Goal: Task Accomplishment & Management: Manage account settings

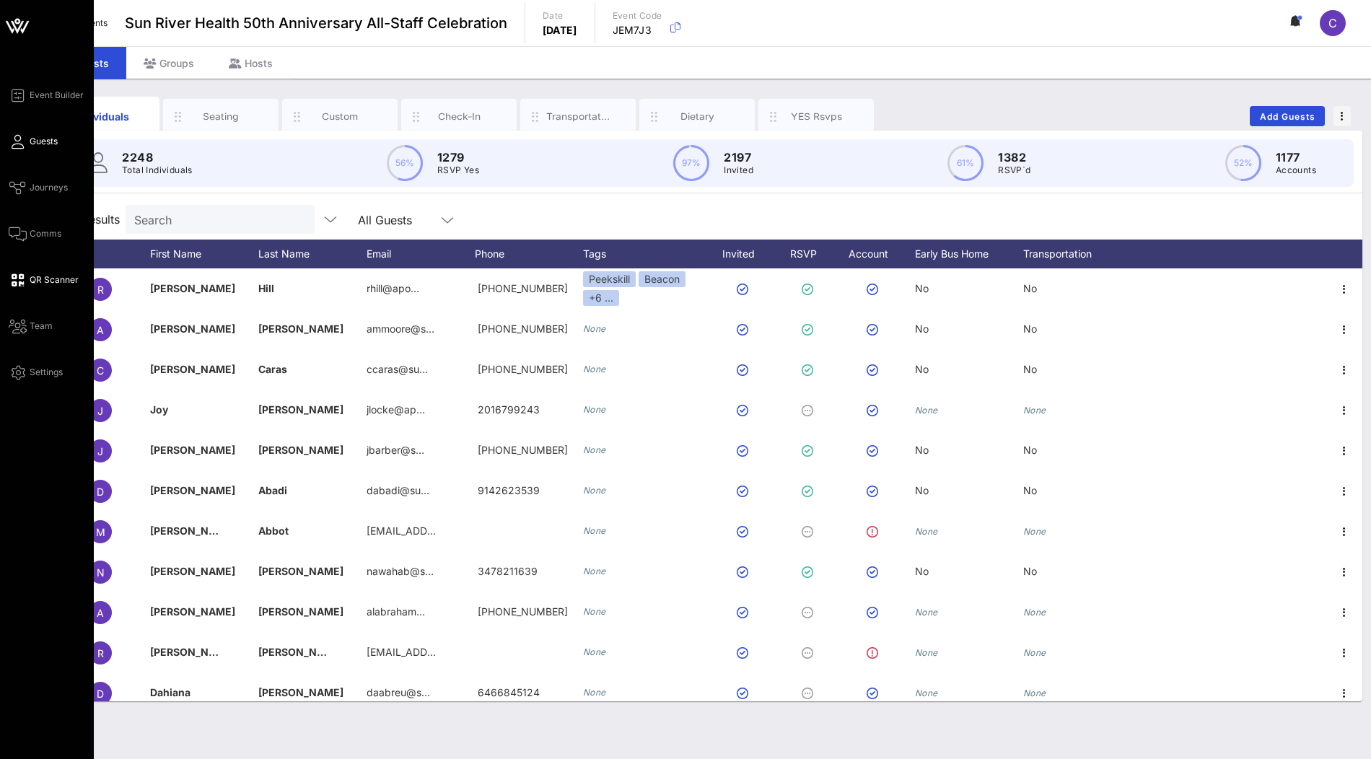
click at [52, 281] on span "QR Scanner" at bounding box center [54, 279] width 49 height 13
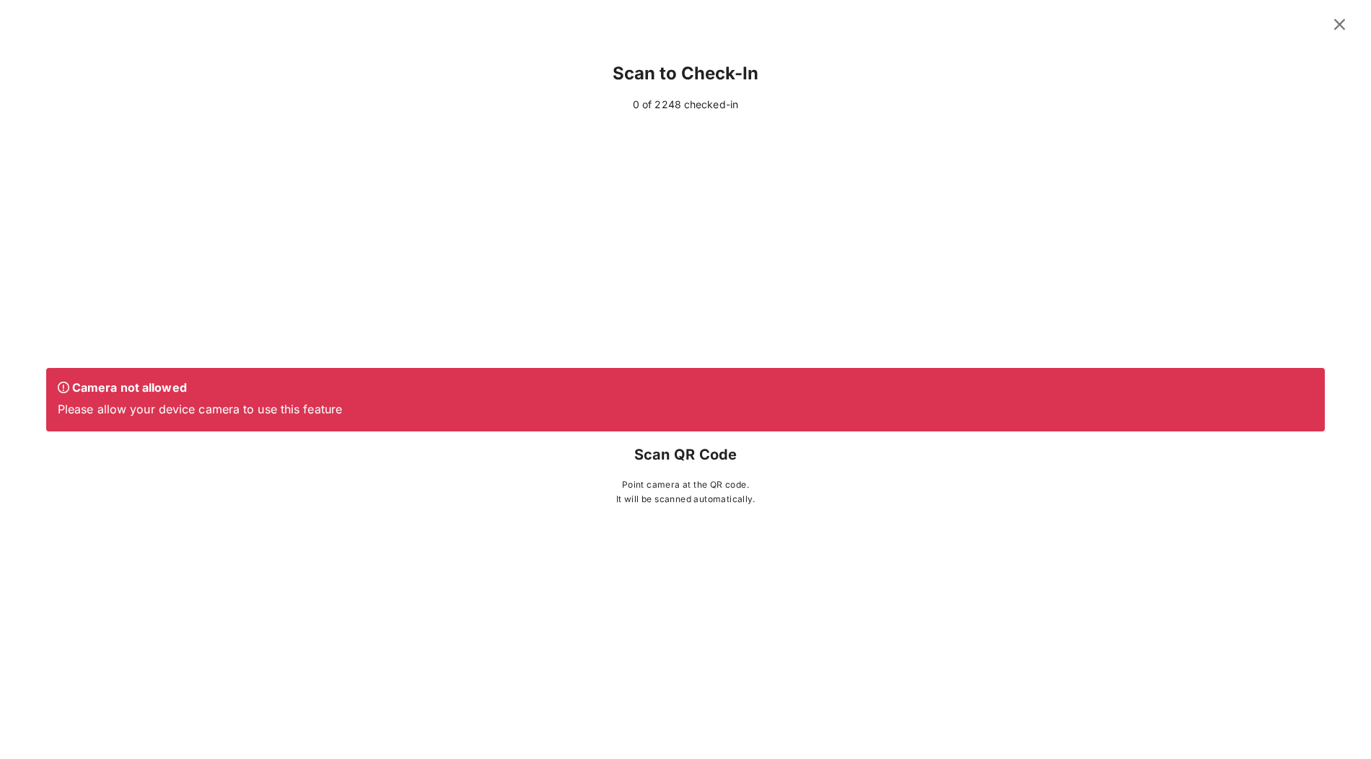
click at [1336, 32] on icon at bounding box center [1339, 24] width 19 height 17
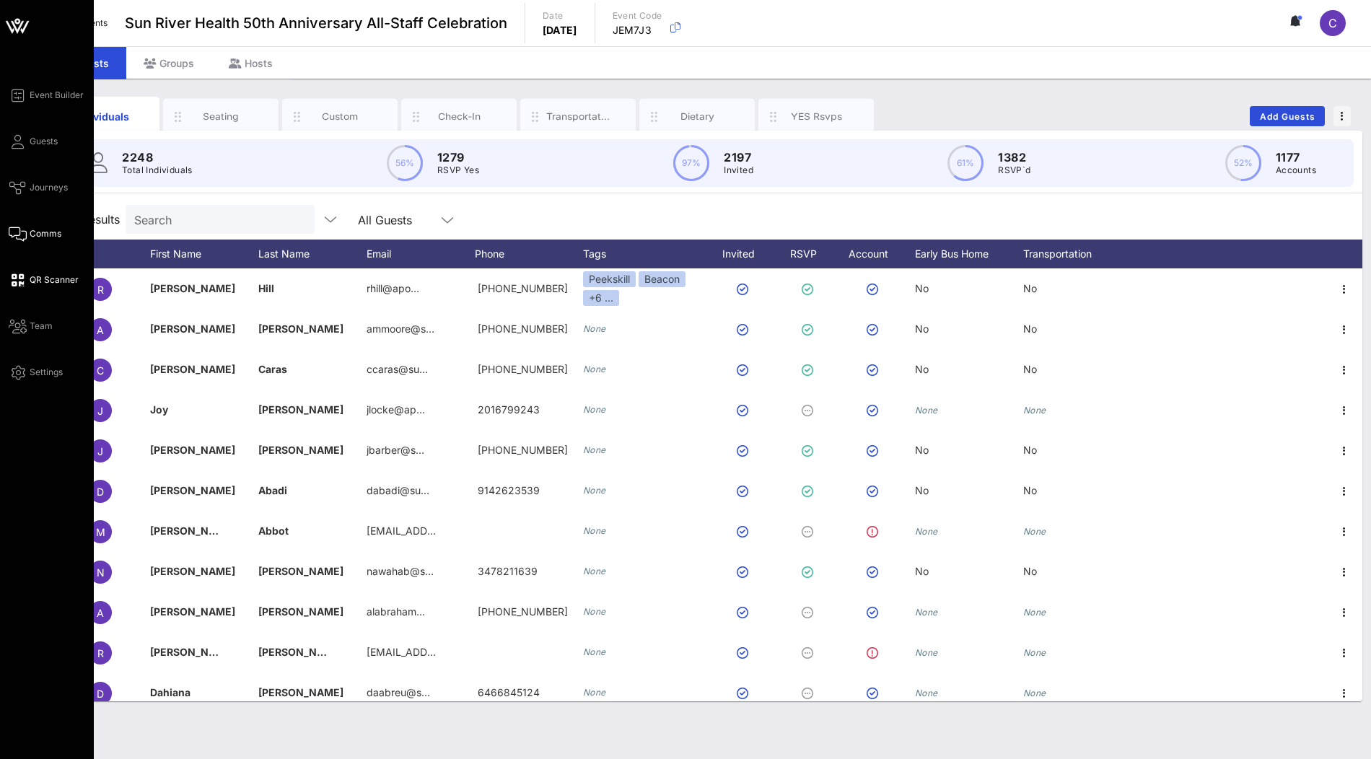
click at [27, 229] on link "Comms" at bounding box center [35, 233] width 53 height 17
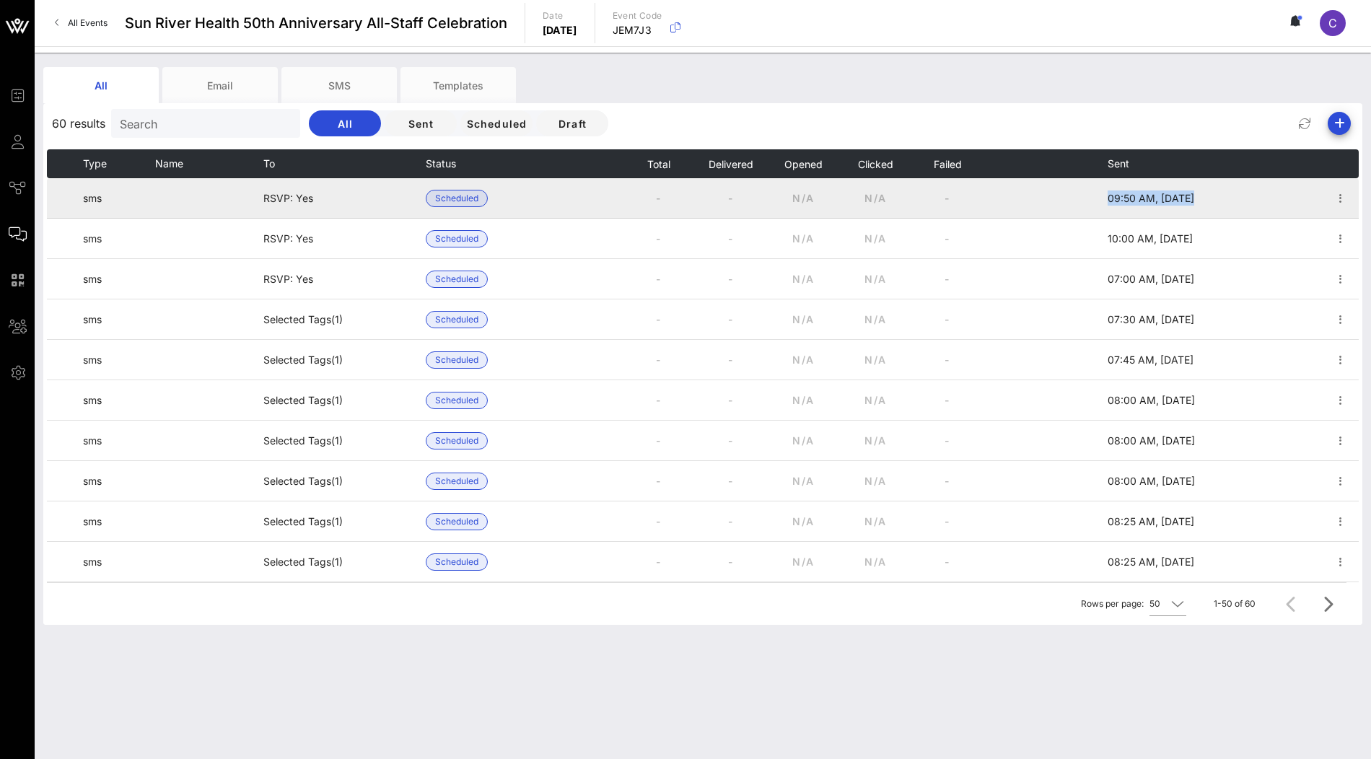
drag, startPoint x: 1103, startPoint y: 198, endPoint x: 1160, endPoint y: 197, distance: 57.0
click at [1160, 197] on tr "sms RSVP: Yes Scheduled - - N/A N/A - 09:50 AM, [DATE]" at bounding box center [703, 198] width 1312 height 40
click at [1343, 198] on icon "button" at bounding box center [1340, 198] width 17 height 17
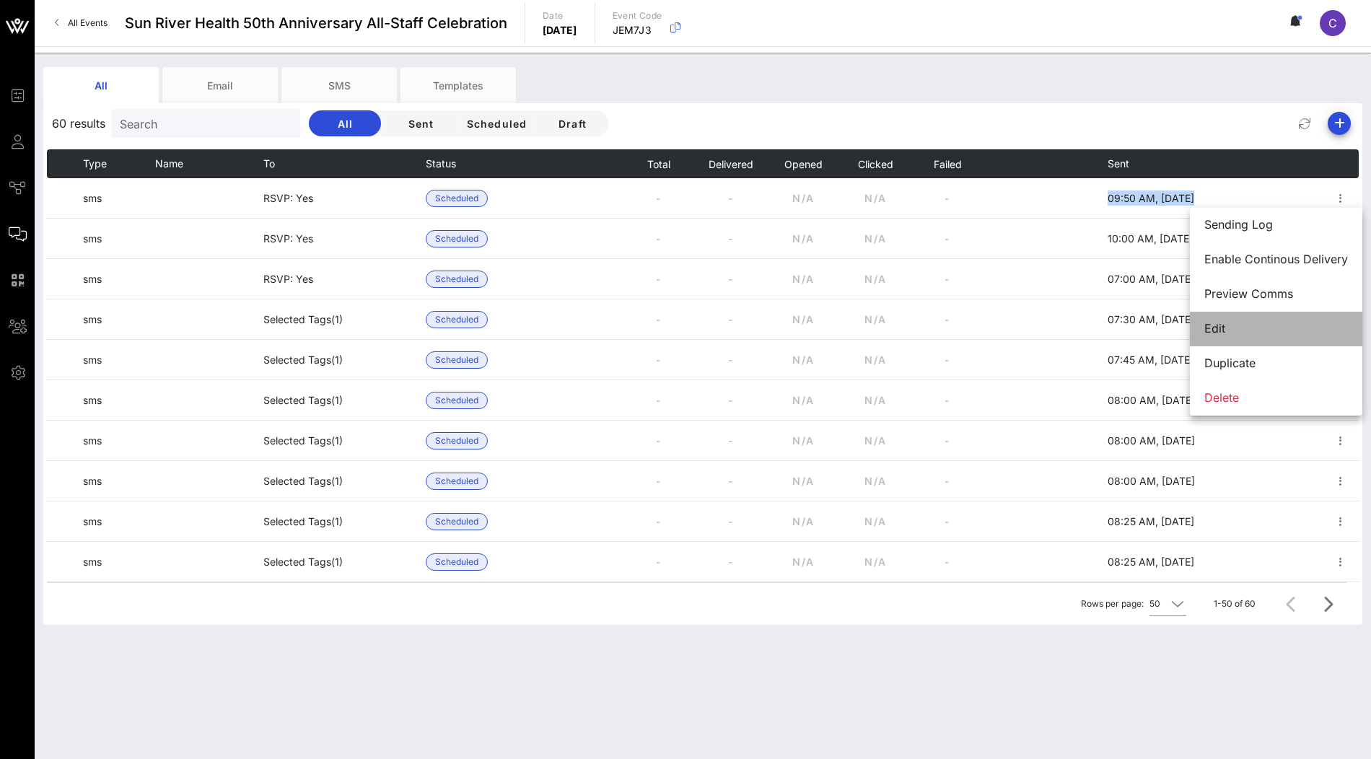
click at [1251, 322] on div "Edit" at bounding box center [1276, 329] width 144 height 14
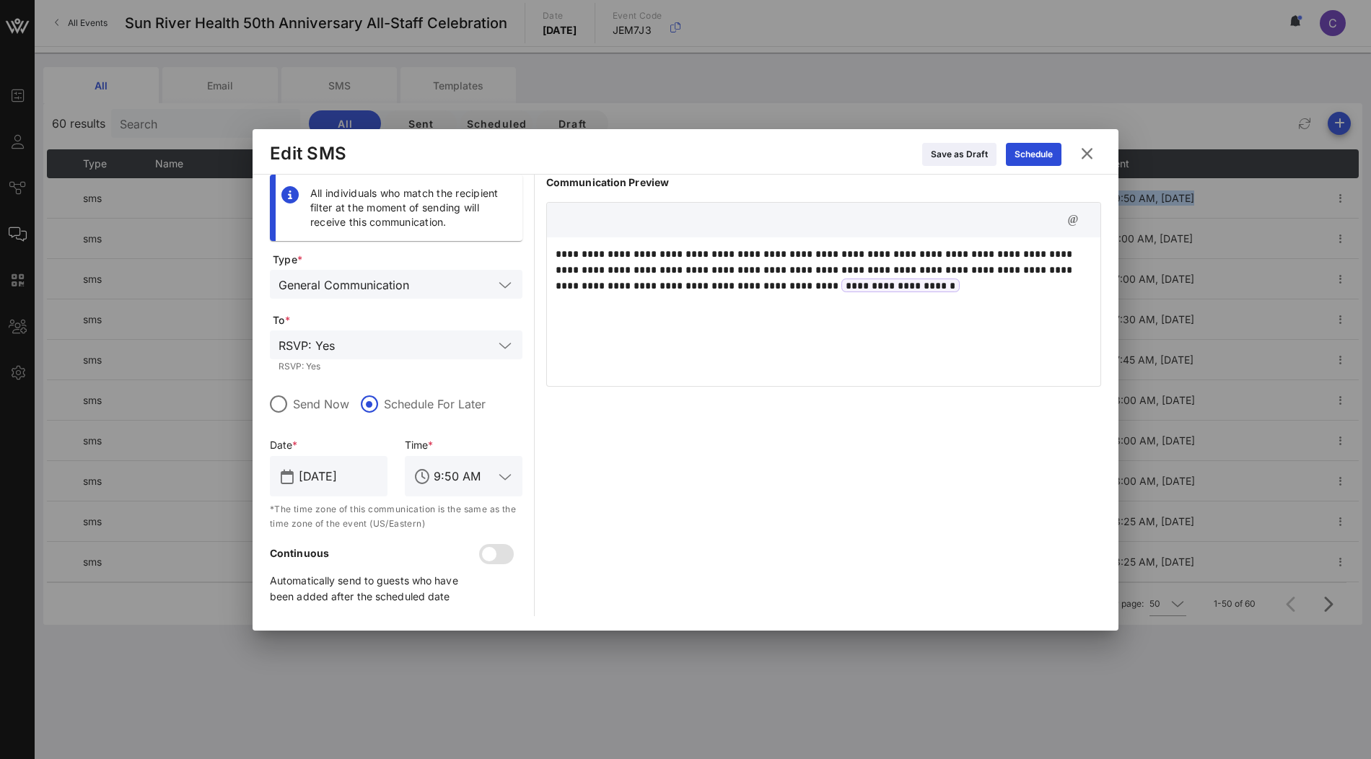
click at [1091, 152] on icon at bounding box center [1087, 153] width 21 height 19
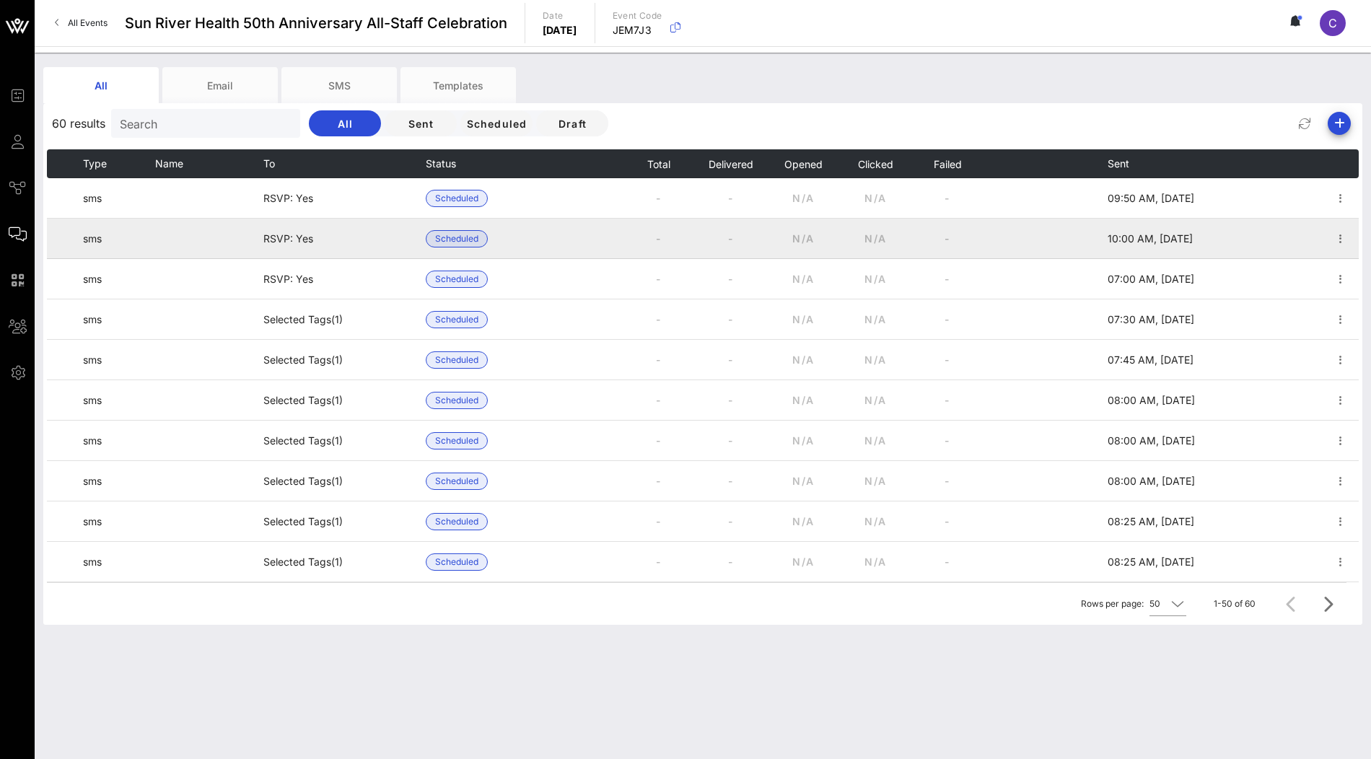
click at [1214, 241] on td at bounding box center [1260, 239] width 125 height 40
click at [1339, 239] on icon "button" at bounding box center [1340, 238] width 17 height 17
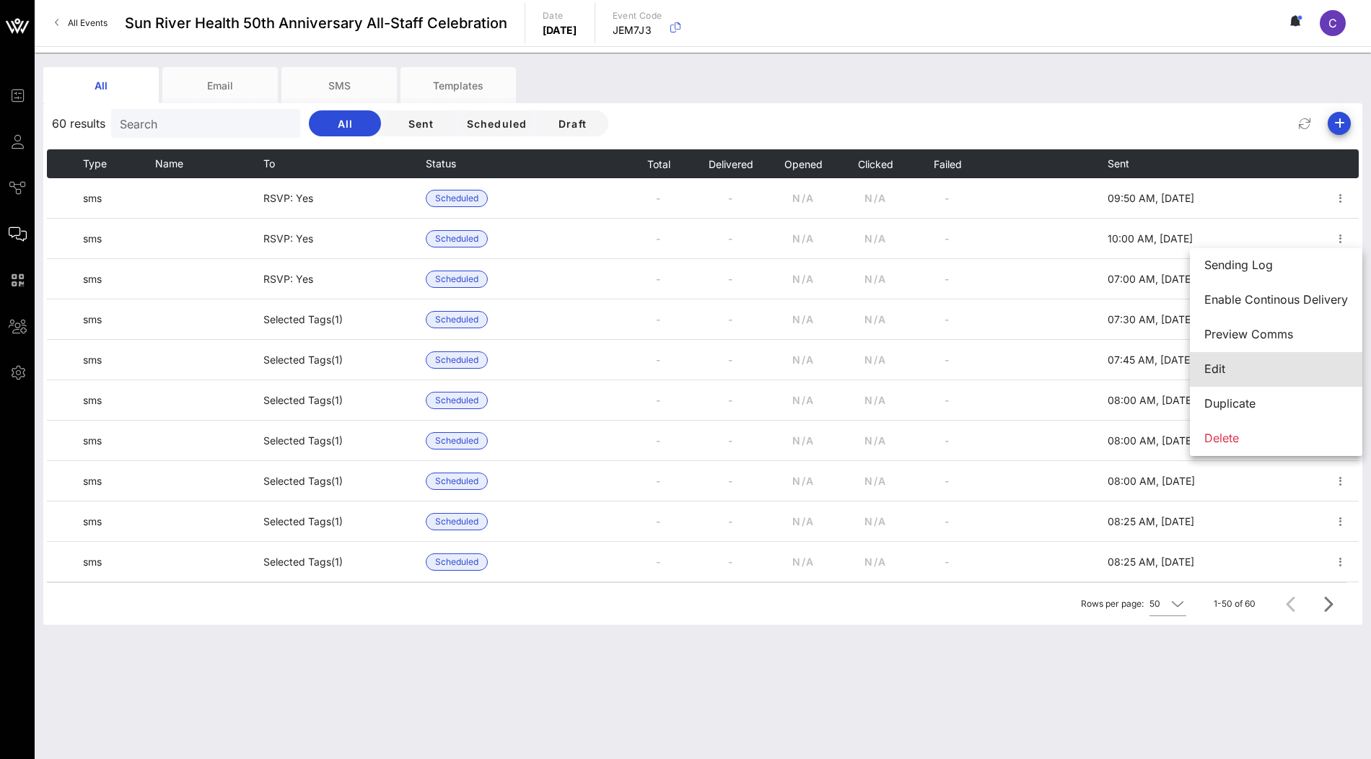
click at [1247, 373] on div "Edit" at bounding box center [1276, 369] width 144 height 14
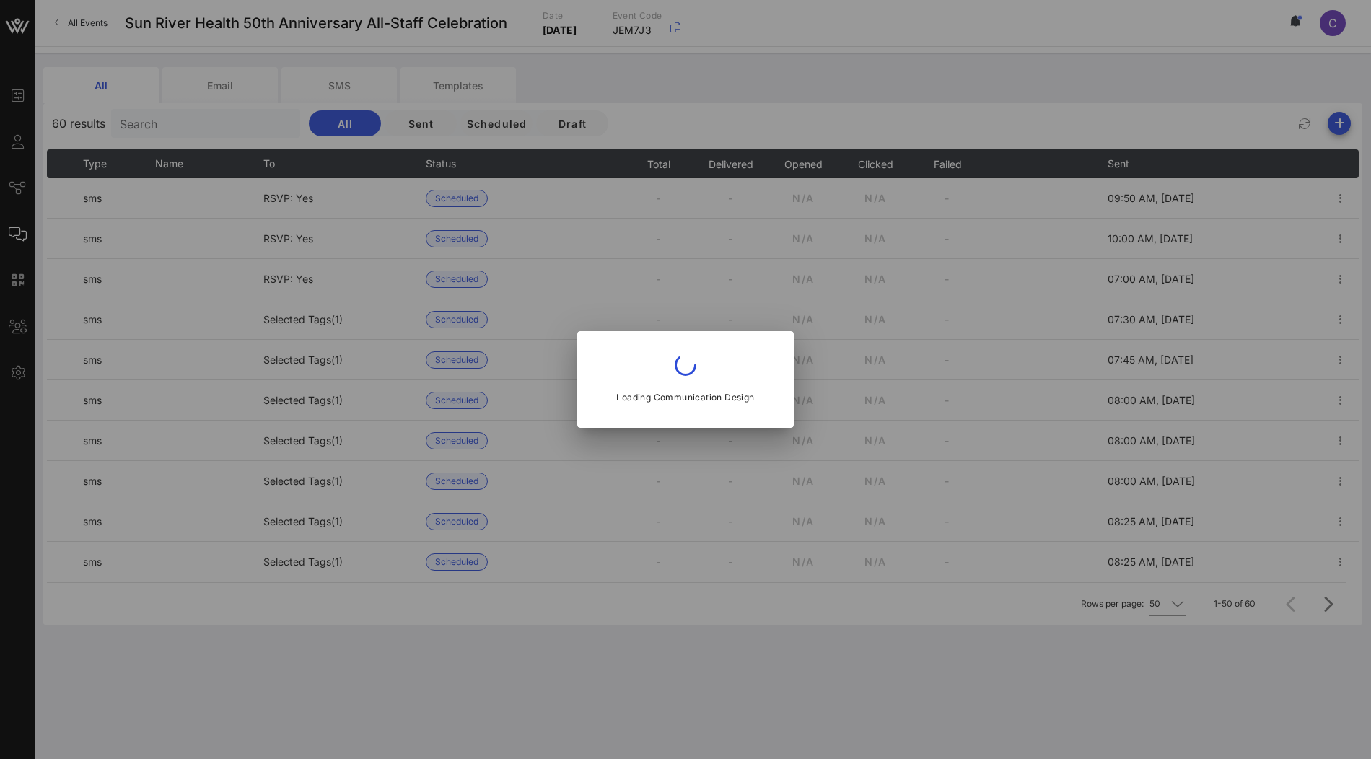
type input "10 AM"
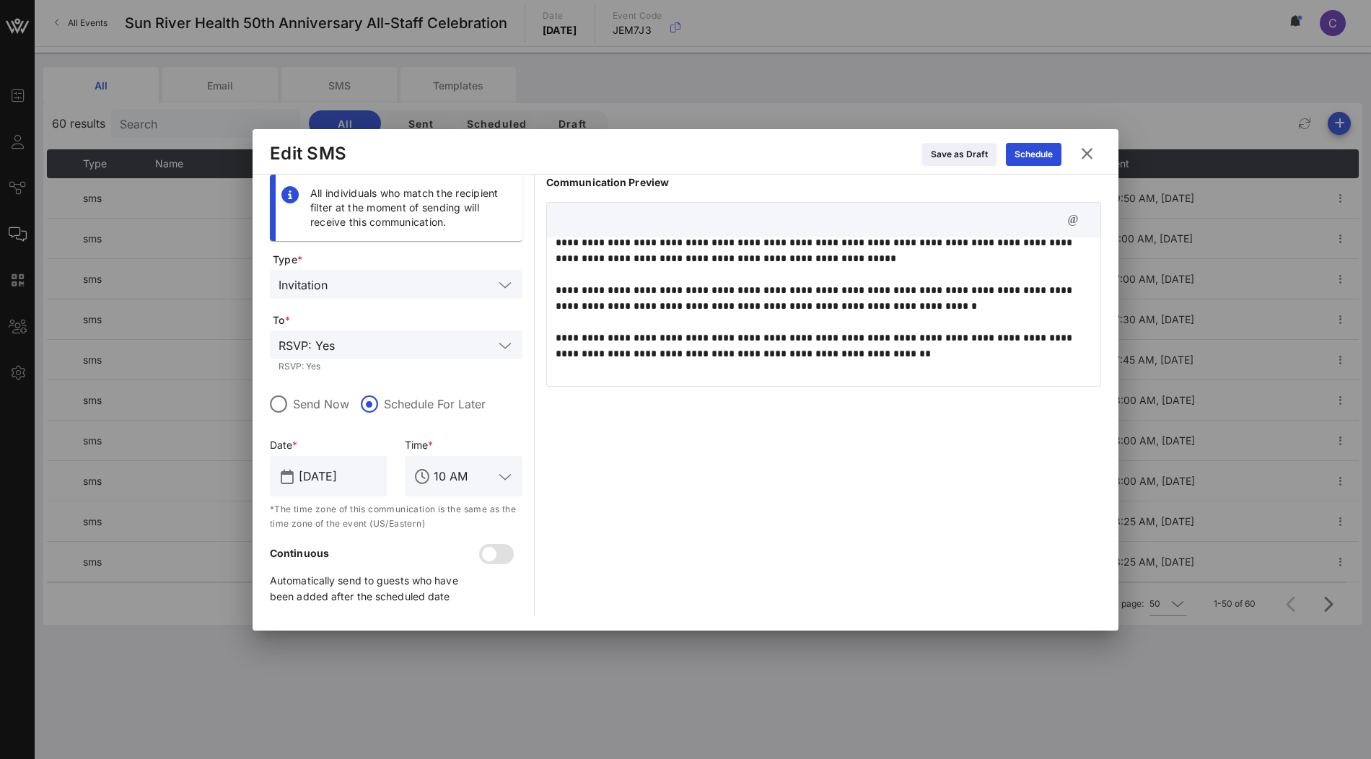
scroll to position [43, 0]
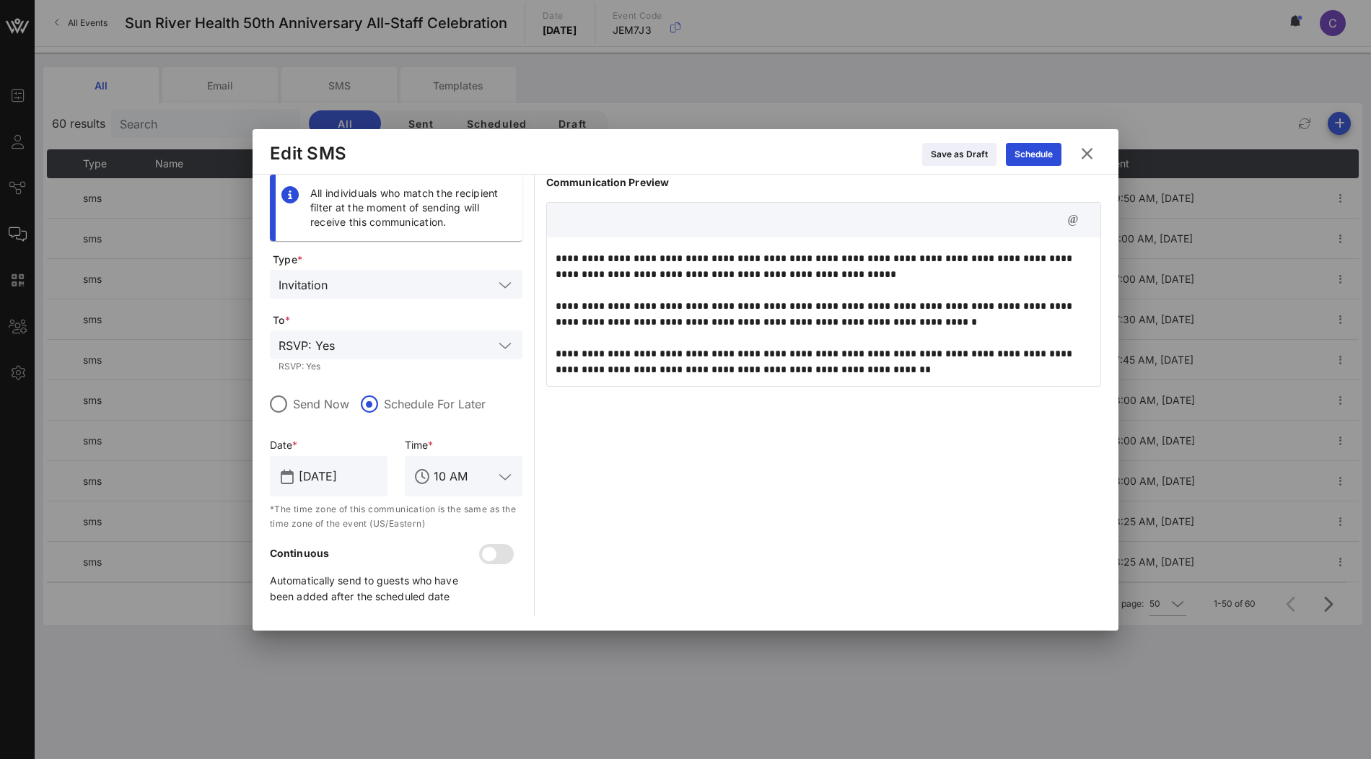
click at [938, 320] on p "**********" at bounding box center [824, 290] width 537 height 175
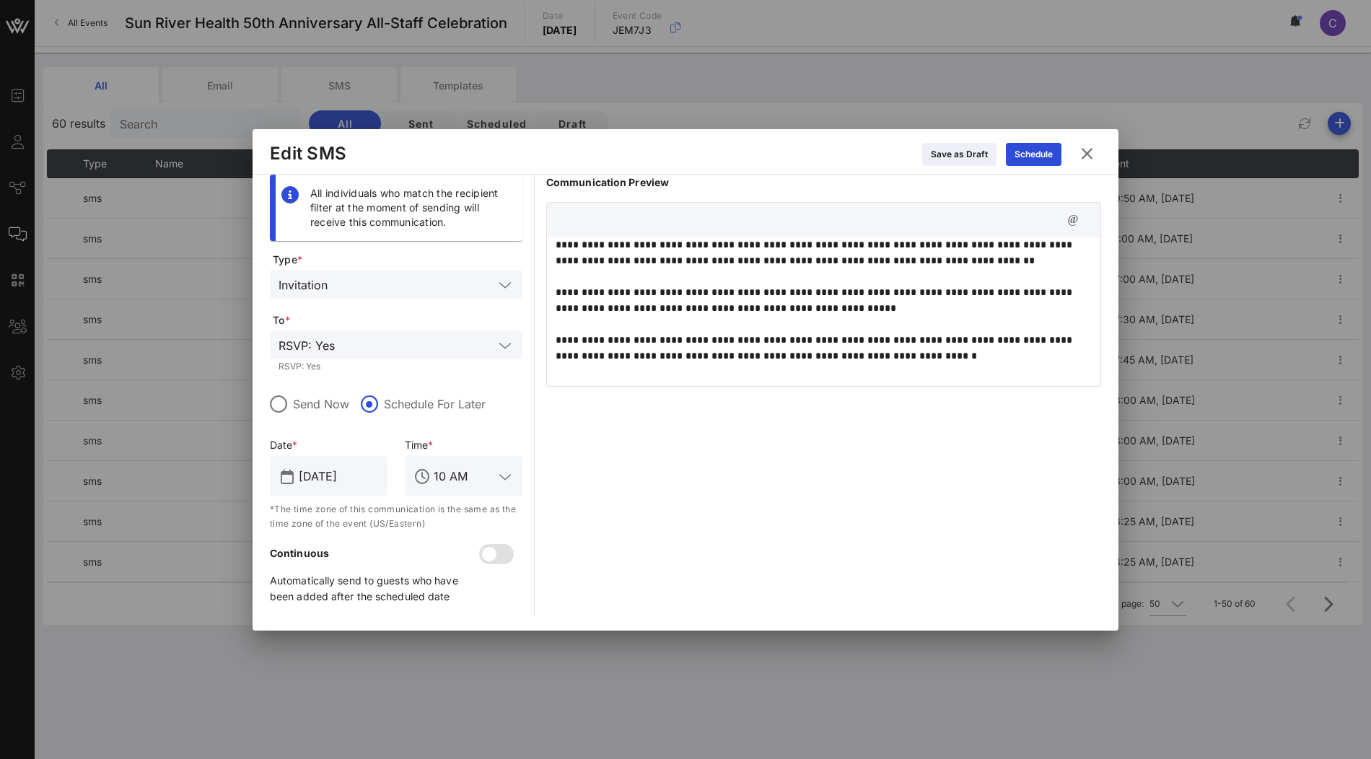
scroll to position [15, 0]
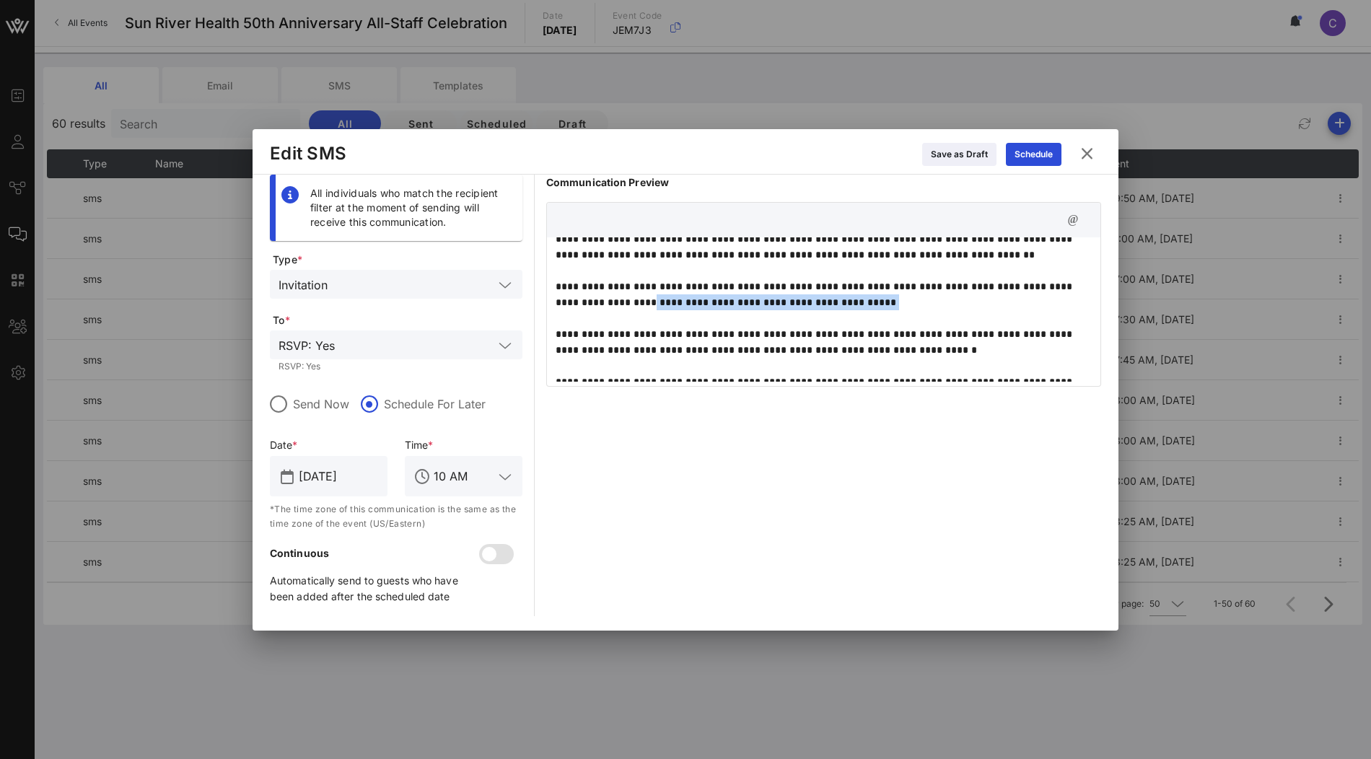
drag, startPoint x: 620, startPoint y: 301, endPoint x: 856, endPoint y: 302, distance: 236.0
click at [858, 302] on p "**********" at bounding box center [824, 318] width 537 height 175
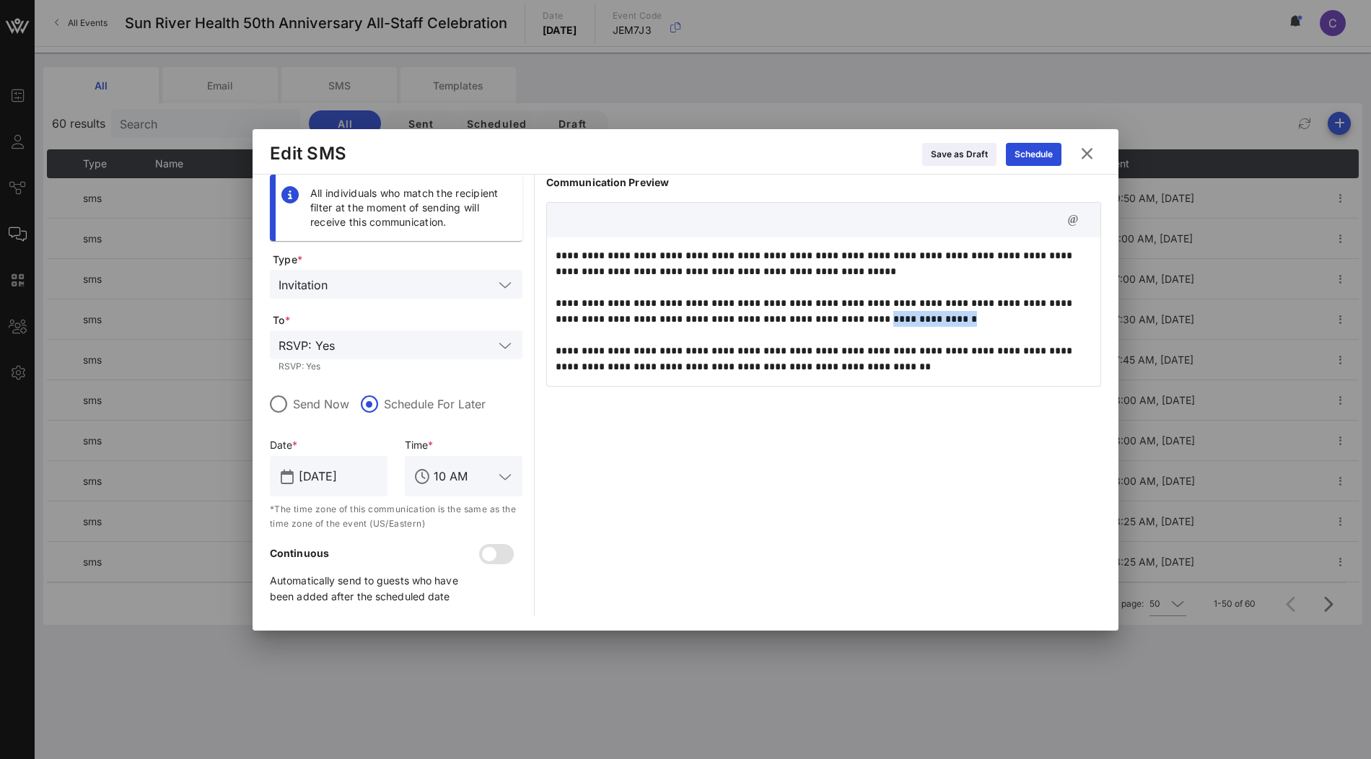
drag, startPoint x: 940, startPoint y: 315, endPoint x: 833, endPoint y: 314, distance: 106.8
click at [833, 315] on p "**********" at bounding box center [824, 287] width 537 height 175
click at [915, 279] on p "**********" at bounding box center [824, 287] width 537 height 175
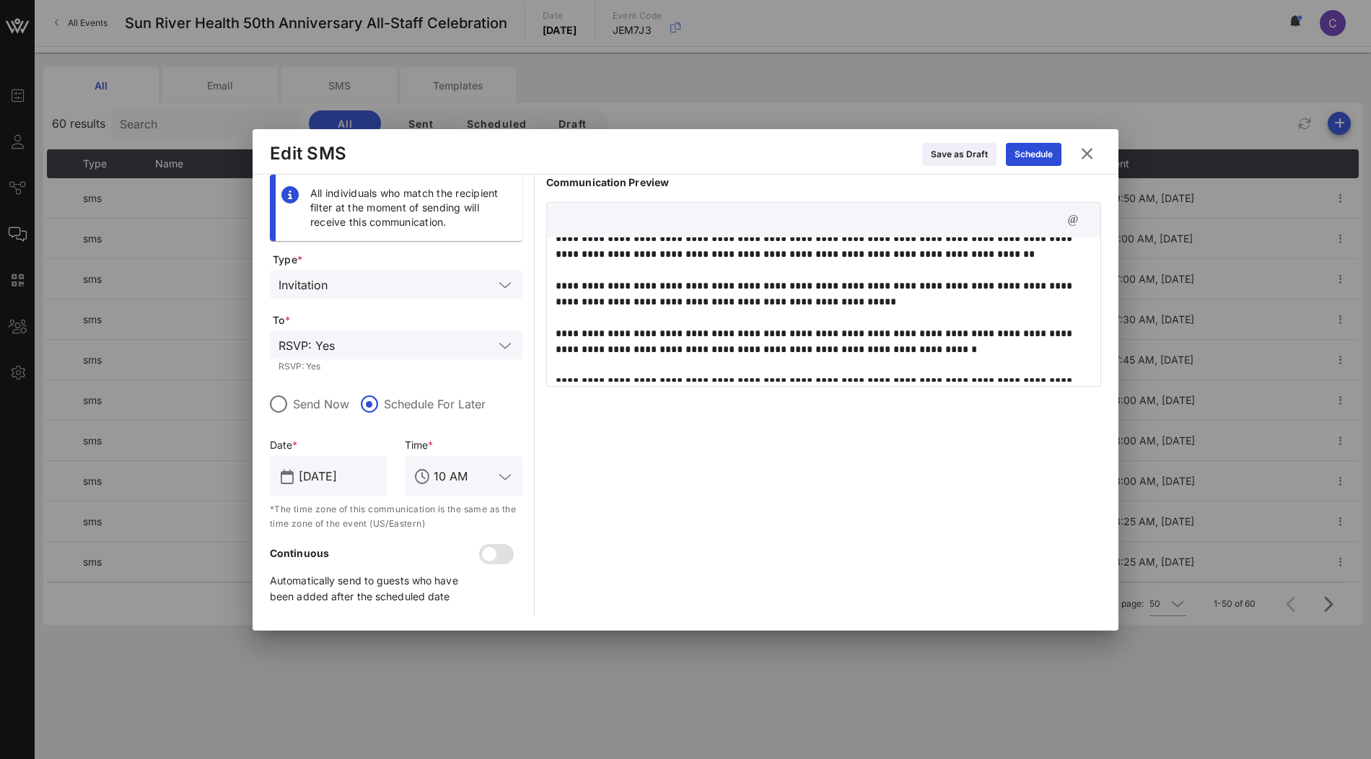
scroll to position [17, 0]
drag, startPoint x: 660, startPoint y: 334, endPoint x: 720, endPoint y: 333, distance: 60.6
click at [720, 333] on p "**********" at bounding box center [824, 316] width 537 height 175
drag, startPoint x: 793, startPoint y: 335, endPoint x: 921, endPoint y: 333, distance: 128.5
click at [921, 333] on p "**********" at bounding box center [824, 316] width 537 height 175
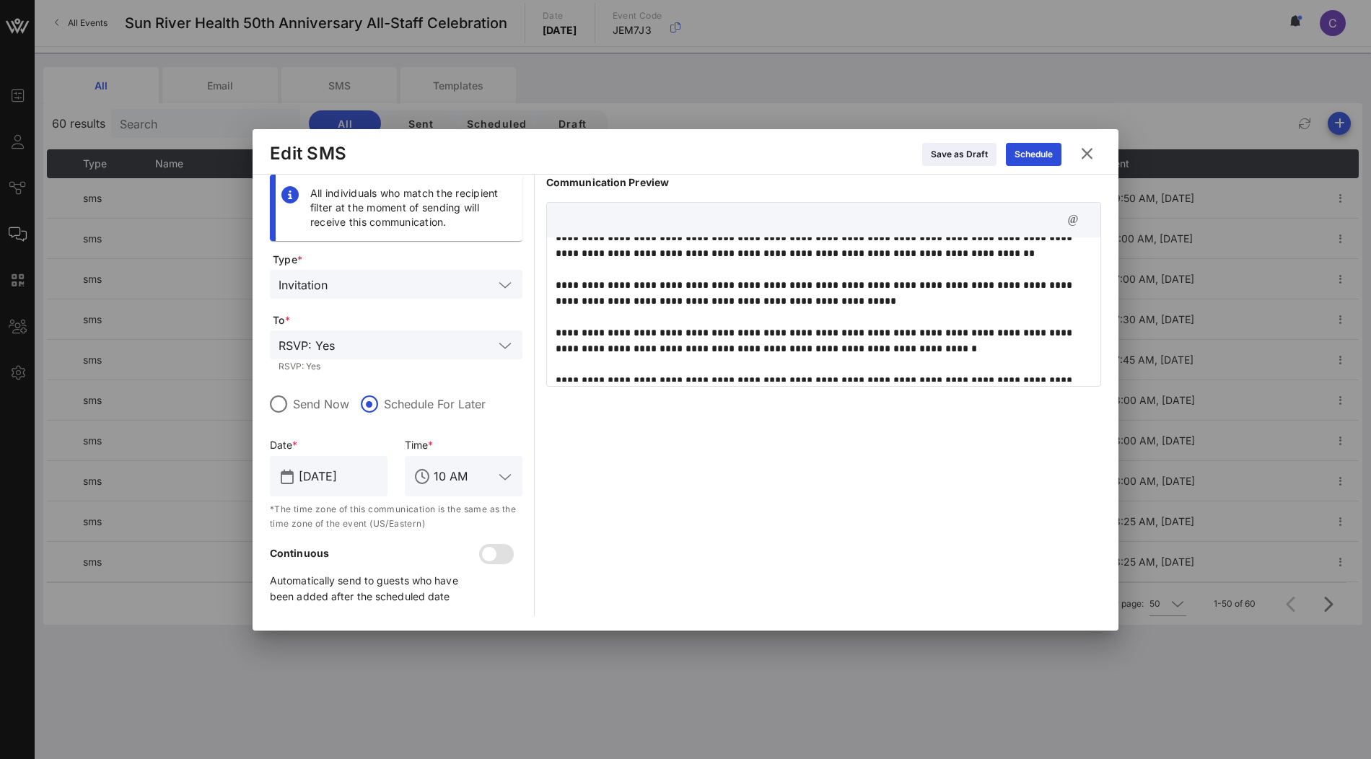
click at [961, 338] on p "**********" at bounding box center [824, 316] width 537 height 175
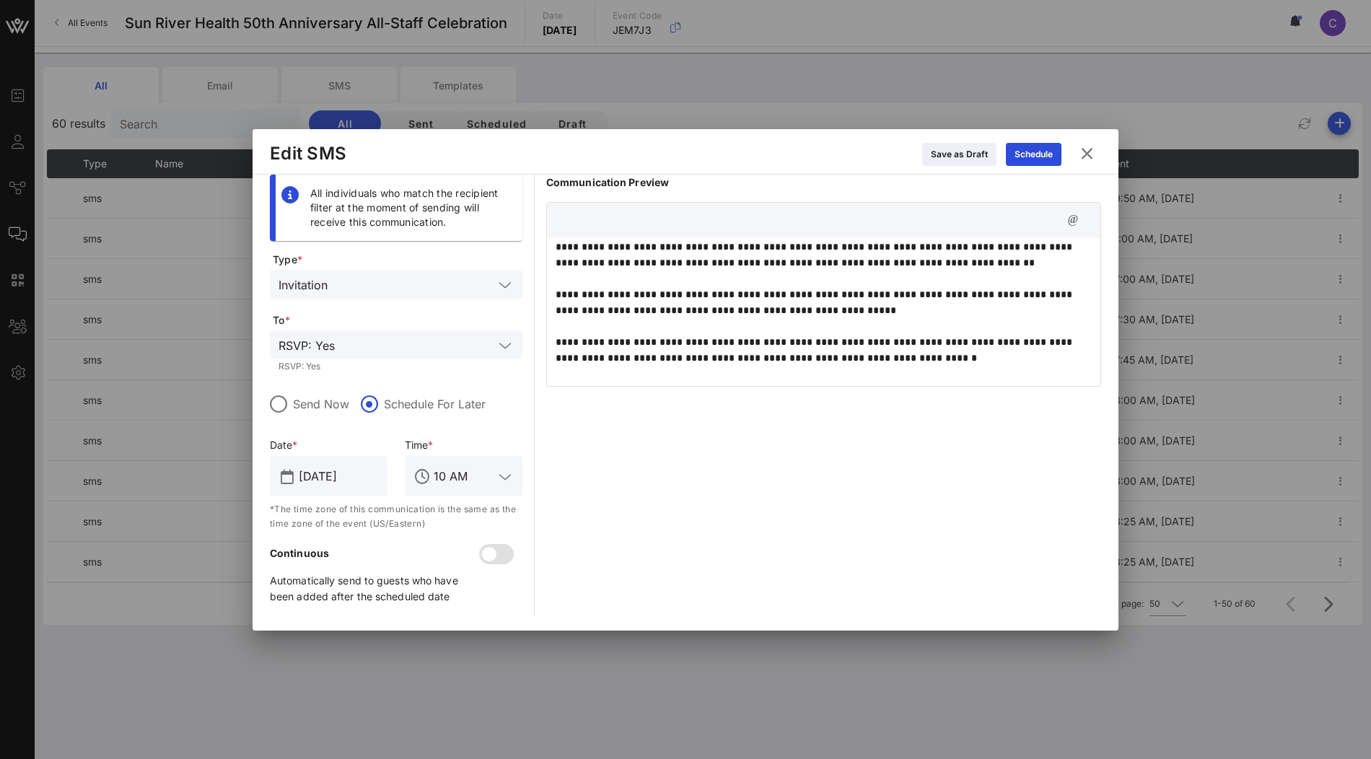
scroll to position [4, 0]
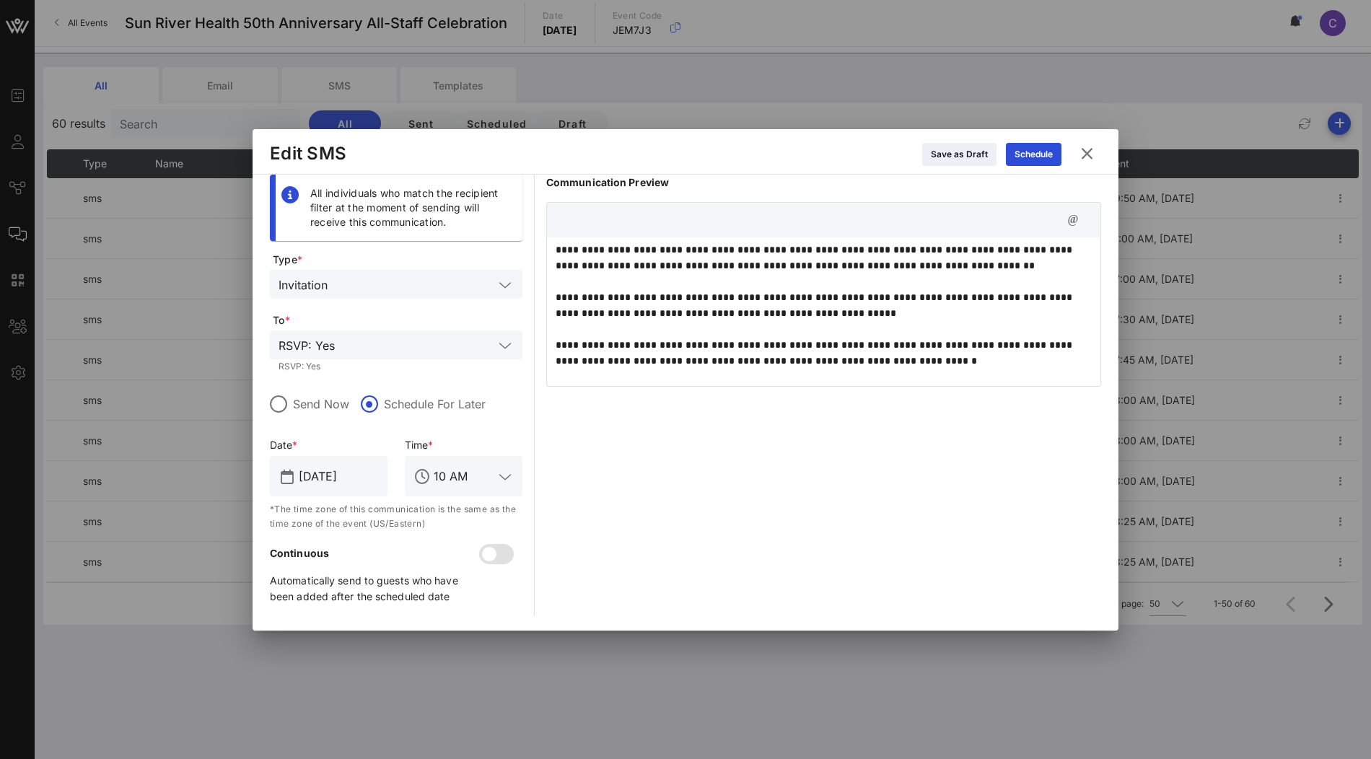
click at [992, 268] on p "**********" at bounding box center [824, 329] width 537 height 175
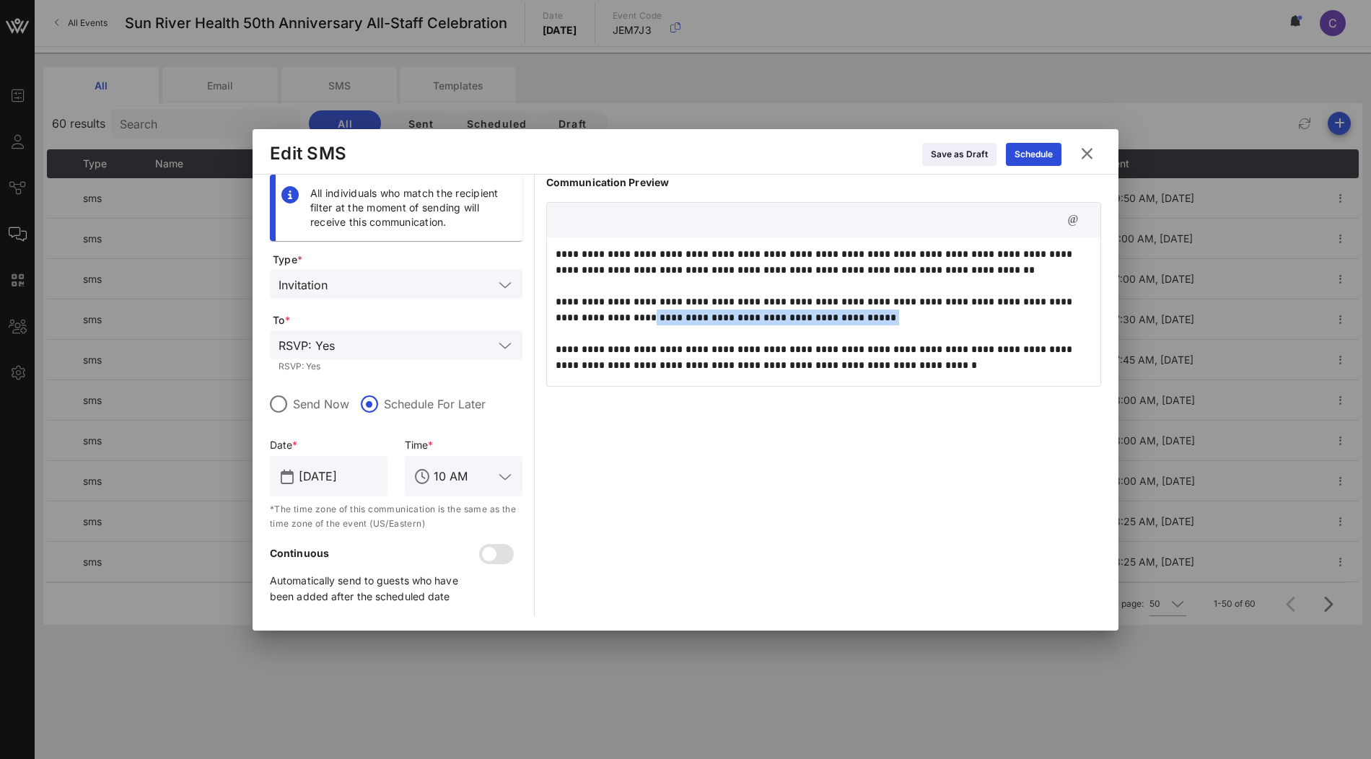
drag, startPoint x: 619, startPoint y: 313, endPoint x: 898, endPoint y: 318, distance: 279.3
click at [898, 318] on p "**********" at bounding box center [824, 333] width 537 height 175
click at [989, 270] on p "**********" at bounding box center [824, 333] width 537 height 175
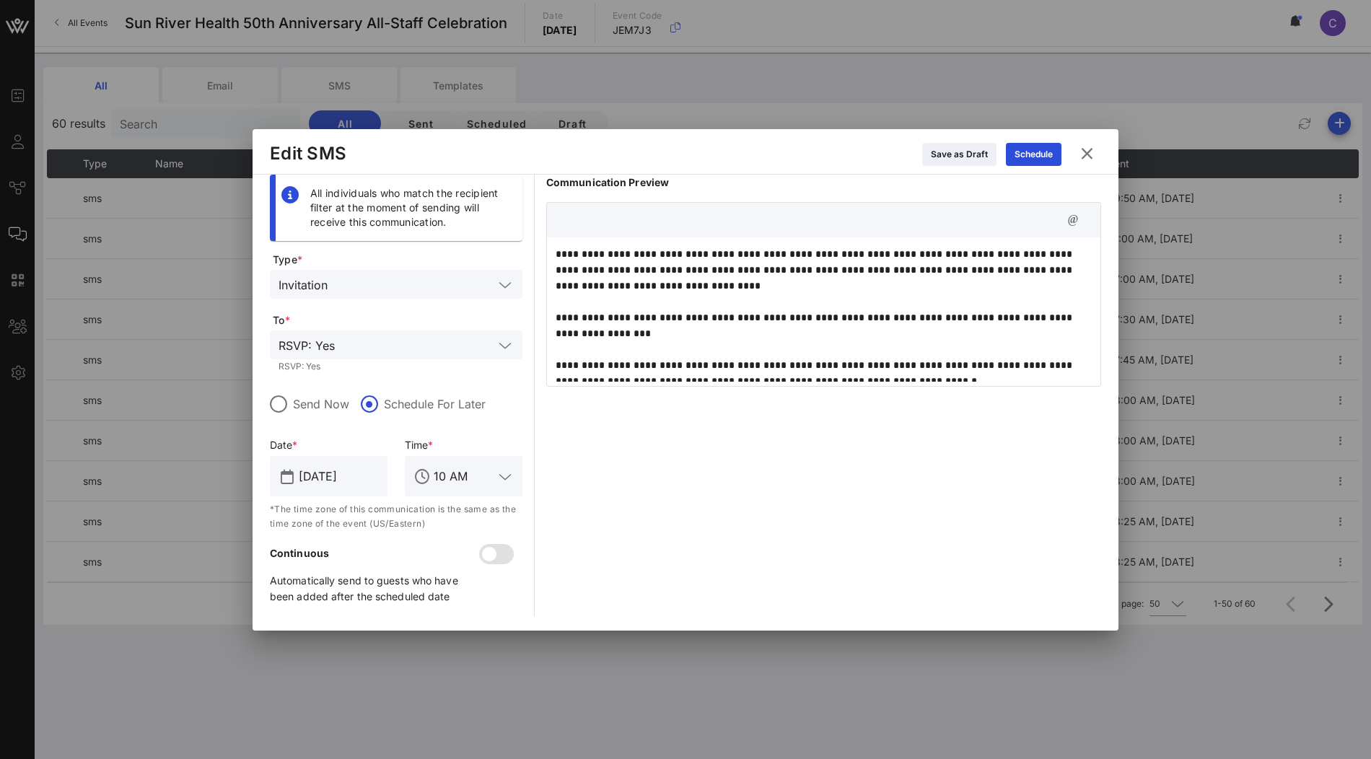
scroll to position [11, 0]
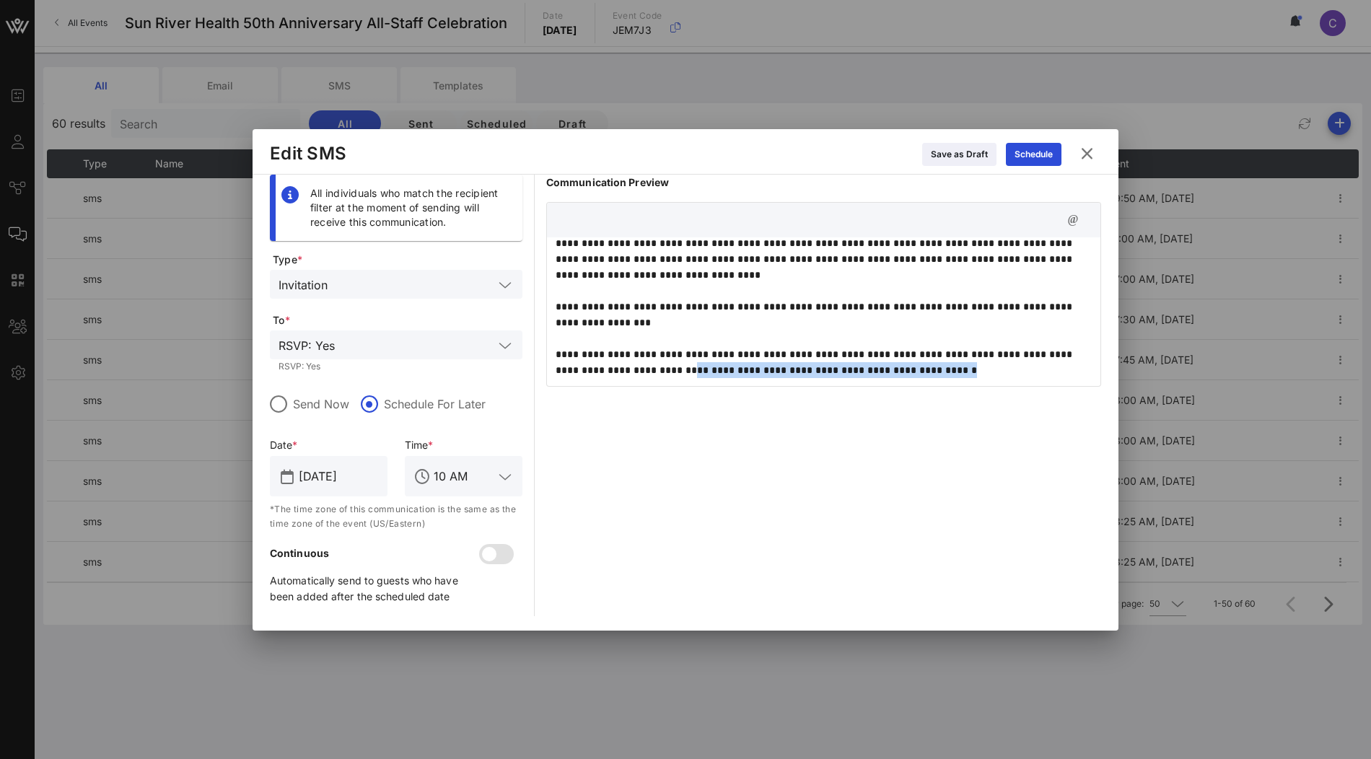
drag, startPoint x: 929, startPoint y: 369, endPoint x: 650, endPoint y: 362, distance: 278.6
click at [650, 362] on p "**********" at bounding box center [824, 330] width 537 height 190
click at [709, 271] on p "**********" at bounding box center [824, 330] width 537 height 190
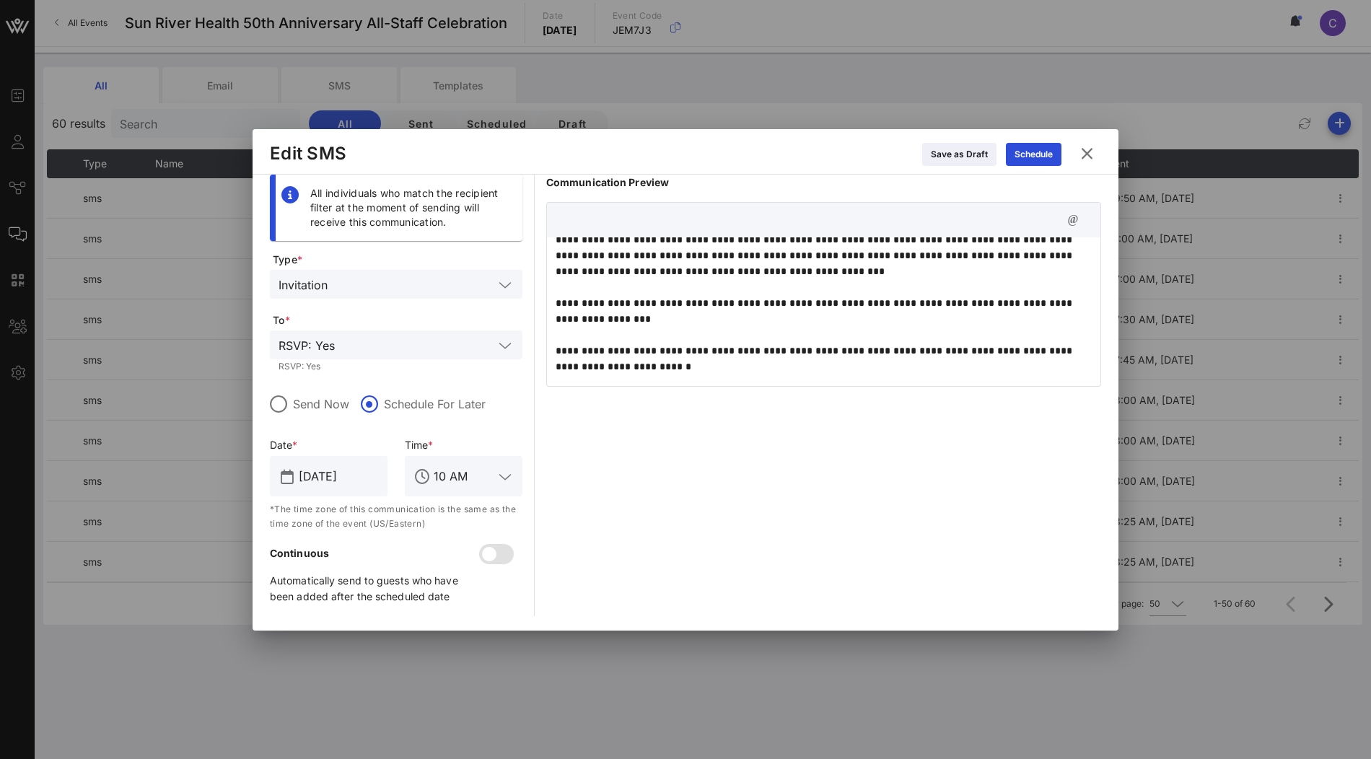
scroll to position [9, 0]
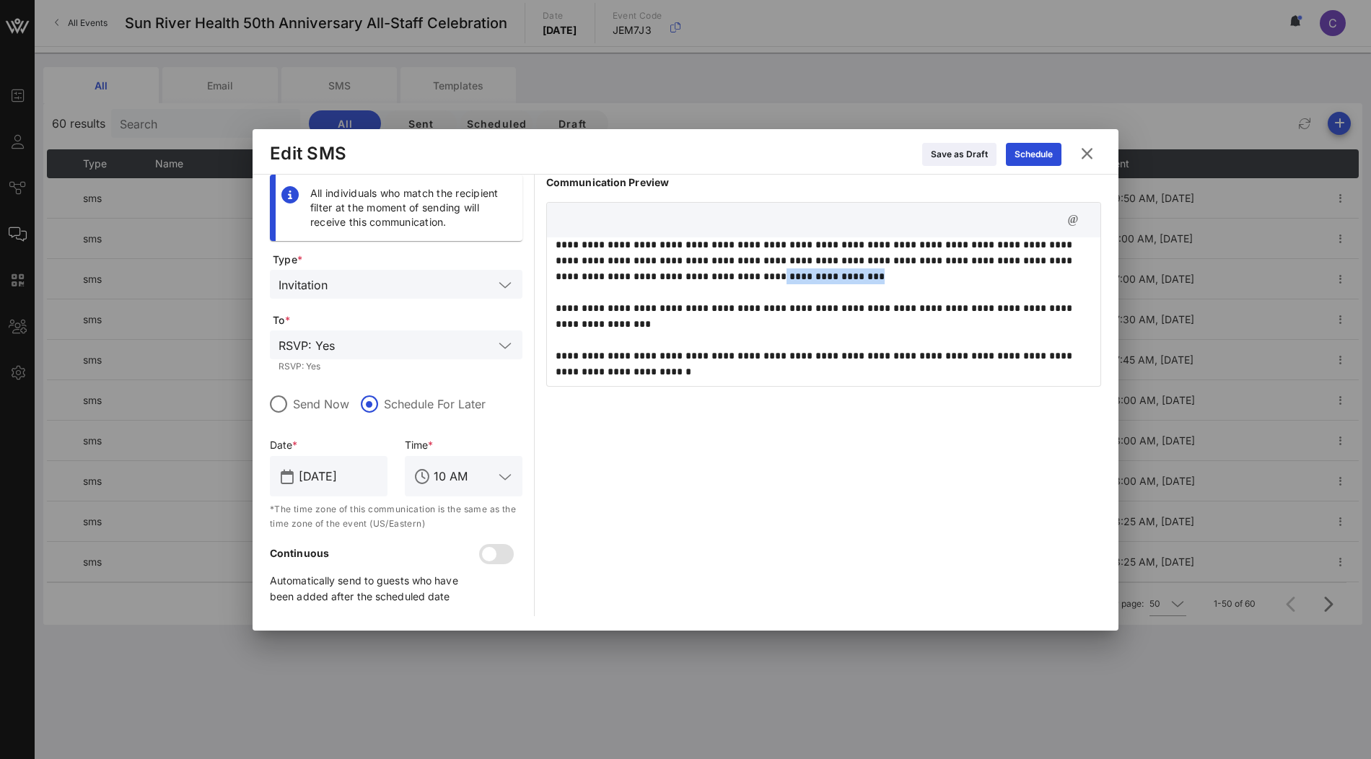
drag, startPoint x: 811, startPoint y: 273, endPoint x: 711, endPoint y: 273, distance: 100.3
click at [711, 273] on p "**********" at bounding box center [824, 332] width 537 height 190
click at [808, 279] on p "**********" at bounding box center [824, 332] width 537 height 190
drag, startPoint x: 813, startPoint y: 275, endPoint x: 711, endPoint y: 276, distance: 101.0
click at [711, 276] on p "**********" at bounding box center [824, 332] width 537 height 190
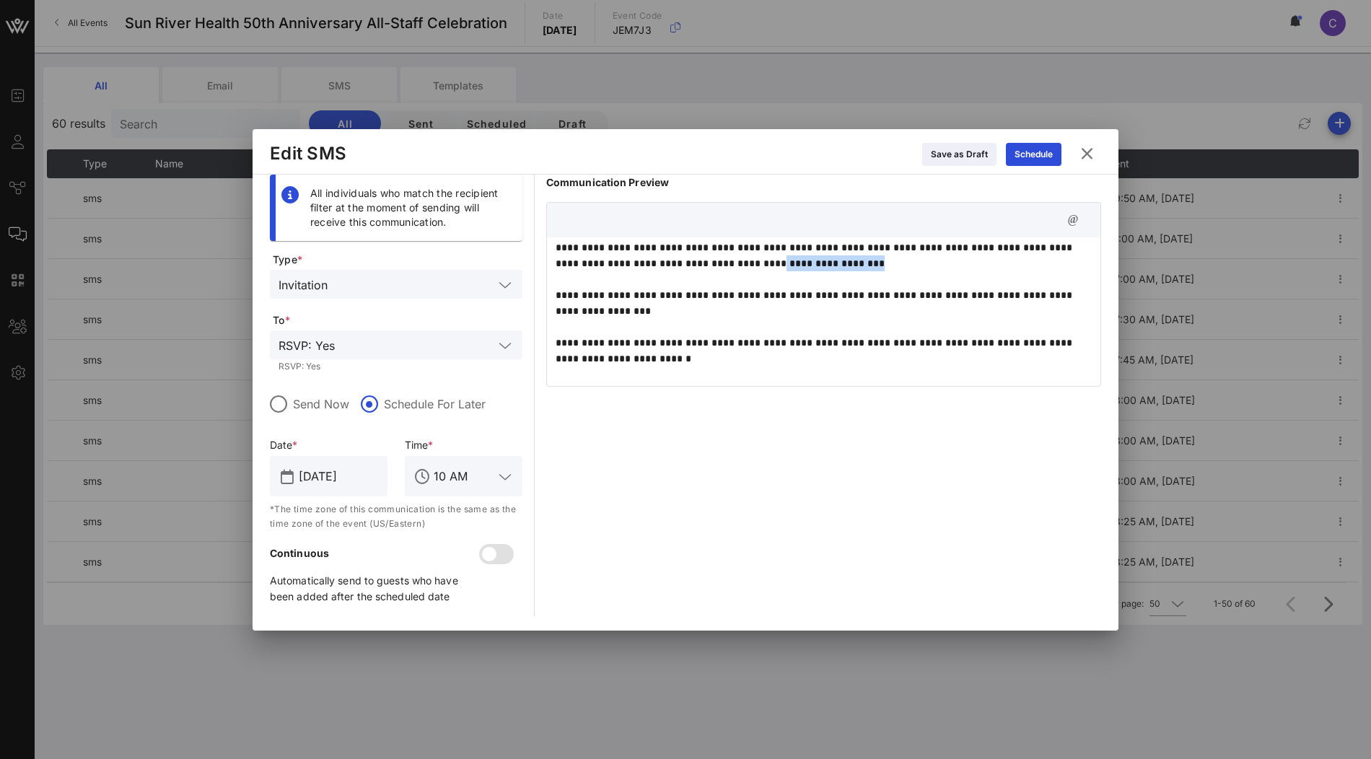
scroll to position [0, 0]
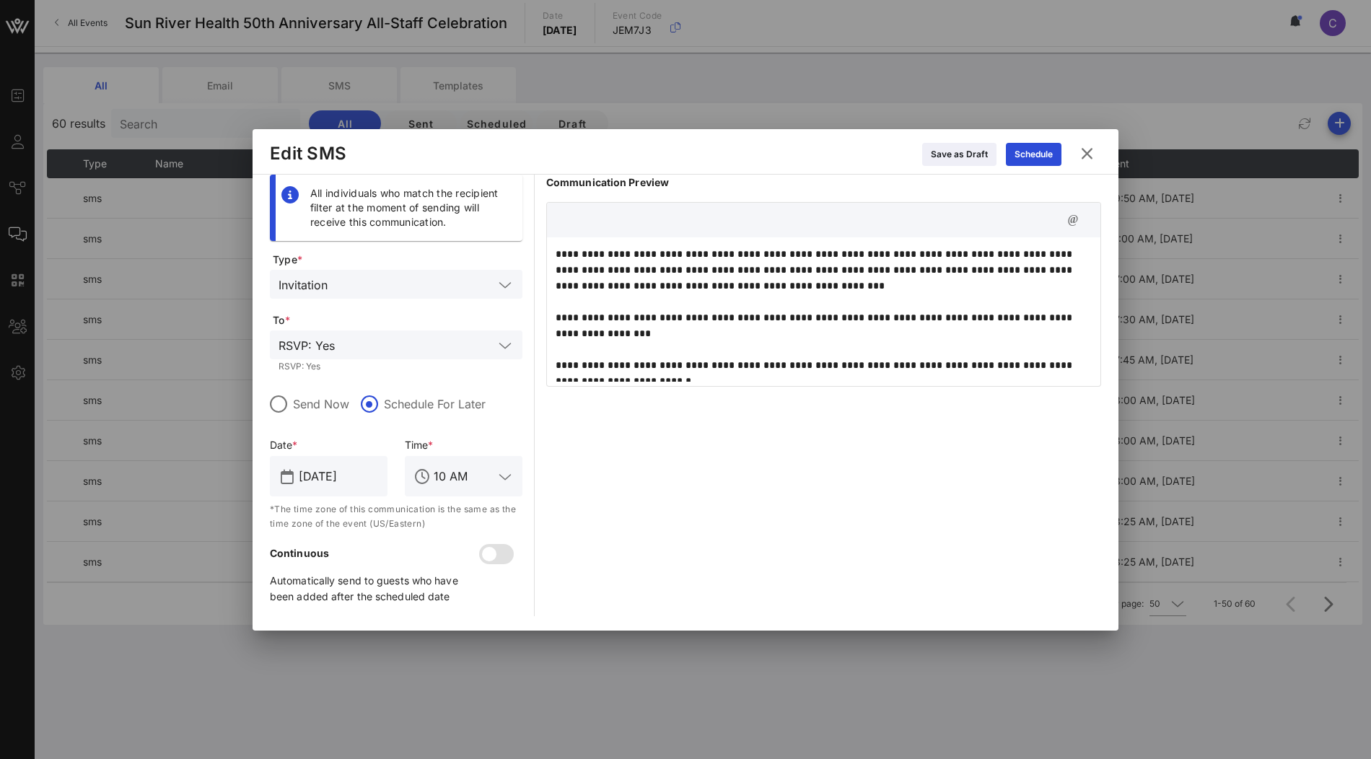
click at [852, 295] on p "**********" at bounding box center [824, 341] width 537 height 190
click at [1030, 157] on icon at bounding box center [1034, 154] width 10 height 9
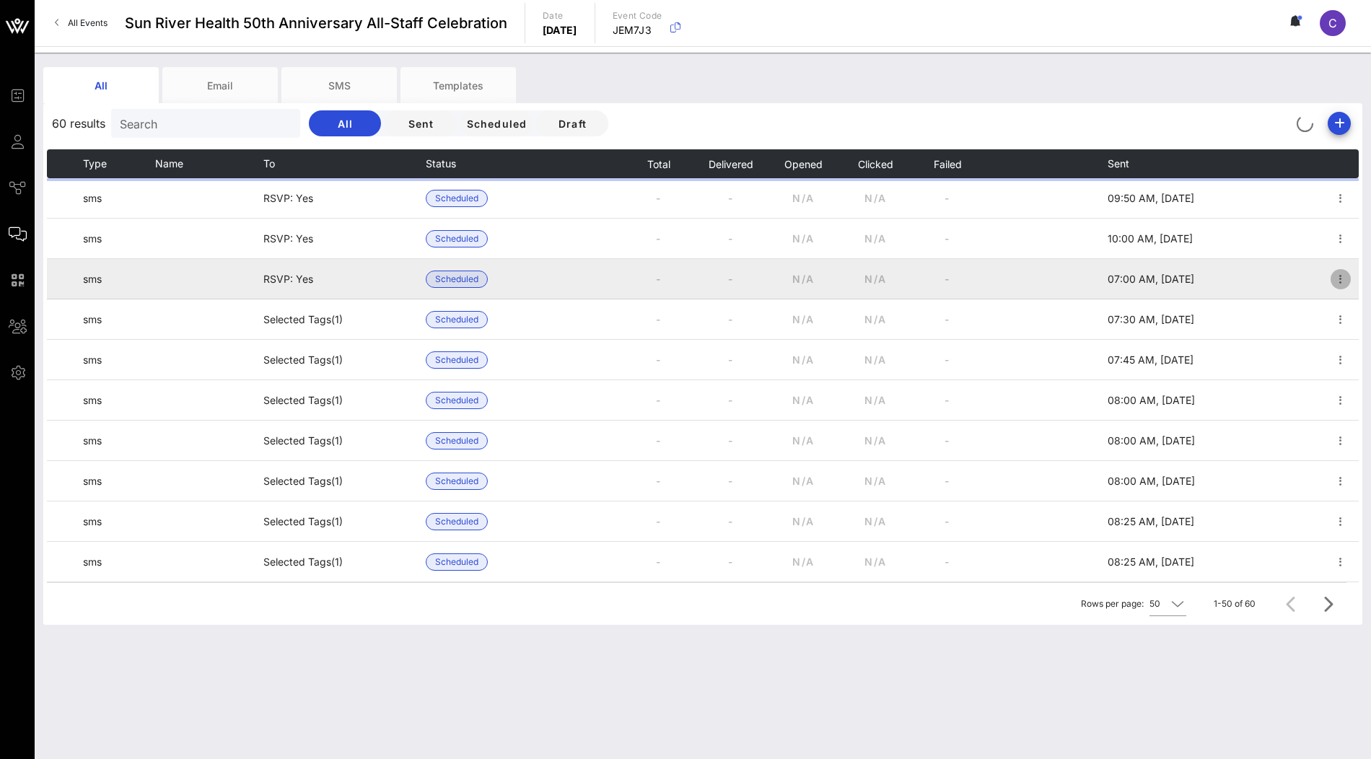
click at [1338, 279] on icon "button" at bounding box center [1340, 279] width 17 height 17
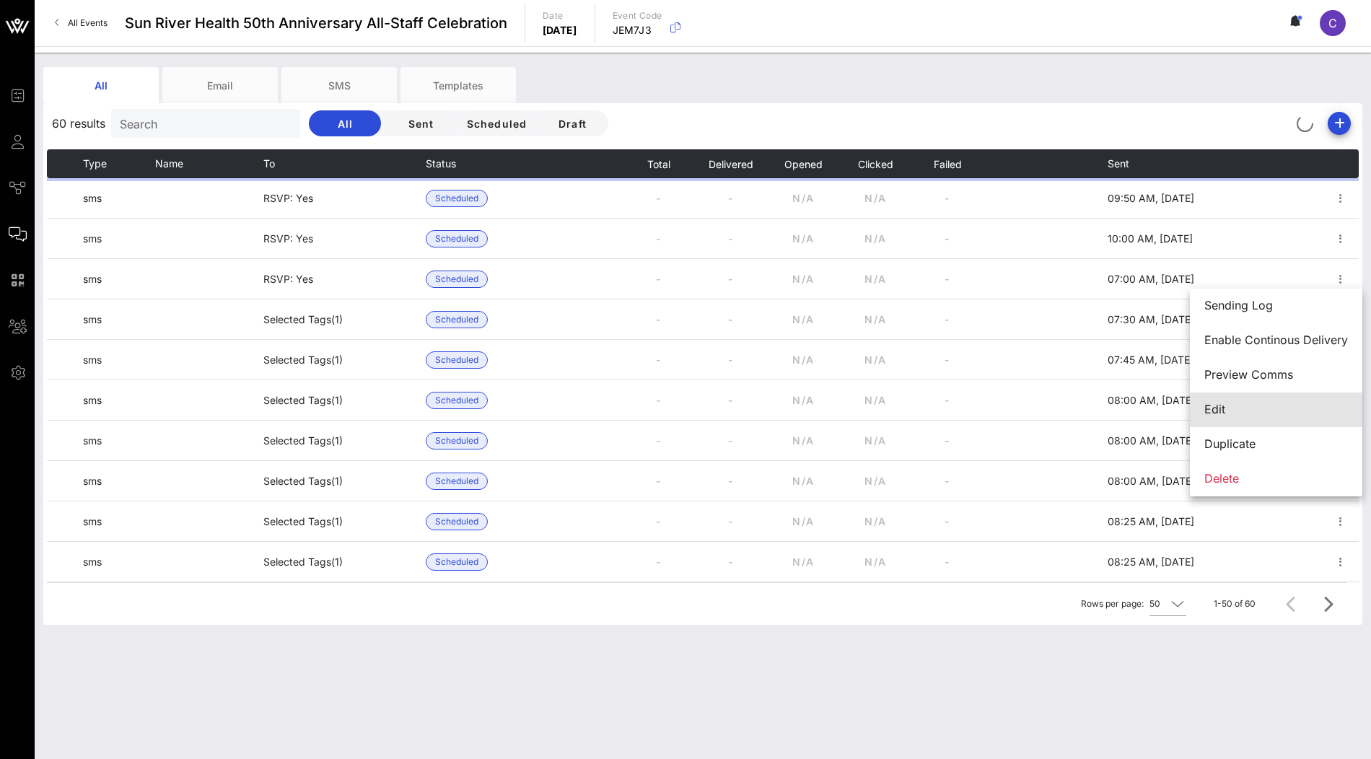
click at [1245, 414] on div "Edit" at bounding box center [1276, 410] width 144 height 14
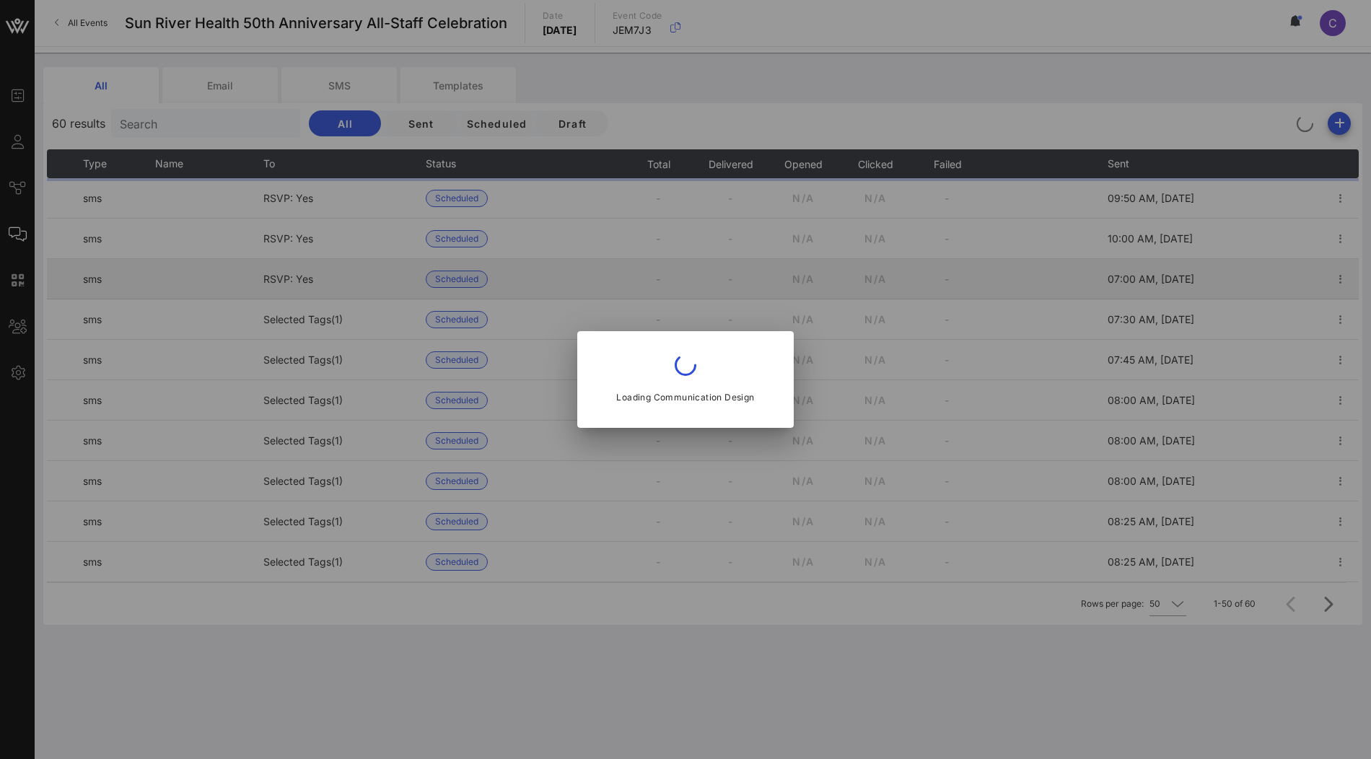
type input "[DATE]"
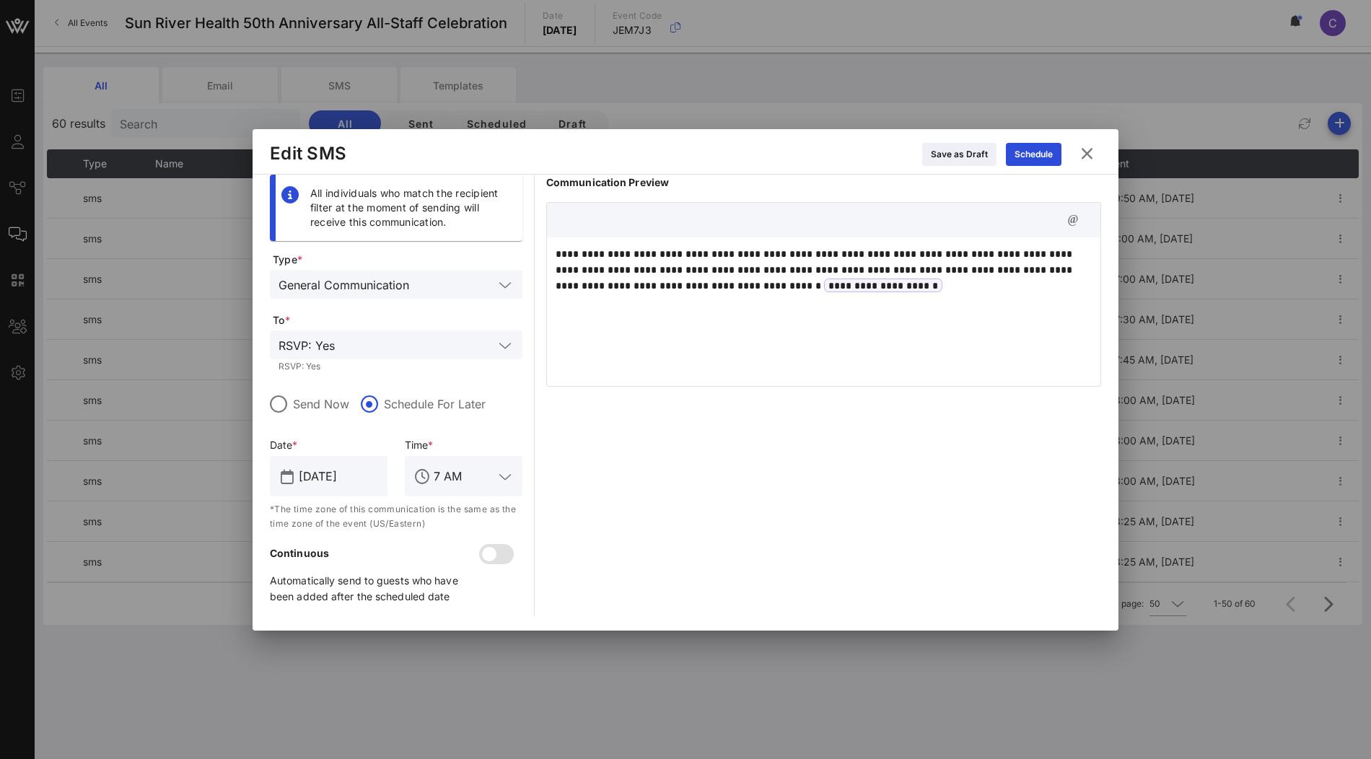
click at [1085, 157] on icon at bounding box center [1087, 152] width 25 height 23
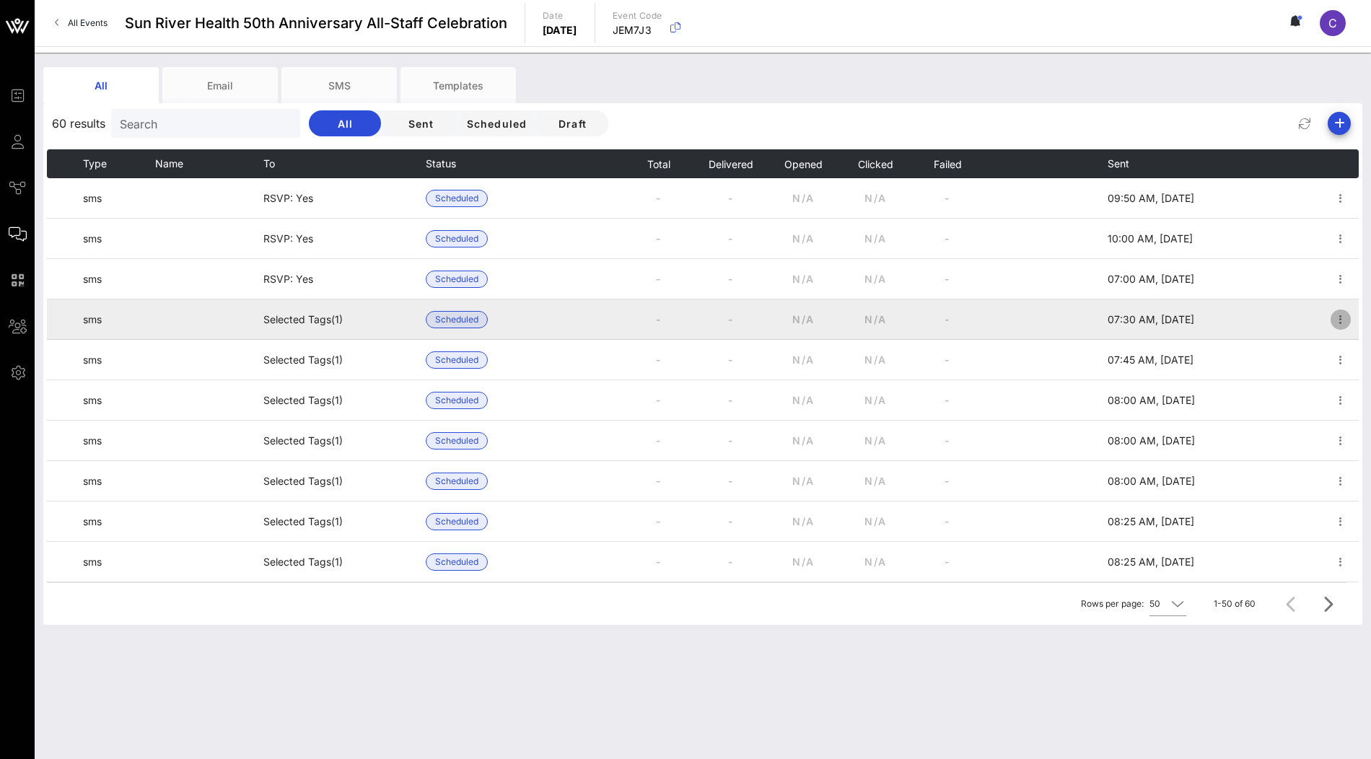
click at [1341, 325] on icon "button" at bounding box center [1340, 319] width 17 height 17
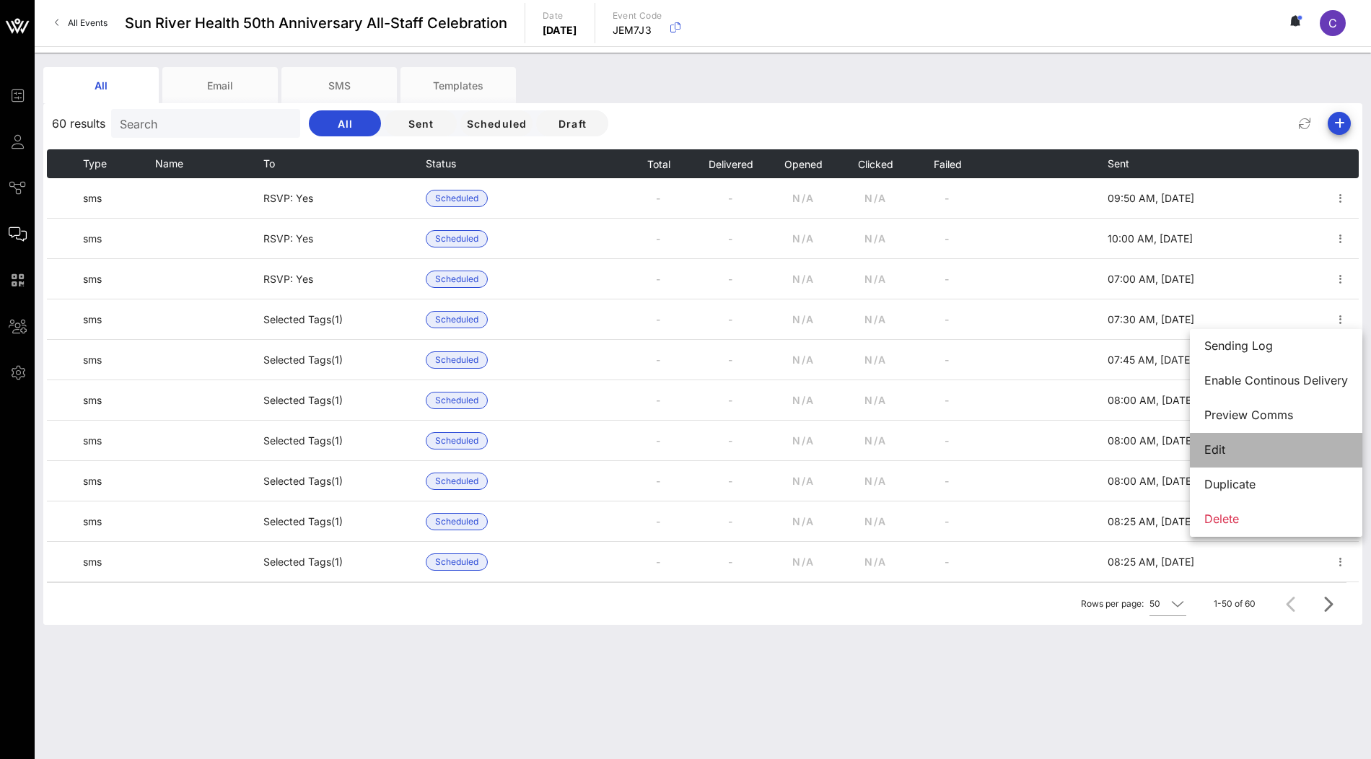
click at [1257, 449] on div "Edit" at bounding box center [1276, 450] width 144 height 14
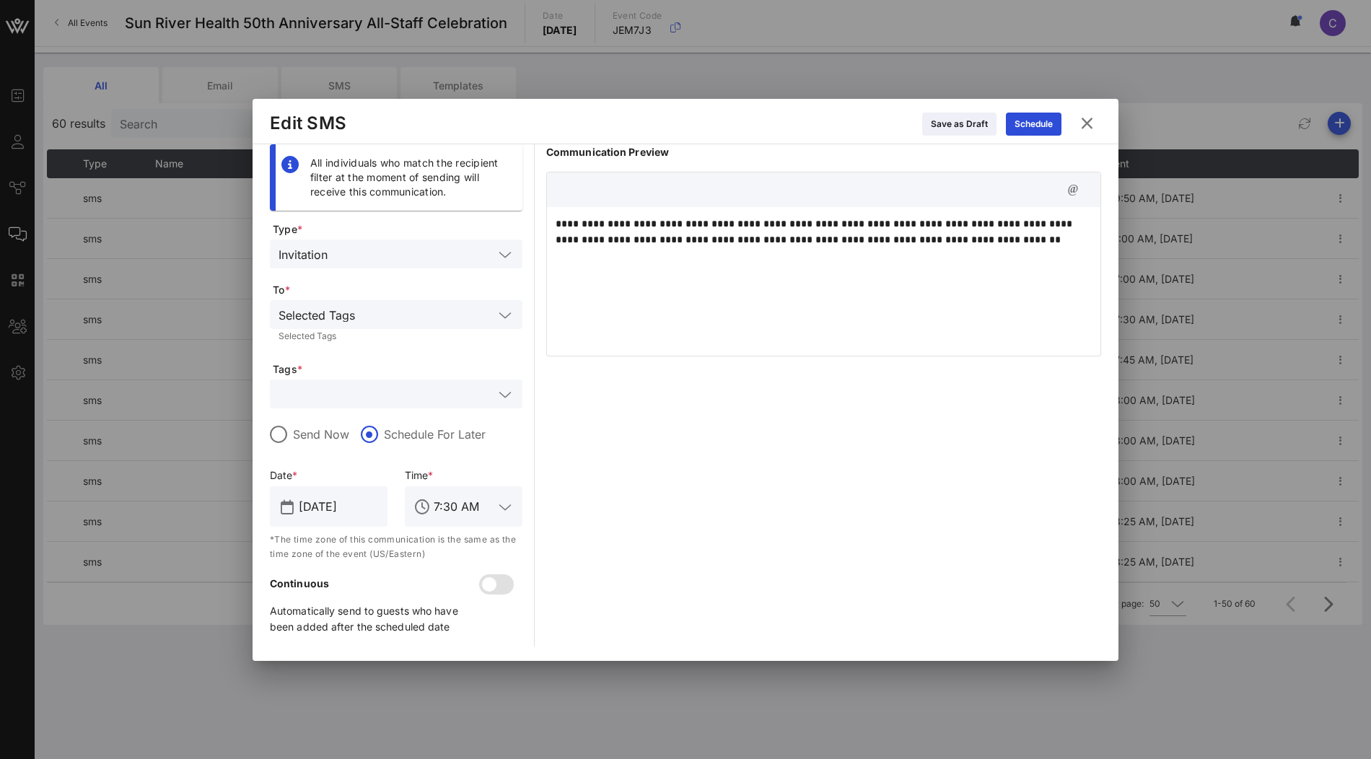
click at [723, 307] on div "**********" at bounding box center [823, 279] width 553 height 144
click at [1091, 123] on icon at bounding box center [1086, 123] width 19 height 17
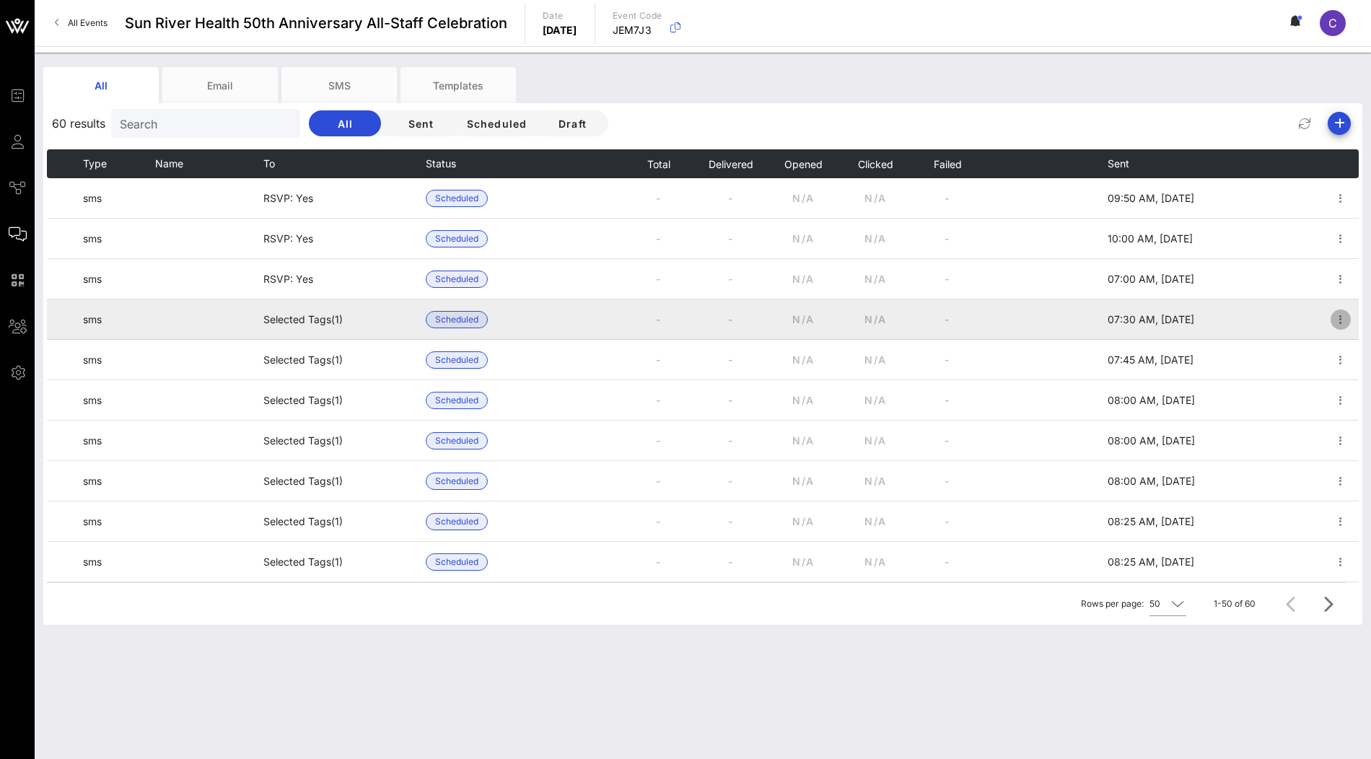
click at [1344, 320] on icon "button" at bounding box center [1340, 319] width 17 height 17
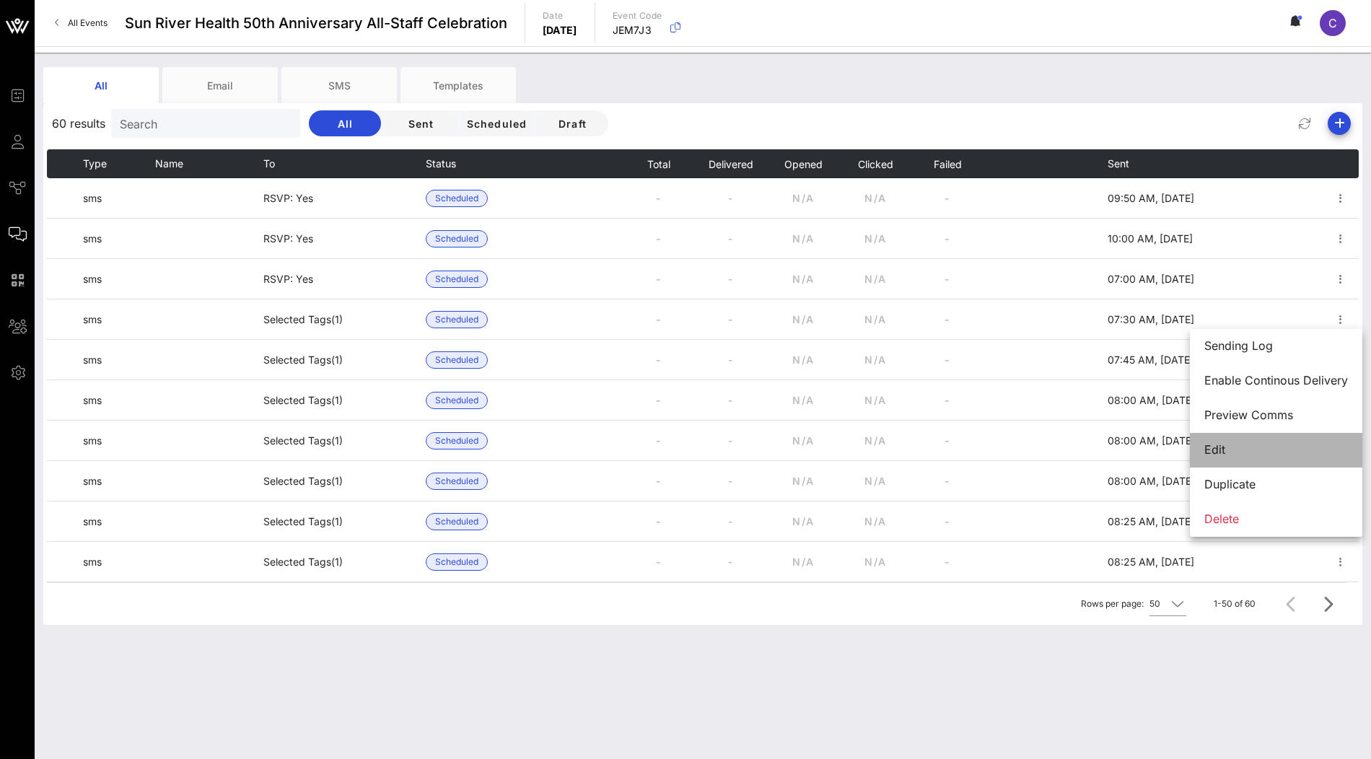
click at [1263, 442] on div "Edit" at bounding box center [1276, 449] width 144 height 31
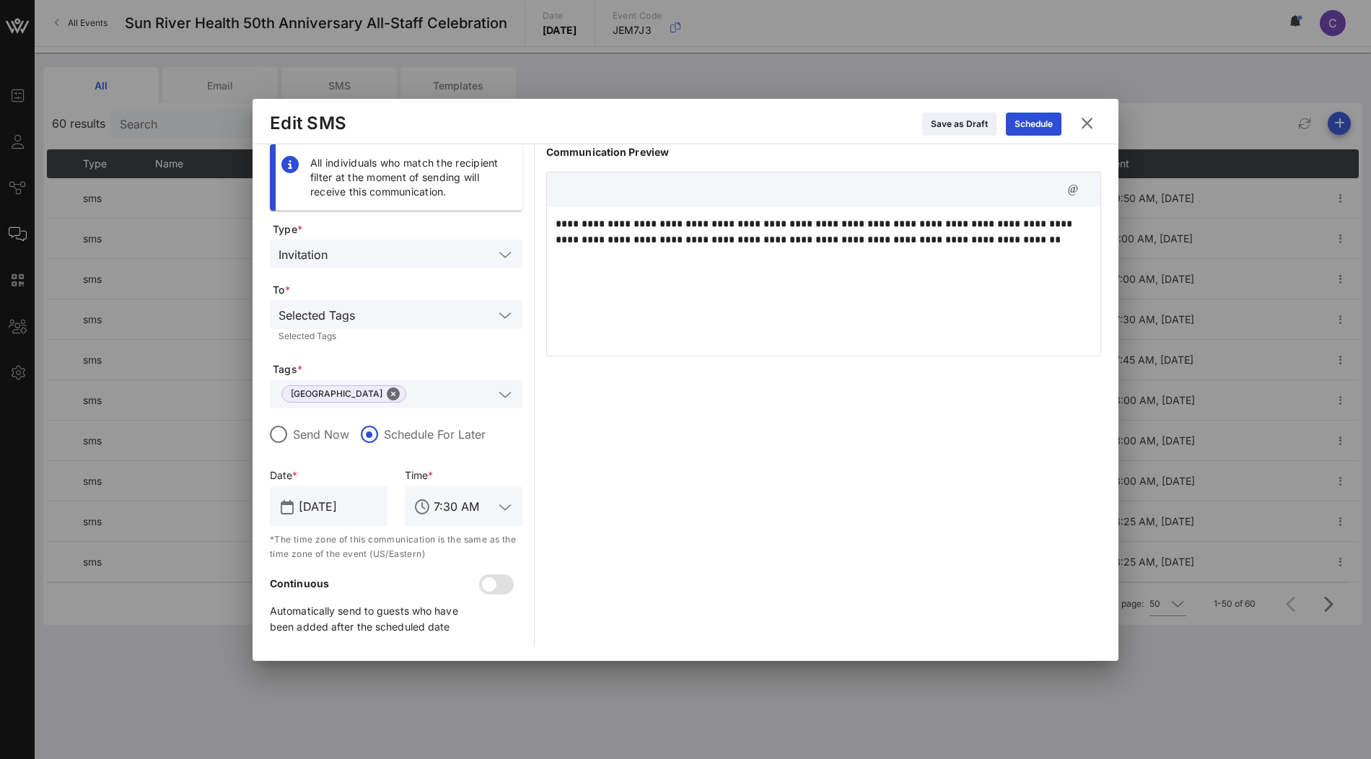
click at [1089, 121] on icon at bounding box center [1086, 123] width 19 height 17
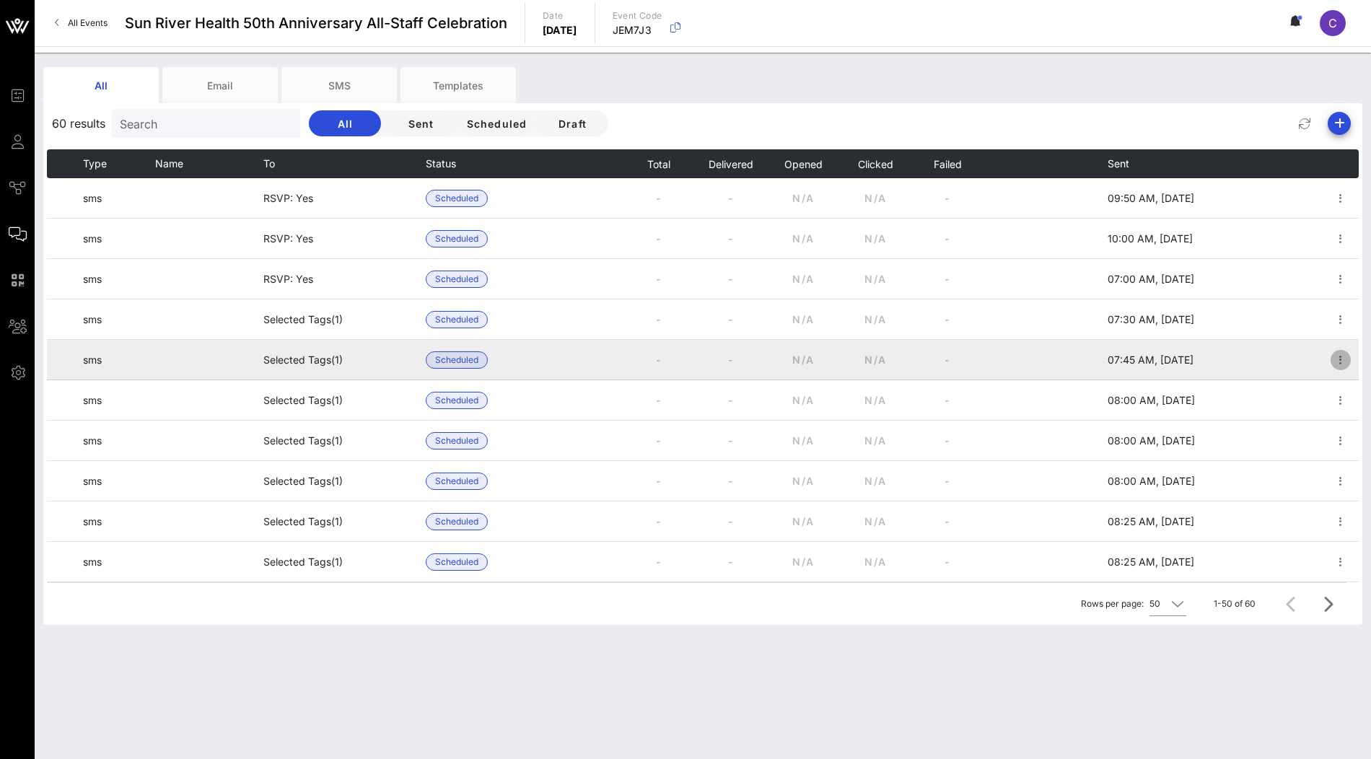
click at [1341, 363] on icon "button" at bounding box center [1340, 359] width 17 height 17
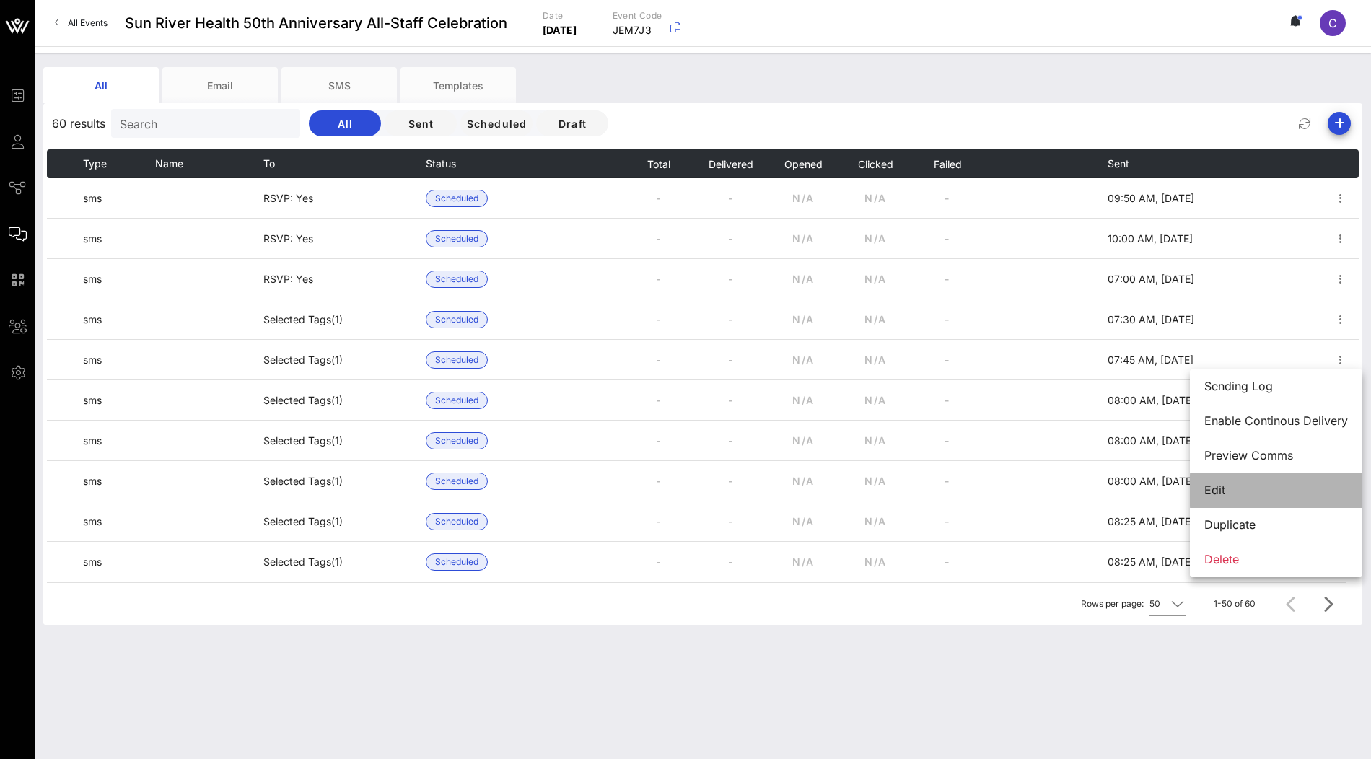
click at [1256, 494] on div "Edit" at bounding box center [1276, 490] width 144 height 14
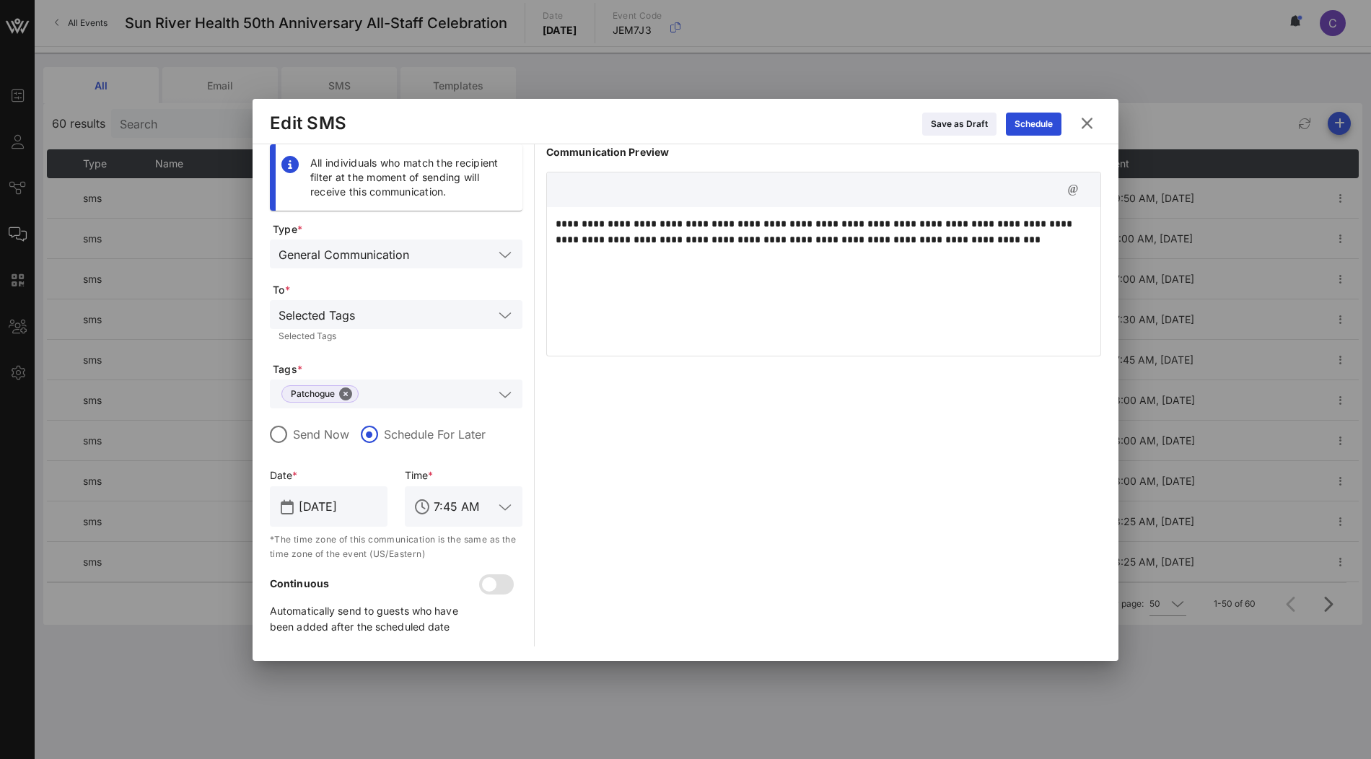
click at [1086, 125] on icon at bounding box center [1086, 123] width 19 height 17
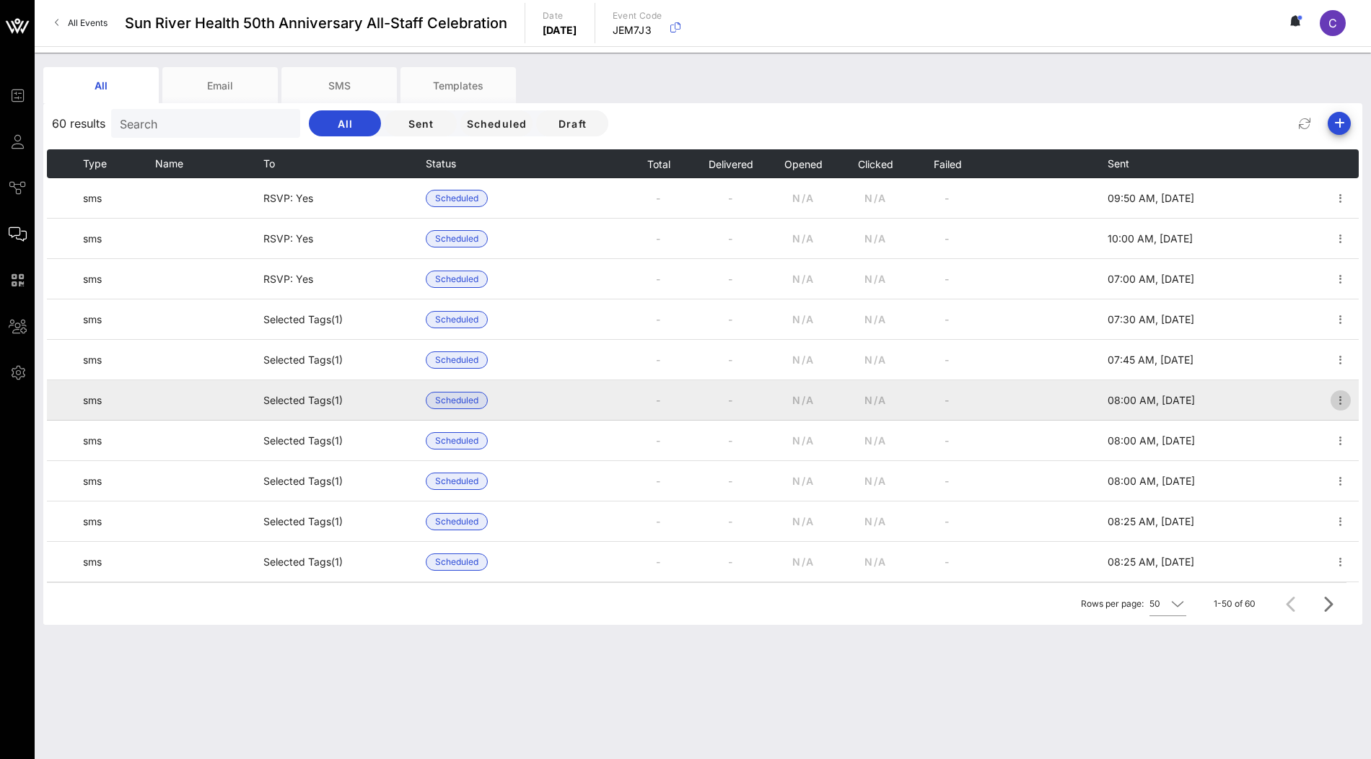
click at [1338, 401] on icon "button" at bounding box center [1340, 400] width 17 height 17
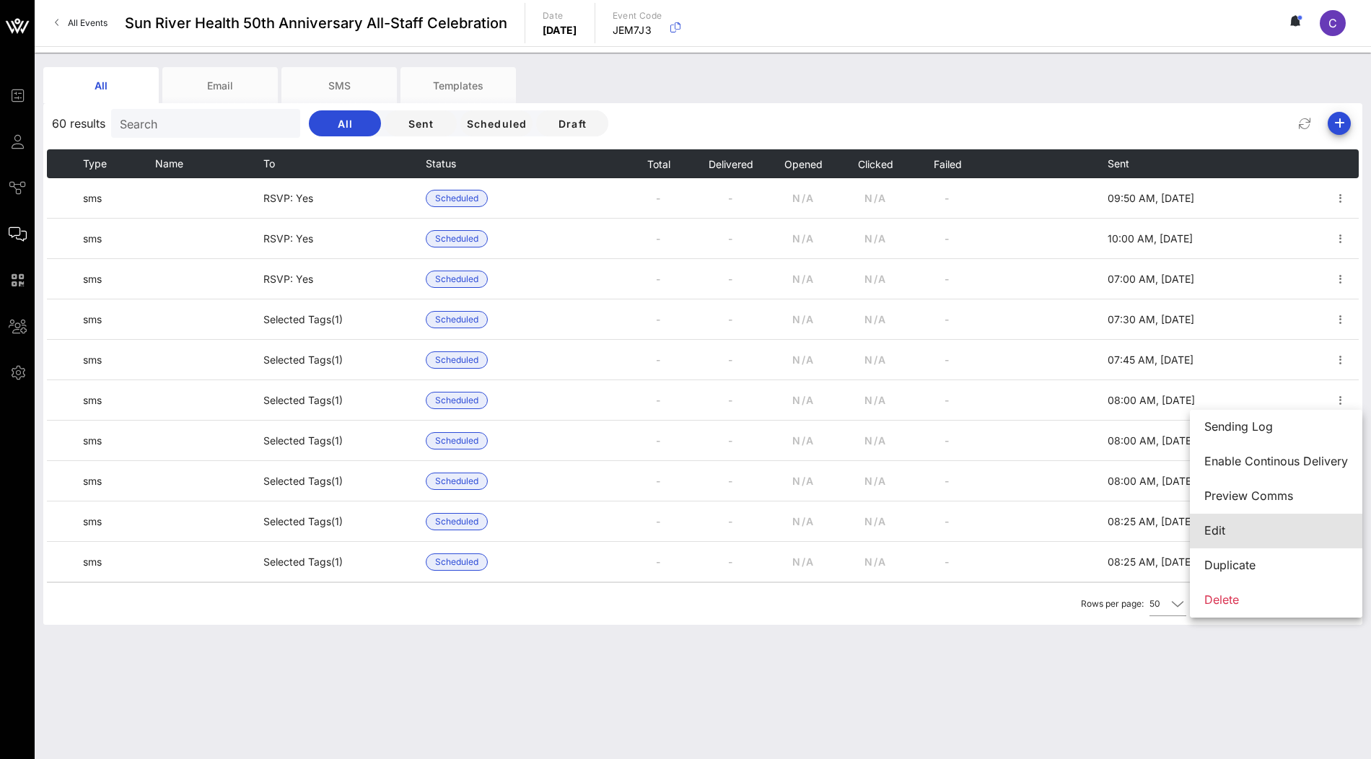
click at [1264, 526] on div "Edit" at bounding box center [1276, 531] width 144 height 14
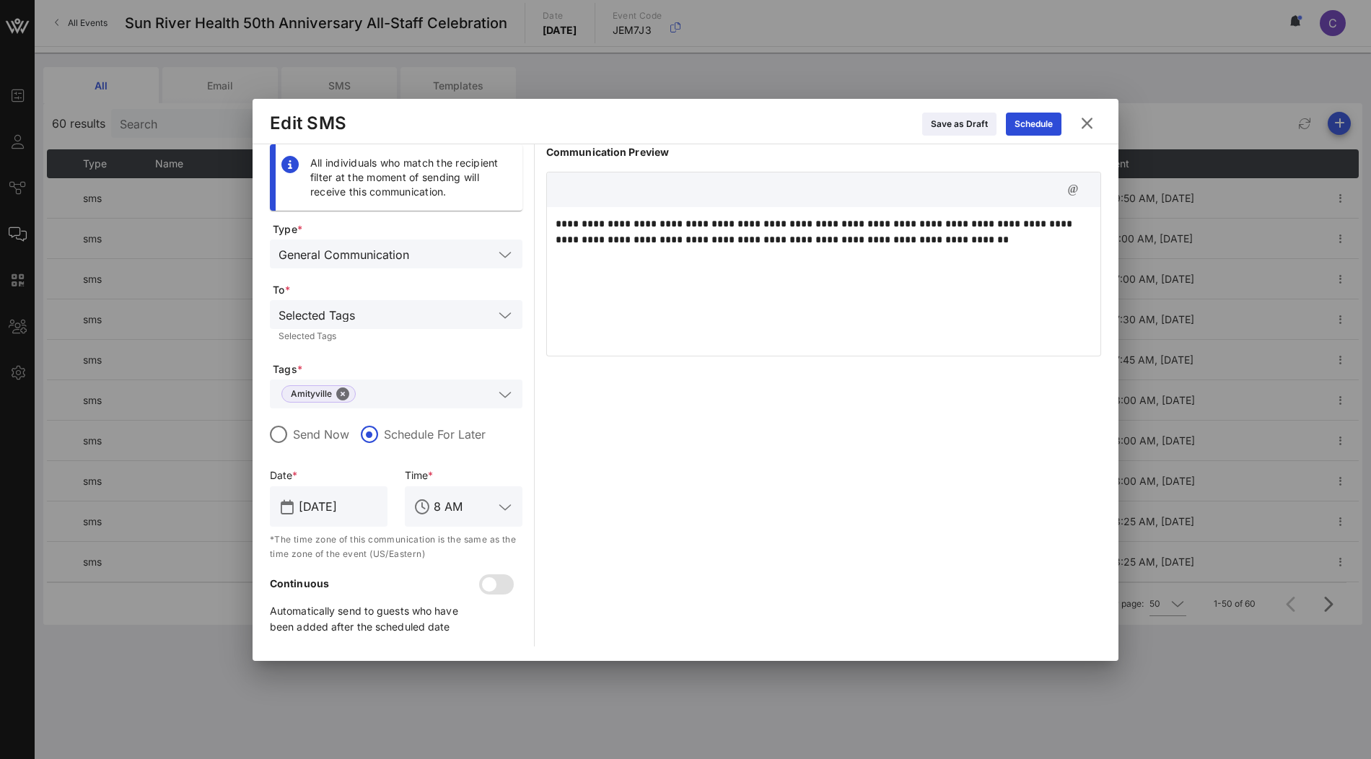
click at [1087, 124] on icon at bounding box center [1086, 123] width 19 height 17
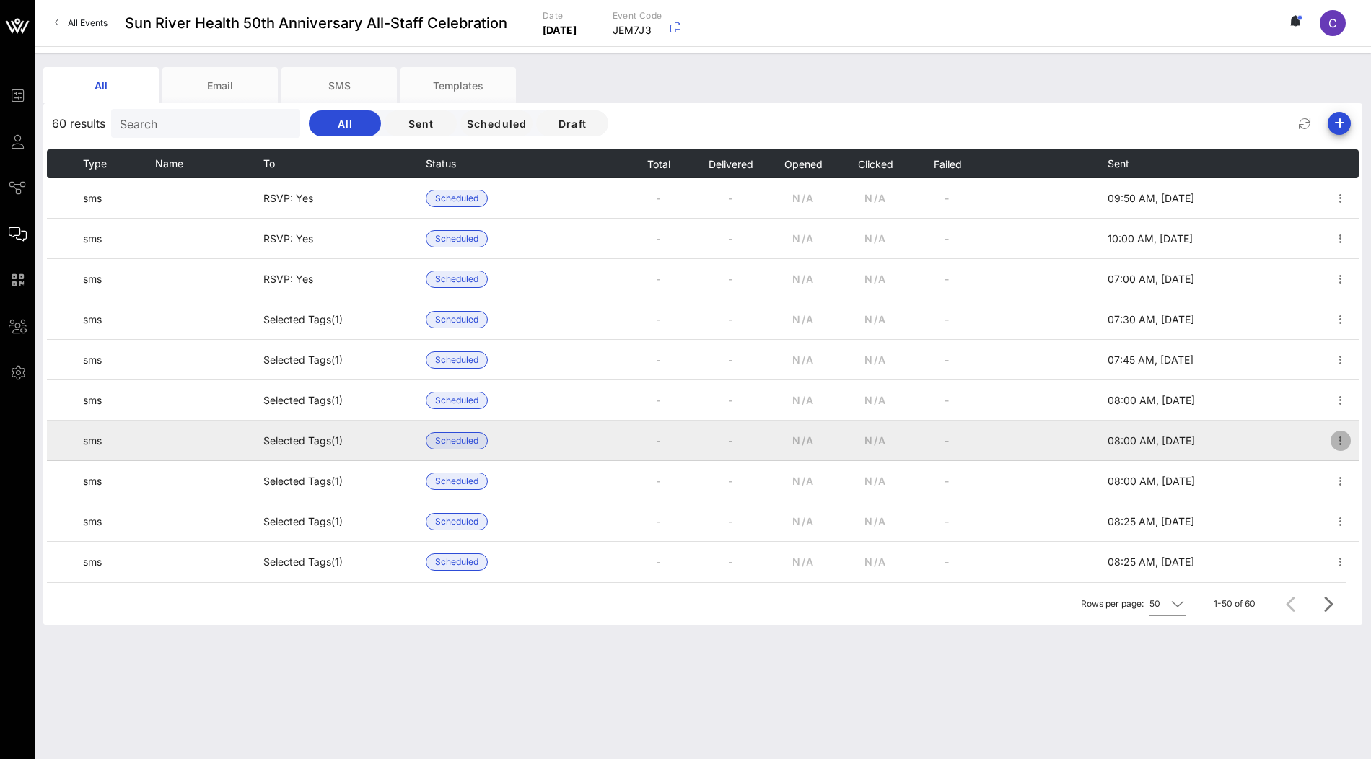
click at [1342, 444] on icon "button" at bounding box center [1340, 440] width 17 height 17
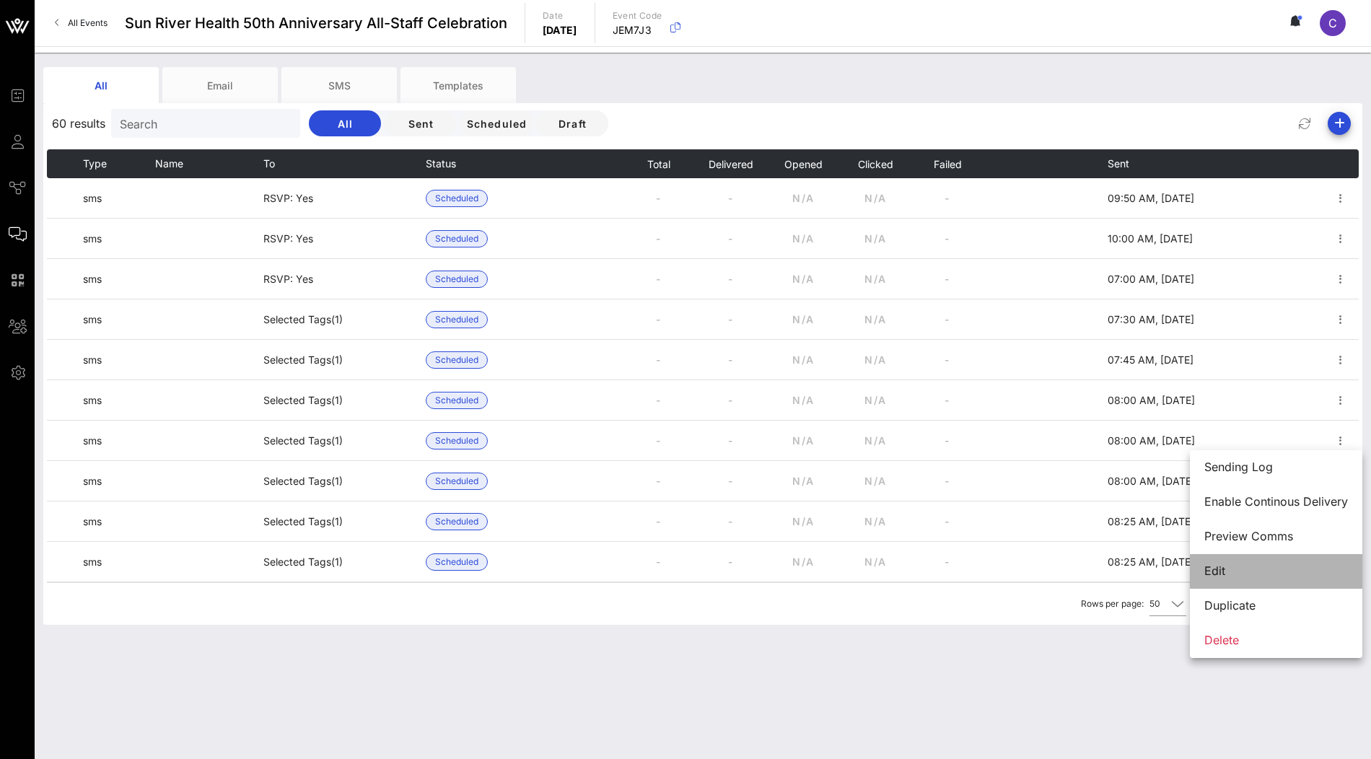
click at [1264, 569] on div "Edit" at bounding box center [1276, 571] width 144 height 14
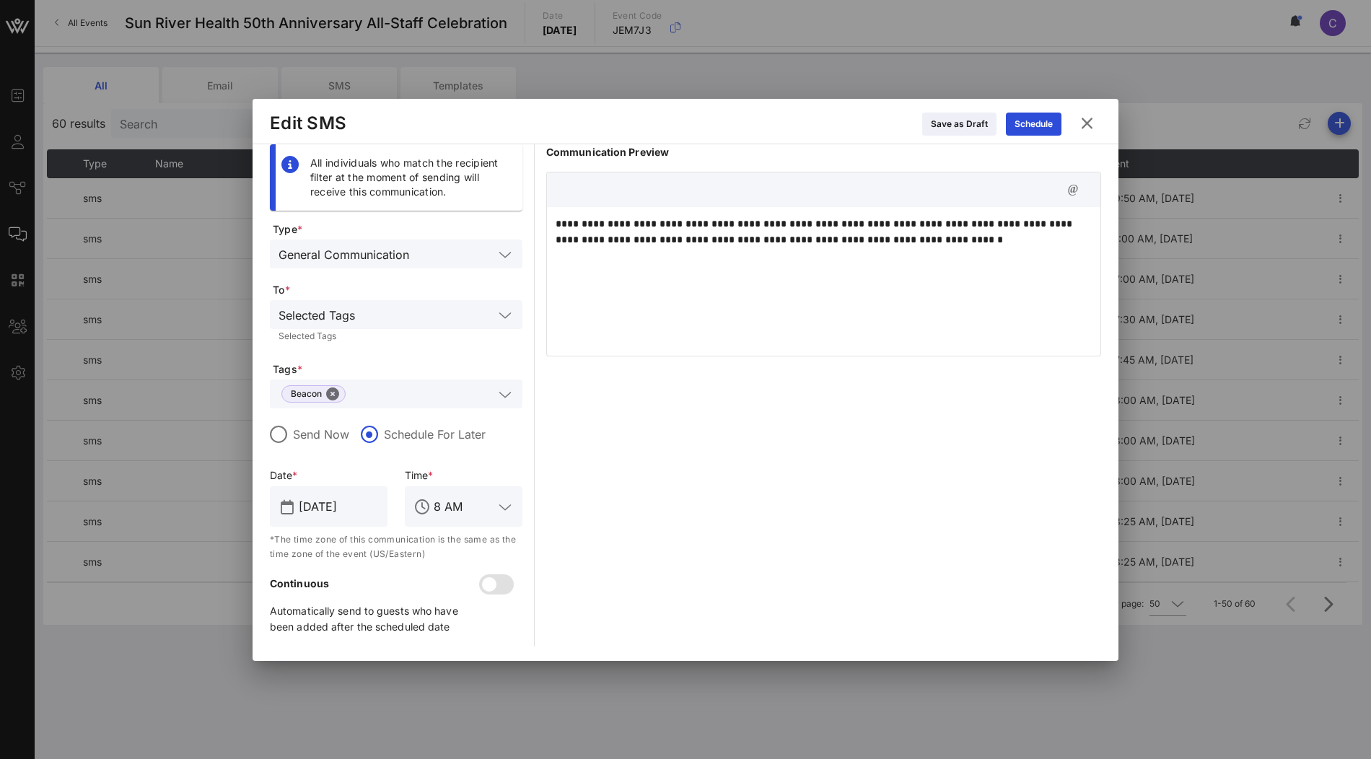
click at [1085, 126] on icon at bounding box center [1086, 123] width 19 height 17
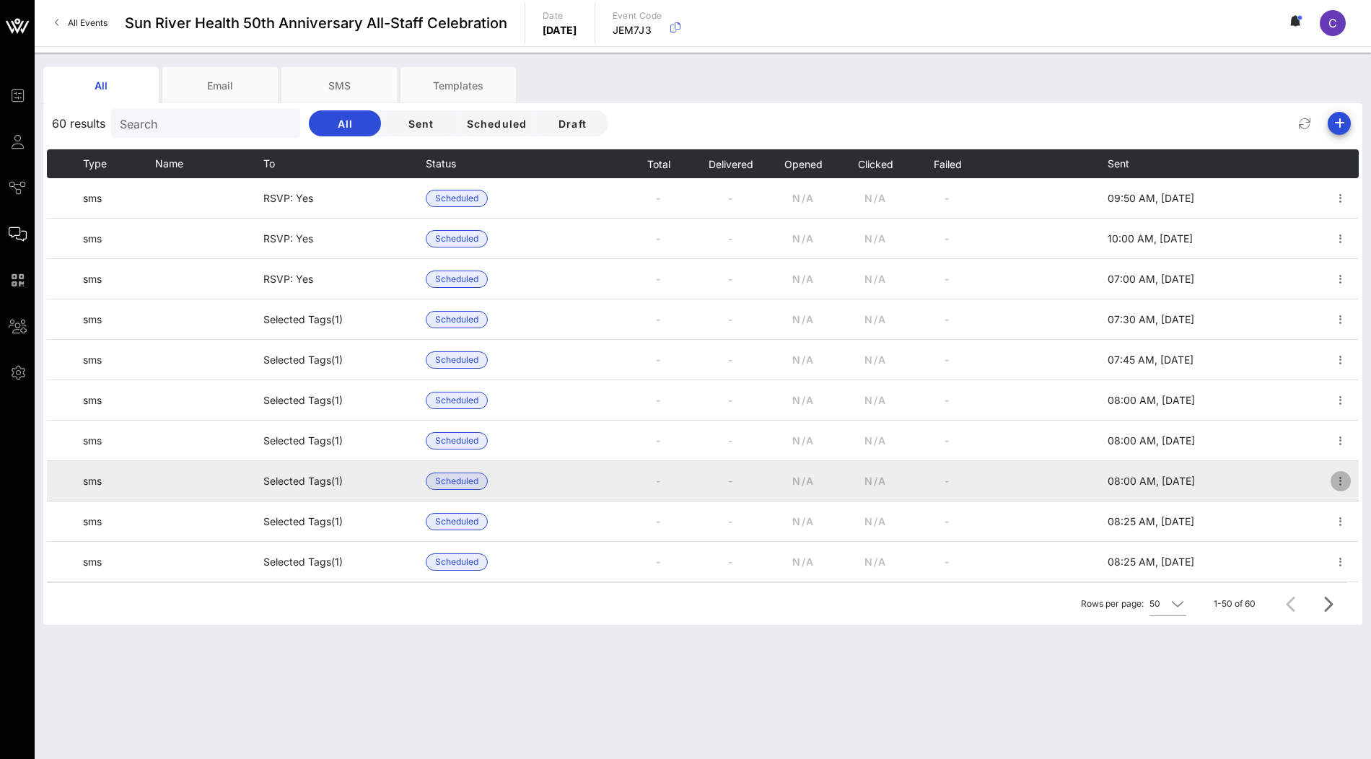
click at [1339, 484] on icon "button" at bounding box center [1340, 481] width 17 height 17
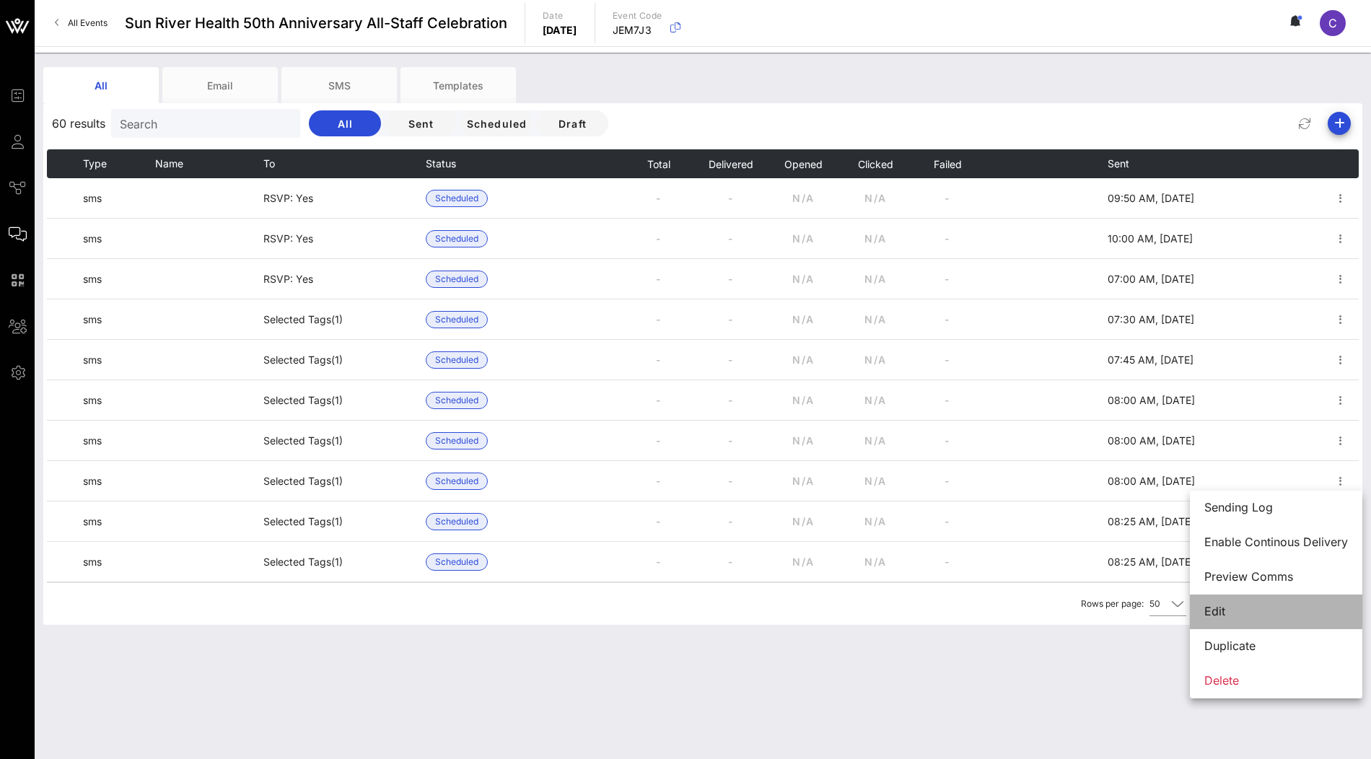
click at [1234, 608] on div "Edit" at bounding box center [1276, 612] width 144 height 14
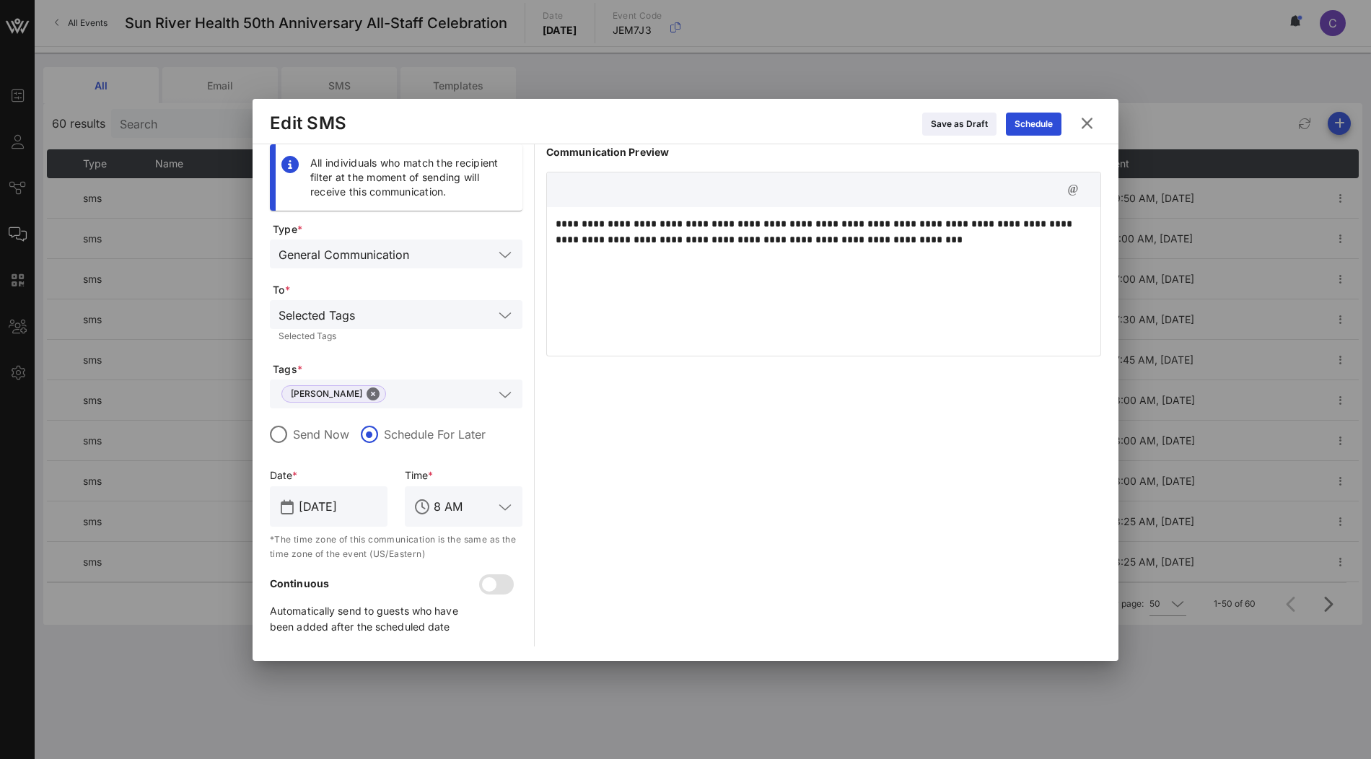
click at [1090, 127] on icon at bounding box center [1086, 123] width 19 height 17
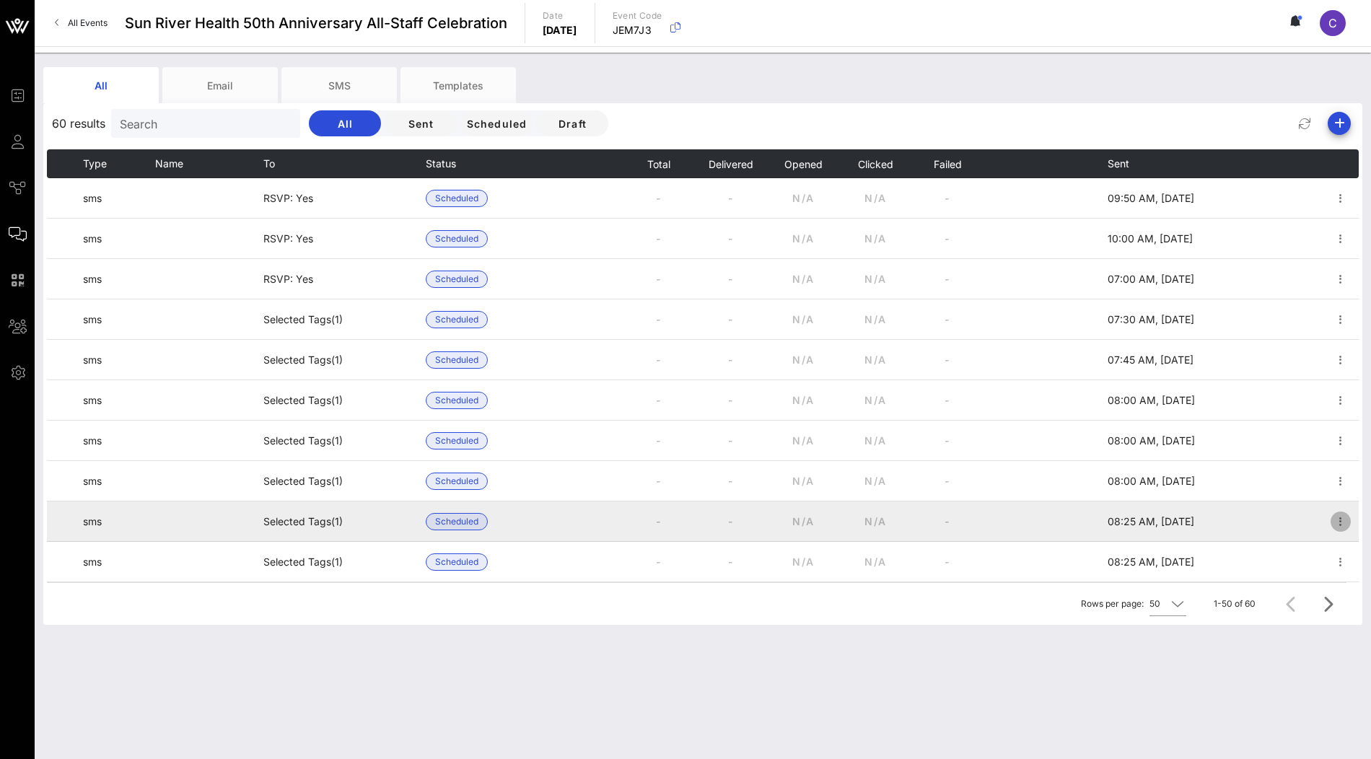
click at [1340, 522] on icon "button" at bounding box center [1340, 521] width 17 height 17
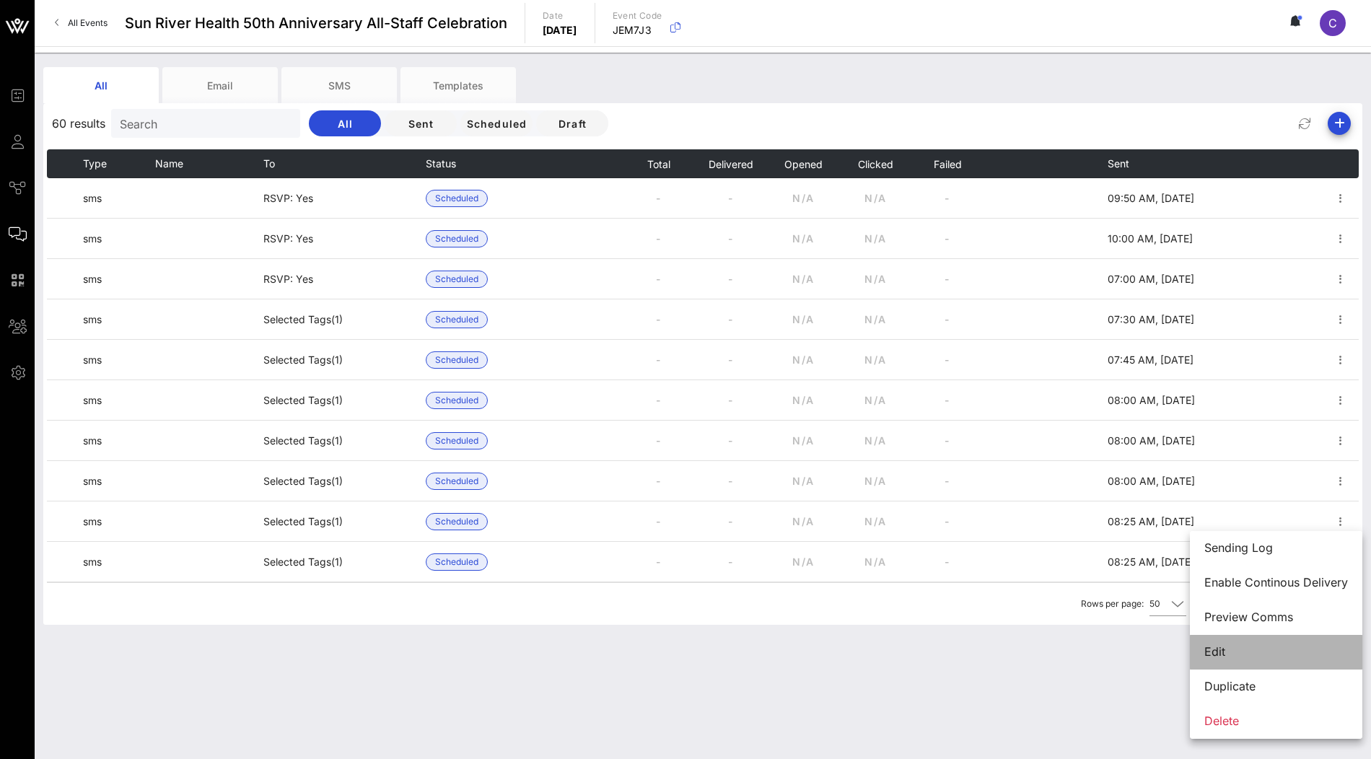
click at [1245, 652] on div "Edit" at bounding box center [1276, 652] width 144 height 14
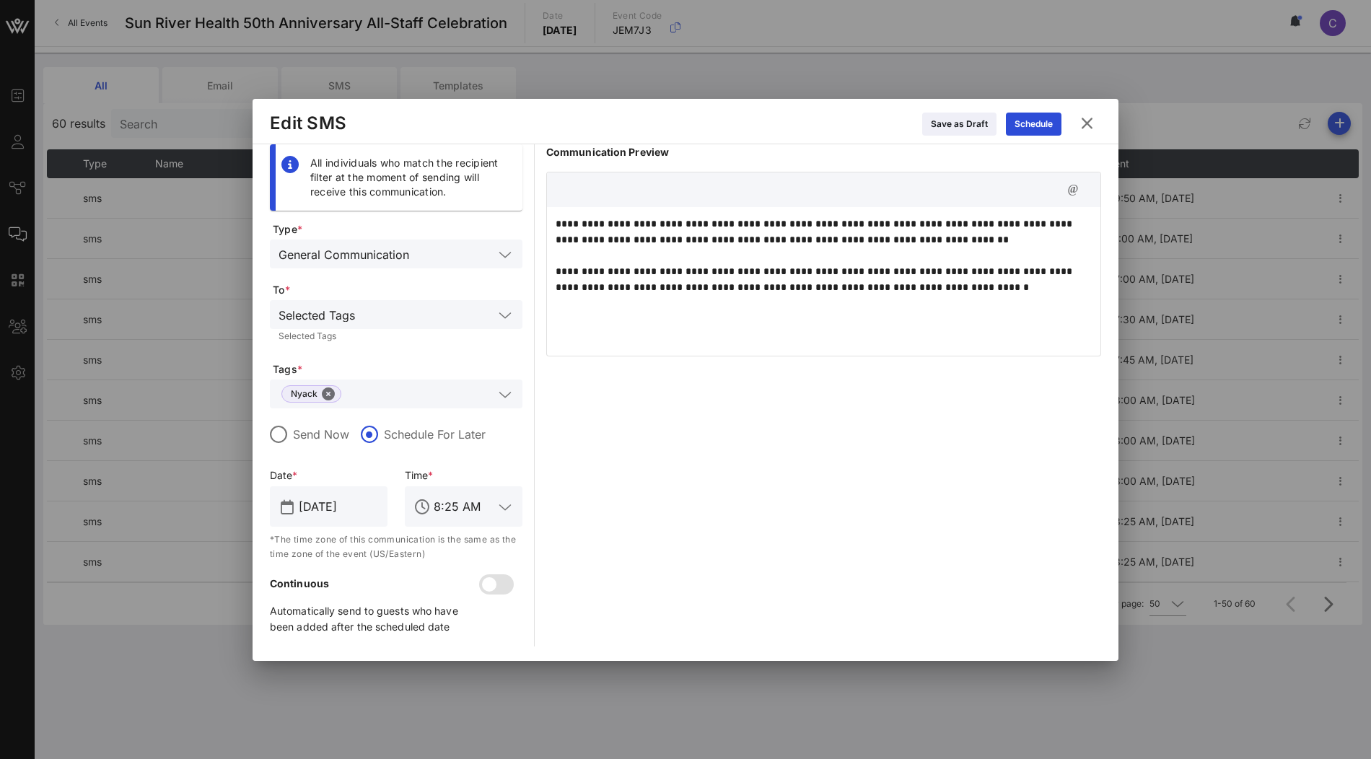
click at [1087, 123] on icon at bounding box center [1086, 123] width 19 height 17
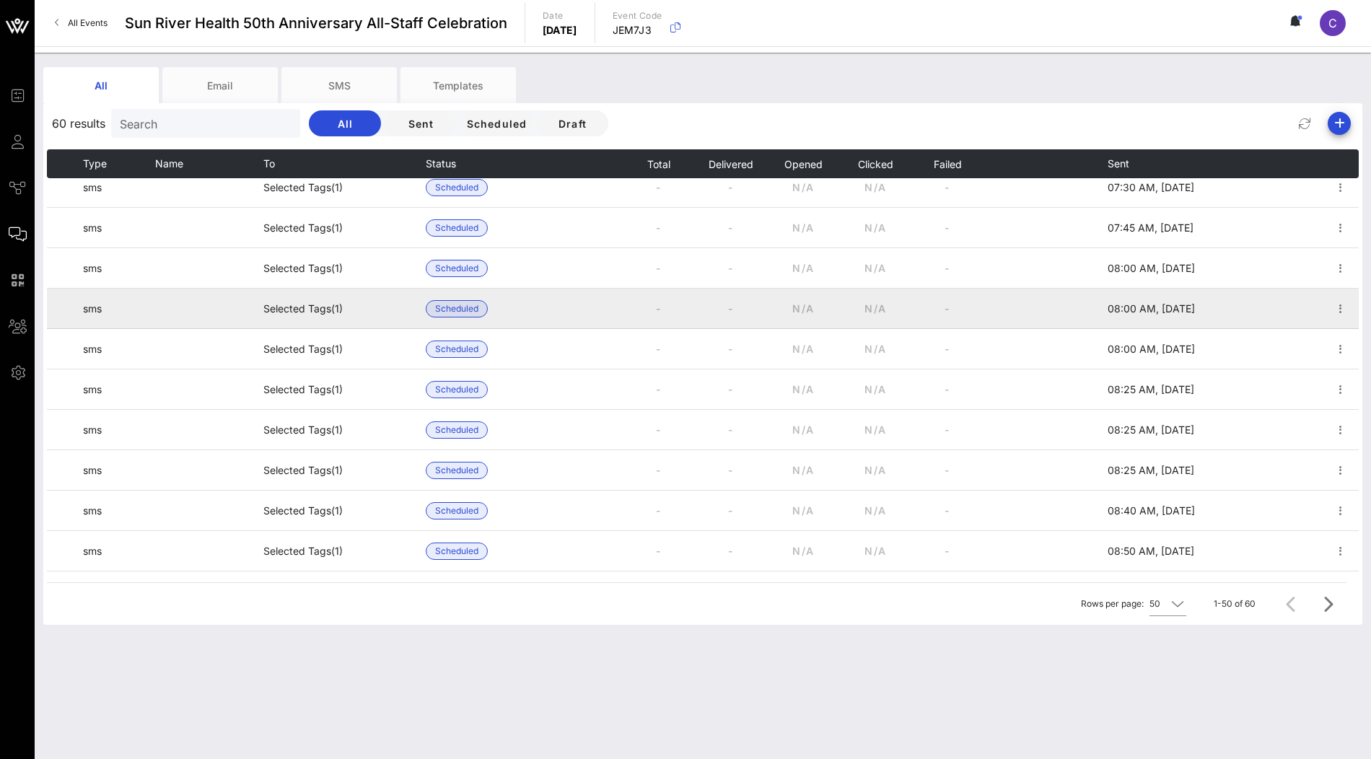
scroll to position [156, 0]
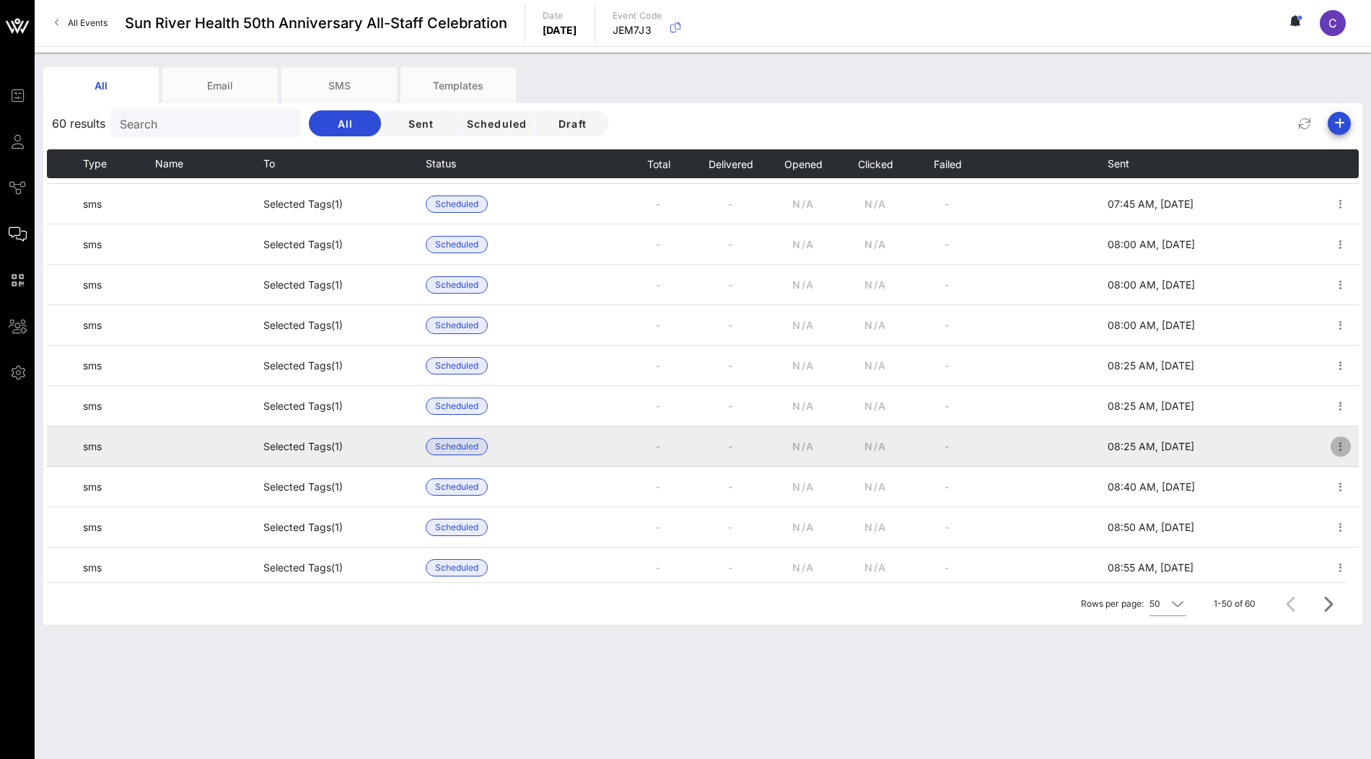
click at [1337, 444] on icon "button" at bounding box center [1340, 446] width 17 height 17
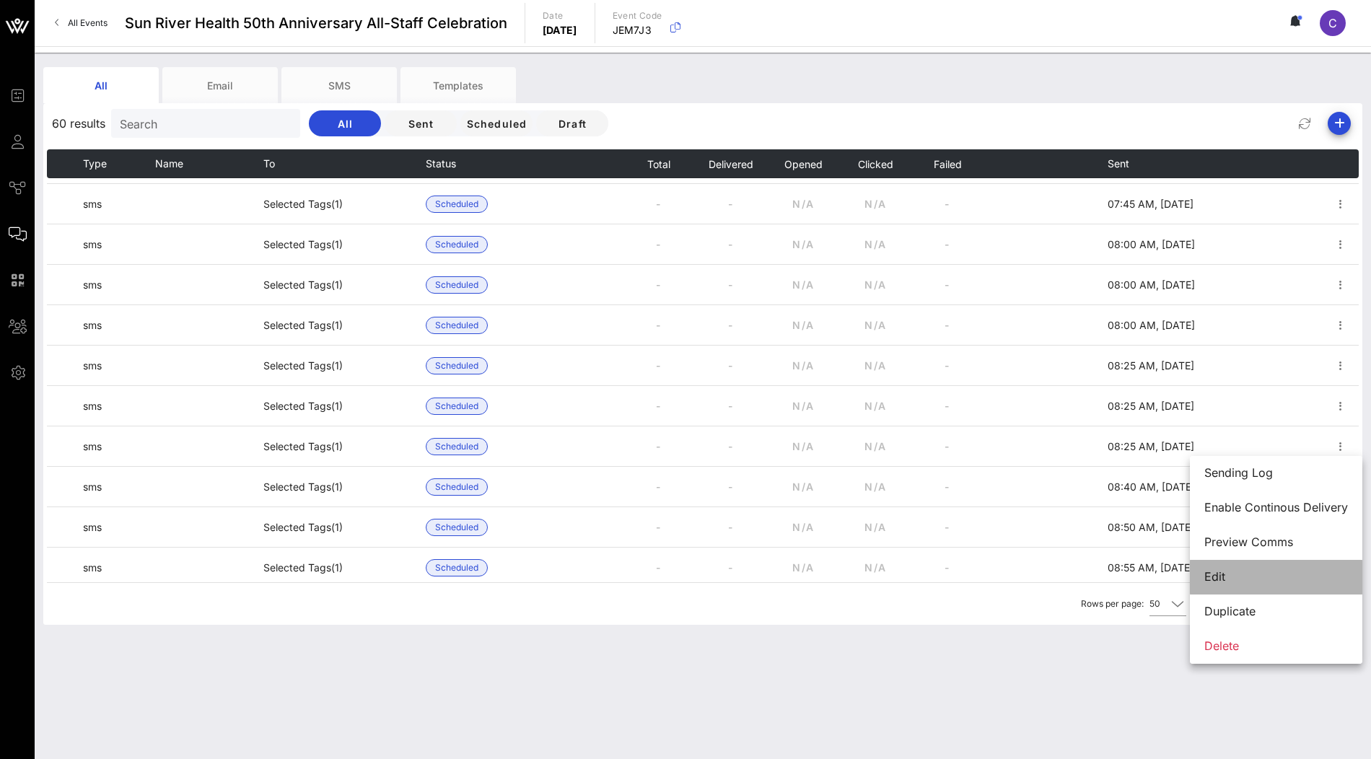
click at [1248, 569] on div "Edit" at bounding box center [1276, 576] width 144 height 31
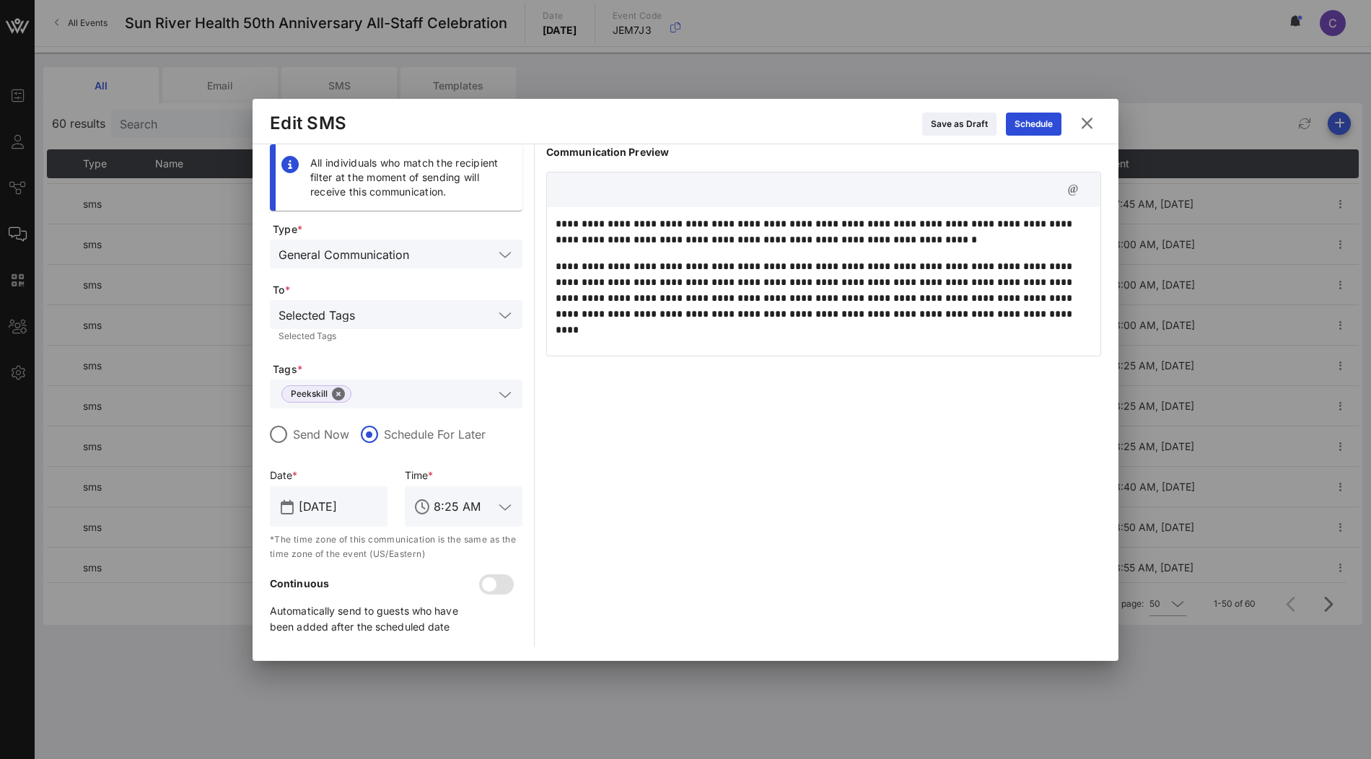
click at [1087, 123] on icon at bounding box center [1087, 123] width 20 height 18
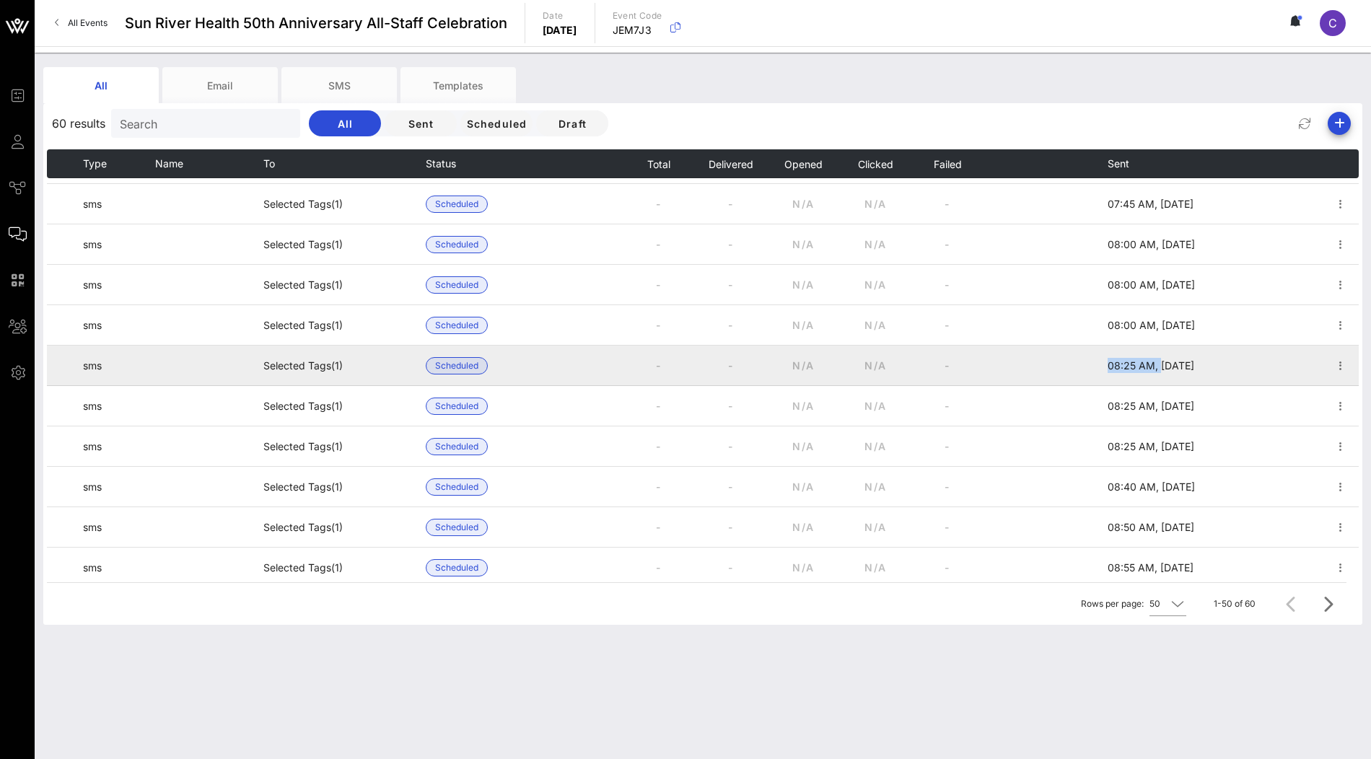
drag, startPoint x: 1099, startPoint y: 367, endPoint x: 1138, endPoint y: 365, distance: 39.0
click at [1138, 365] on tr "sms Selected Tags (1) Scheduled - - N/A N/A - 08:25 AM, [DATE]" at bounding box center [703, 366] width 1312 height 40
click at [1336, 362] on icon "button" at bounding box center [1340, 365] width 17 height 17
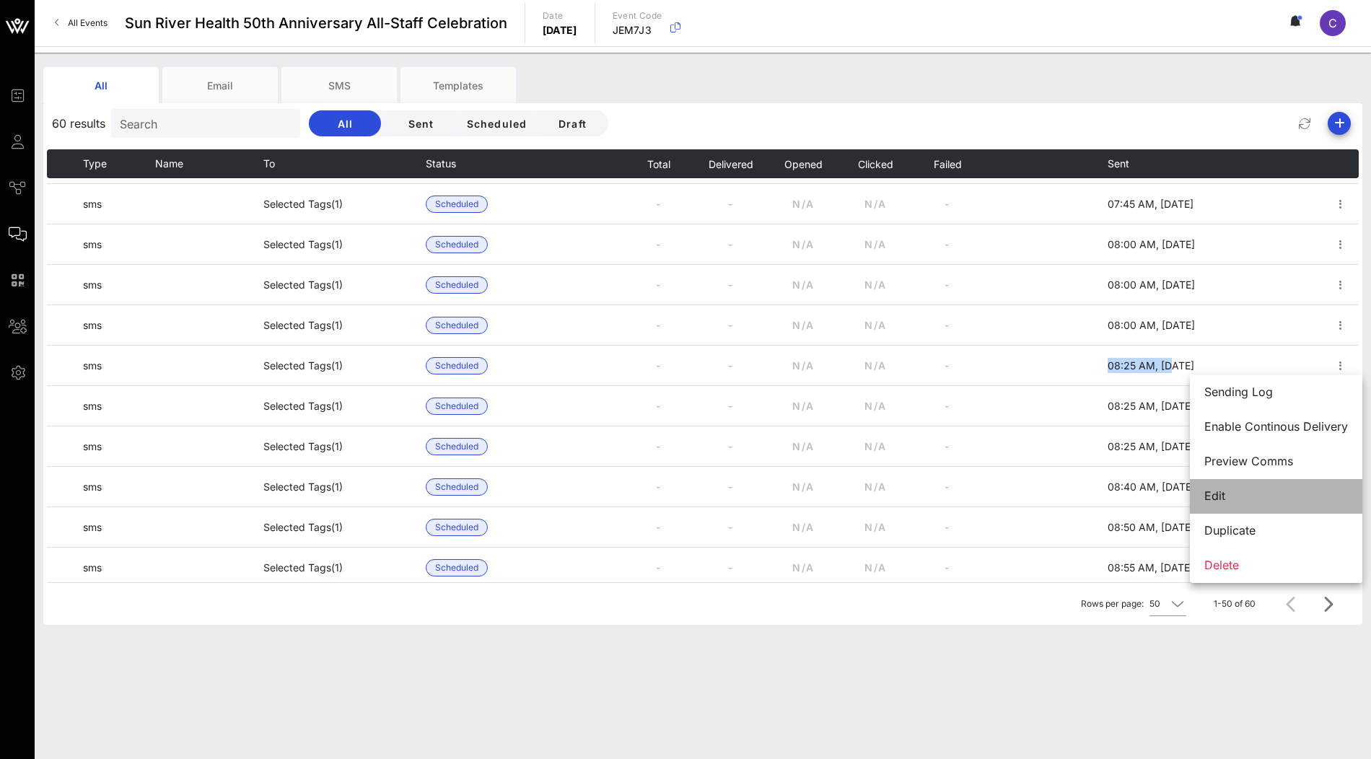
click at [1237, 498] on div "Edit" at bounding box center [1276, 496] width 144 height 14
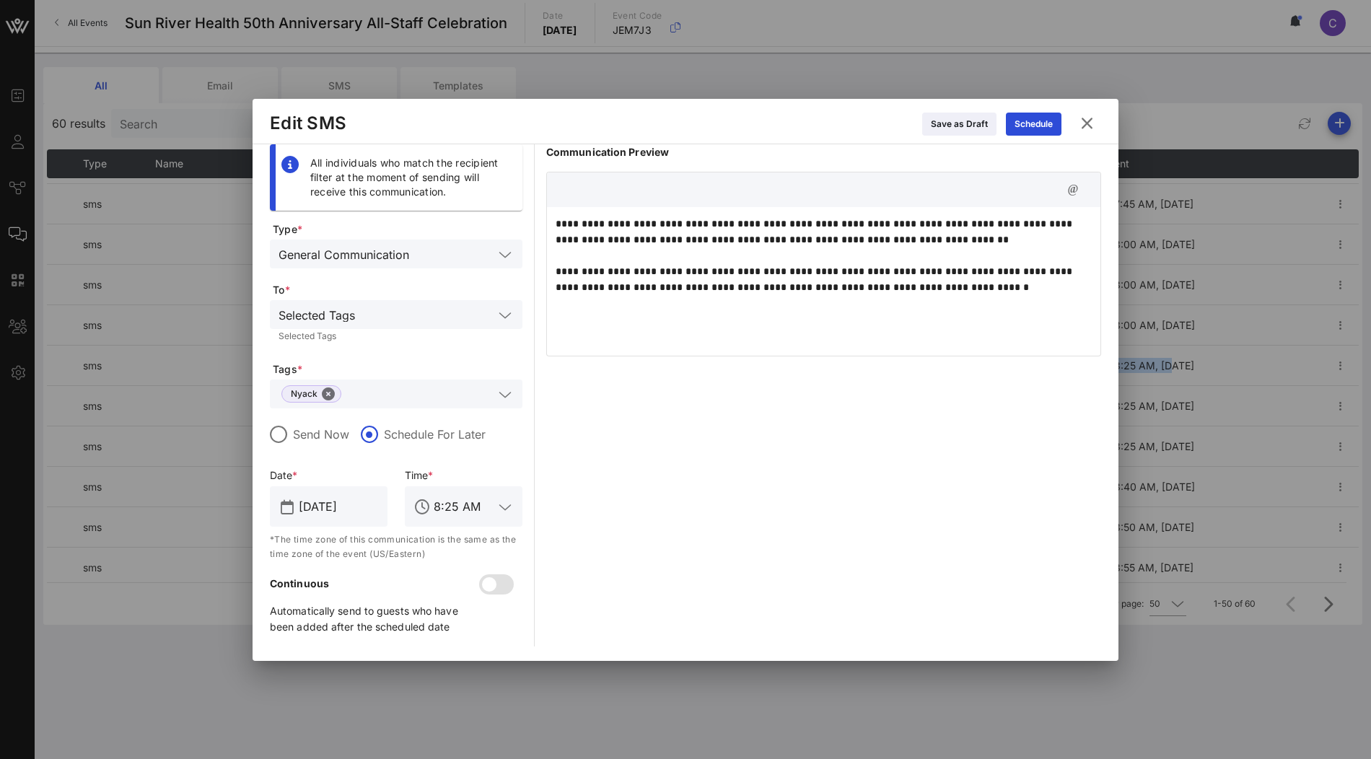
click at [1085, 128] on icon at bounding box center [1086, 123] width 19 height 17
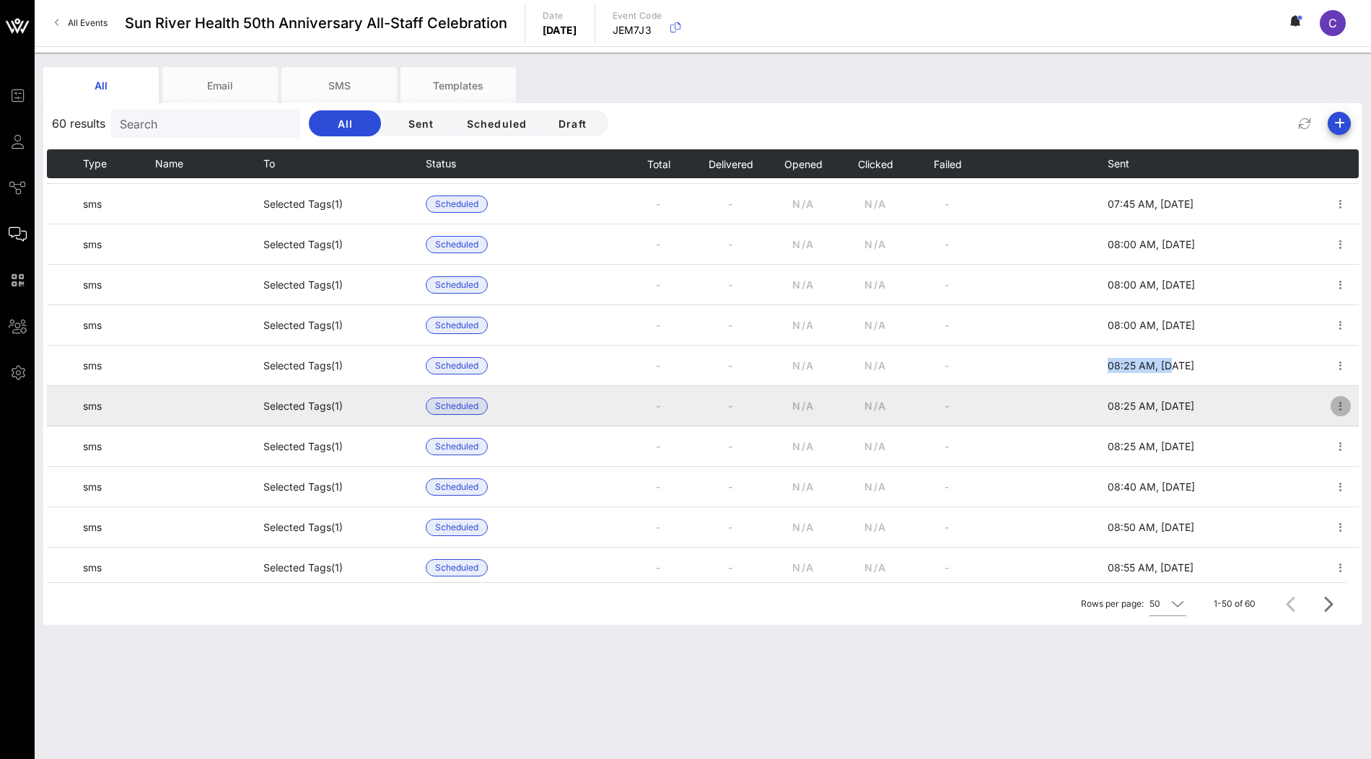
click at [1344, 408] on icon "button" at bounding box center [1340, 406] width 17 height 17
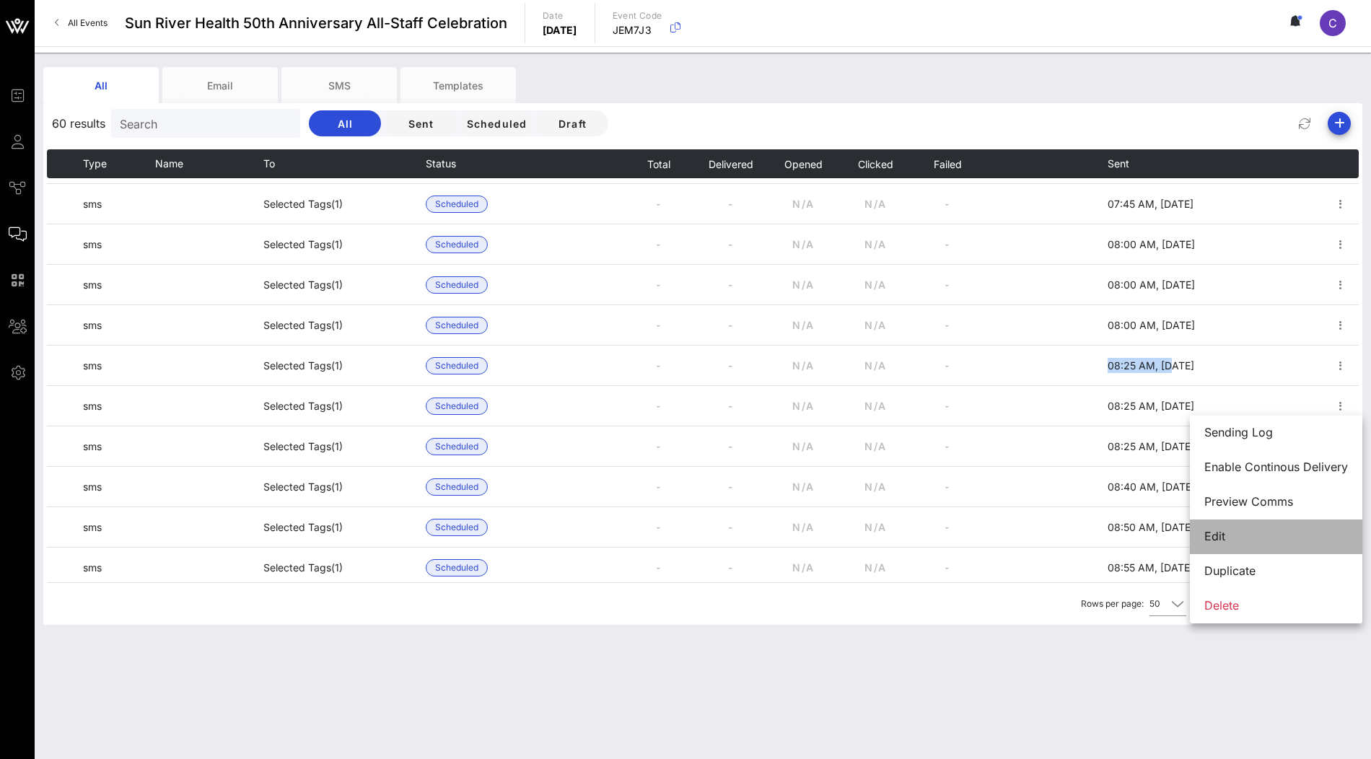
click at [1270, 533] on div "Edit" at bounding box center [1276, 537] width 144 height 14
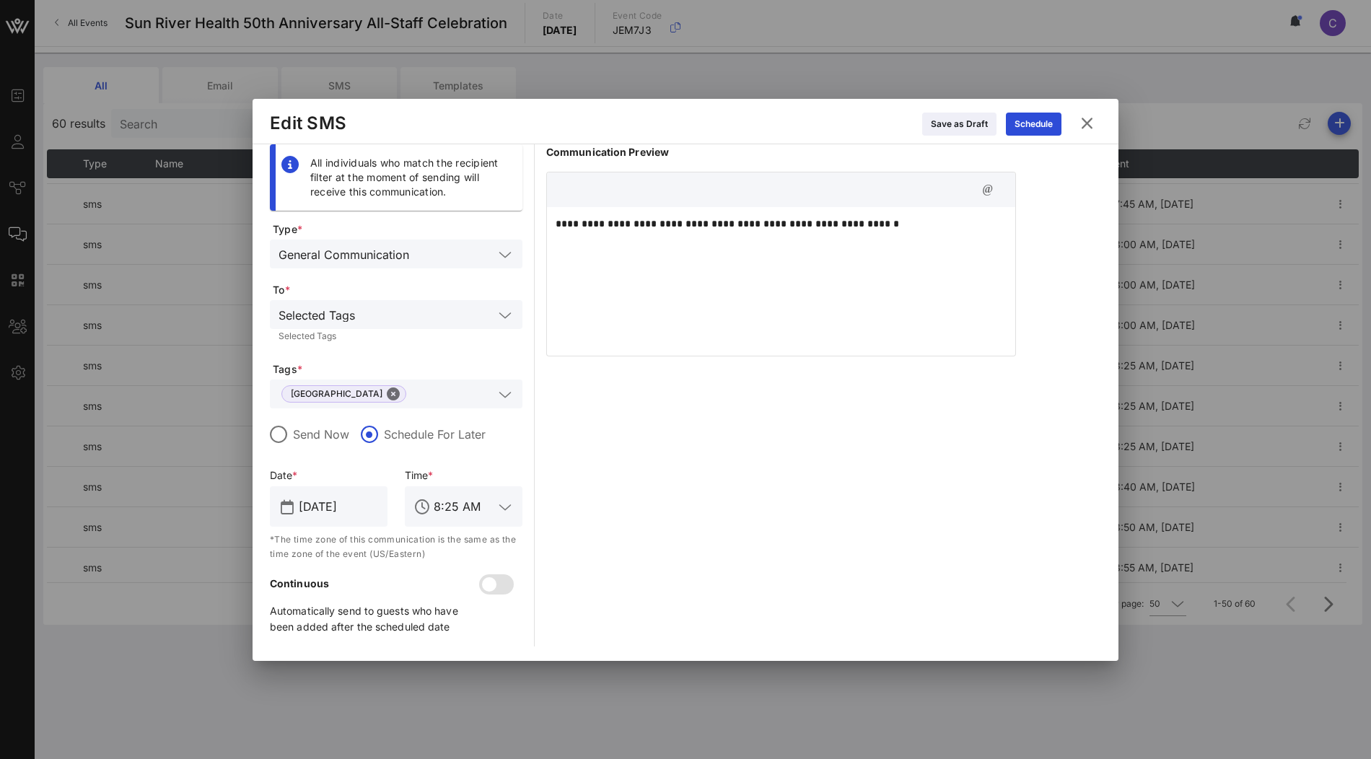
click at [756, 283] on div "**********" at bounding box center [781, 279] width 468 height 144
click at [1091, 122] on icon at bounding box center [1086, 123] width 19 height 17
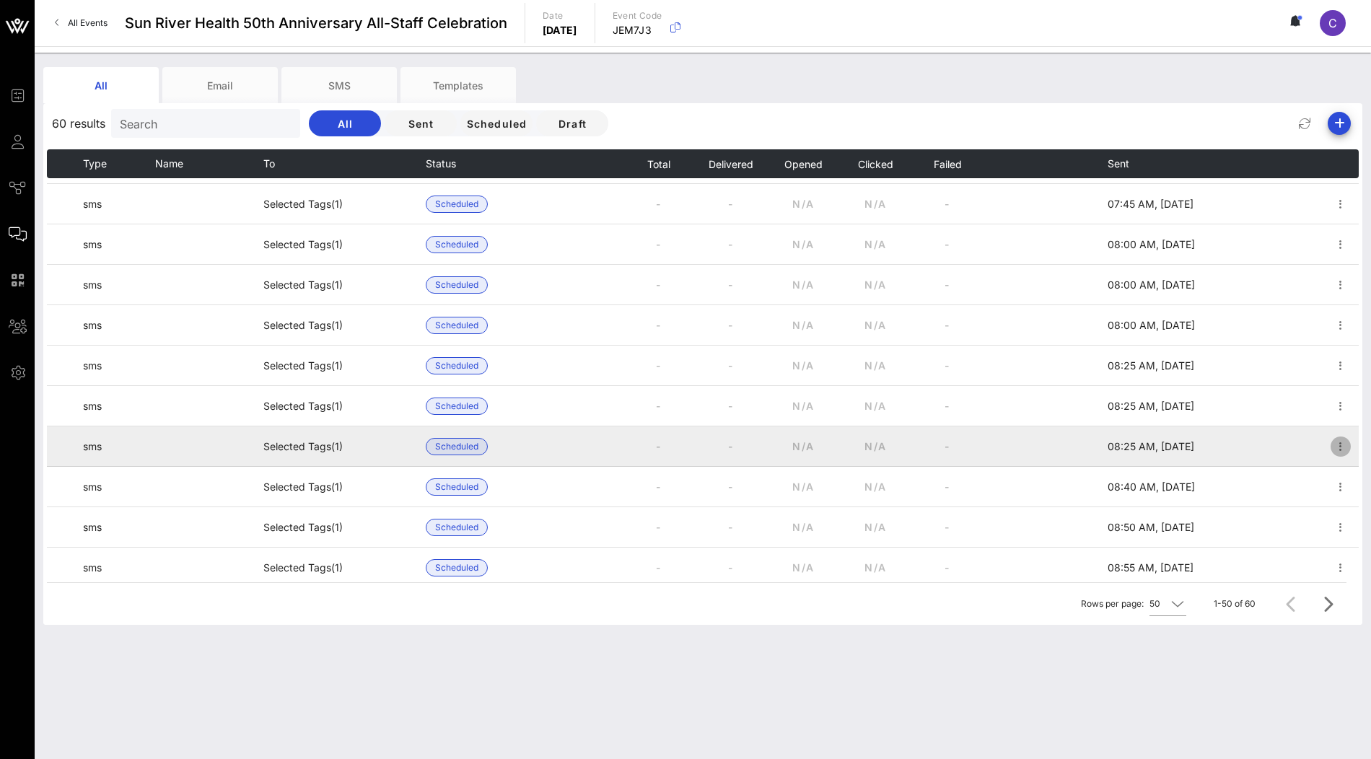
click at [1342, 447] on icon "button" at bounding box center [1340, 446] width 17 height 17
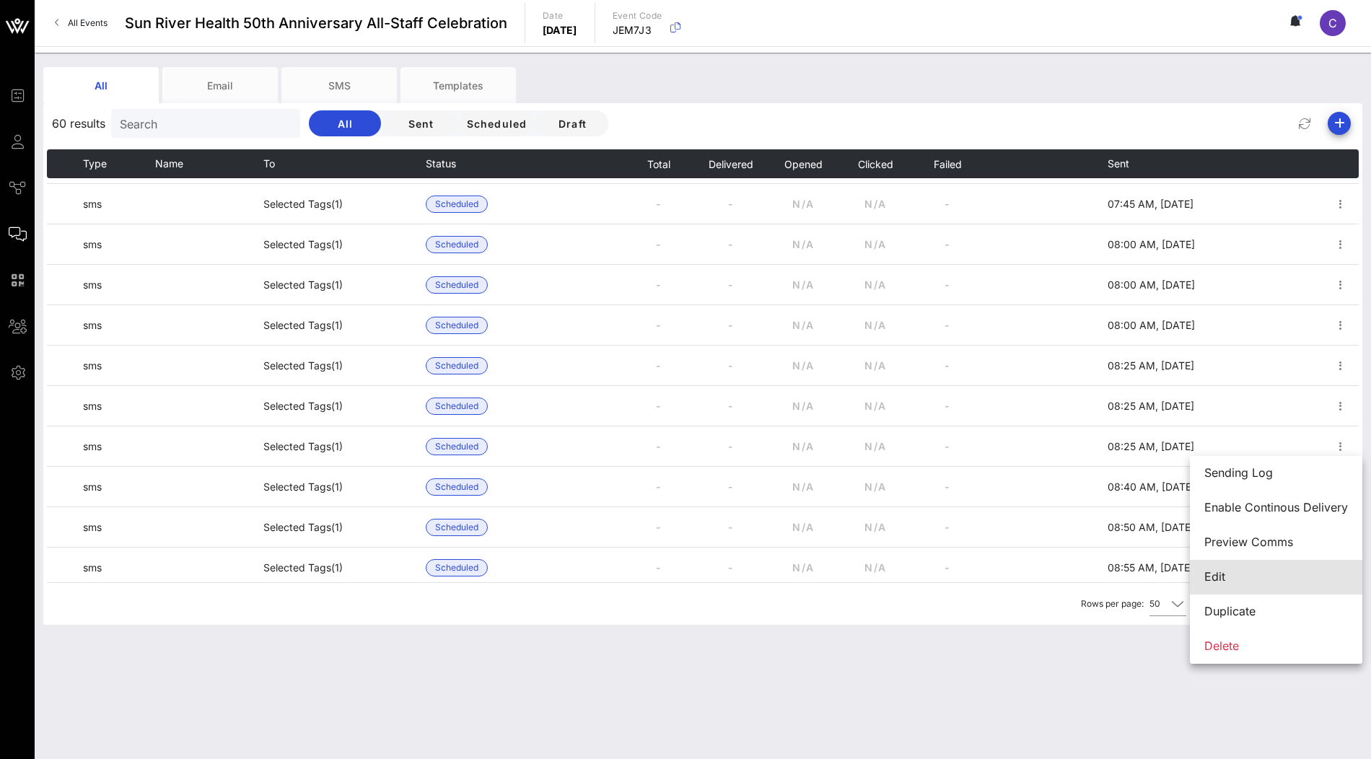
click at [1256, 574] on div "Edit" at bounding box center [1276, 577] width 144 height 14
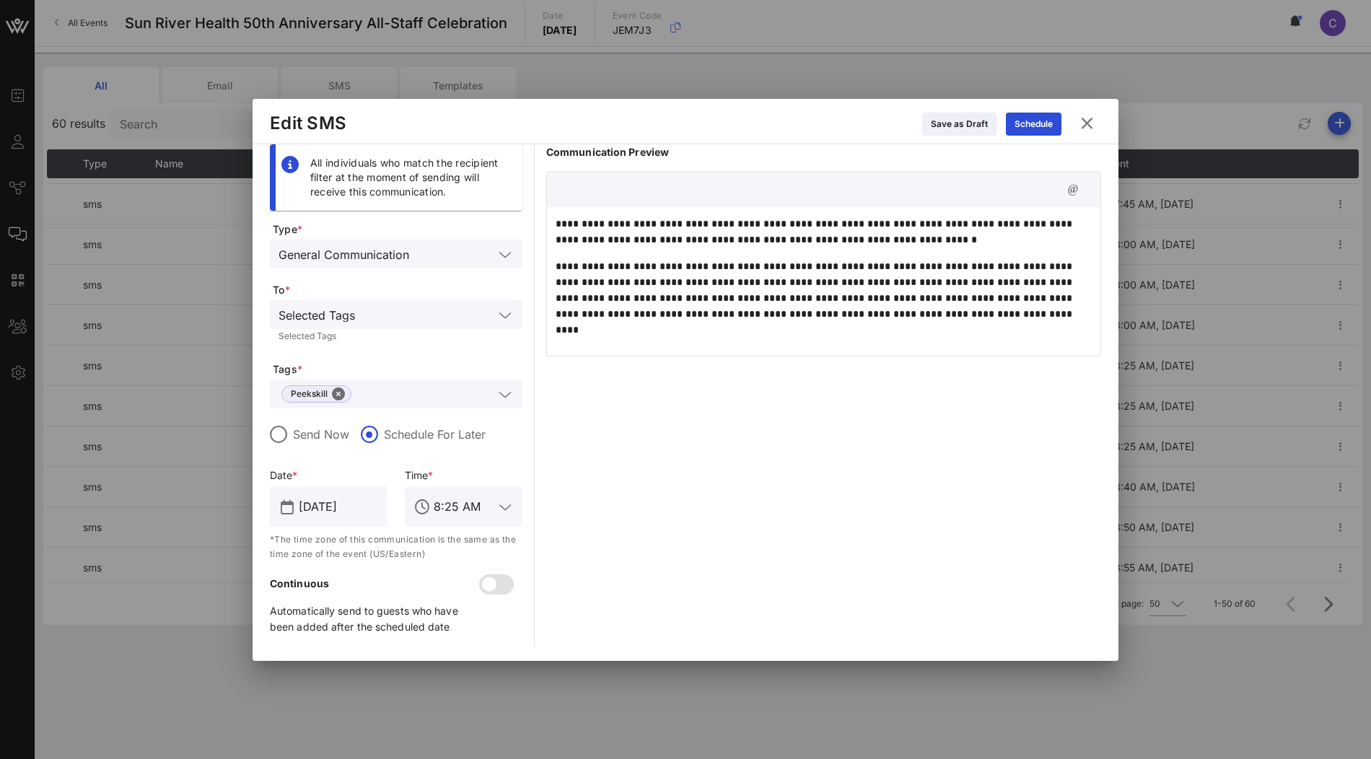
click at [1085, 122] on icon at bounding box center [1086, 123] width 19 height 17
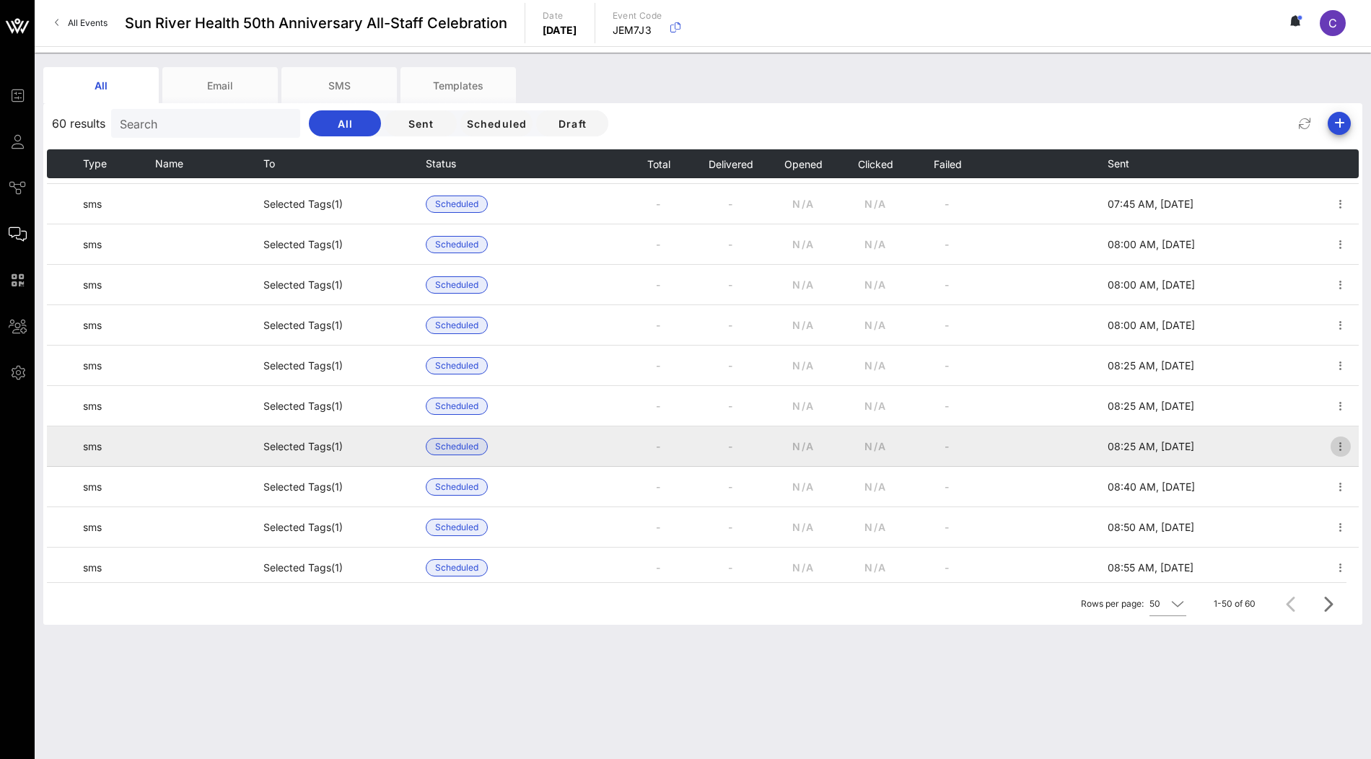
click at [1341, 444] on icon "button" at bounding box center [1340, 446] width 17 height 17
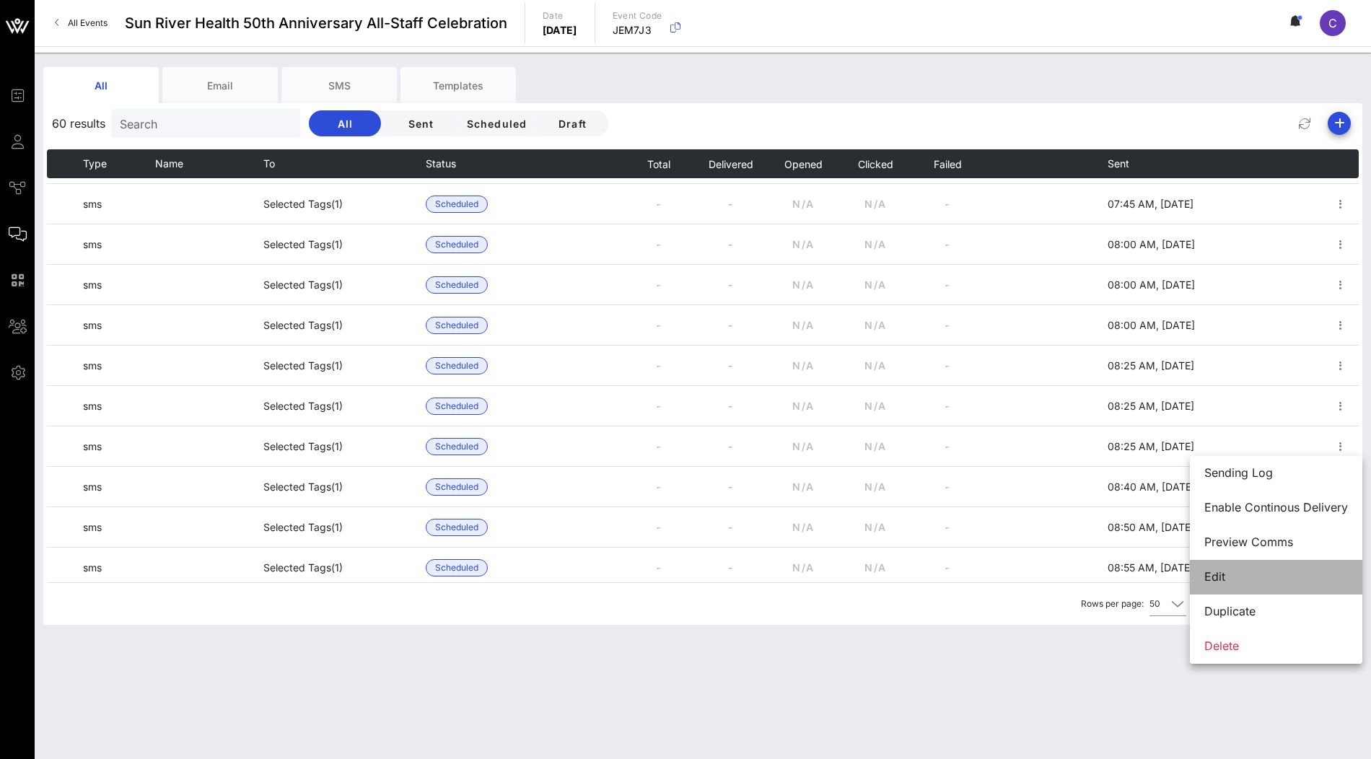
click at [1242, 578] on div "Edit" at bounding box center [1276, 577] width 144 height 14
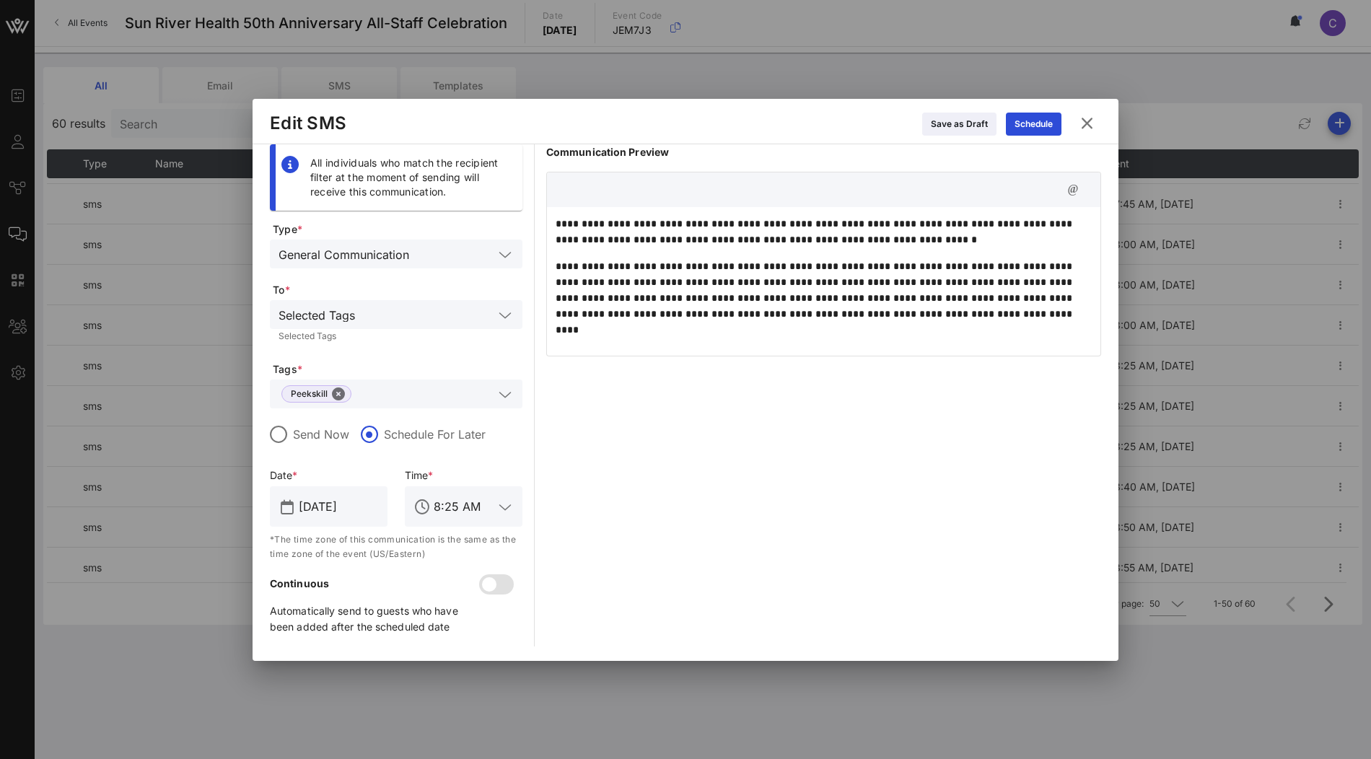
click at [1091, 126] on icon at bounding box center [1086, 123] width 19 height 17
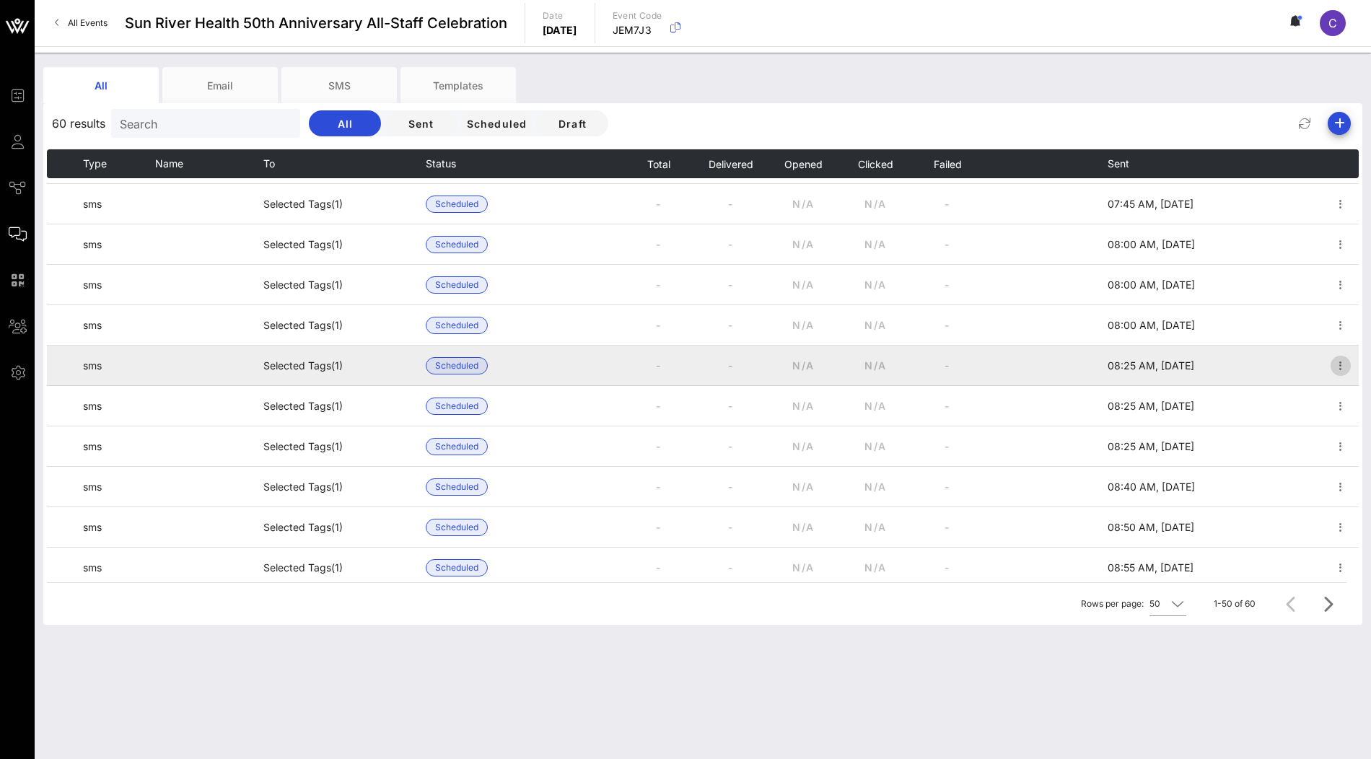
click at [1336, 364] on icon "button" at bounding box center [1340, 365] width 17 height 17
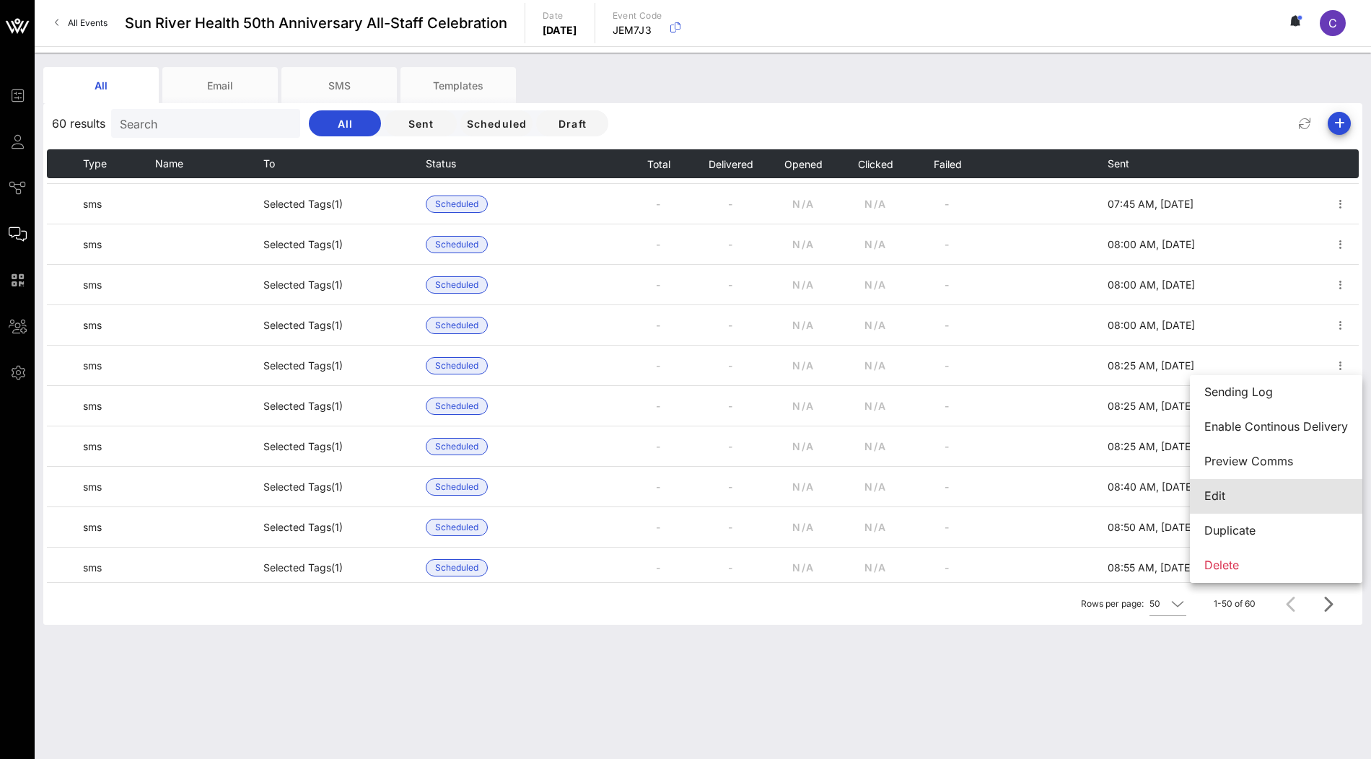
click at [1256, 493] on div "Edit" at bounding box center [1276, 496] width 144 height 14
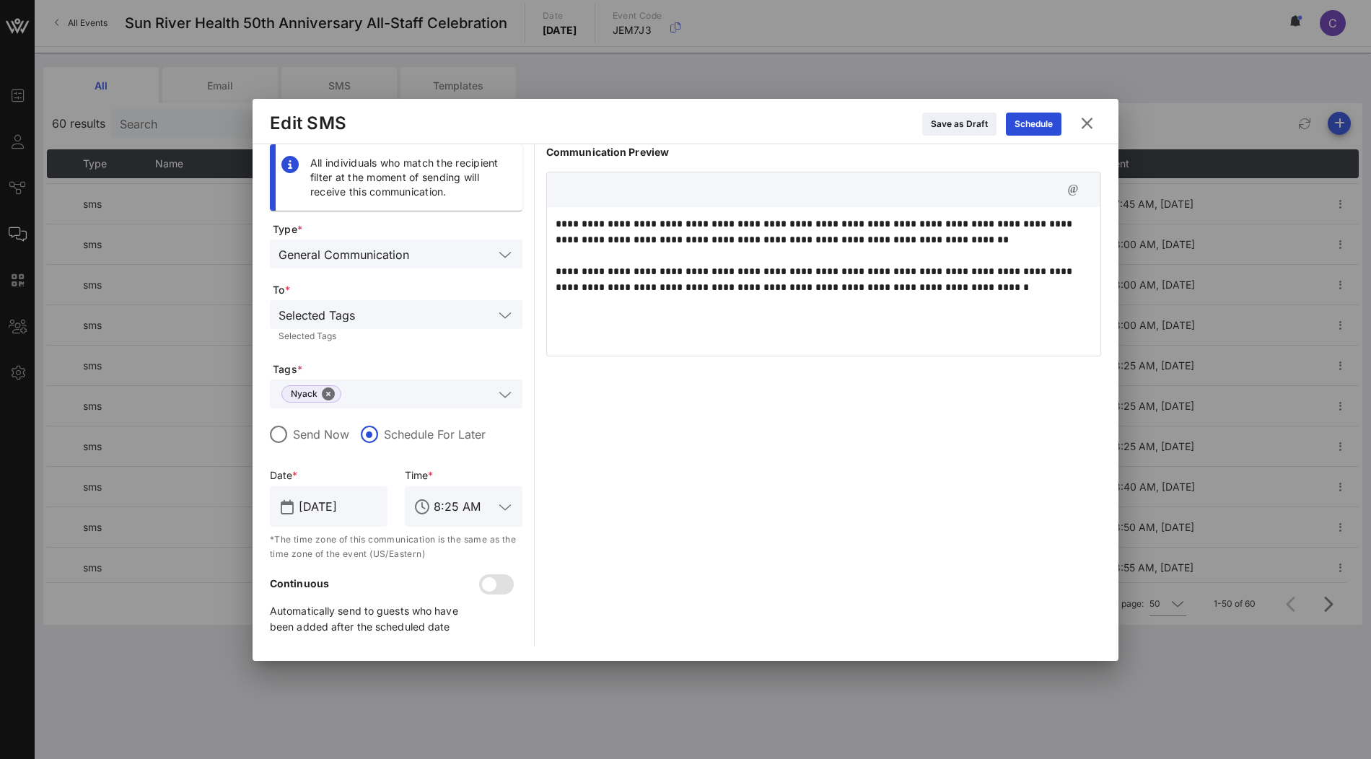
click at [1091, 126] on icon at bounding box center [1087, 123] width 22 height 20
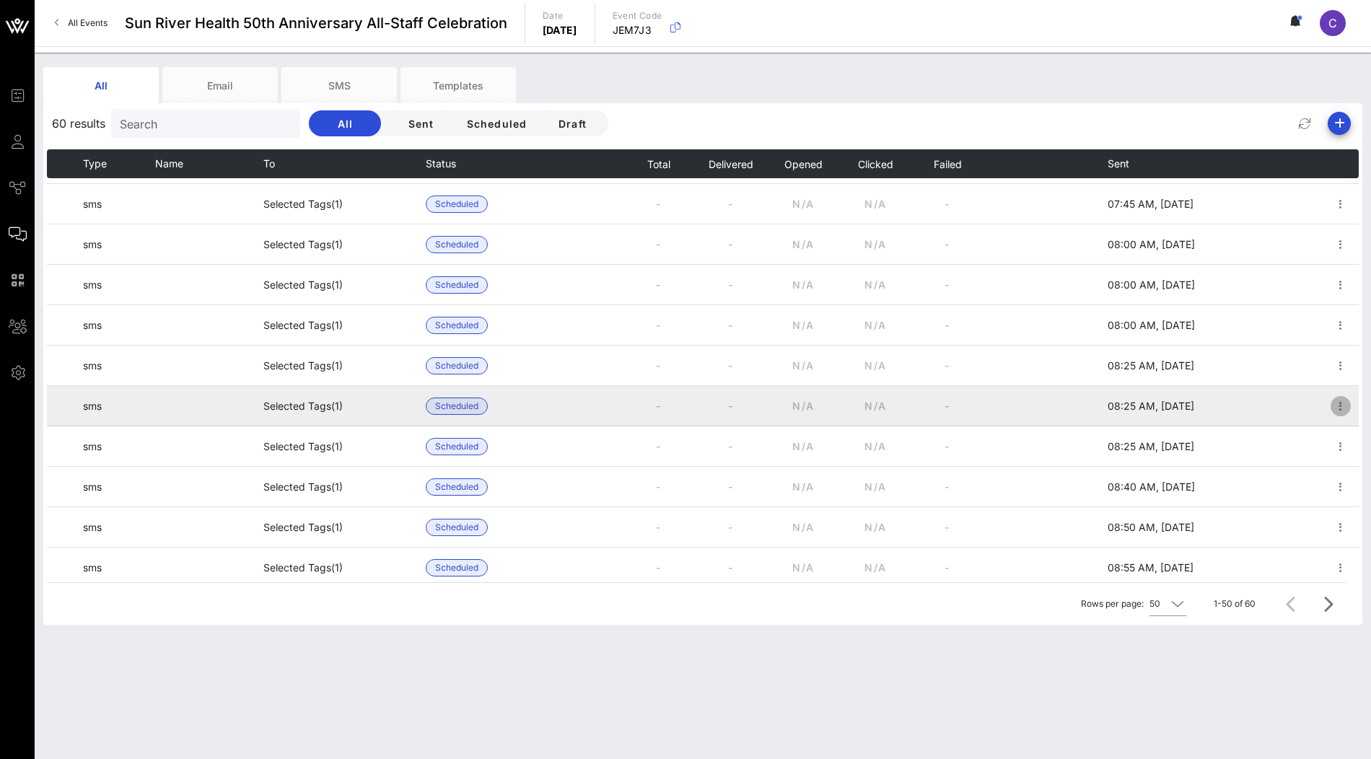
click at [1343, 408] on icon "button" at bounding box center [1340, 406] width 17 height 17
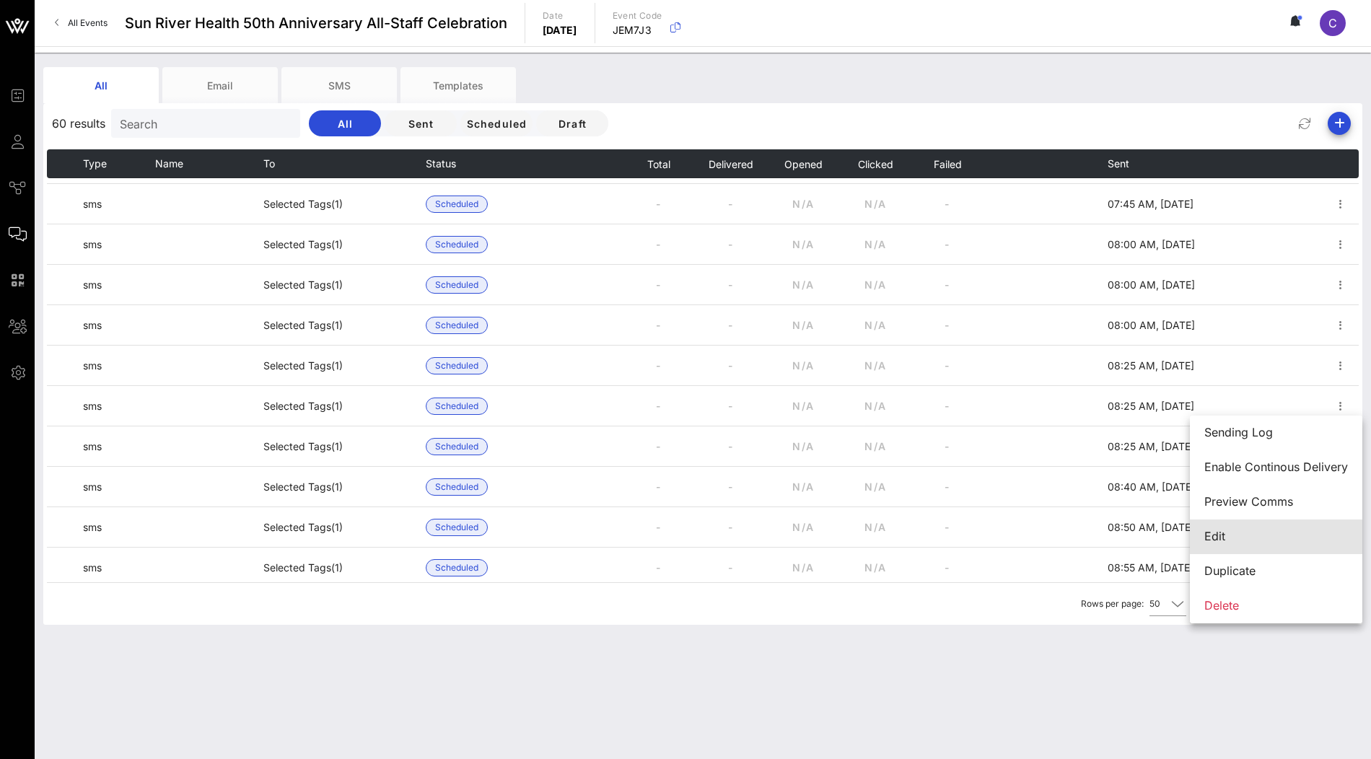
click at [1265, 542] on div "Edit" at bounding box center [1276, 537] width 144 height 14
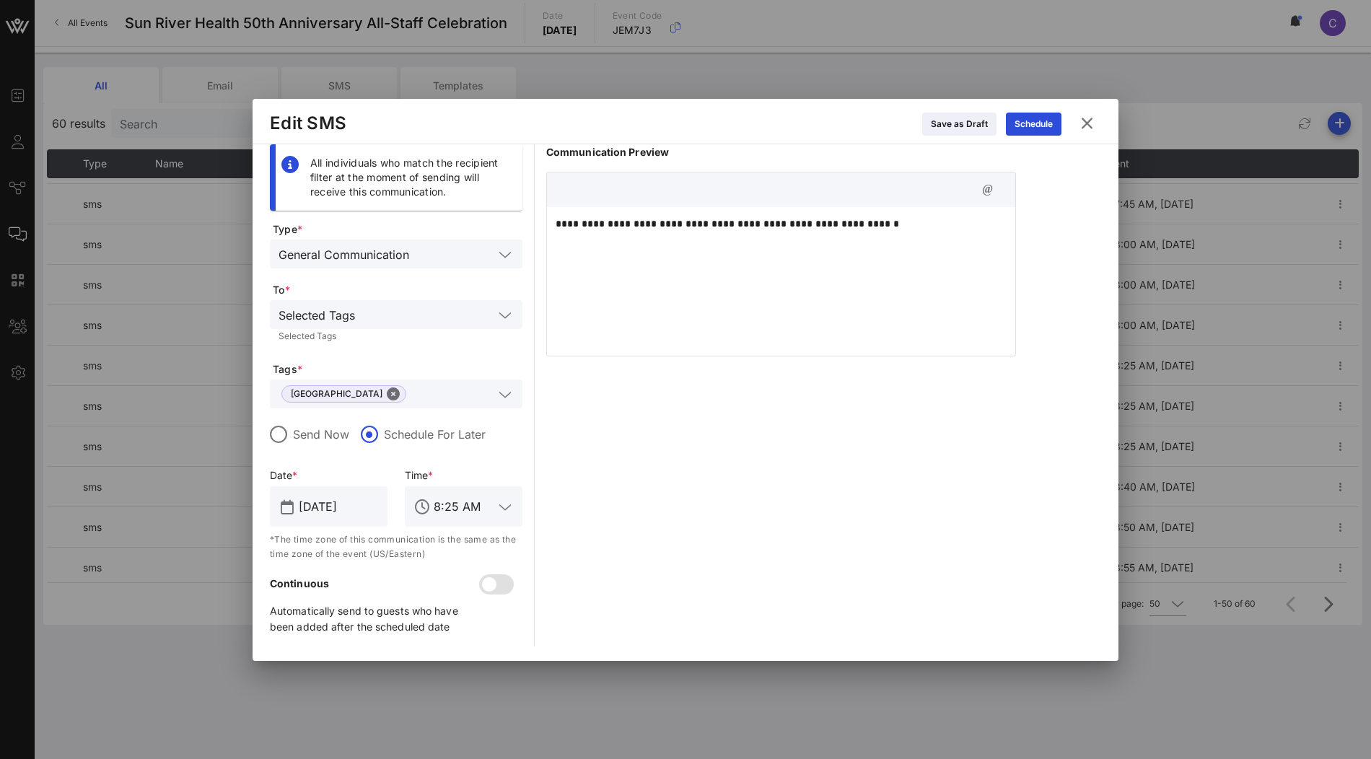
click at [1091, 126] on icon at bounding box center [1086, 123] width 19 height 17
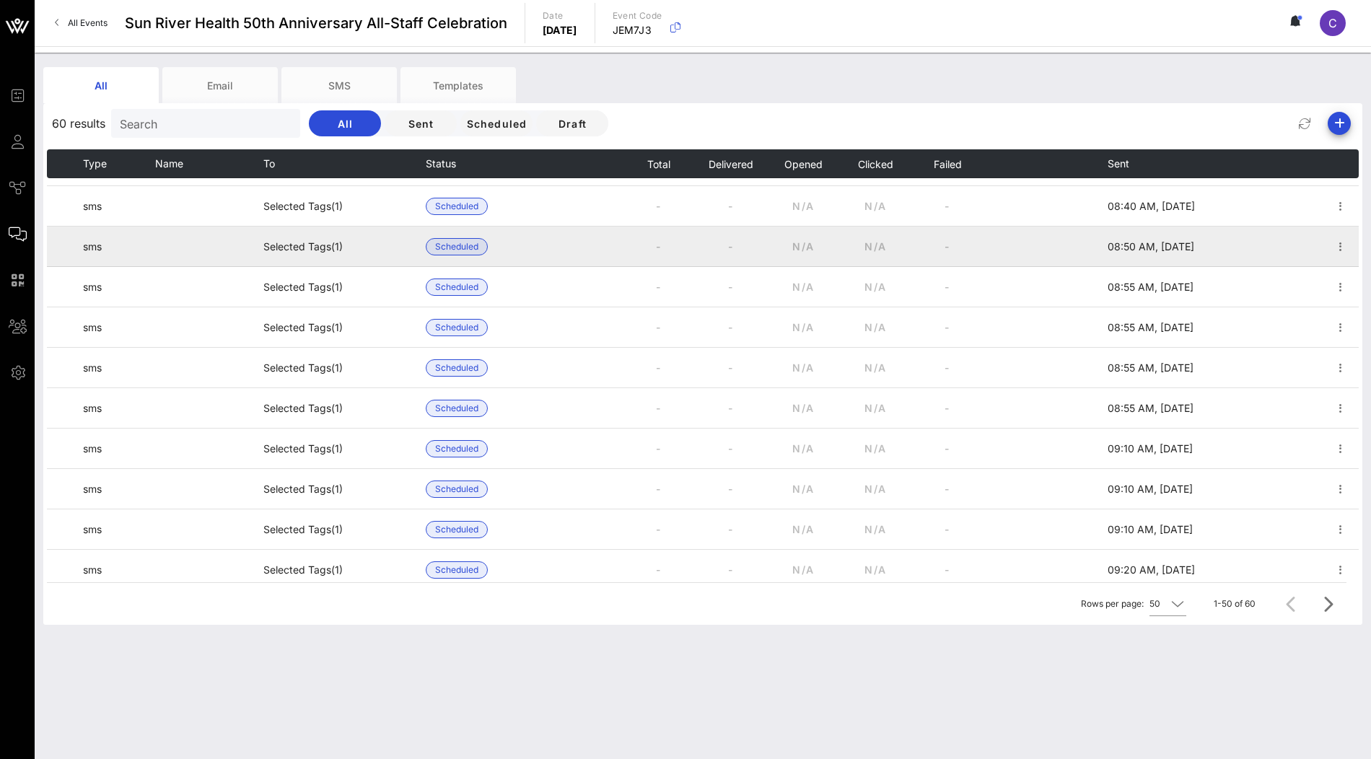
scroll to position [438, 0]
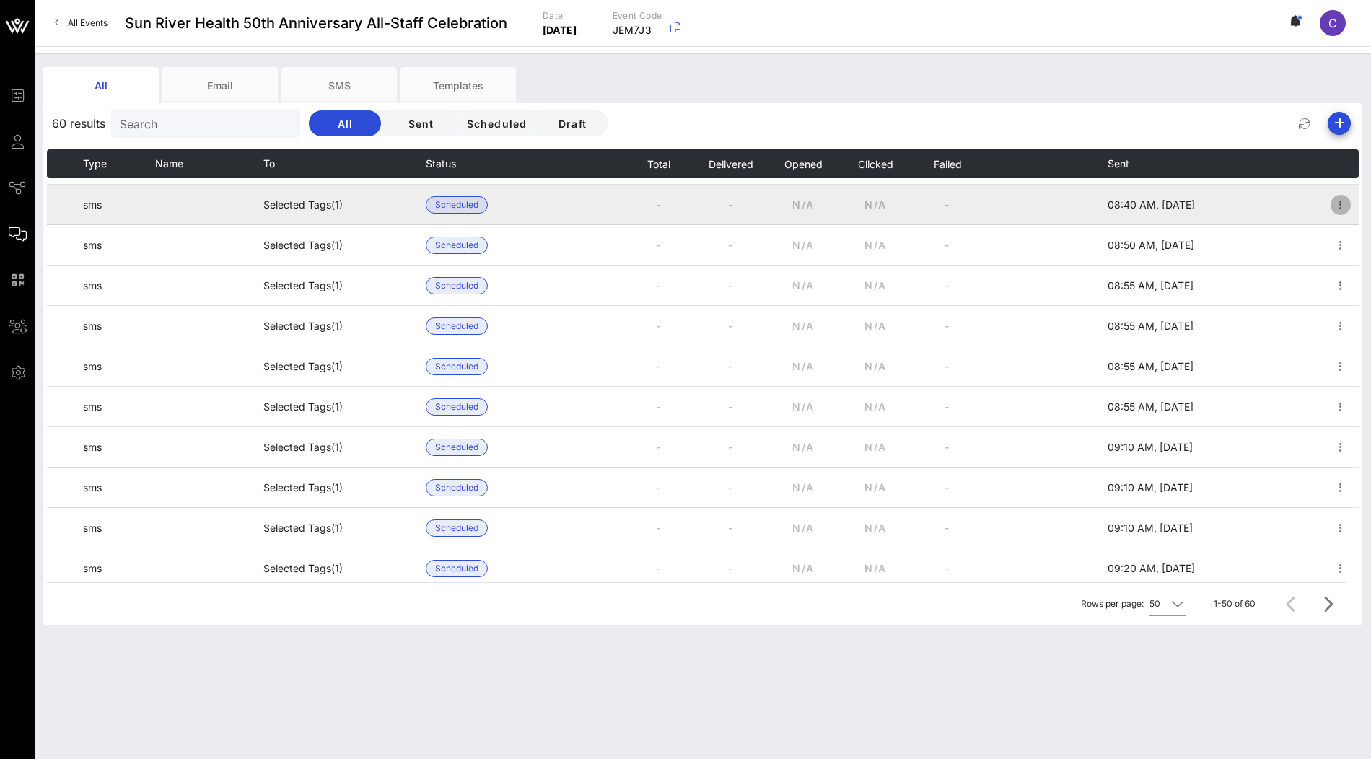
click at [1341, 202] on icon "button" at bounding box center [1340, 204] width 17 height 17
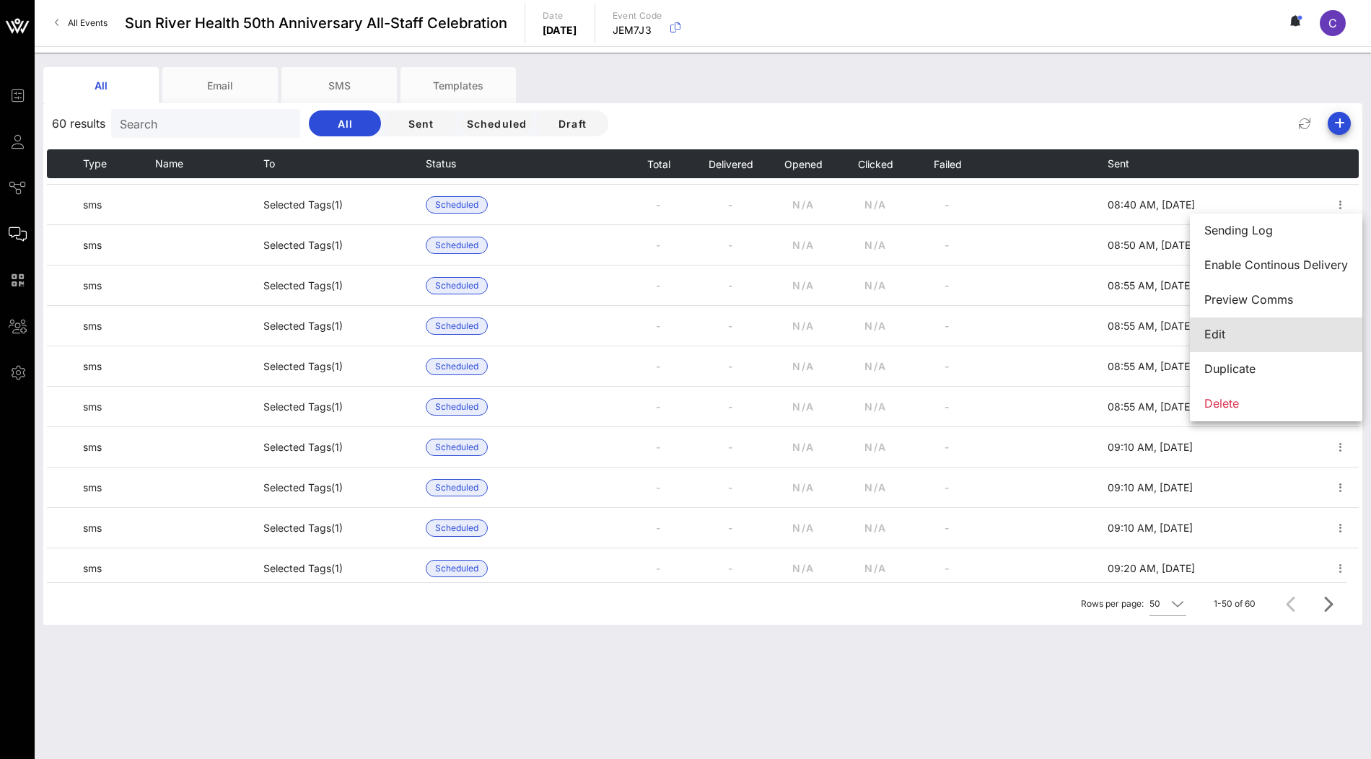
click at [1259, 333] on div "Edit" at bounding box center [1276, 335] width 144 height 14
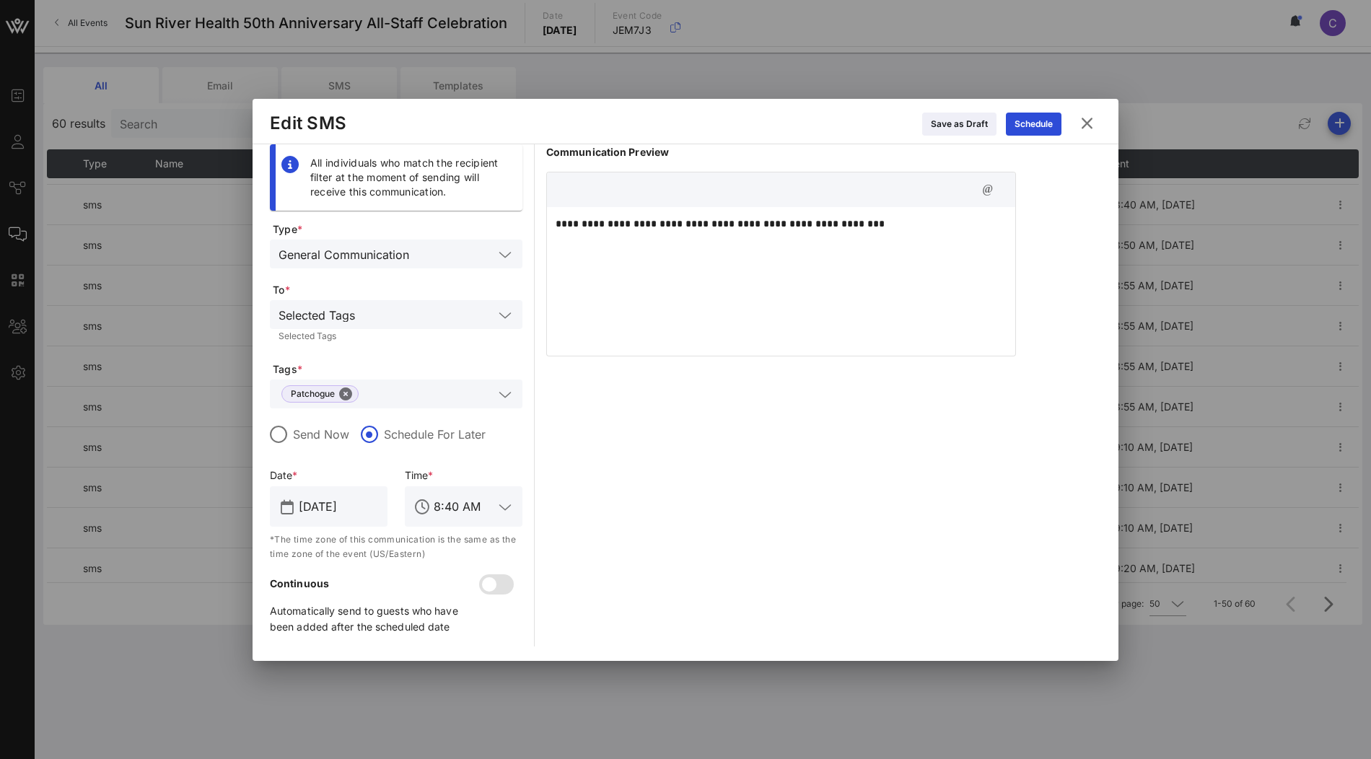
click at [1087, 125] on icon at bounding box center [1086, 123] width 19 height 17
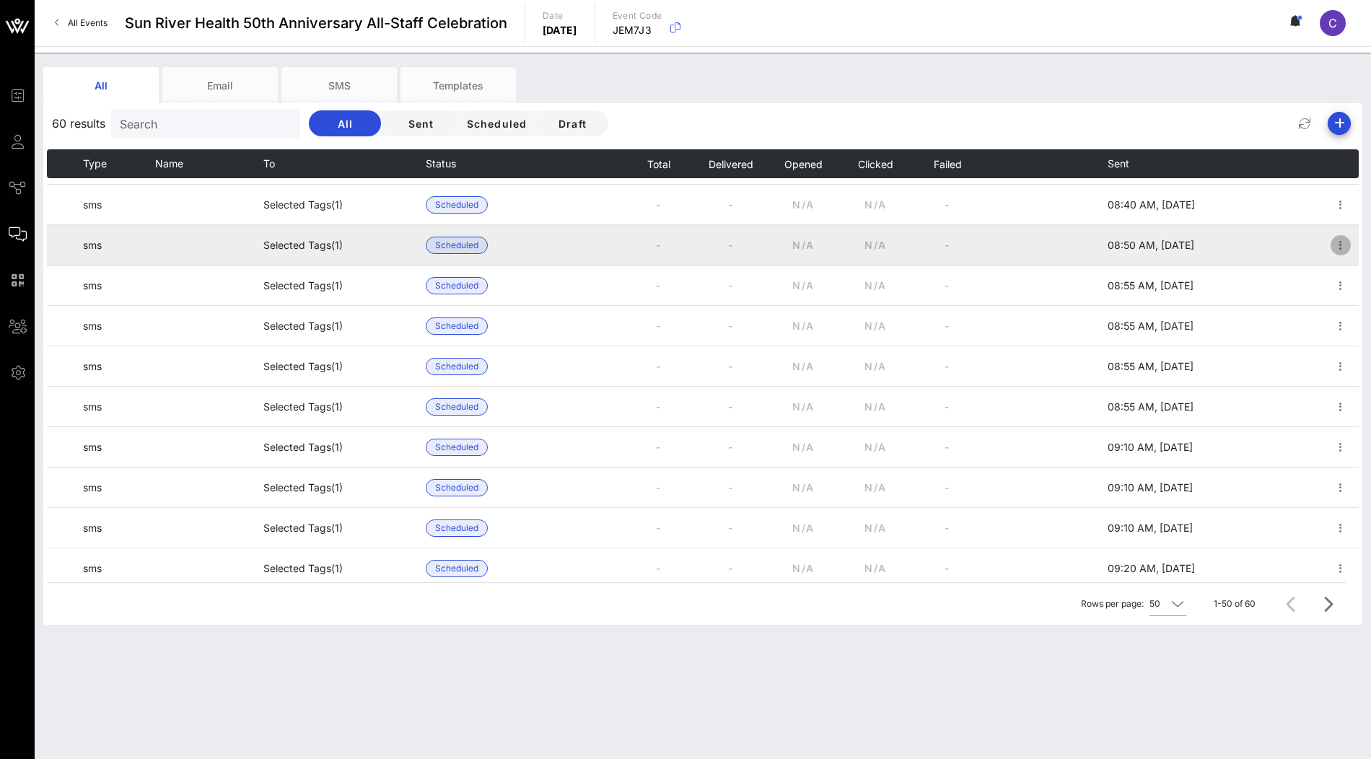
click at [1342, 243] on icon "button" at bounding box center [1340, 245] width 17 height 17
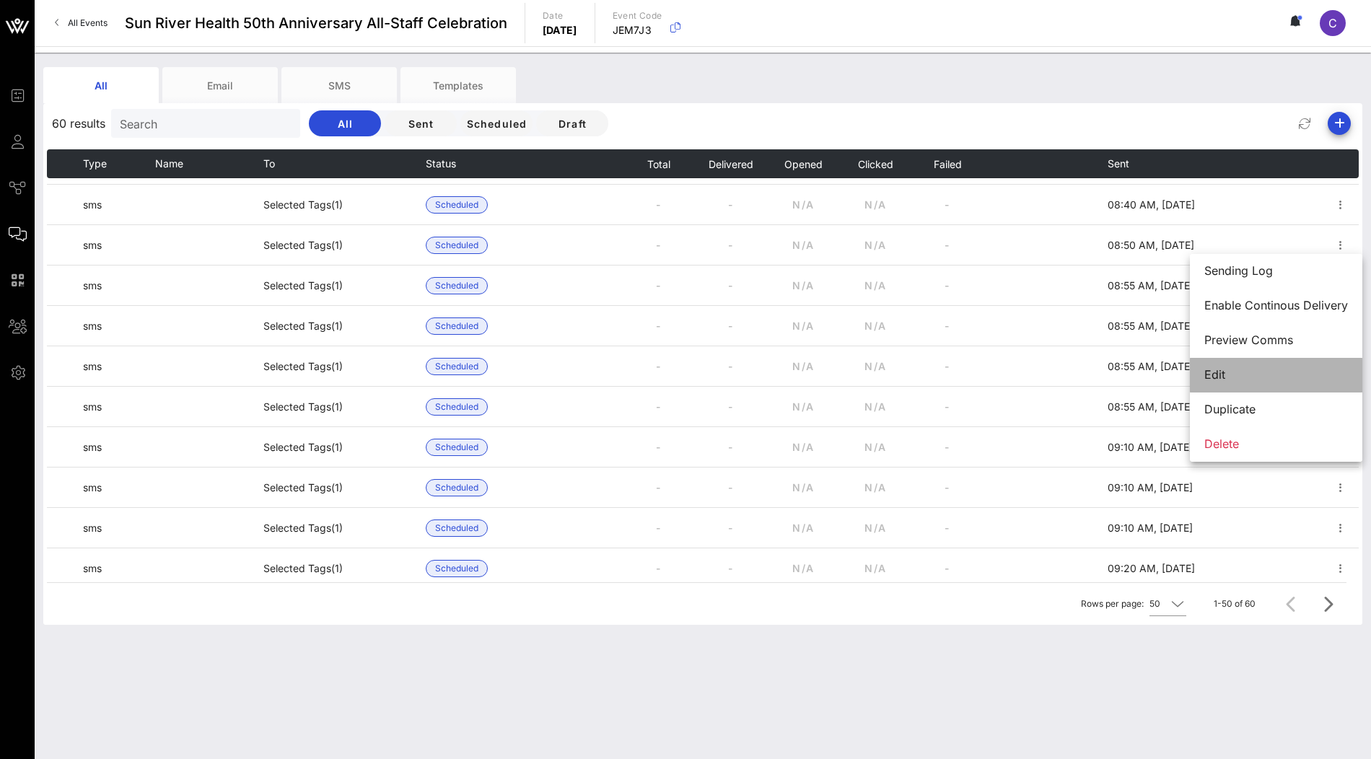
click at [1261, 372] on div "Edit" at bounding box center [1276, 375] width 144 height 14
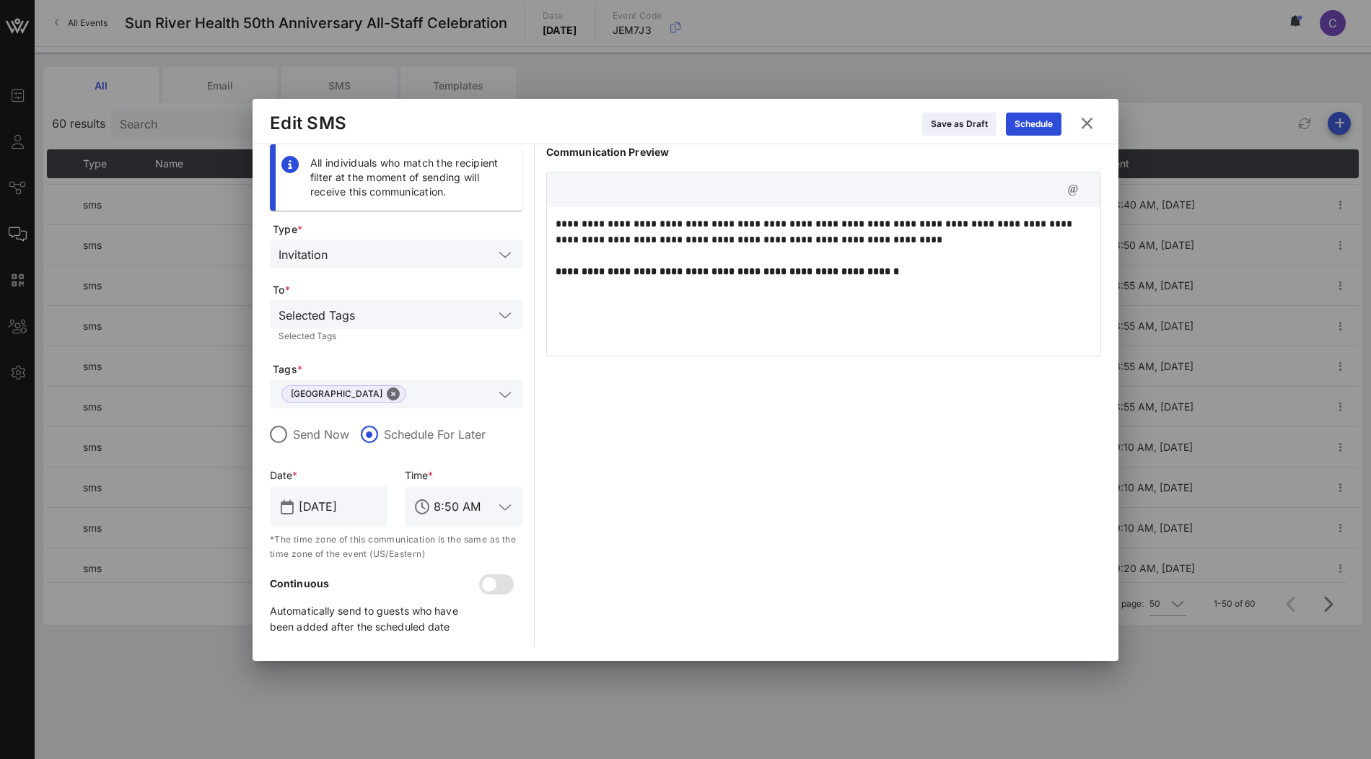
click at [1087, 126] on icon at bounding box center [1086, 123] width 19 height 17
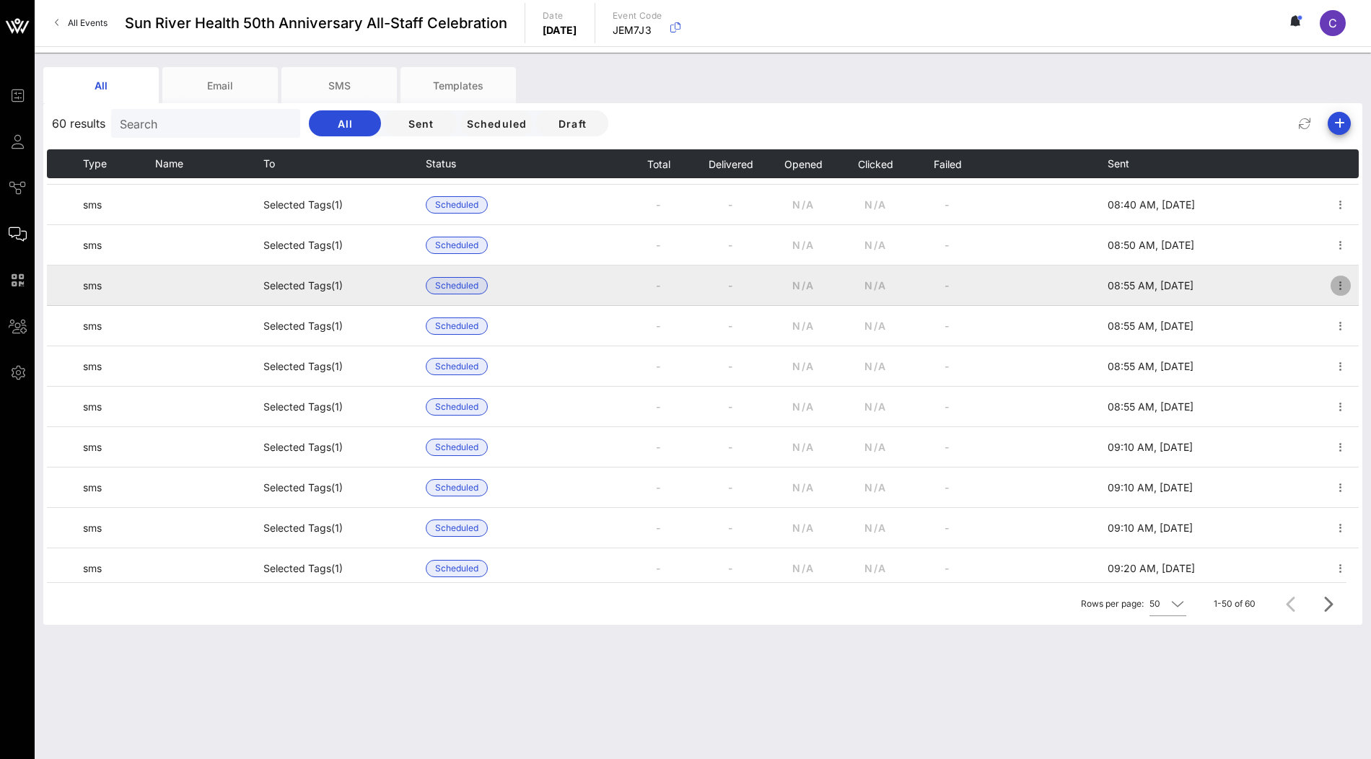
click at [1338, 284] on icon "button" at bounding box center [1340, 285] width 17 height 17
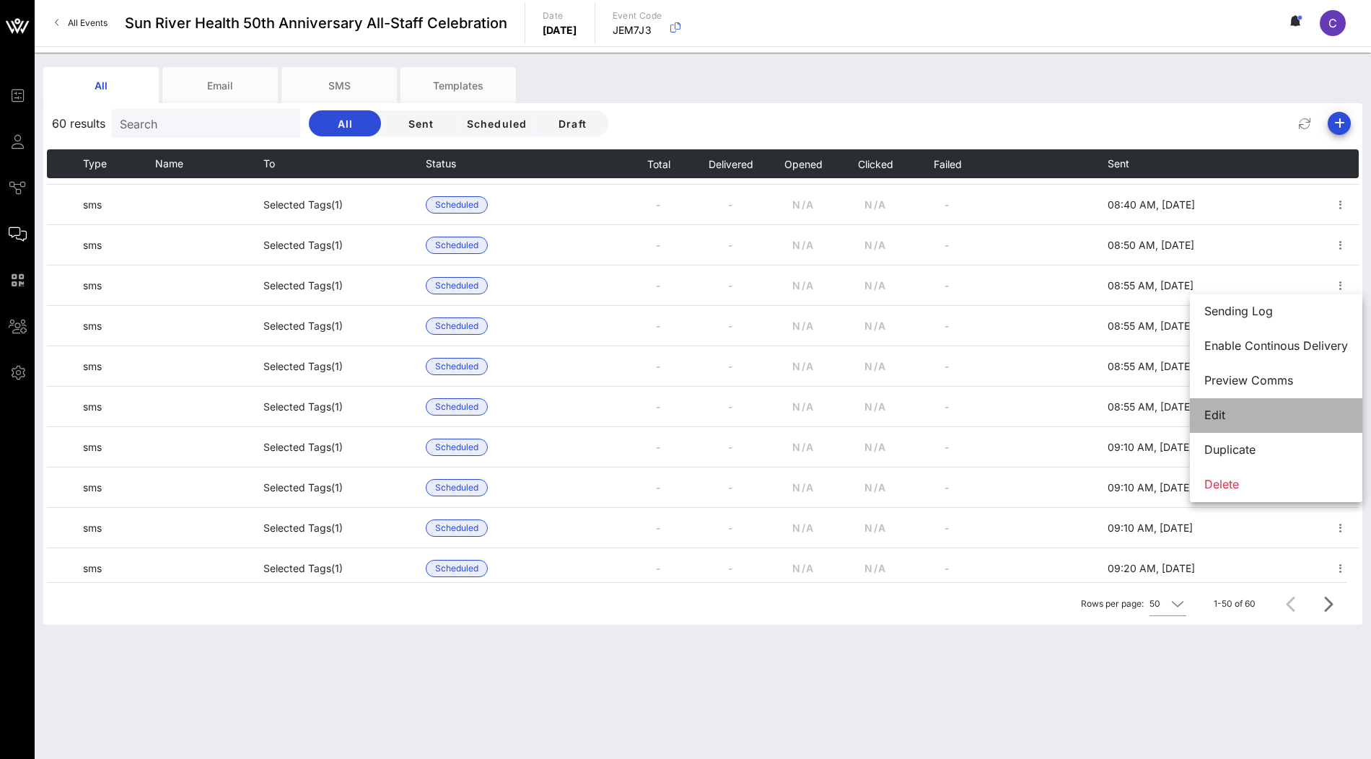
click at [1245, 411] on div "Edit" at bounding box center [1276, 415] width 144 height 14
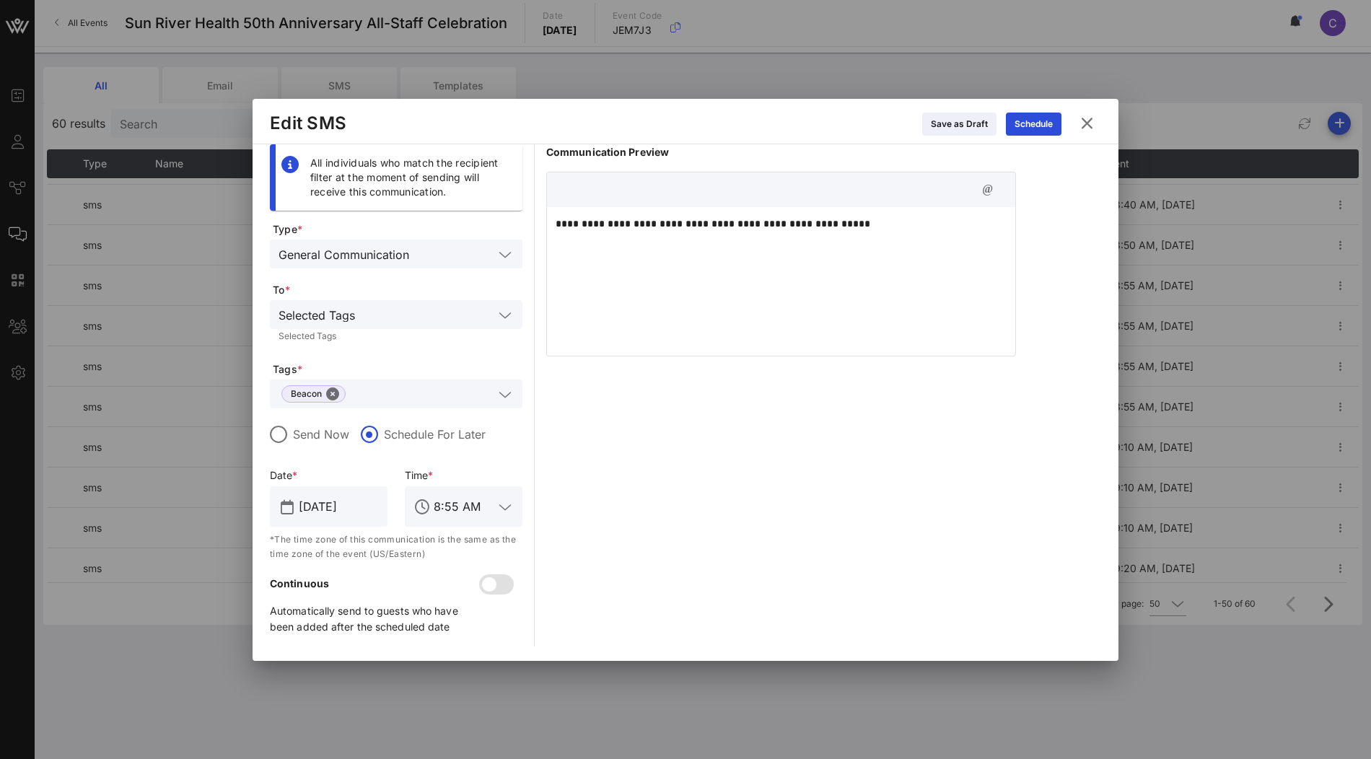
click at [1090, 123] on icon at bounding box center [1086, 123] width 19 height 17
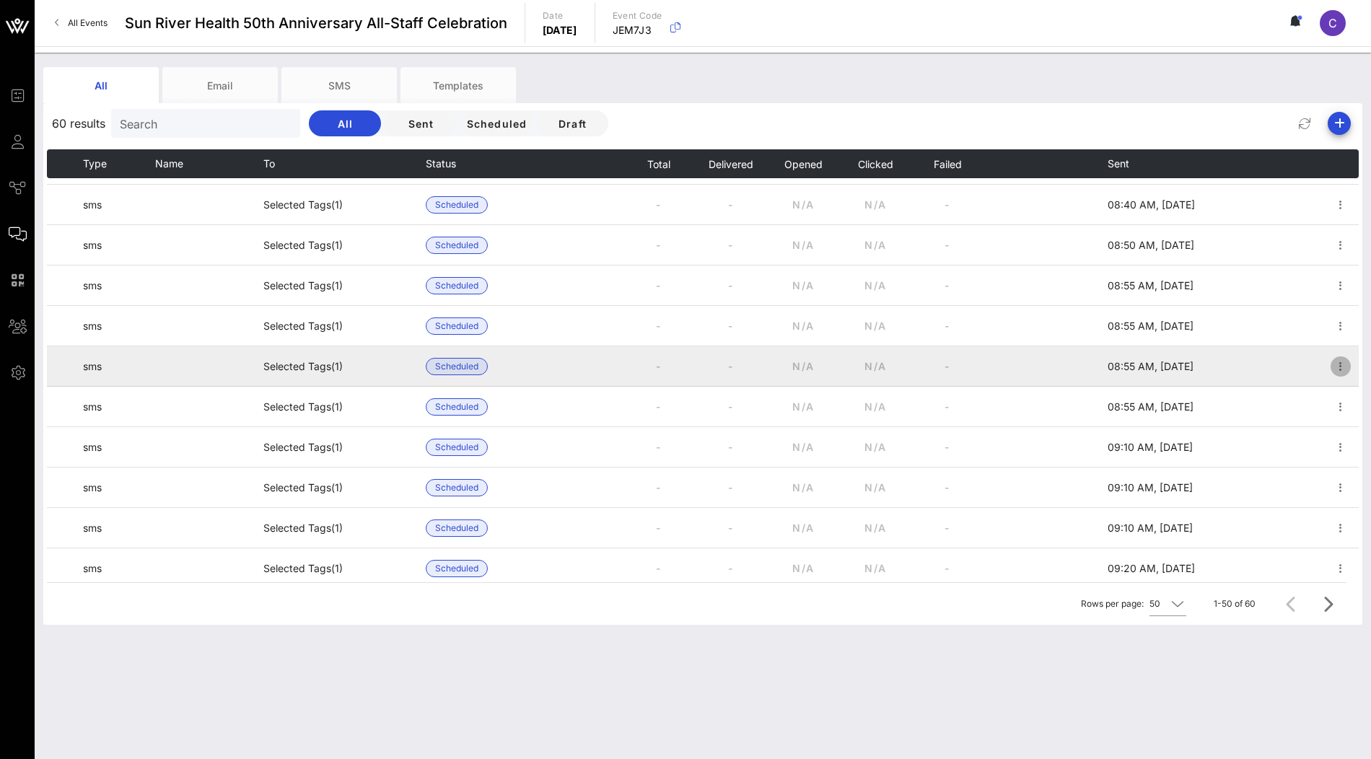
click at [1344, 367] on icon "button" at bounding box center [1340, 366] width 17 height 17
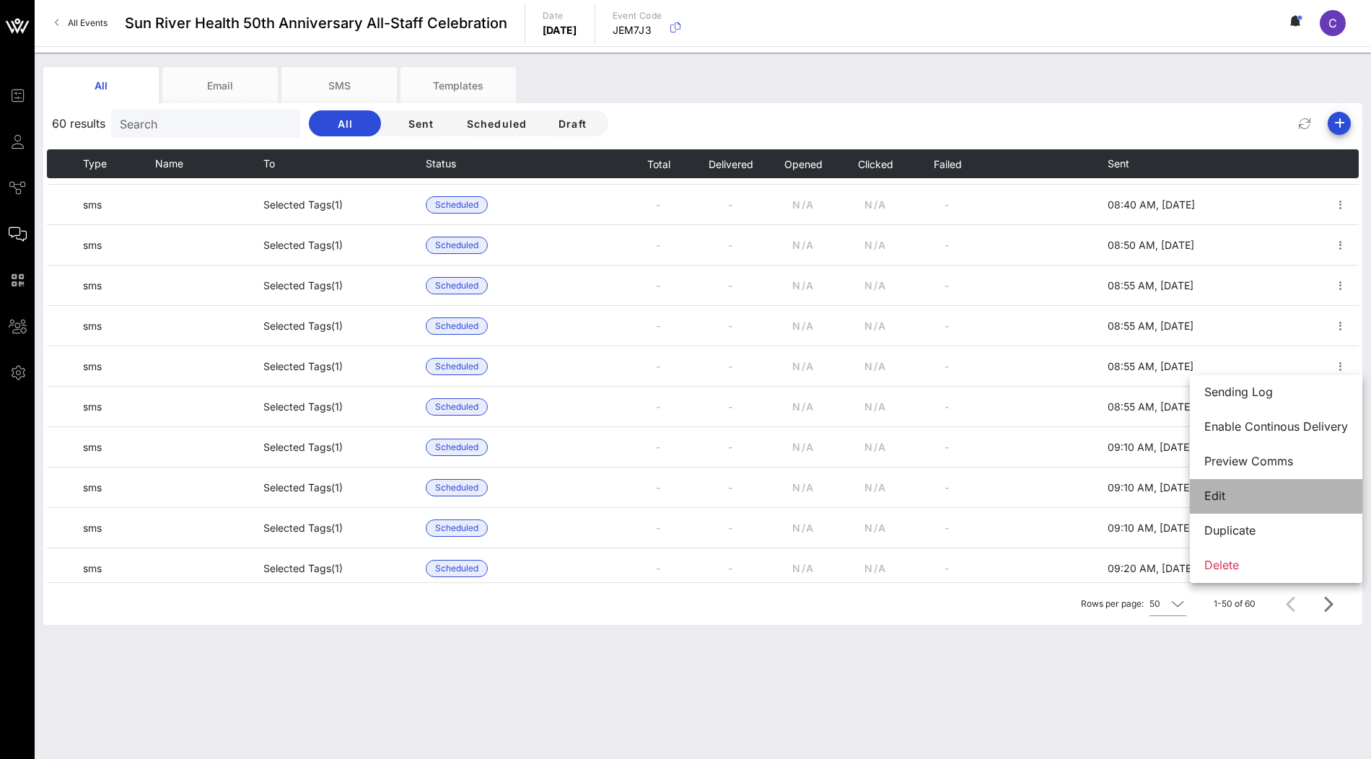
click at [1266, 489] on div "Edit" at bounding box center [1276, 496] width 144 height 14
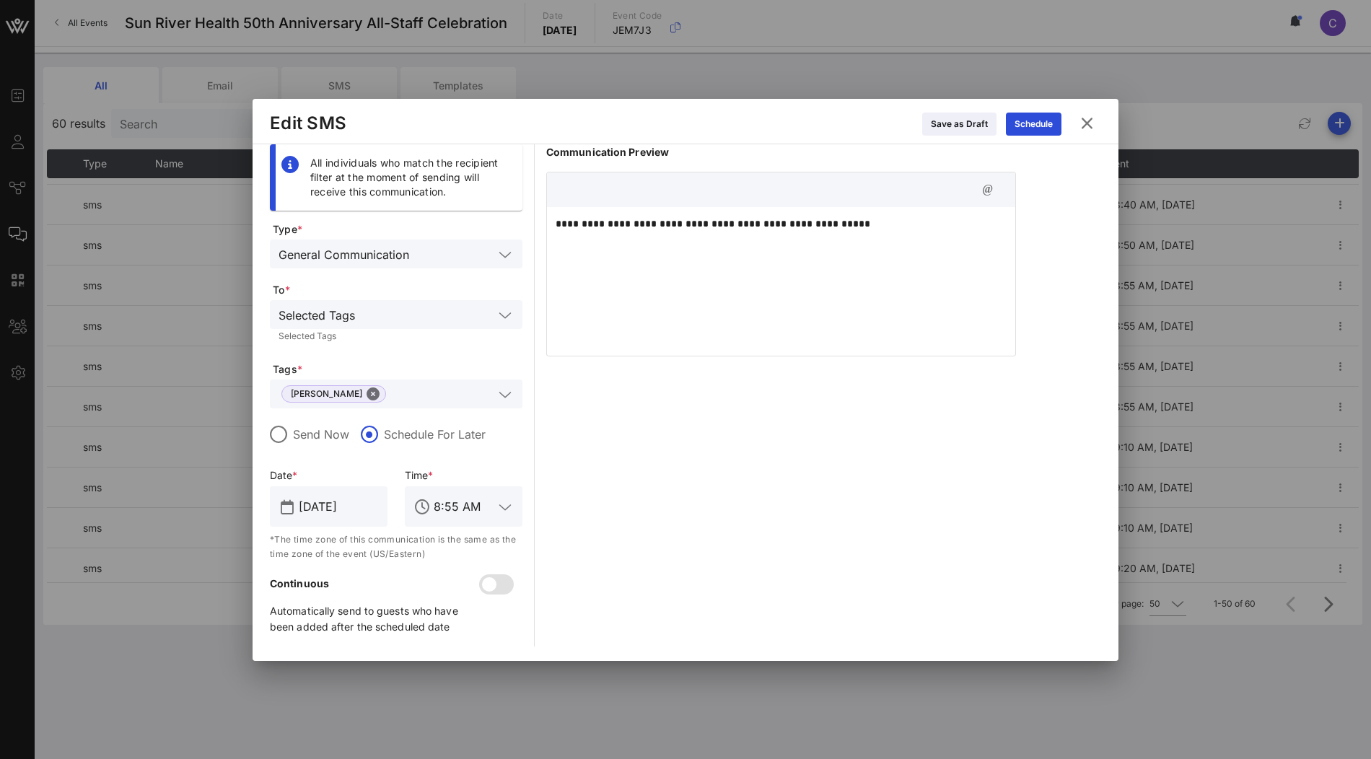
click at [1087, 129] on icon at bounding box center [1086, 123] width 19 height 17
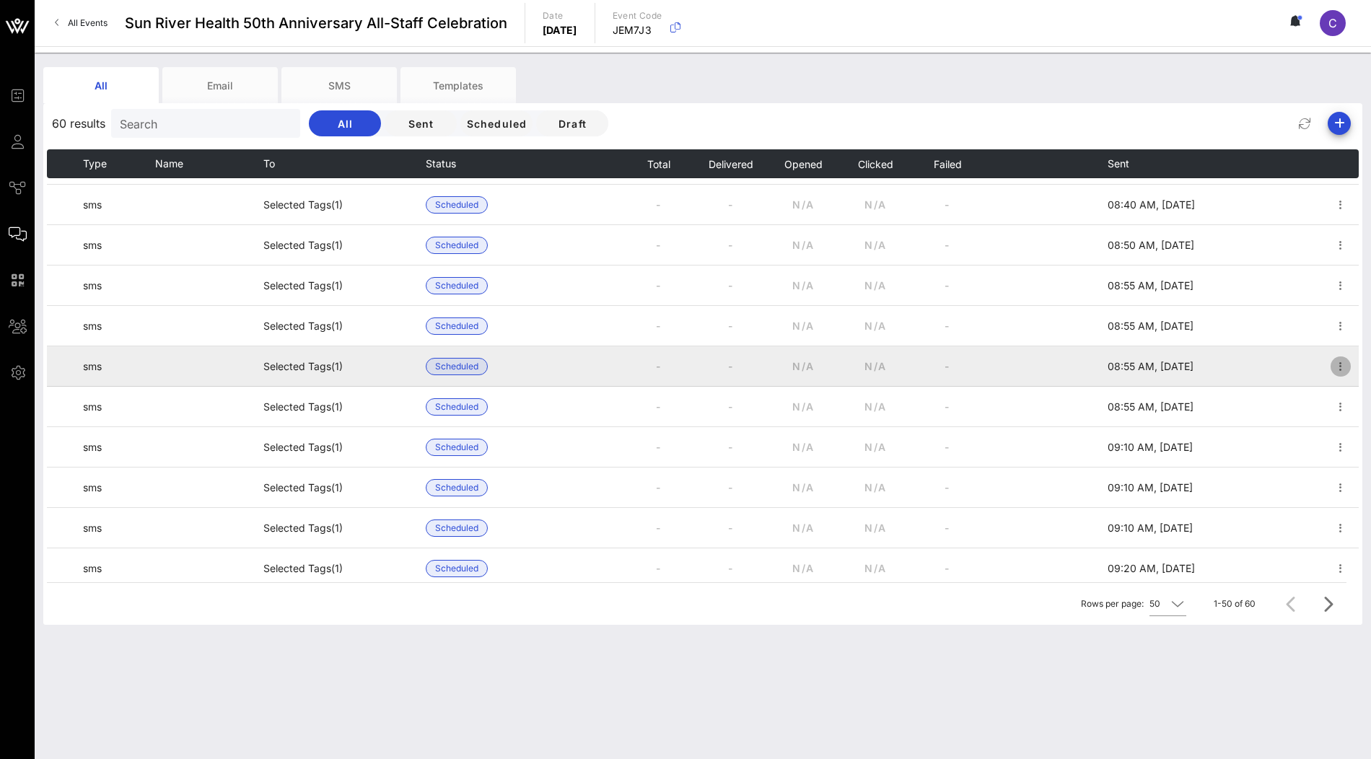
click at [1341, 370] on icon "button" at bounding box center [1340, 366] width 17 height 17
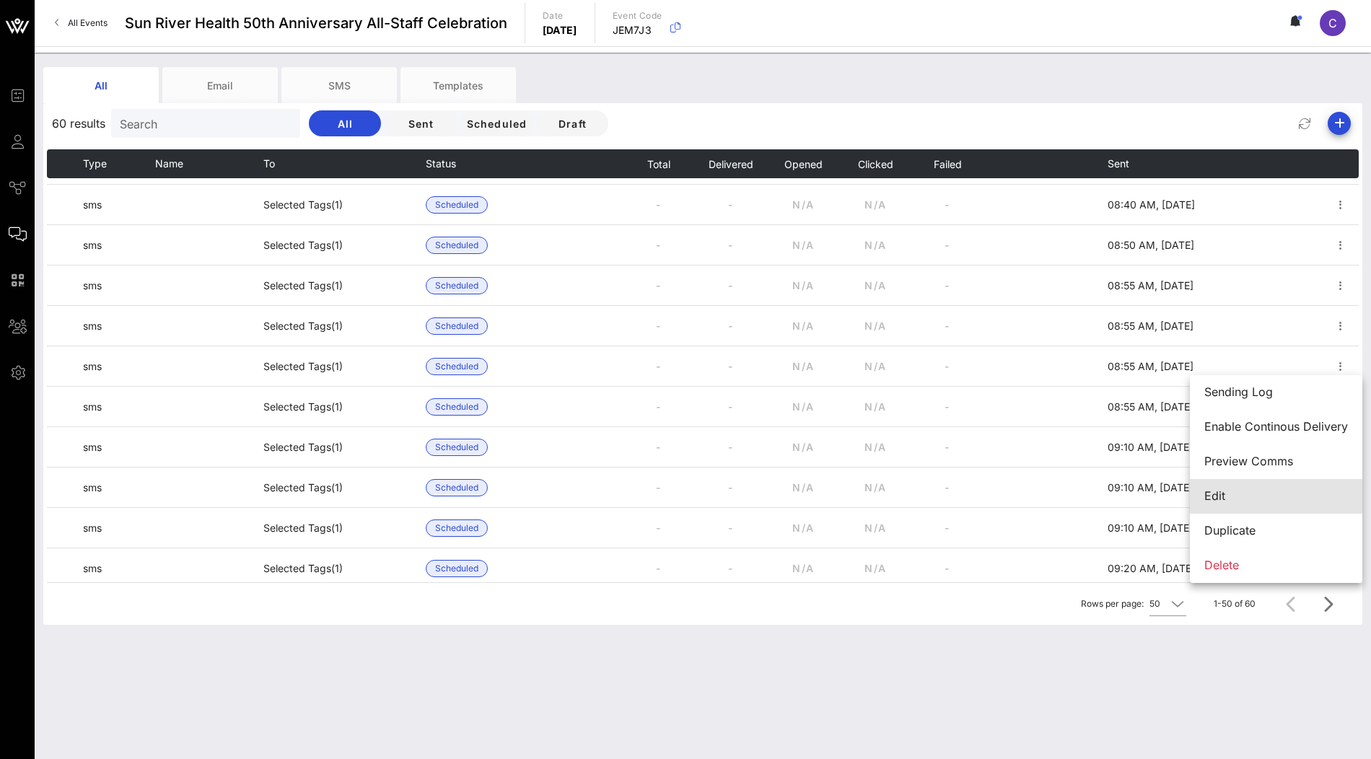
click at [1274, 486] on div "Edit" at bounding box center [1276, 496] width 144 height 31
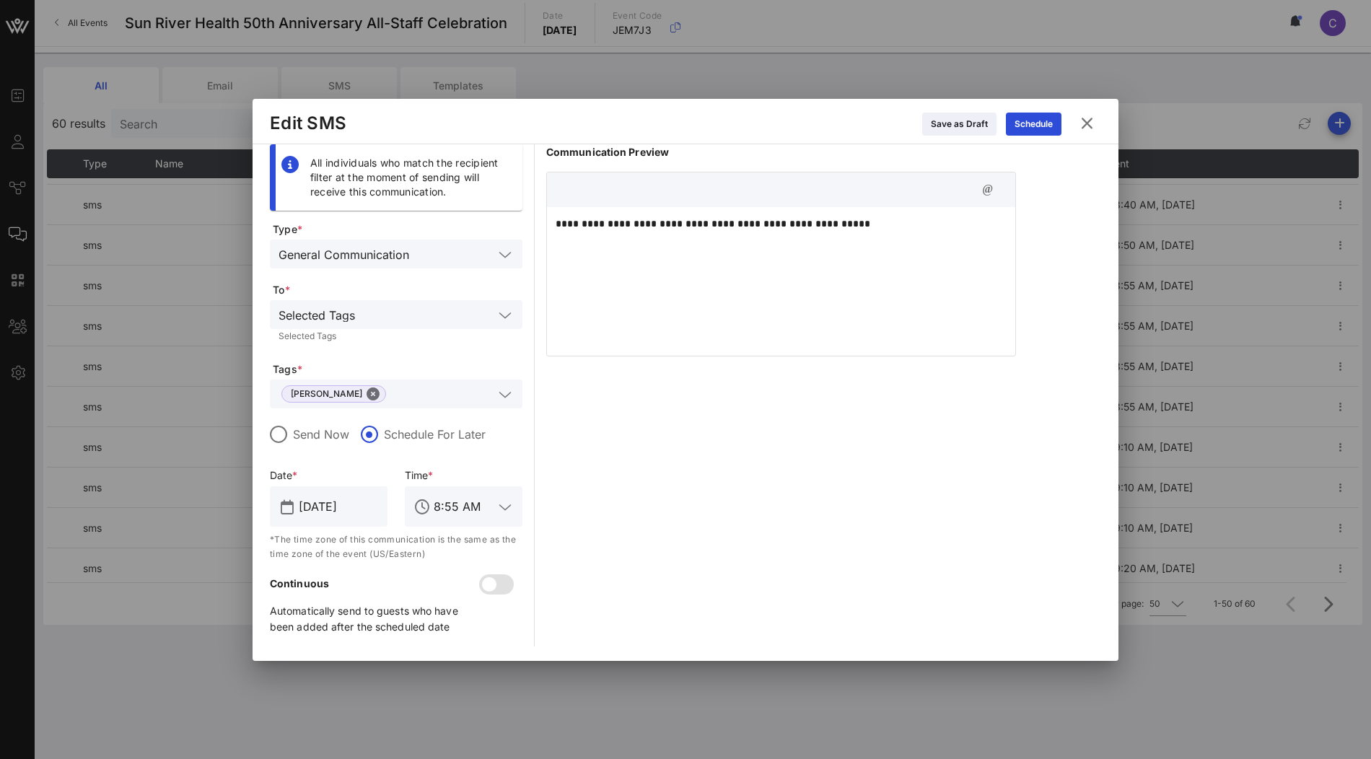
click at [1088, 127] on icon at bounding box center [1086, 123] width 19 height 17
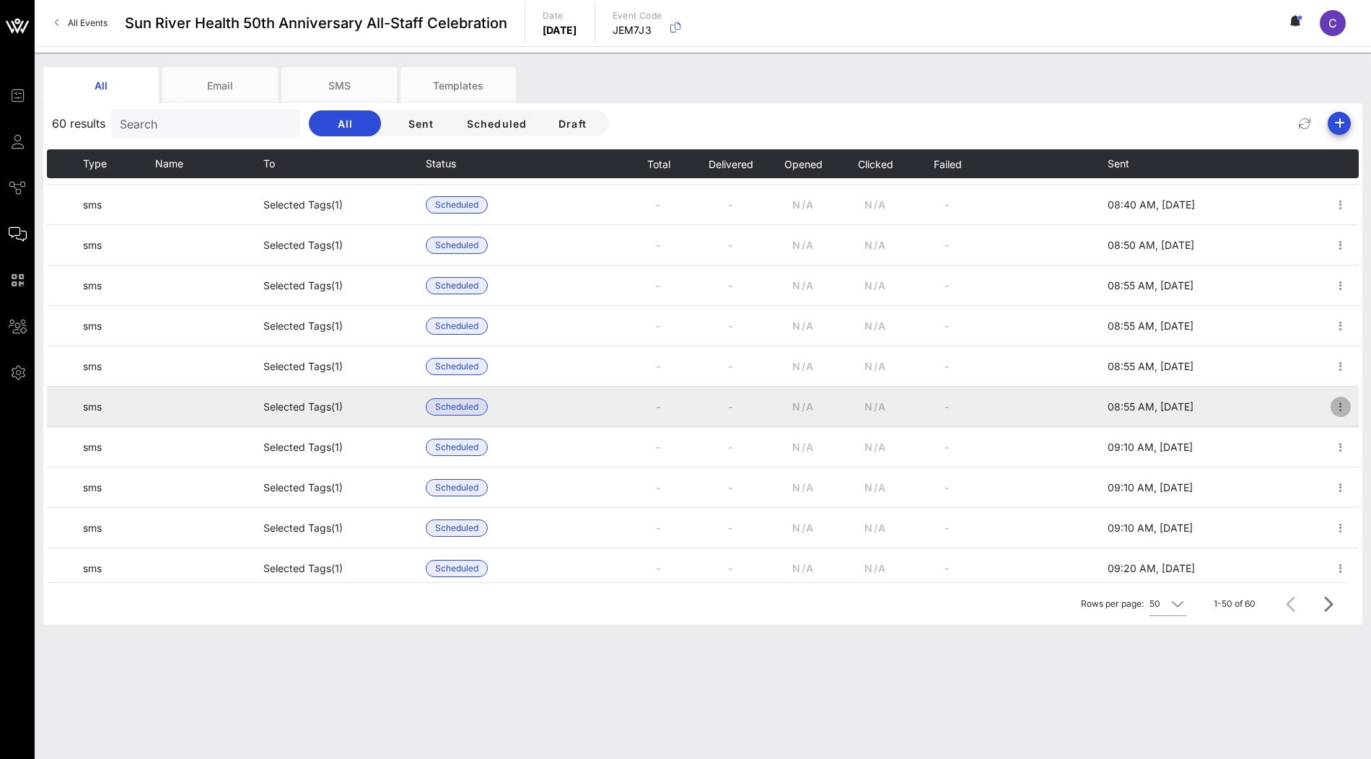
click at [1341, 409] on icon "button" at bounding box center [1340, 406] width 17 height 17
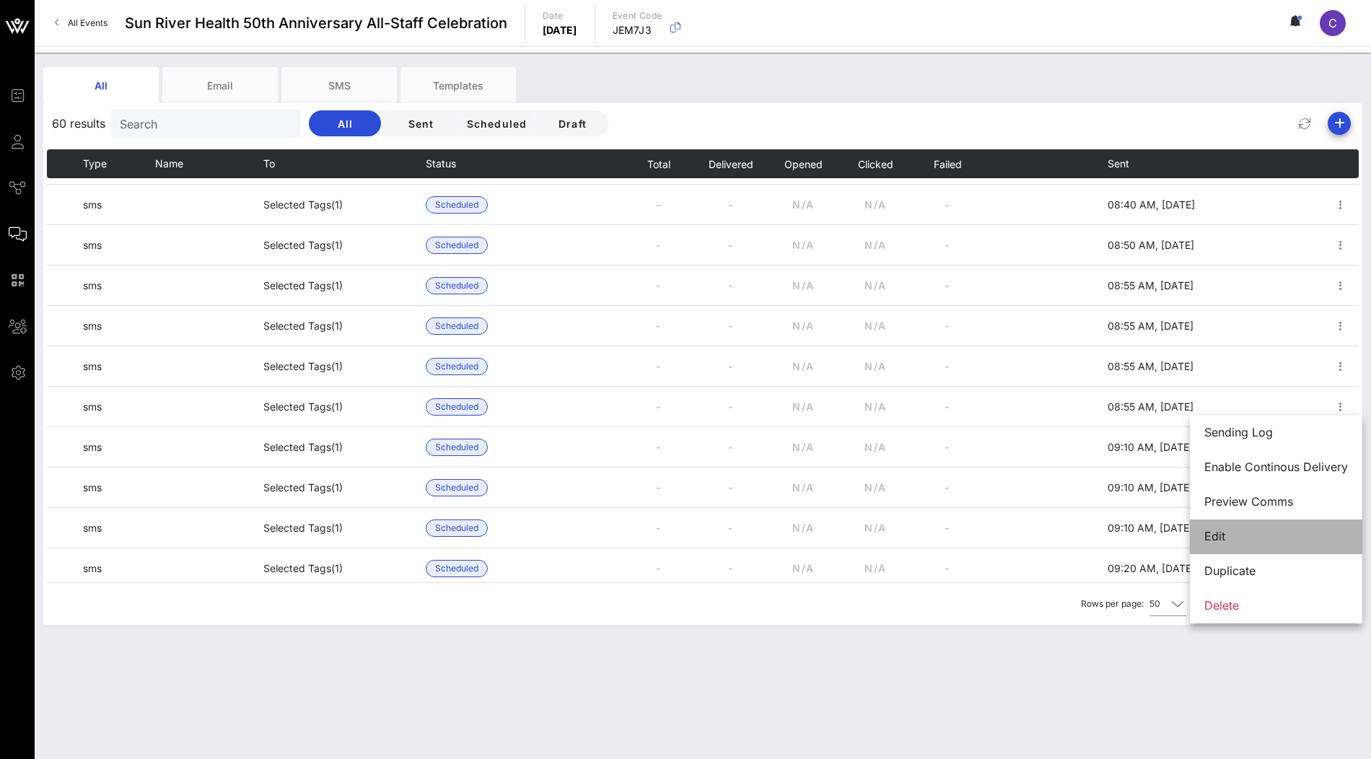
click at [1274, 535] on div "Edit" at bounding box center [1276, 537] width 144 height 14
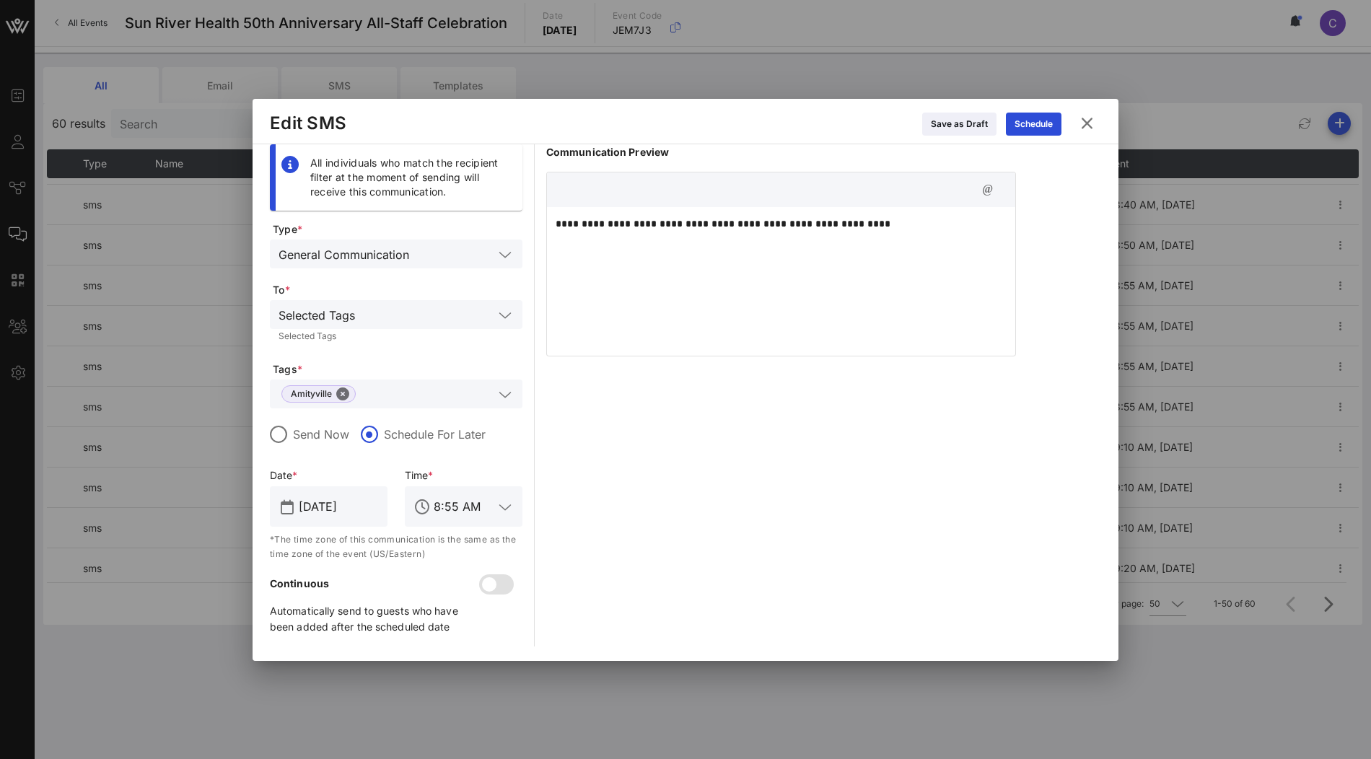
click at [1089, 126] on icon at bounding box center [1086, 123] width 19 height 17
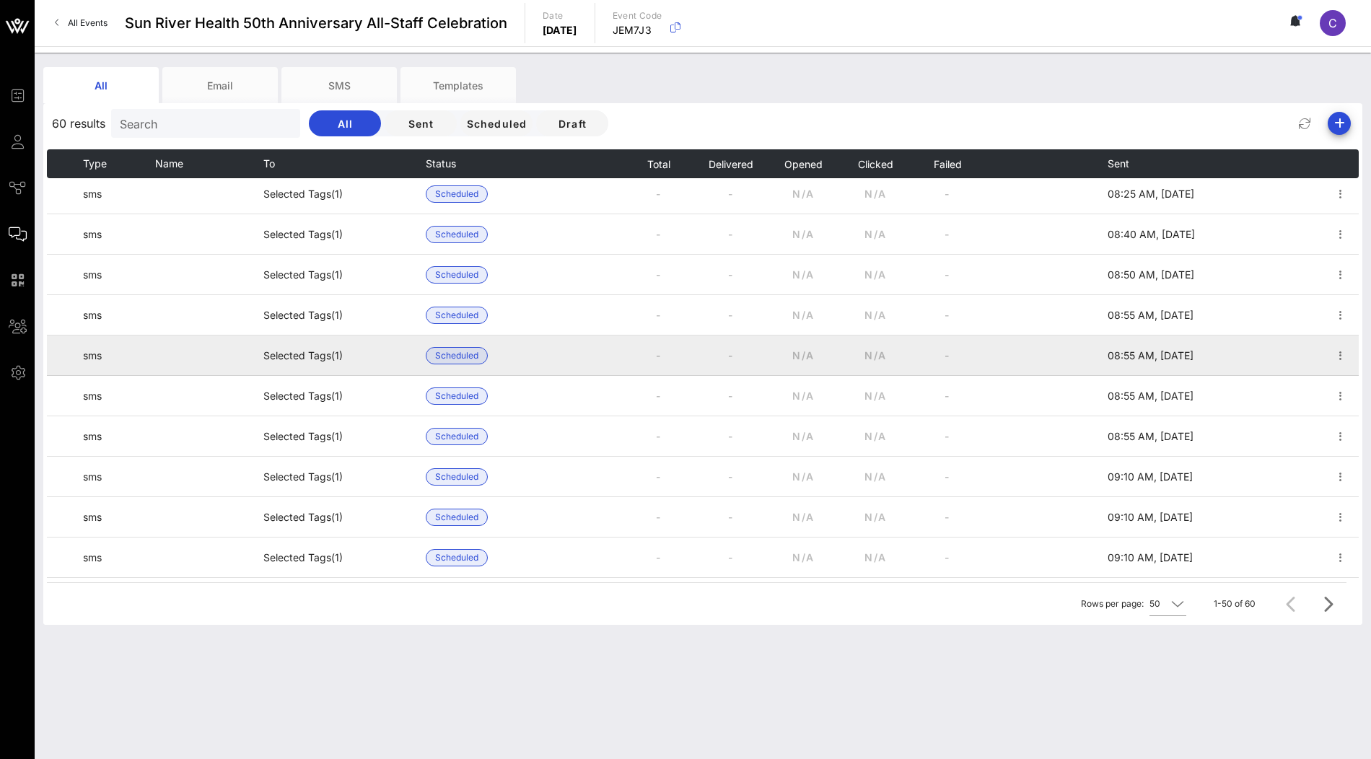
scroll to position [413, 0]
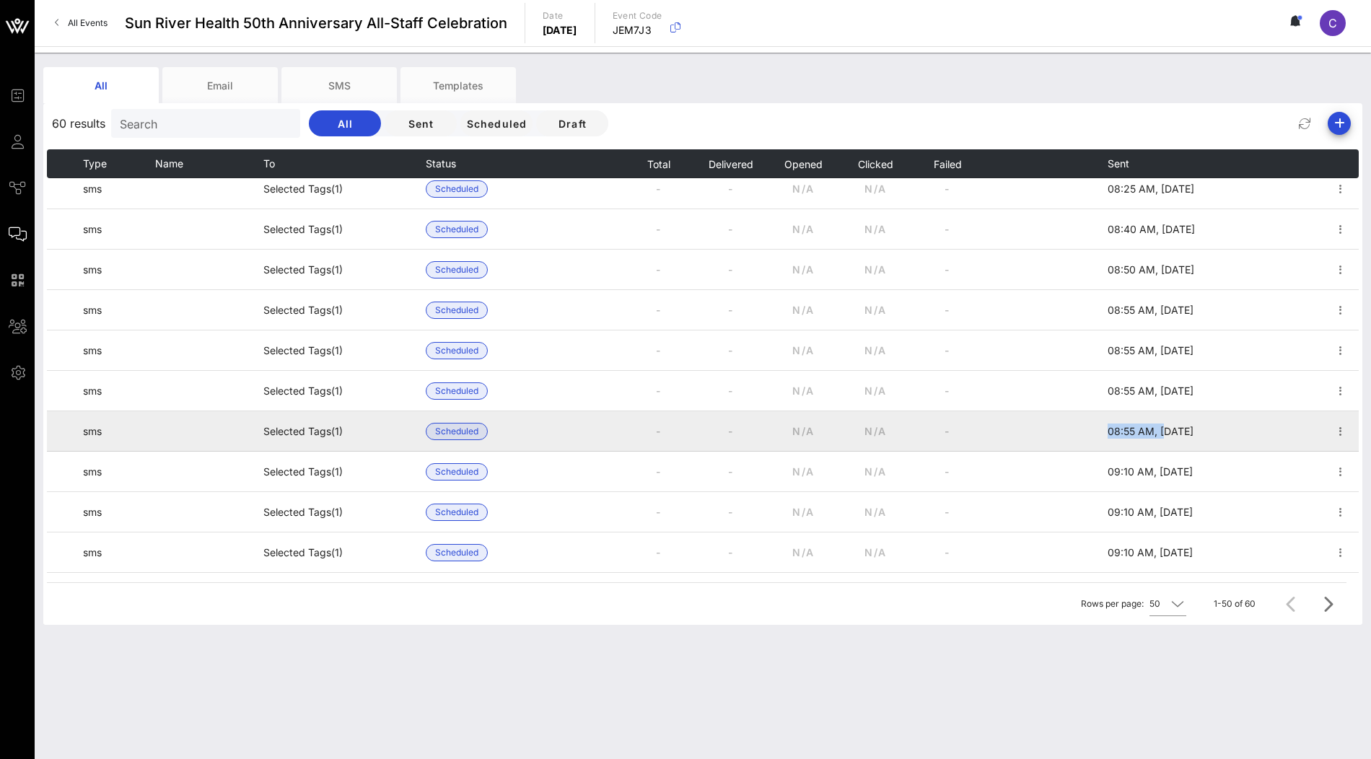
drag, startPoint x: 1105, startPoint y: 427, endPoint x: 1136, endPoint y: 427, distance: 31.0
click at [1136, 427] on tr "sms Selected Tags (1) Scheduled - - N/A N/A - 08:55 AM, [DATE]" at bounding box center [703, 431] width 1312 height 40
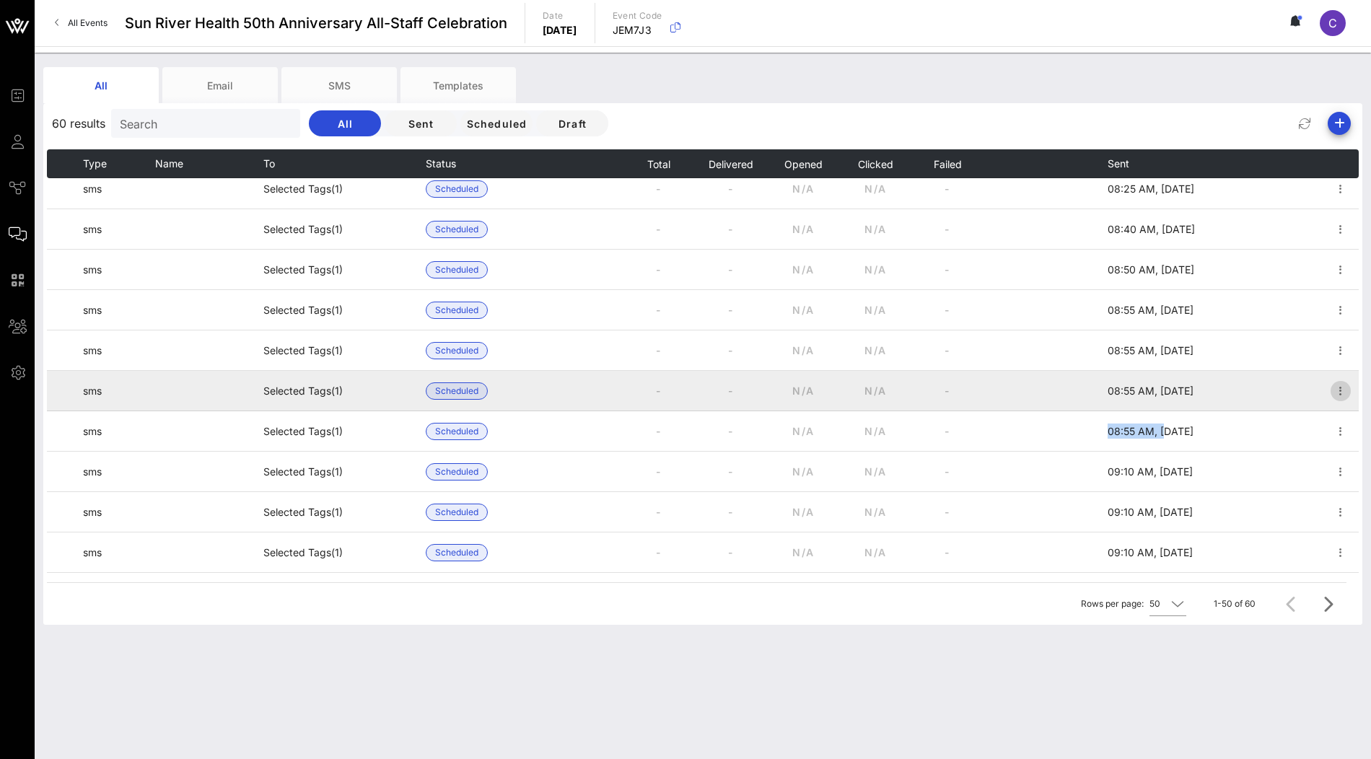
click at [1339, 394] on icon "button" at bounding box center [1340, 390] width 17 height 17
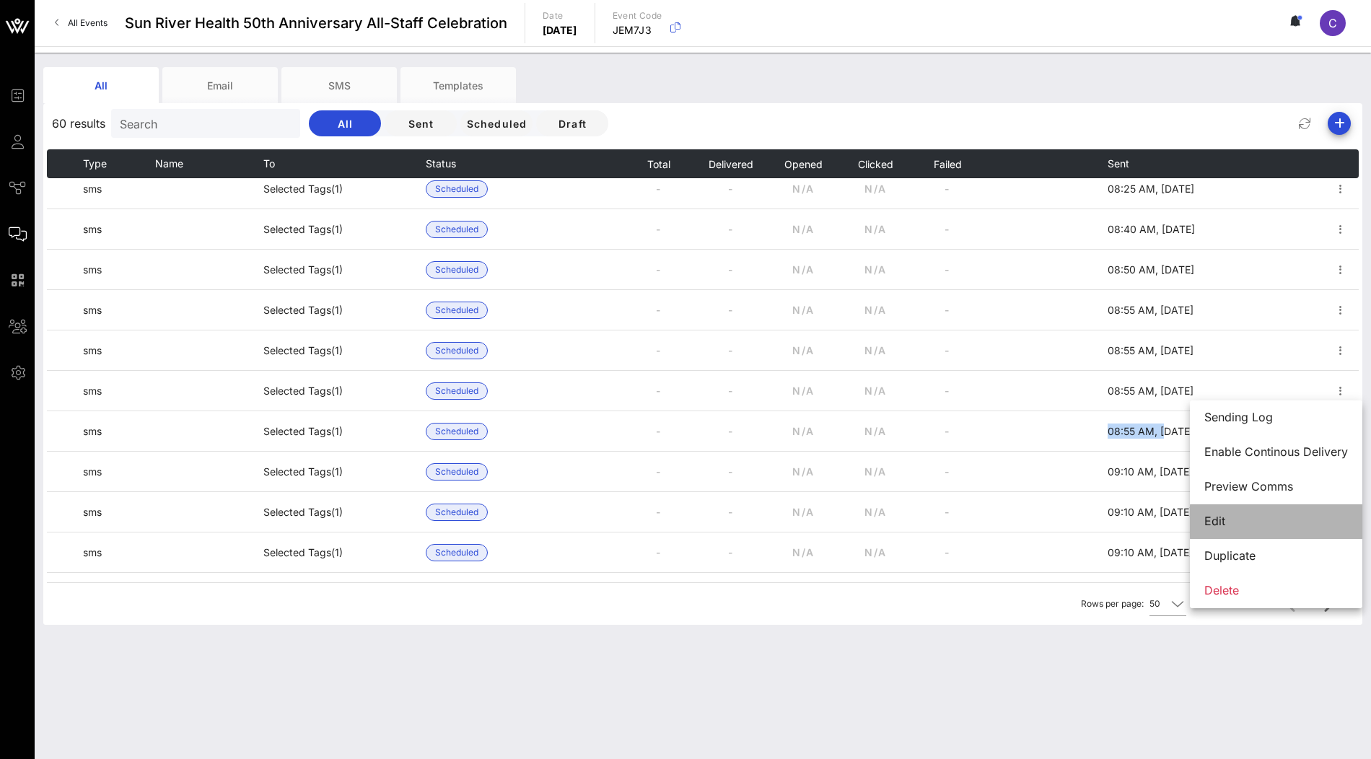
click at [1253, 514] on div "Edit" at bounding box center [1276, 521] width 144 height 14
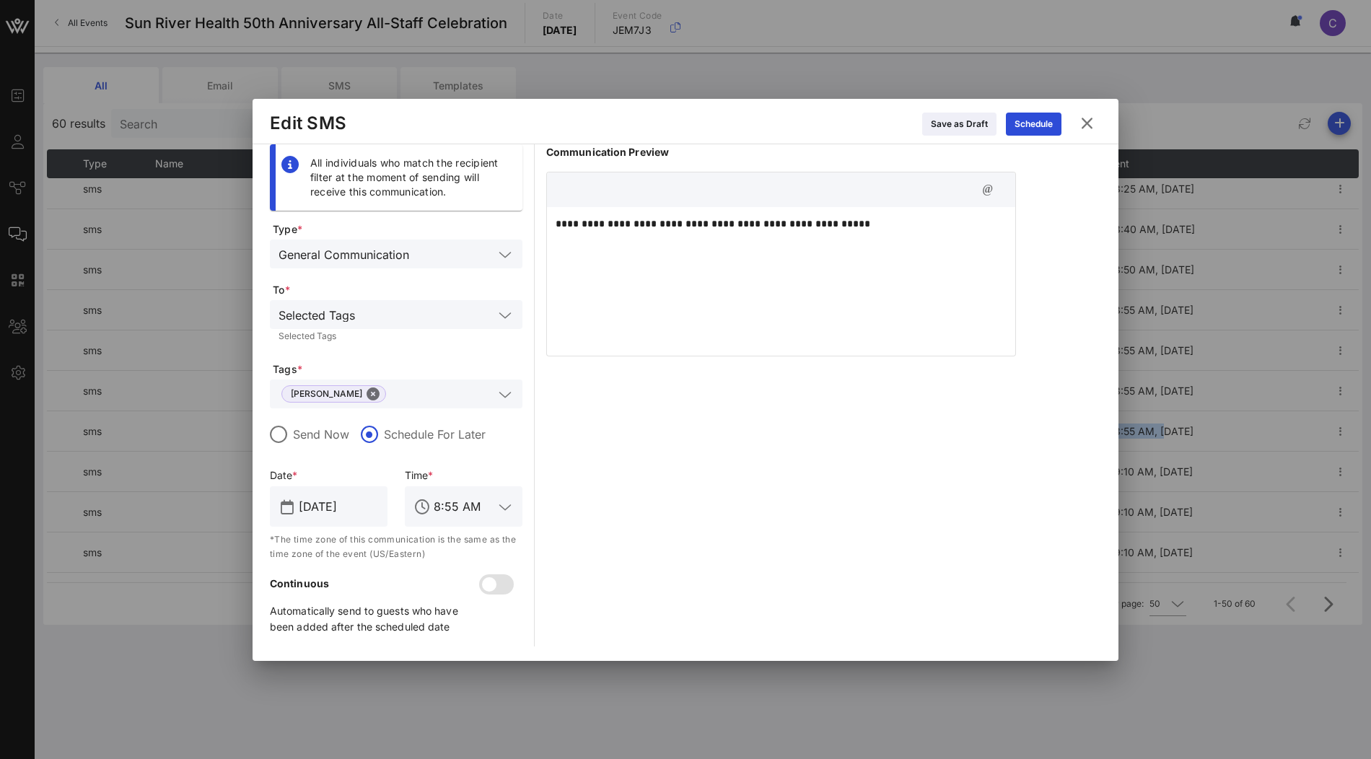
click at [1082, 115] on icon at bounding box center [1086, 123] width 19 height 17
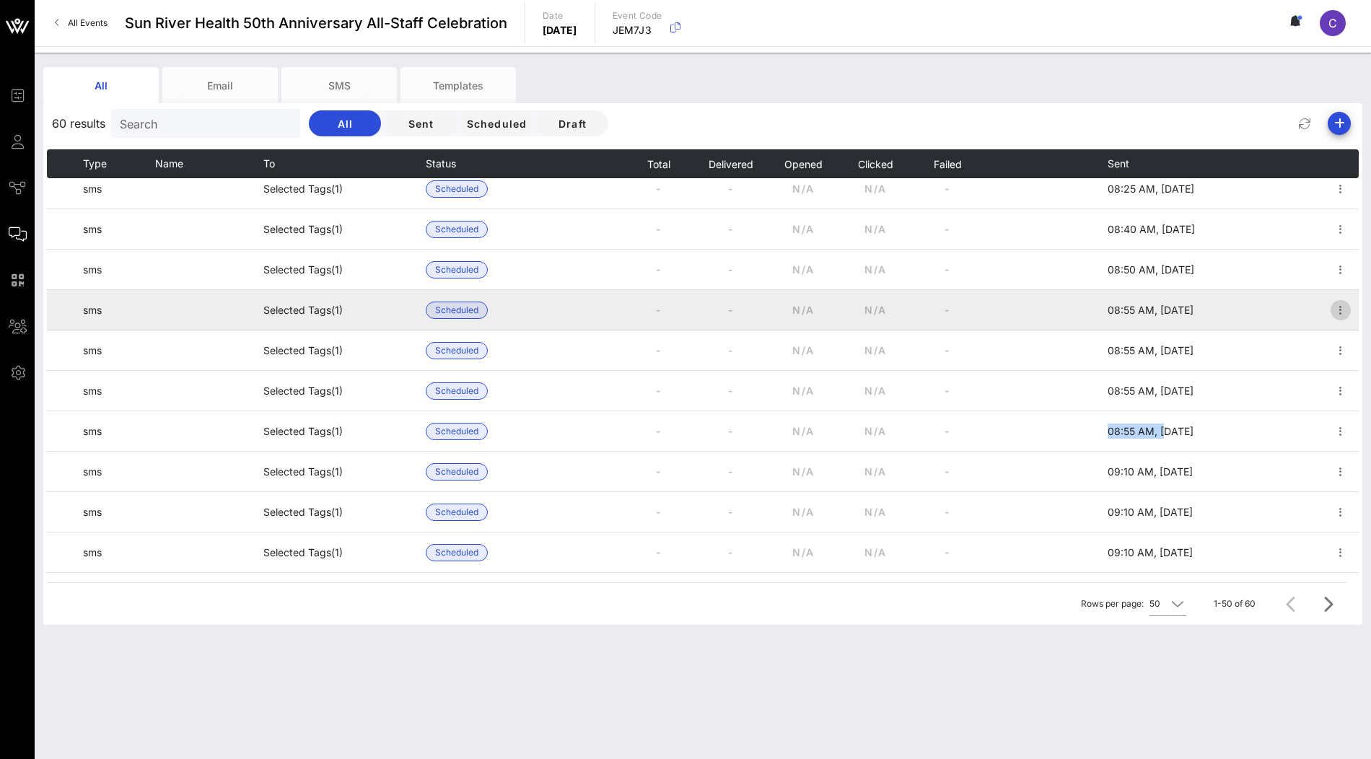
click at [1339, 306] on icon "button" at bounding box center [1340, 310] width 17 height 17
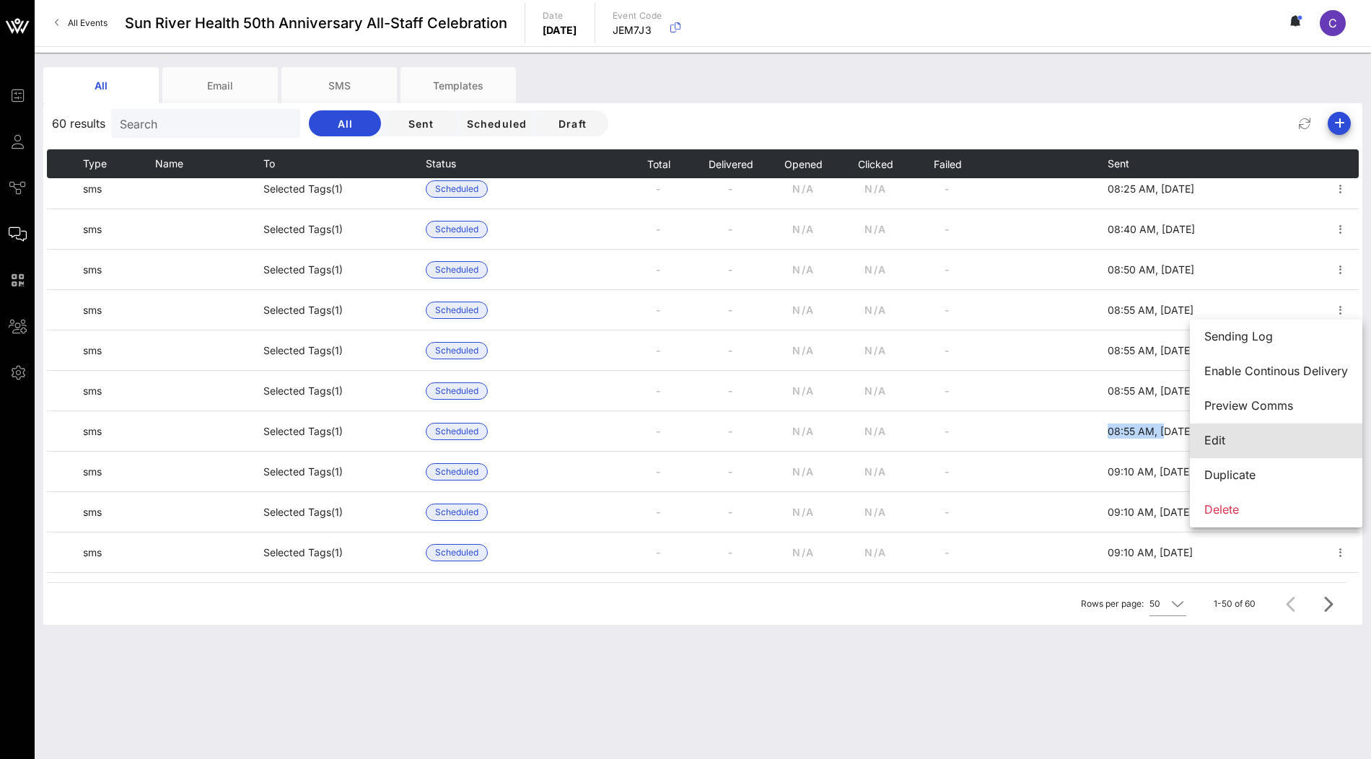
click at [1243, 442] on div "Edit" at bounding box center [1276, 441] width 144 height 14
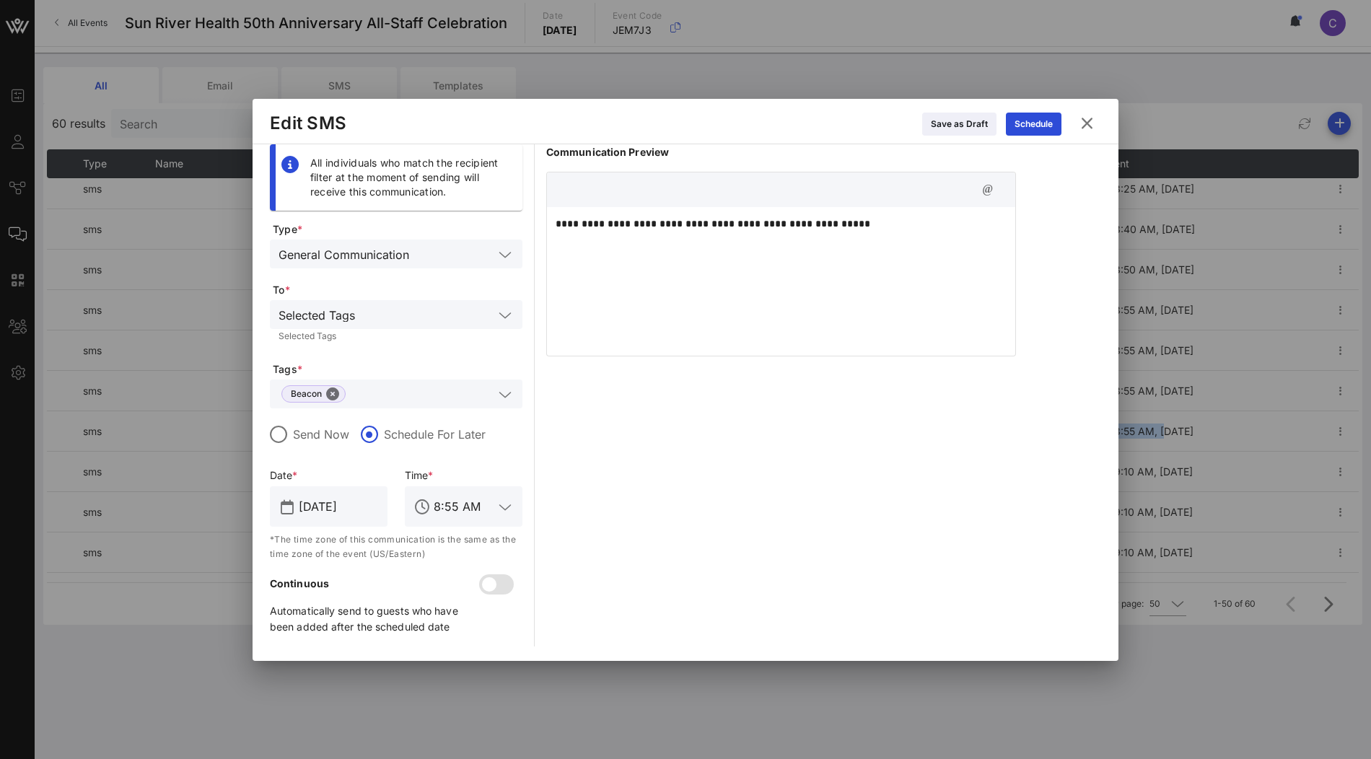
click at [1089, 122] on icon at bounding box center [1086, 123] width 19 height 17
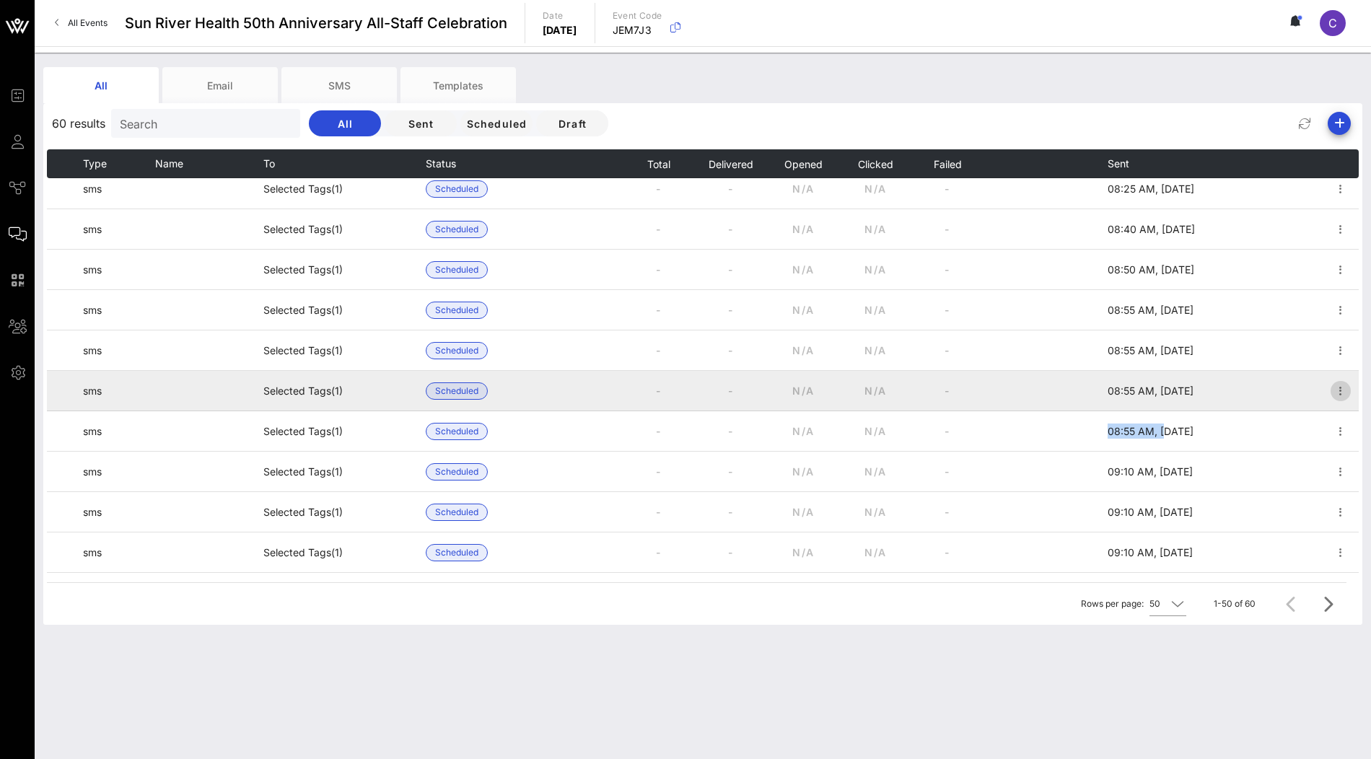
click at [1338, 393] on icon "button" at bounding box center [1340, 390] width 17 height 17
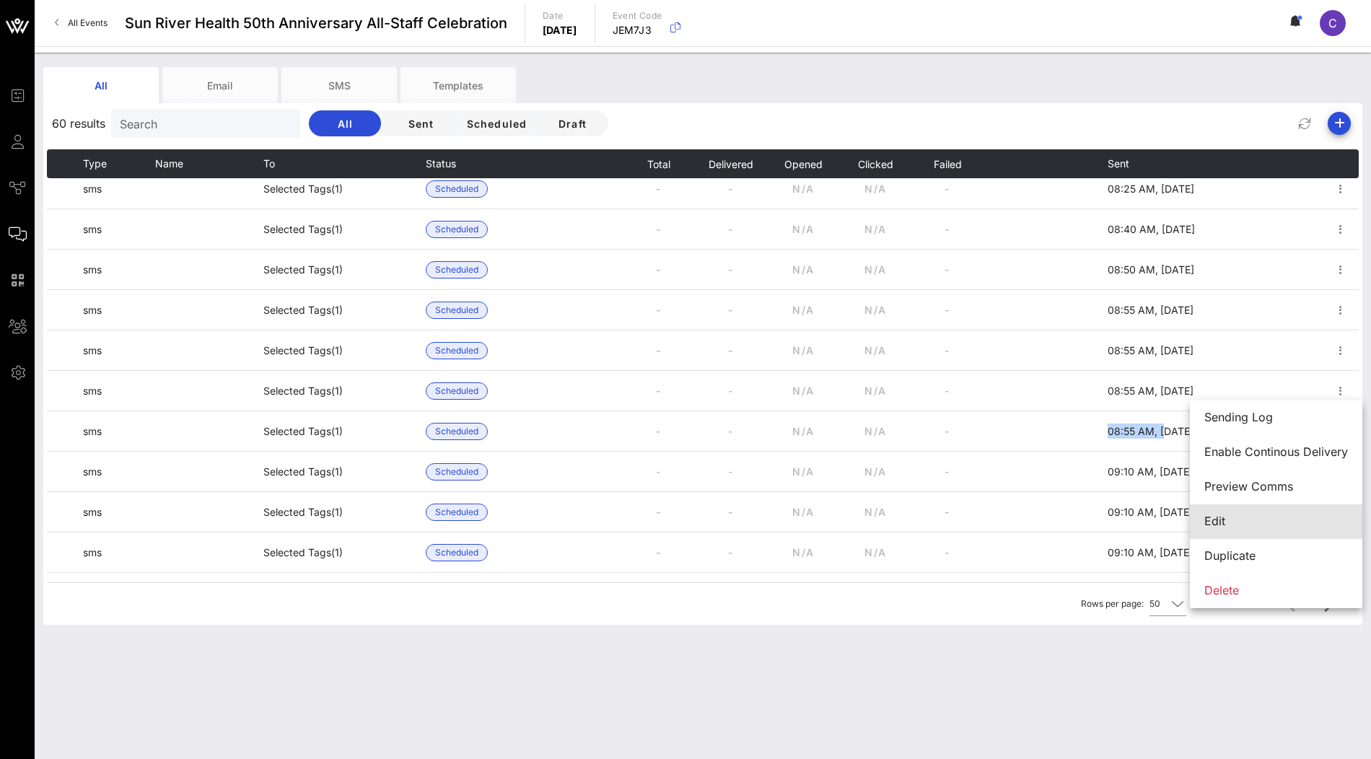
click at [1243, 520] on div "Edit" at bounding box center [1276, 521] width 144 height 14
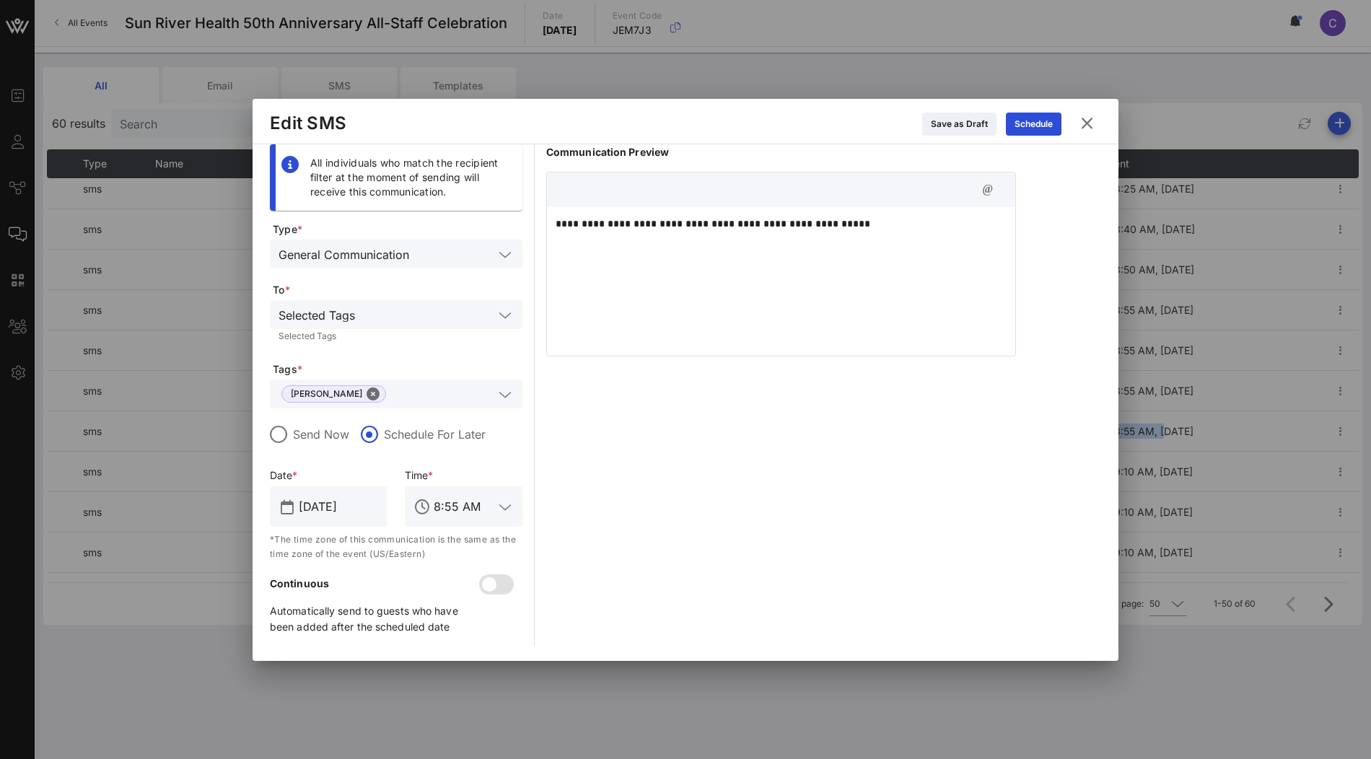
click at [1090, 127] on icon at bounding box center [1086, 123] width 19 height 17
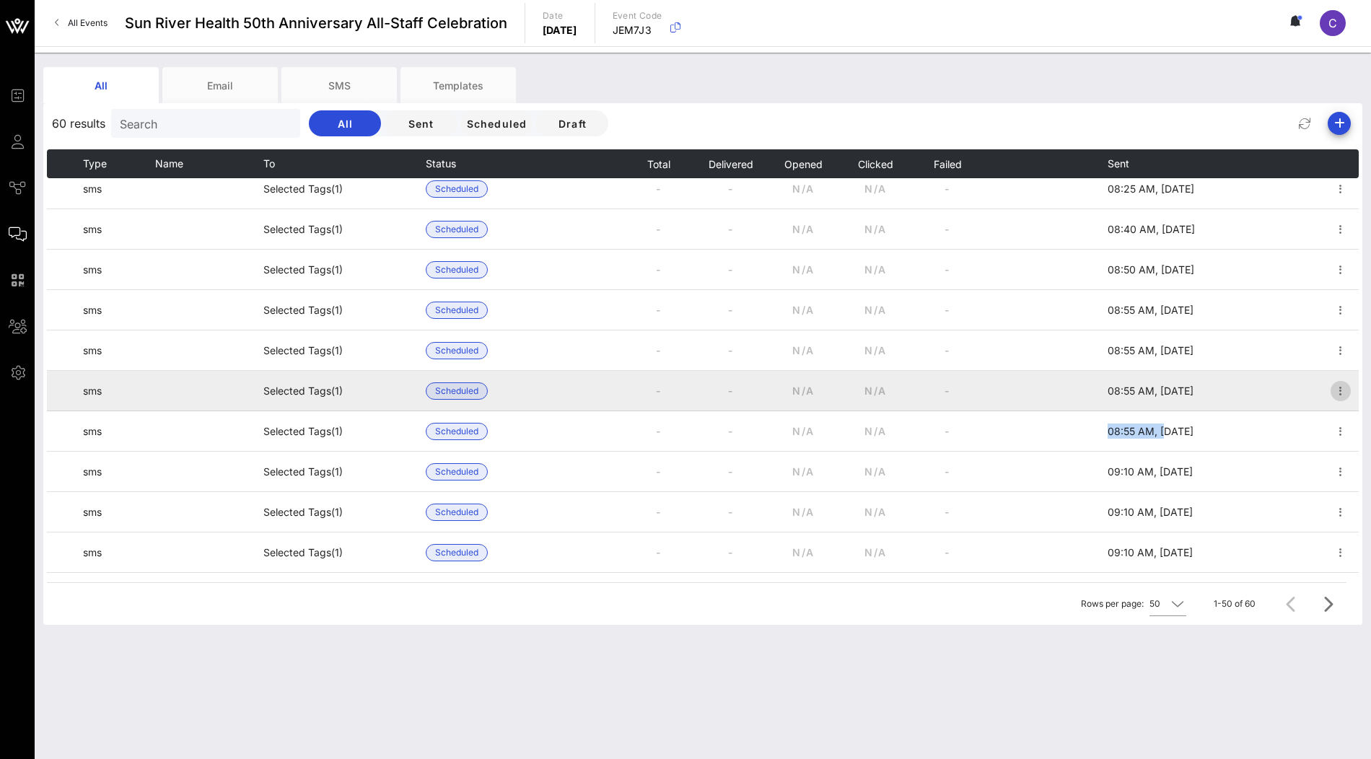
click at [1342, 392] on icon "button" at bounding box center [1340, 390] width 17 height 17
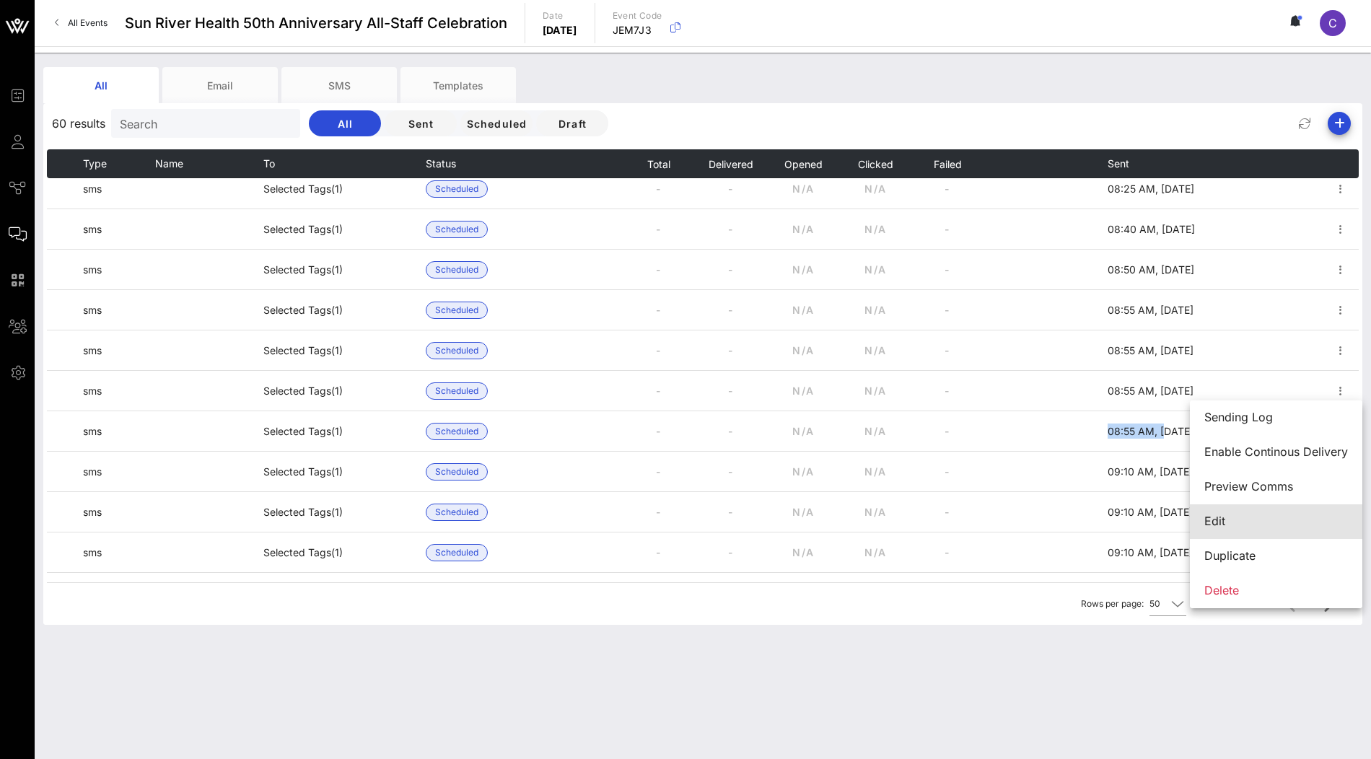
click at [1258, 512] on div "Edit" at bounding box center [1276, 521] width 144 height 31
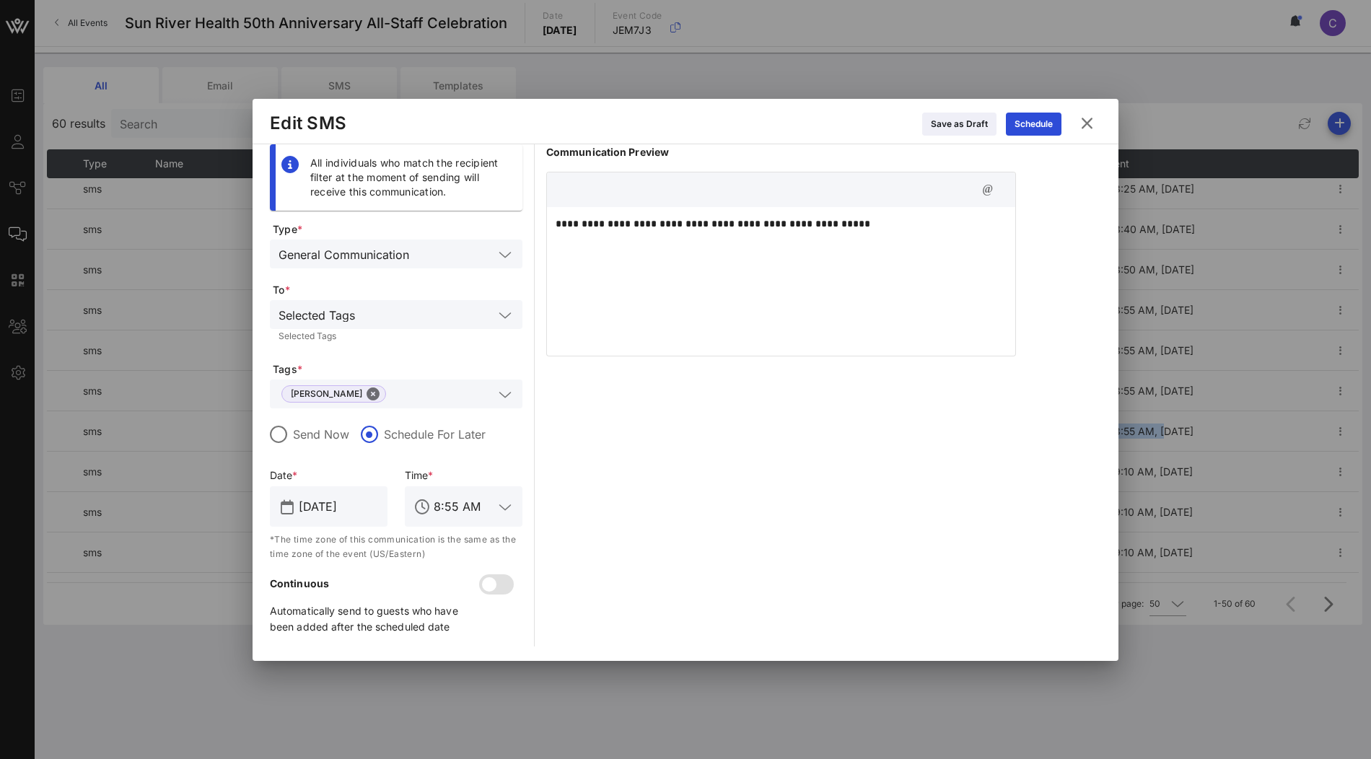
click at [1088, 123] on icon at bounding box center [1086, 123] width 19 height 17
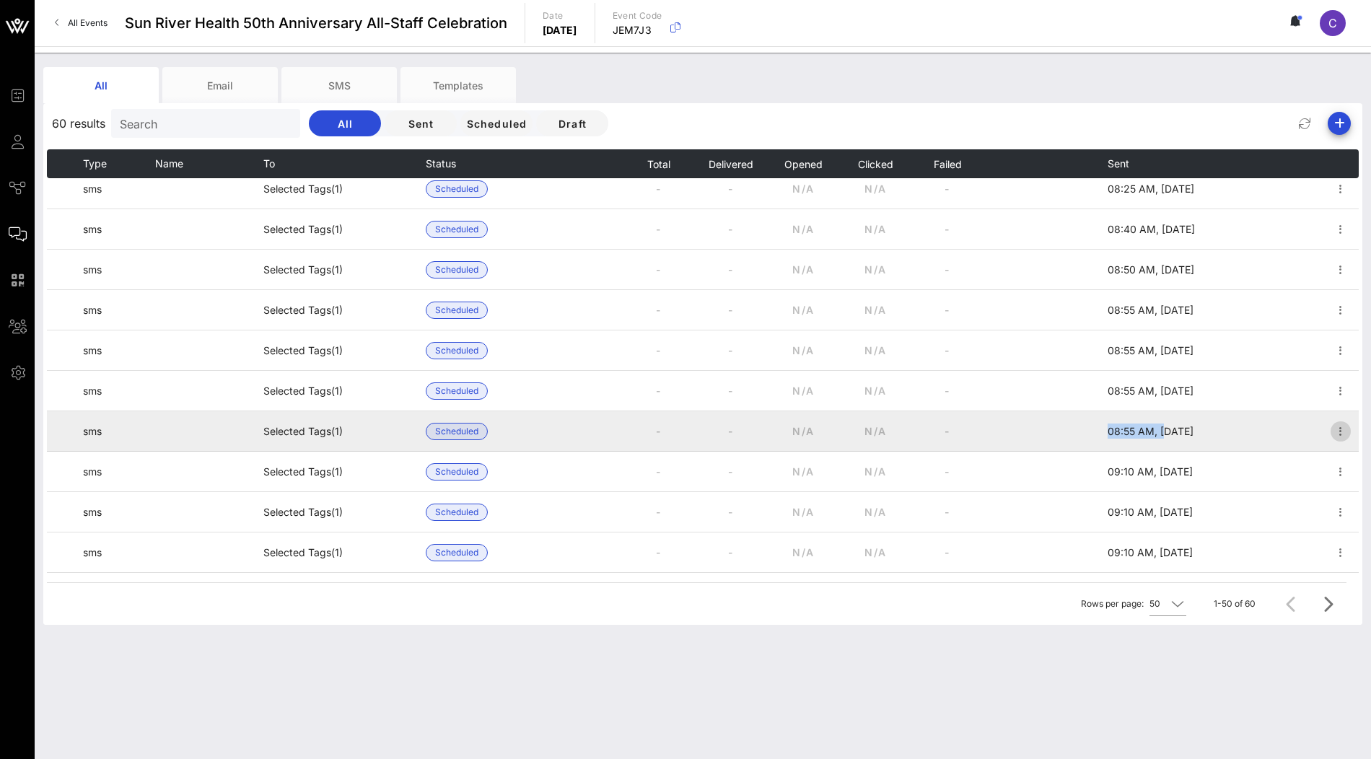
click at [1341, 435] on icon "button" at bounding box center [1340, 431] width 17 height 17
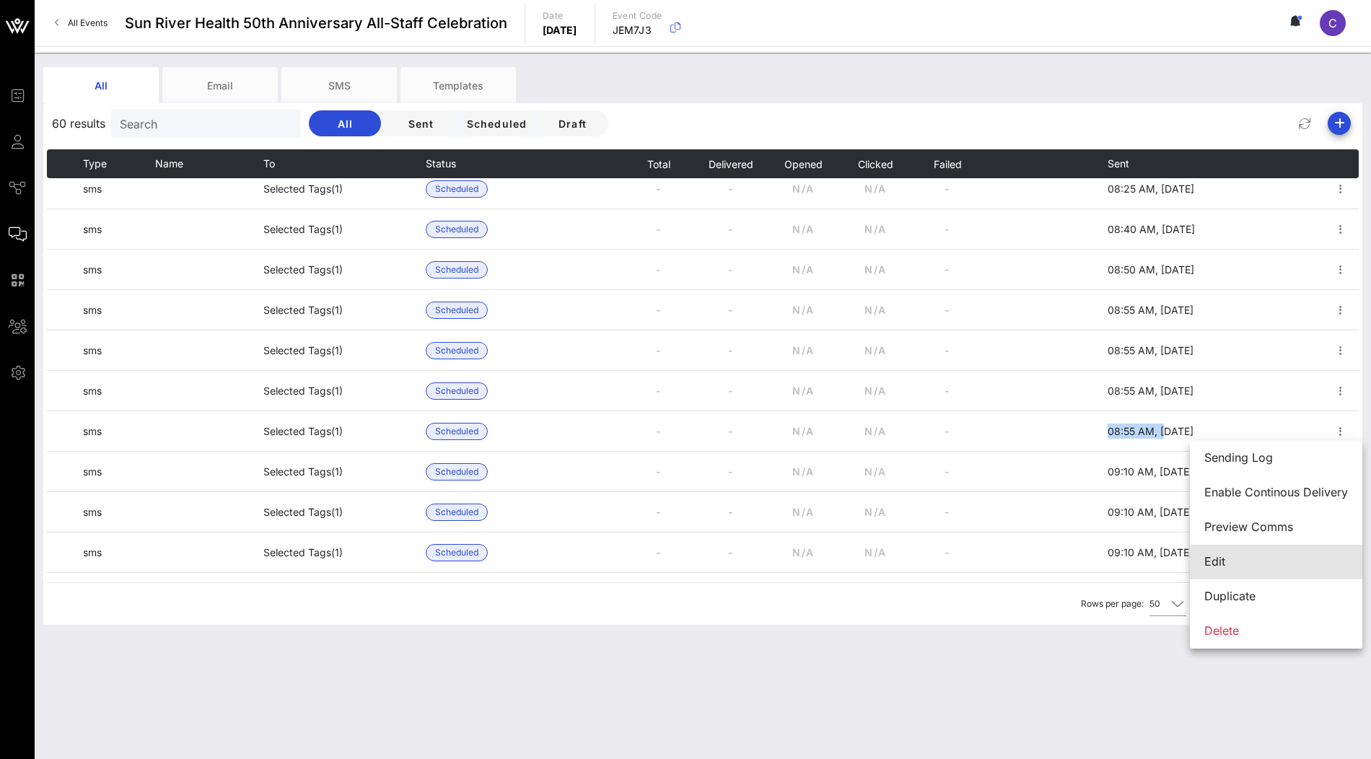
click at [1228, 562] on div "Edit" at bounding box center [1276, 562] width 144 height 14
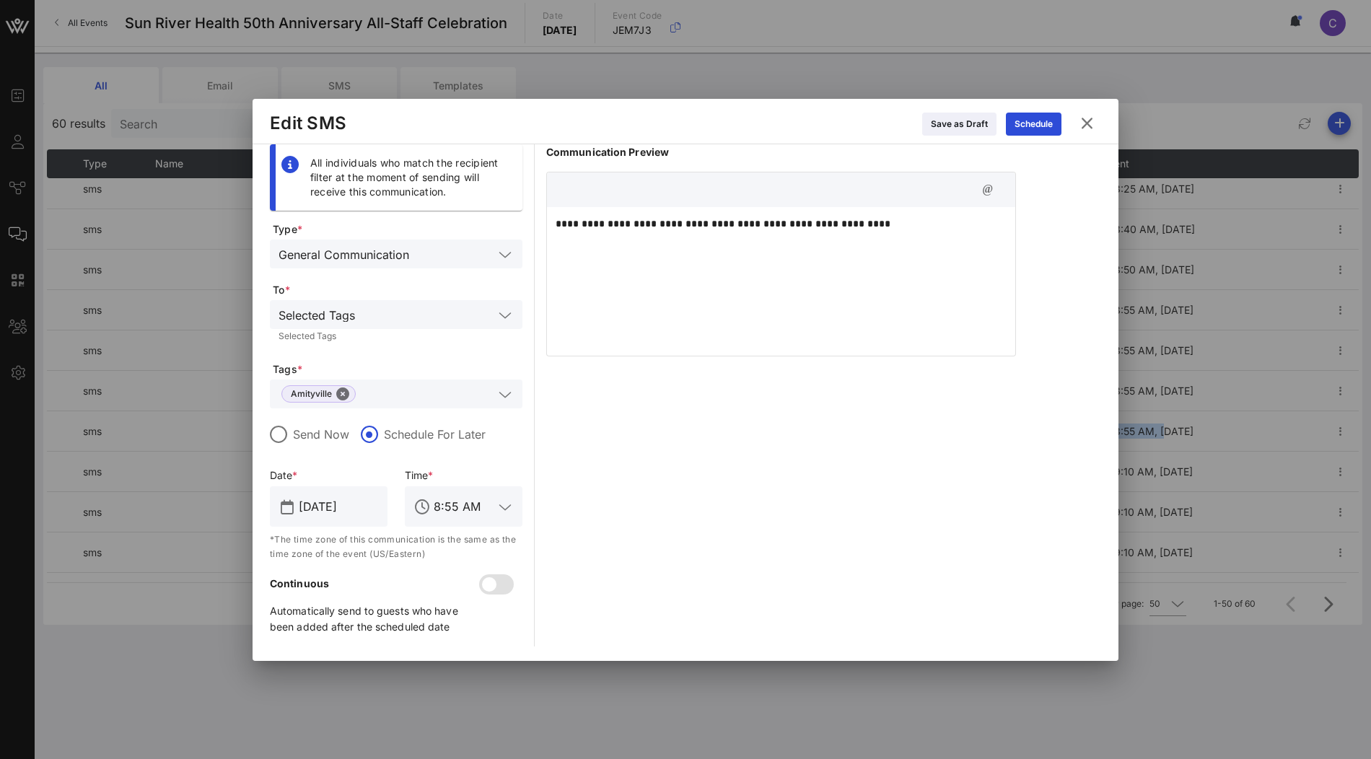
click at [1086, 121] on icon at bounding box center [1087, 123] width 20 height 18
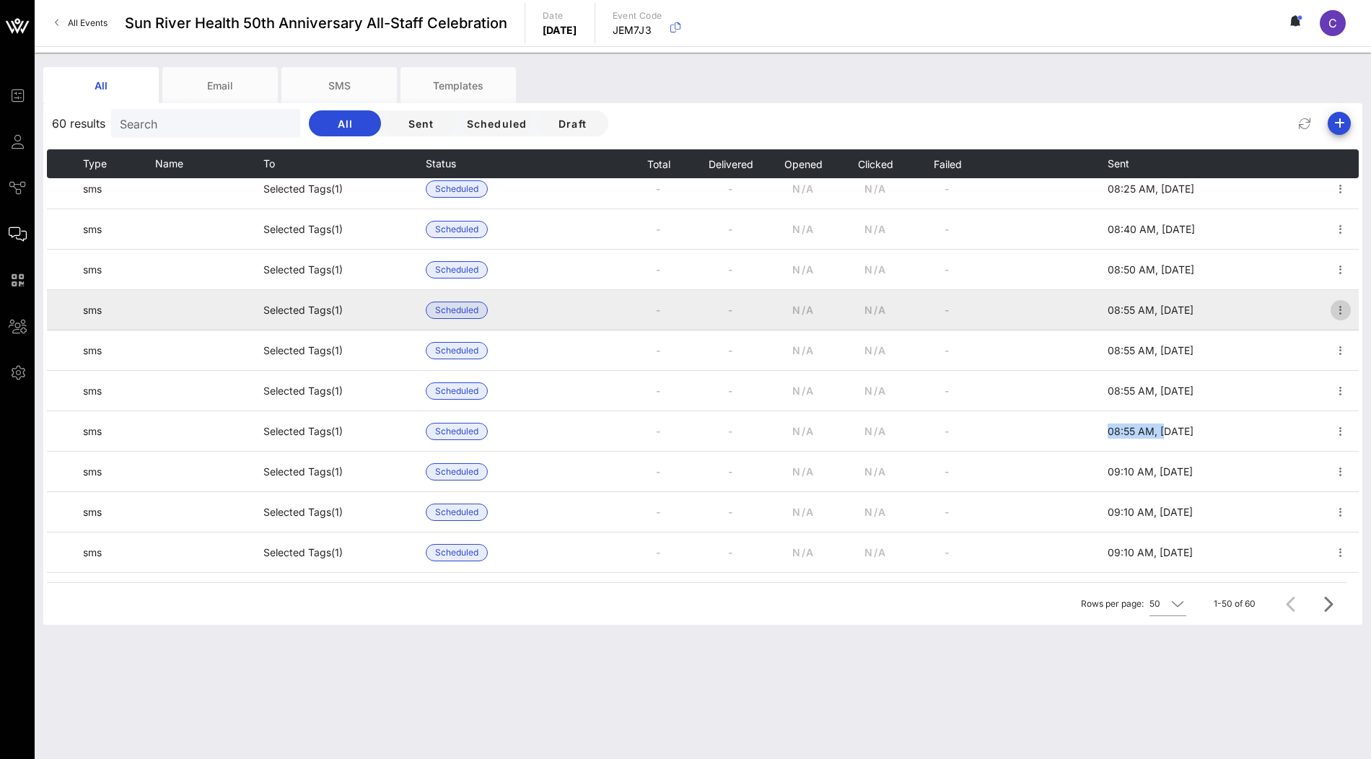
click at [1341, 310] on icon "button" at bounding box center [1340, 310] width 17 height 17
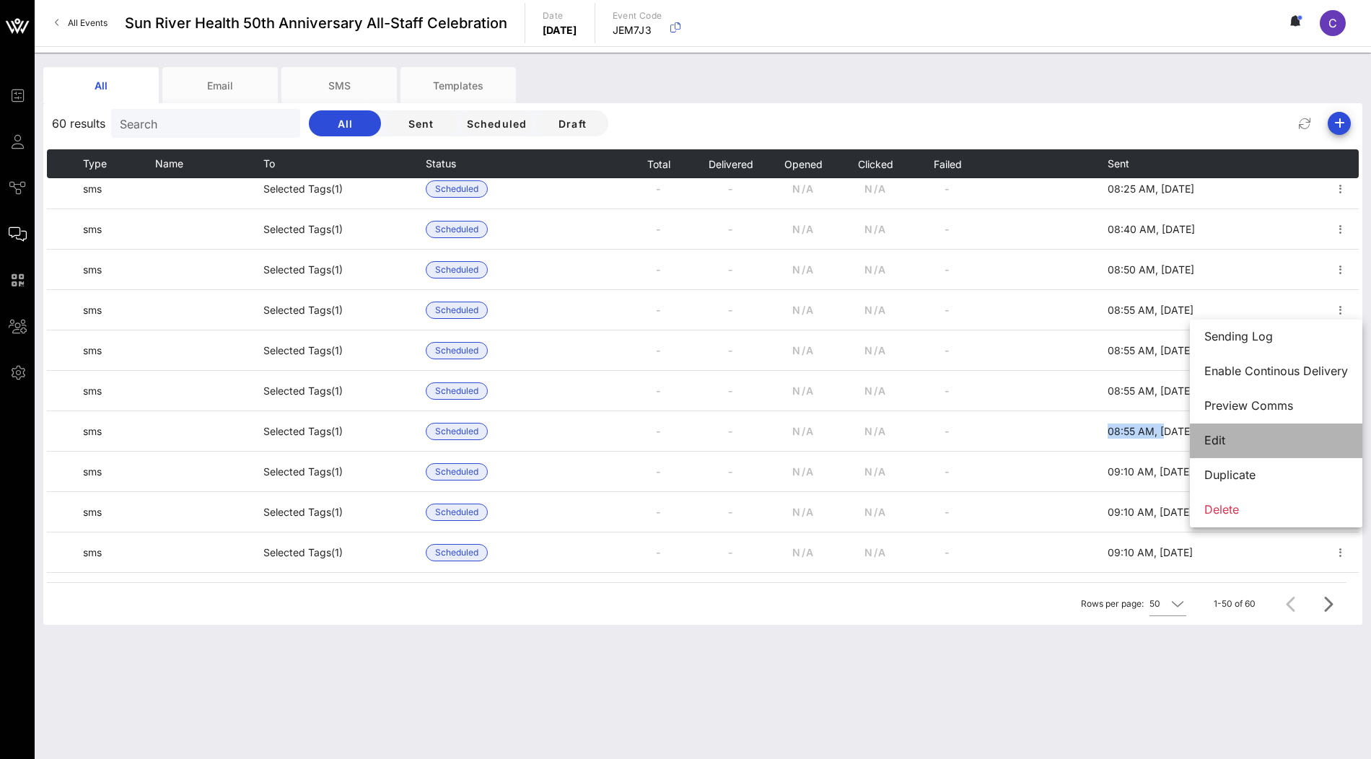
click at [1278, 430] on div "Edit" at bounding box center [1276, 440] width 144 height 31
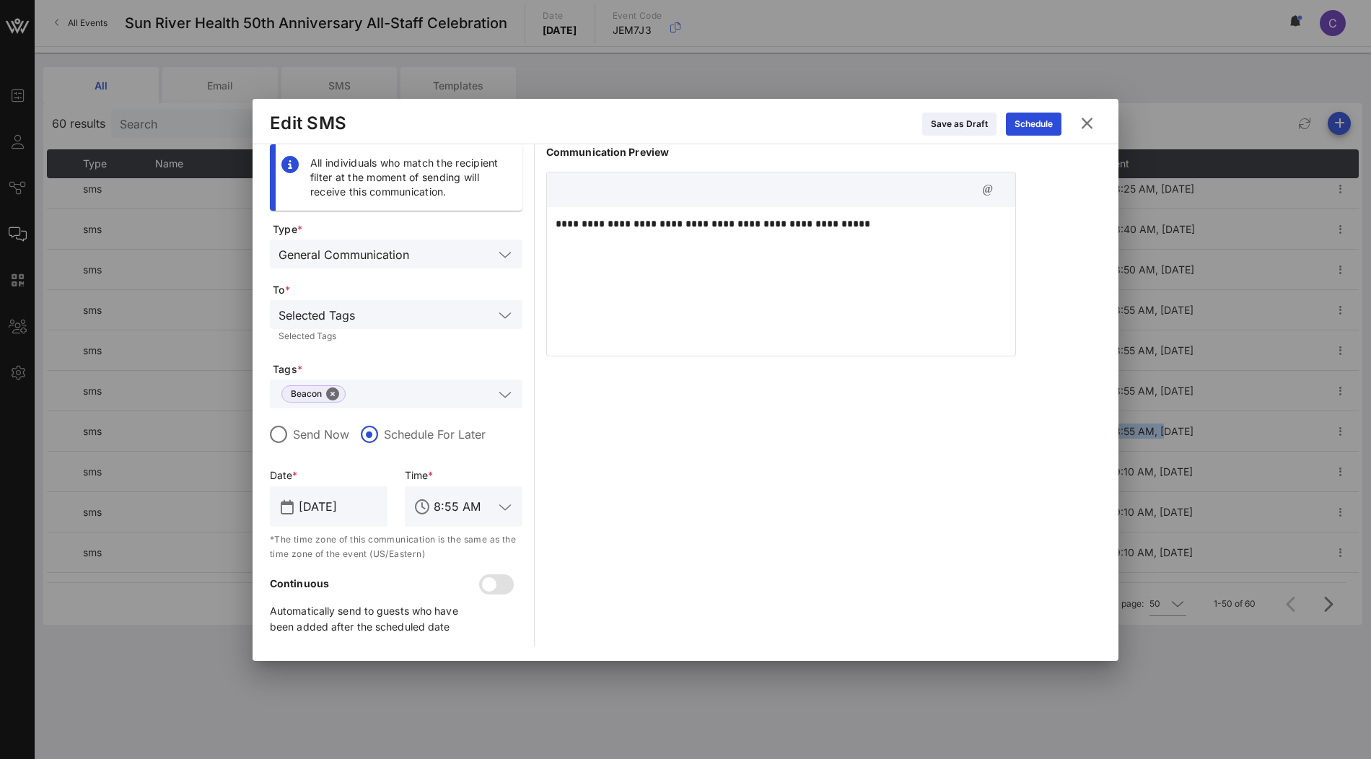
click at [1087, 126] on icon at bounding box center [1086, 123] width 19 height 17
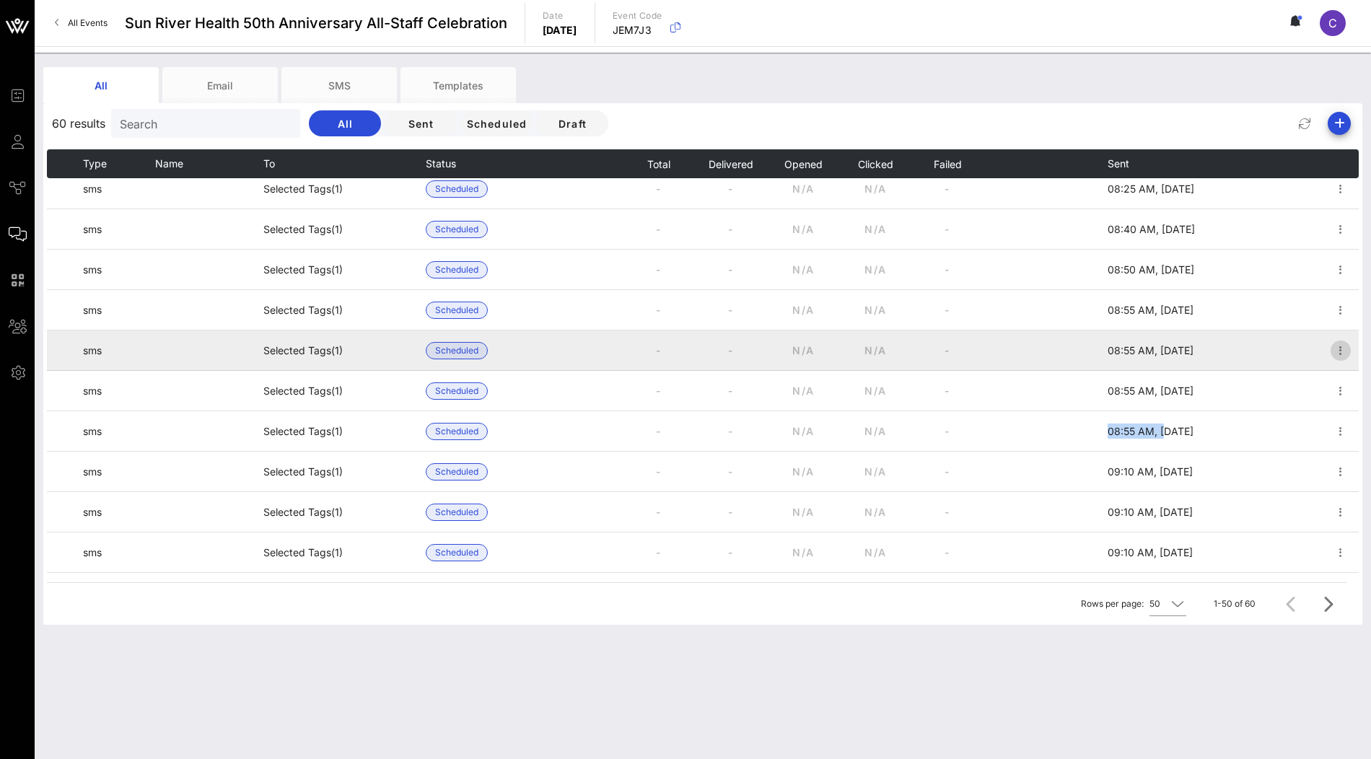
click at [1338, 353] on icon "button" at bounding box center [1340, 350] width 17 height 17
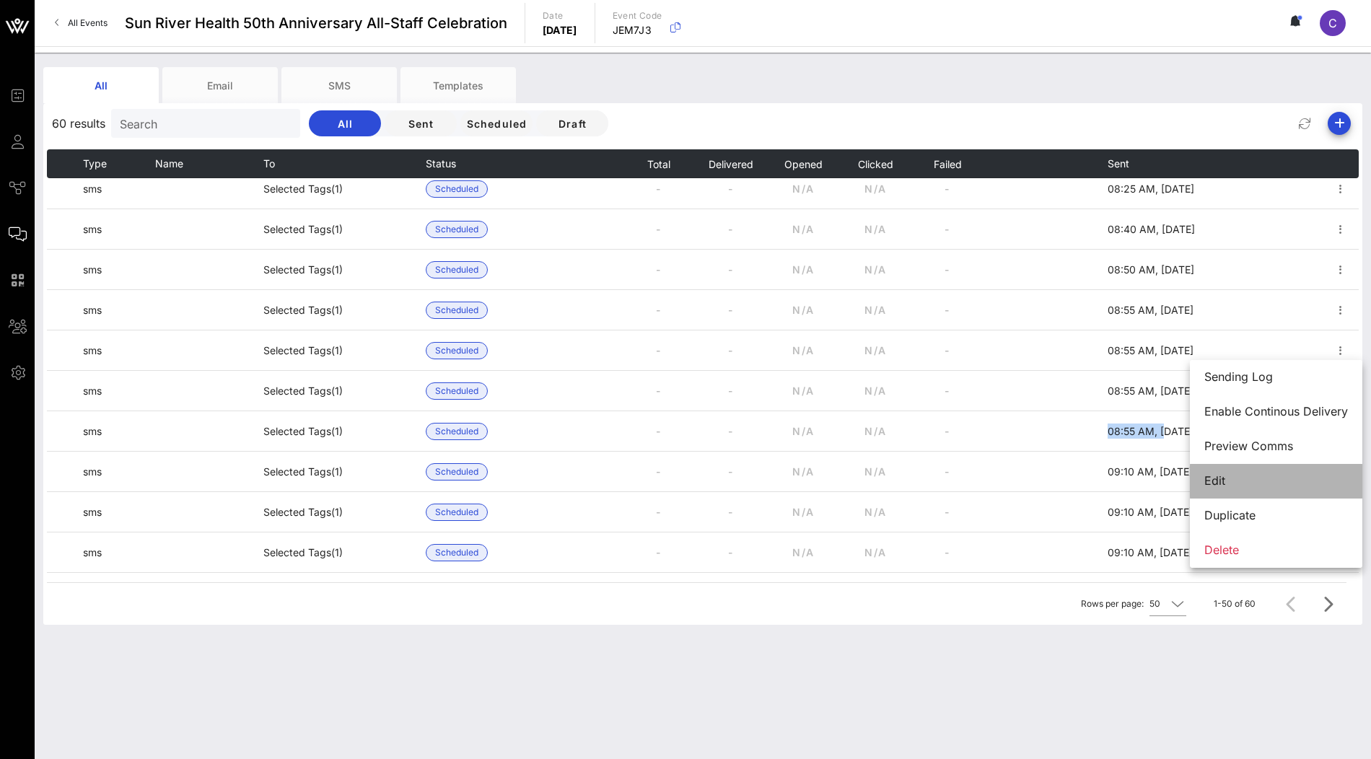
click at [1280, 483] on div "Edit" at bounding box center [1276, 481] width 144 height 14
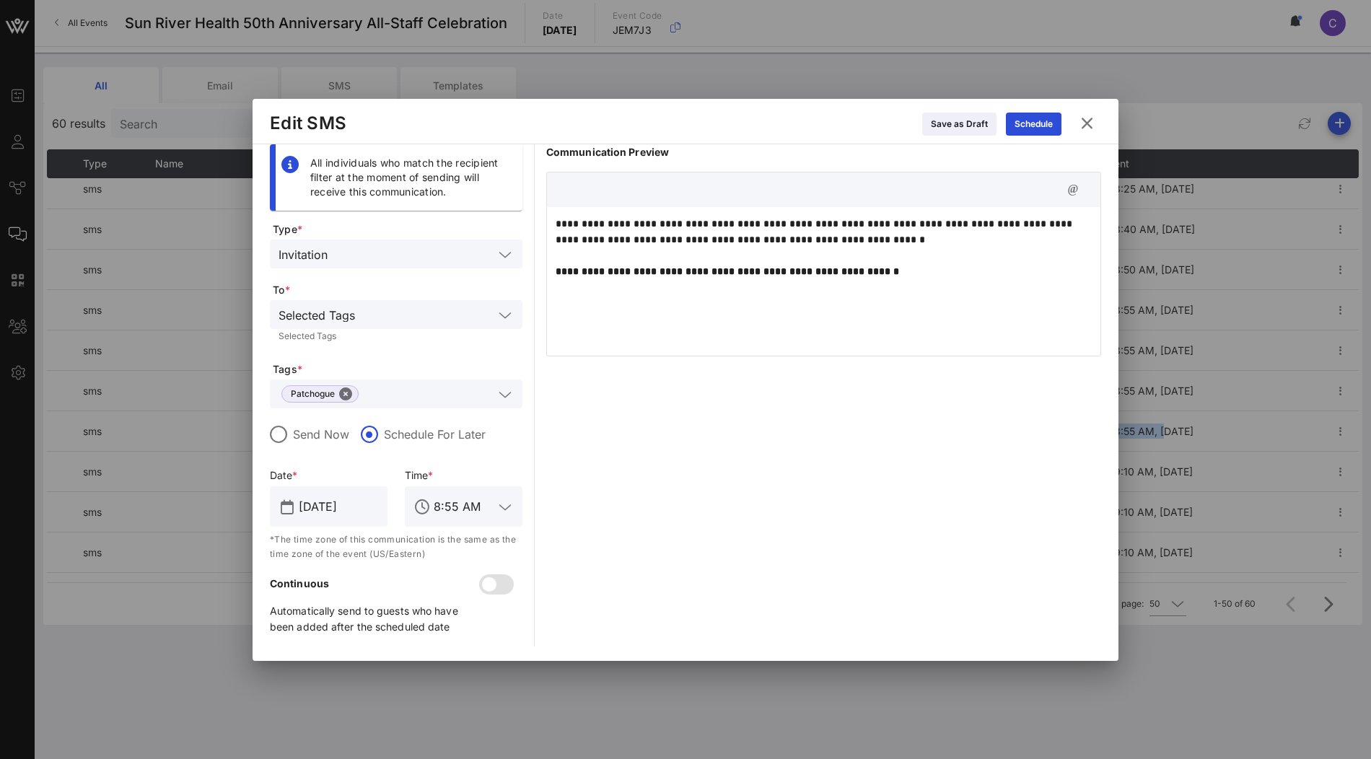
click at [1087, 124] on icon at bounding box center [1086, 123] width 19 height 17
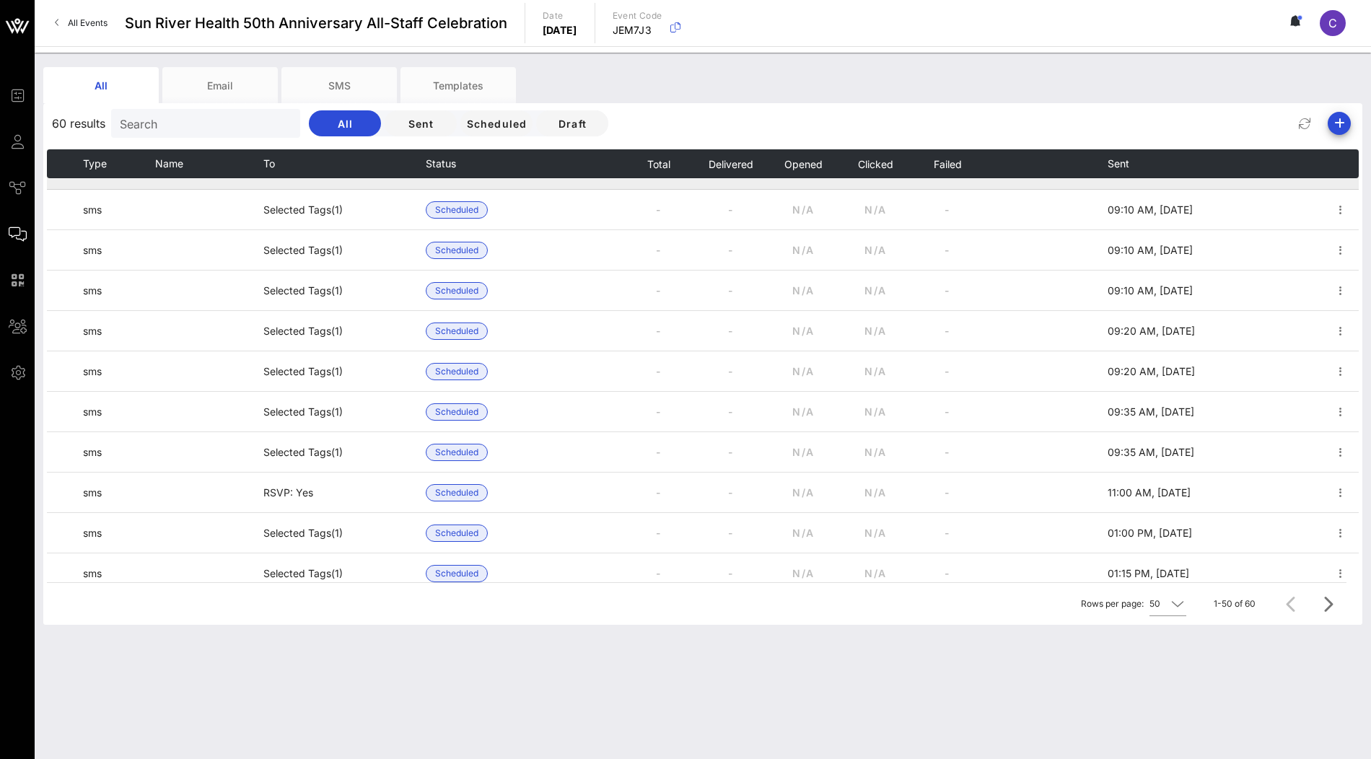
scroll to position [676, 0]
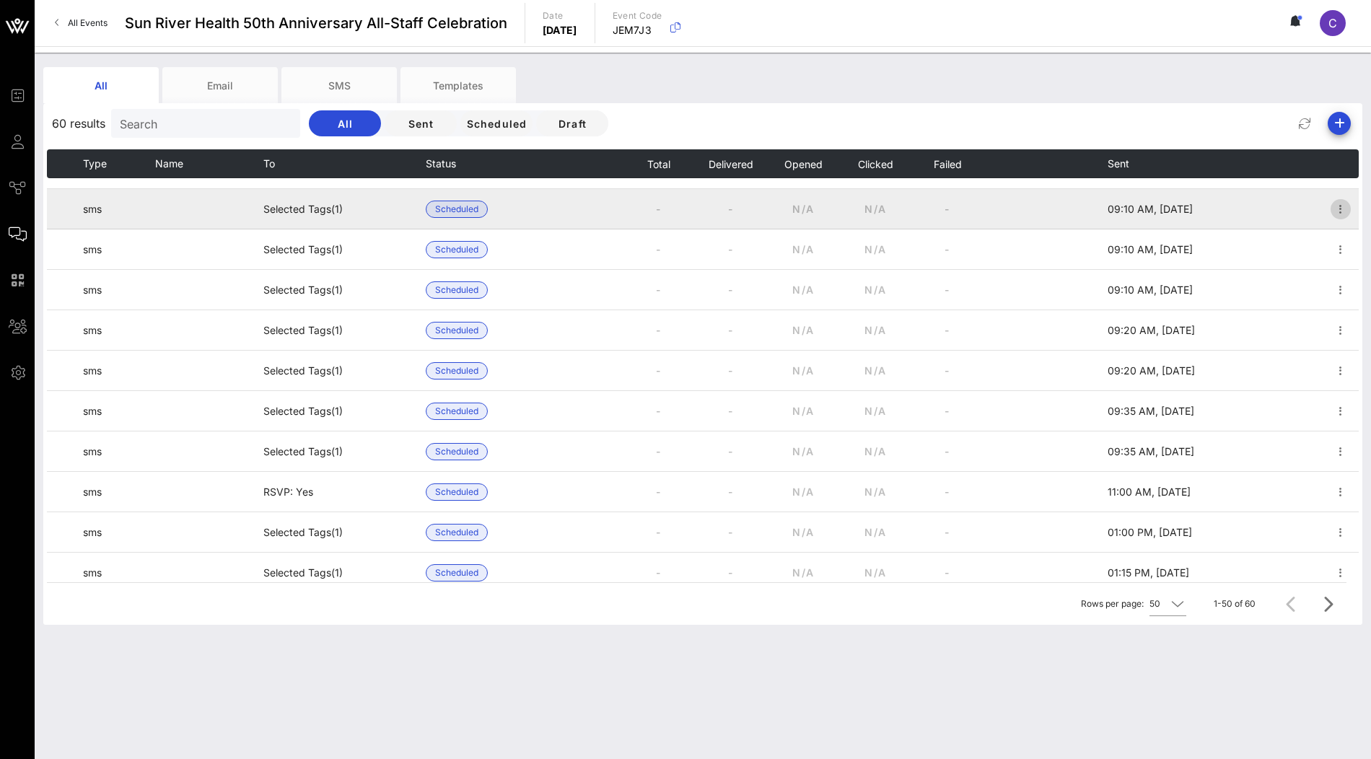
click at [1341, 208] on icon "button" at bounding box center [1340, 209] width 17 height 17
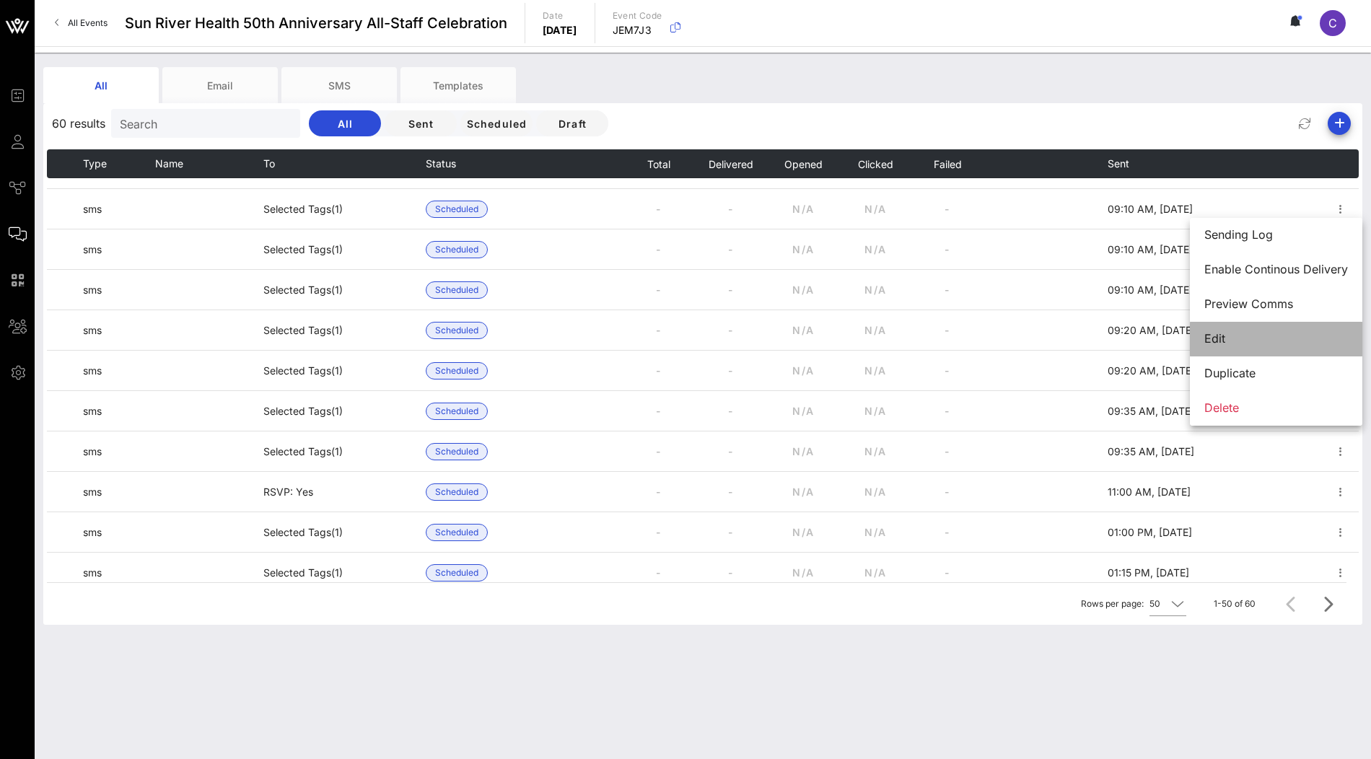
click at [1277, 340] on div "Edit" at bounding box center [1276, 339] width 144 height 14
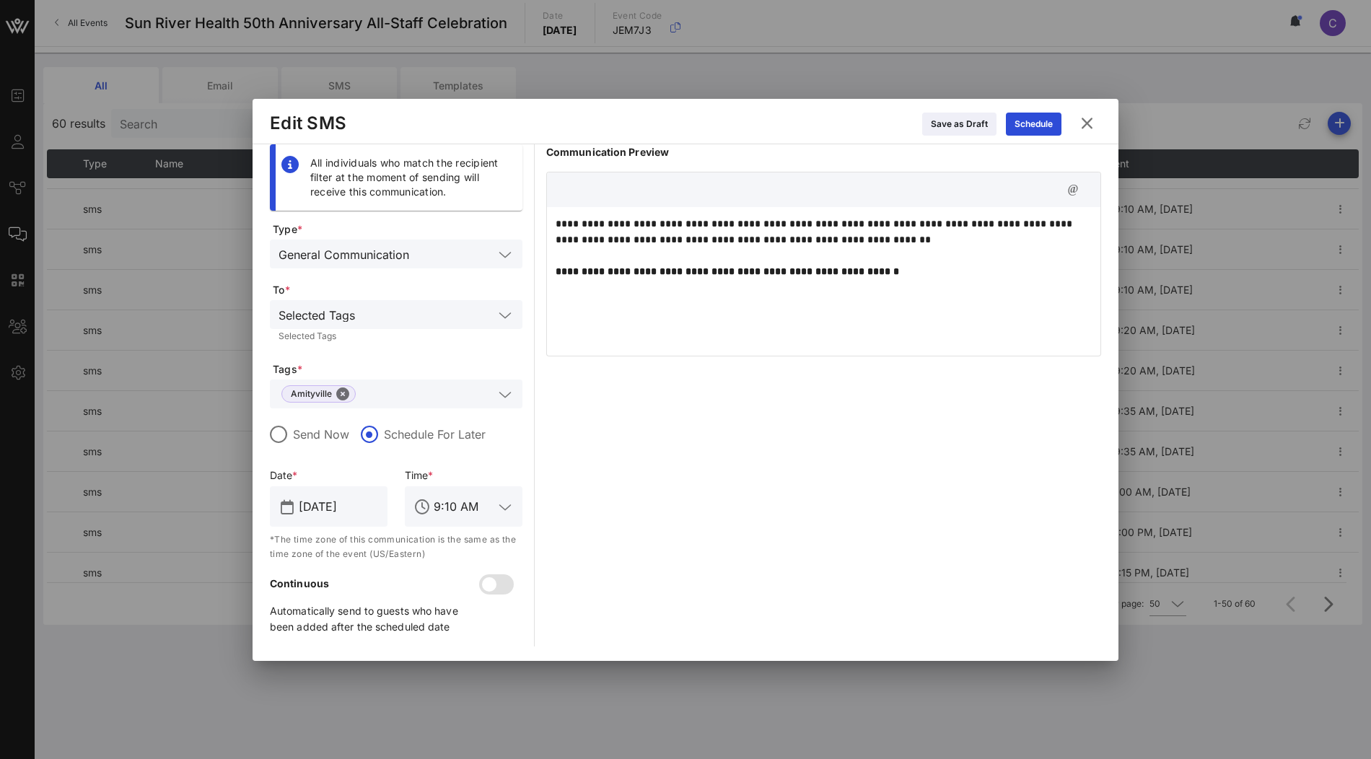
click at [1085, 126] on icon at bounding box center [1086, 123] width 19 height 17
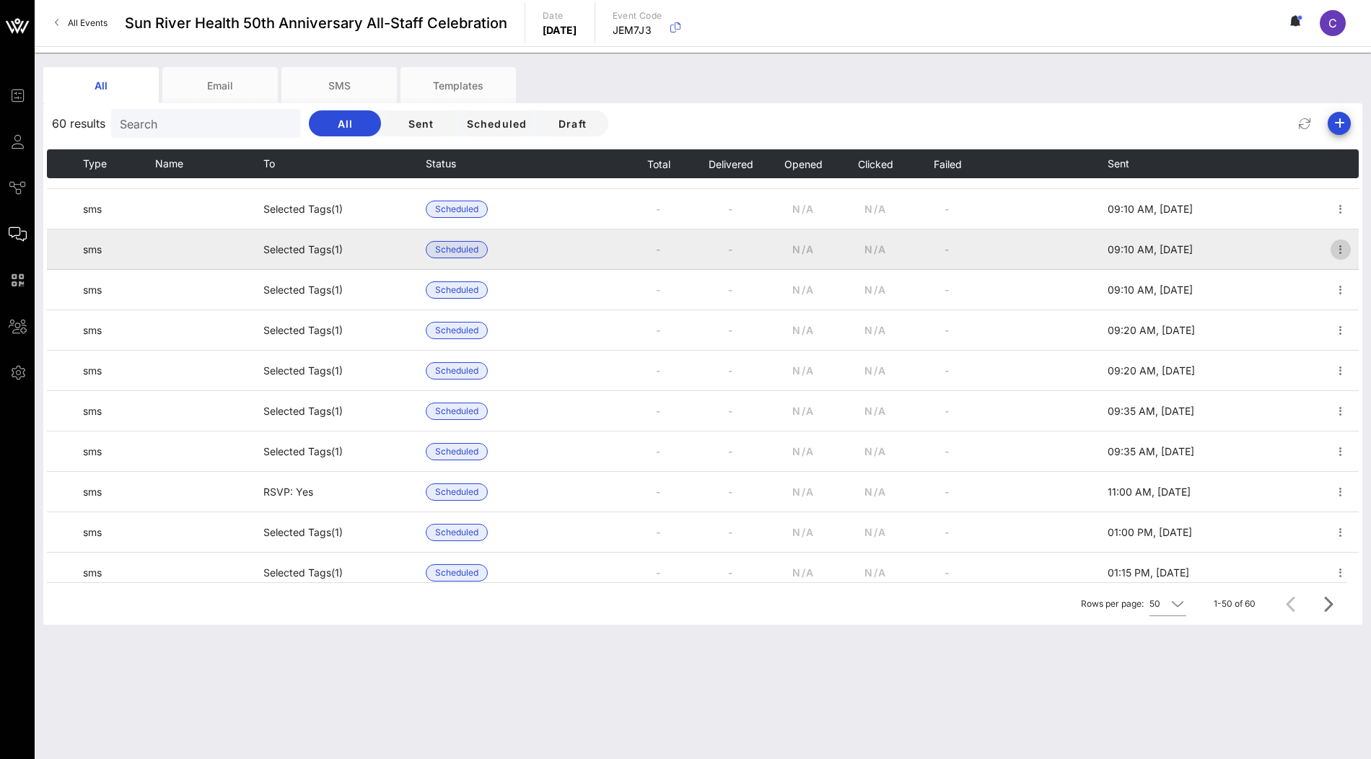
click at [1341, 251] on icon "button" at bounding box center [1340, 249] width 17 height 17
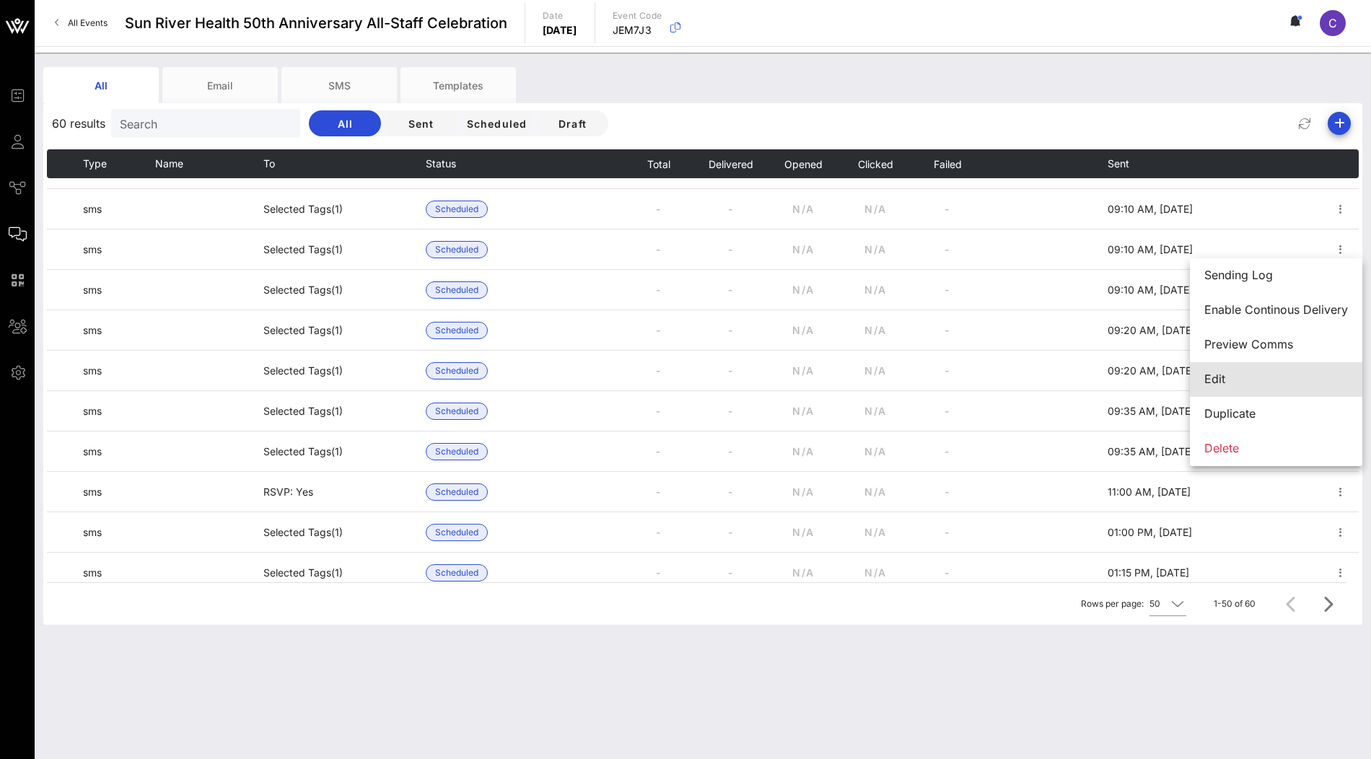
click at [1266, 377] on div "Edit" at bounding box center [1276, 379] width 144 height 14
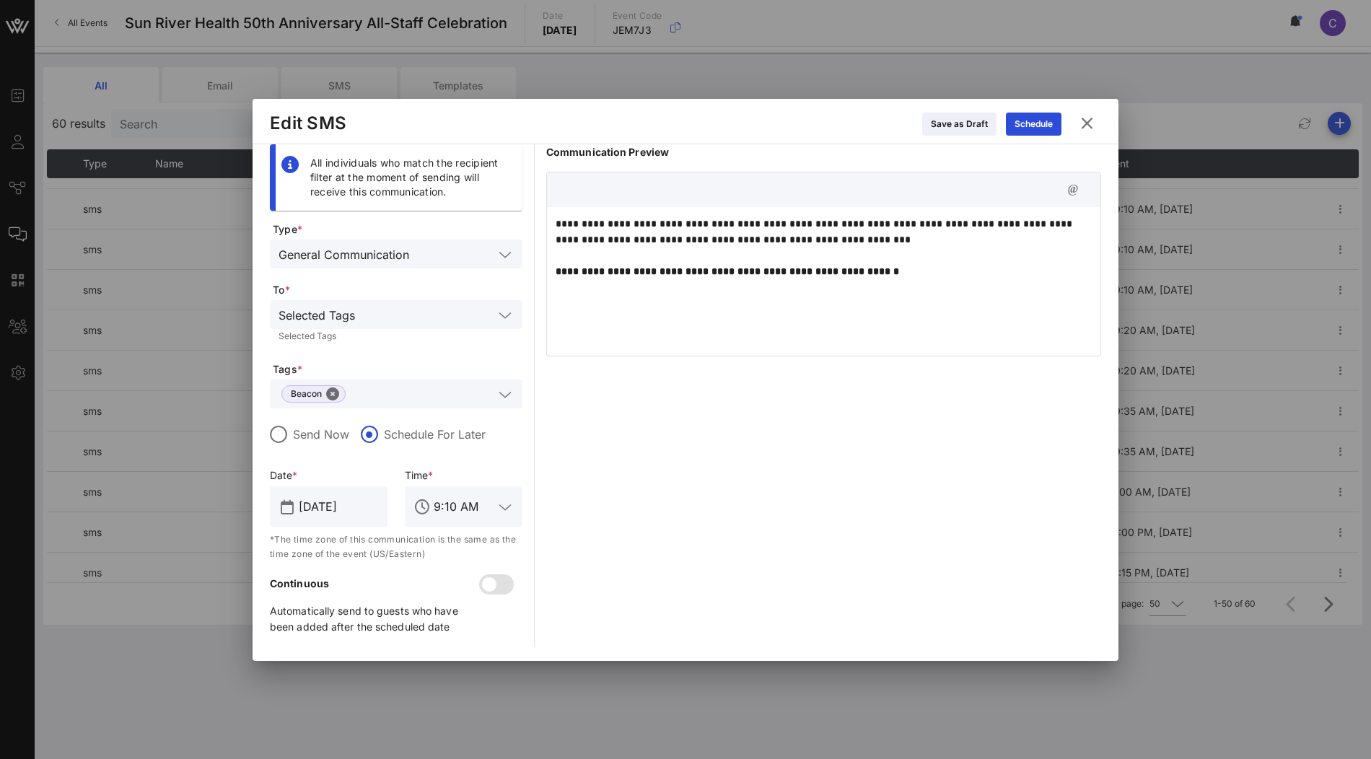
click at [1090, 118] on icon at bounding box center [1086, 123] width 19 height 17
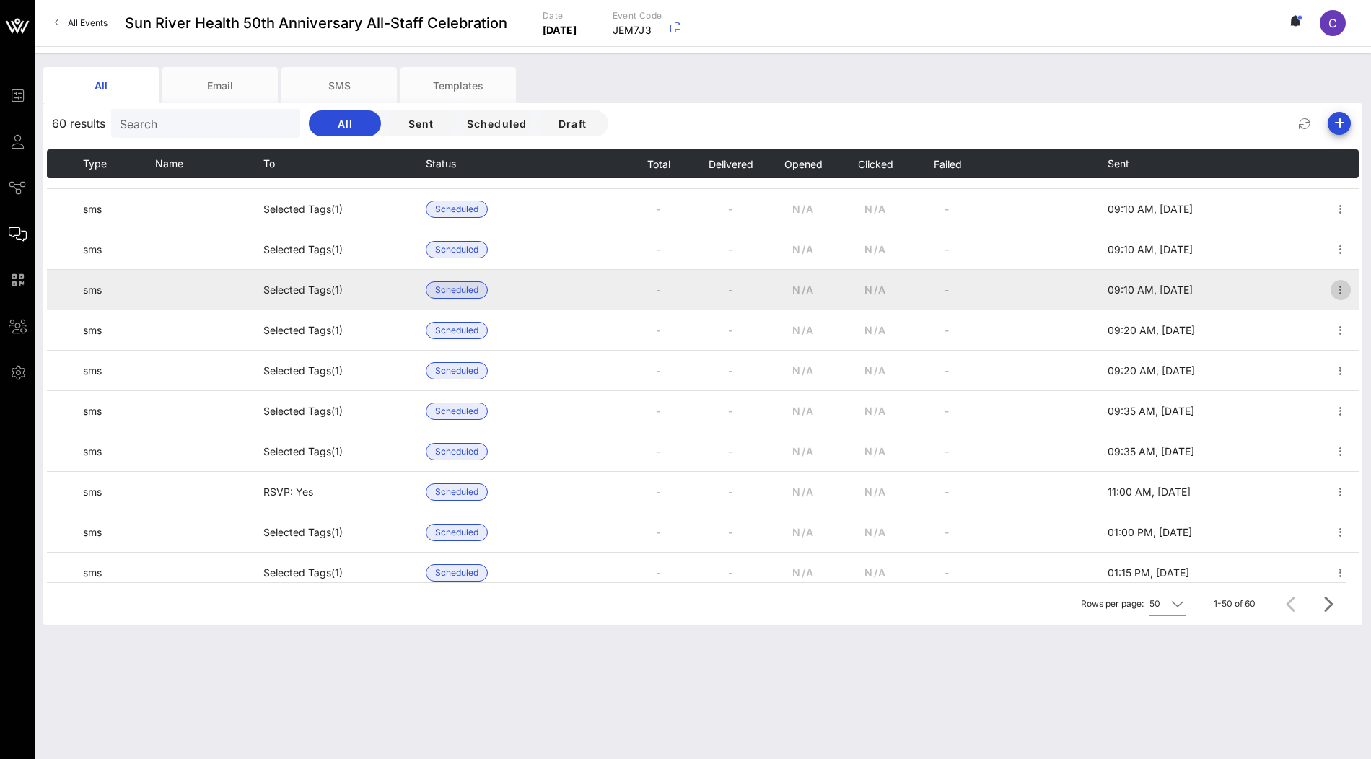
click at [1344, 292] on icon "button" at bounding box center [1340, 289] width 17 height 17
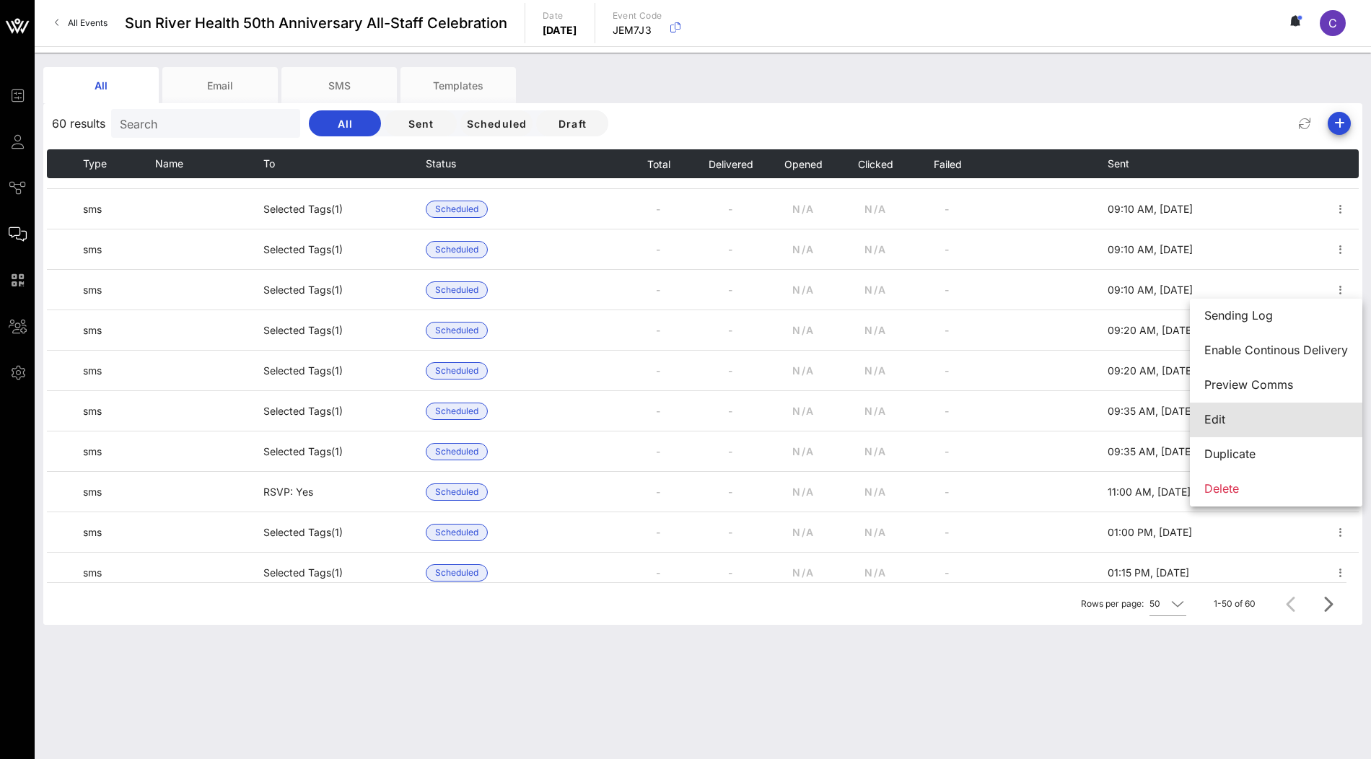
click at [1256, 415] on div "Edit" at bounding box center [1276, 420] width 144 height 14
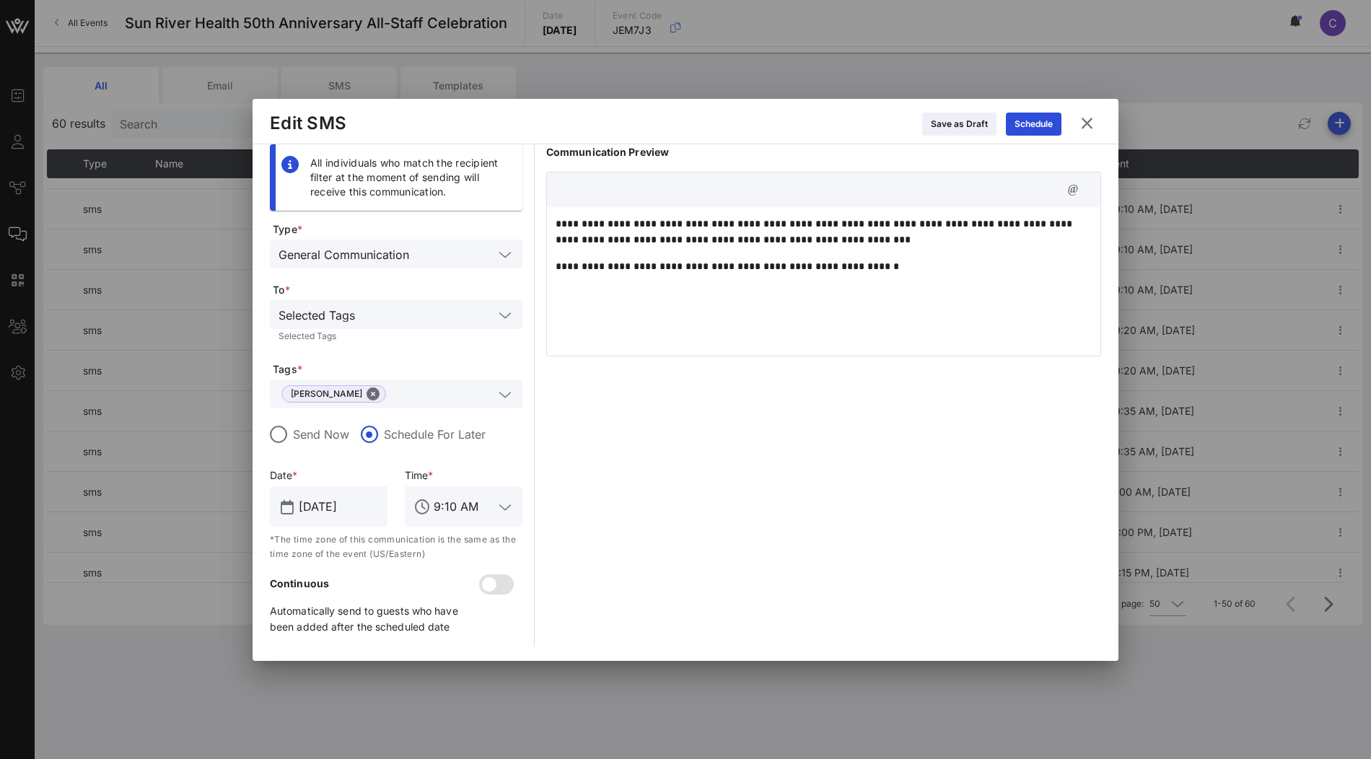
click at [1087, 118] on icon at bounding box center [1086, 123] width 19 height 17
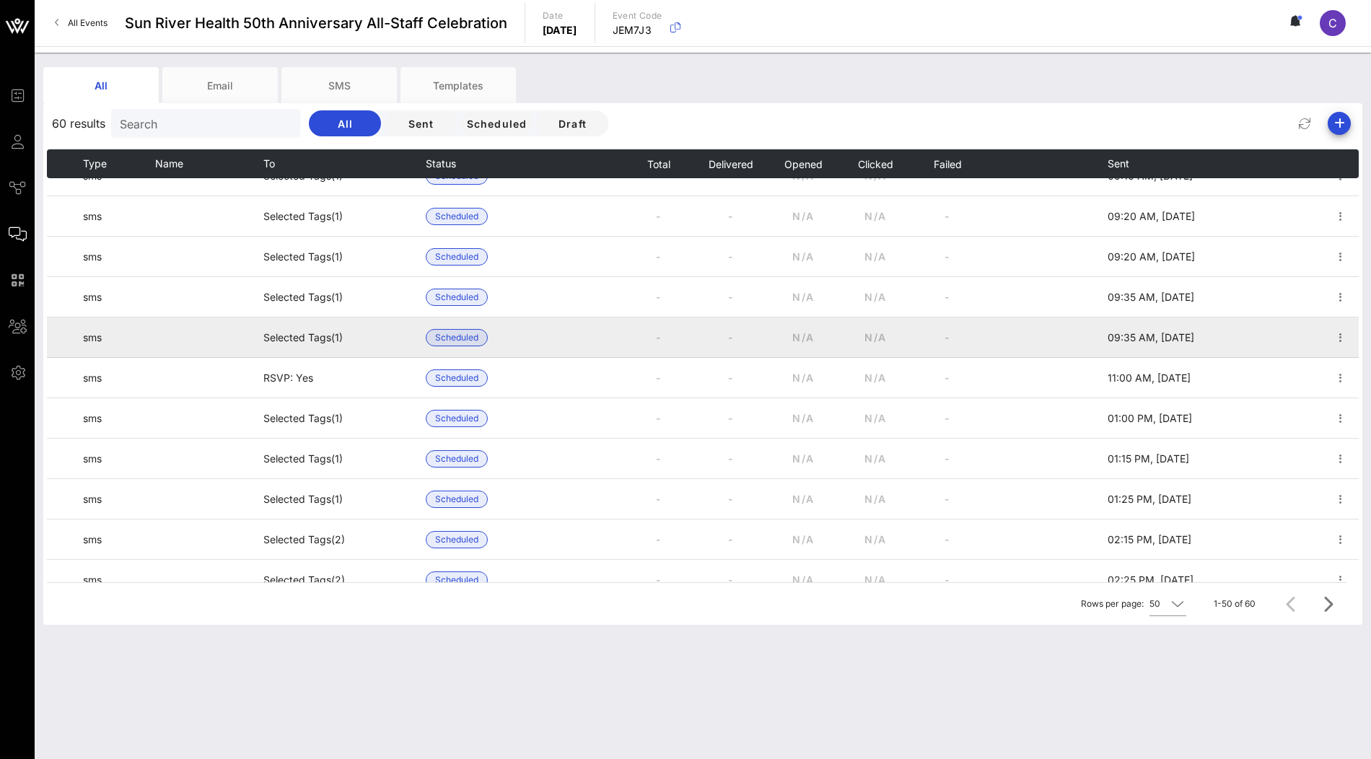
scroll to position [796, 0]
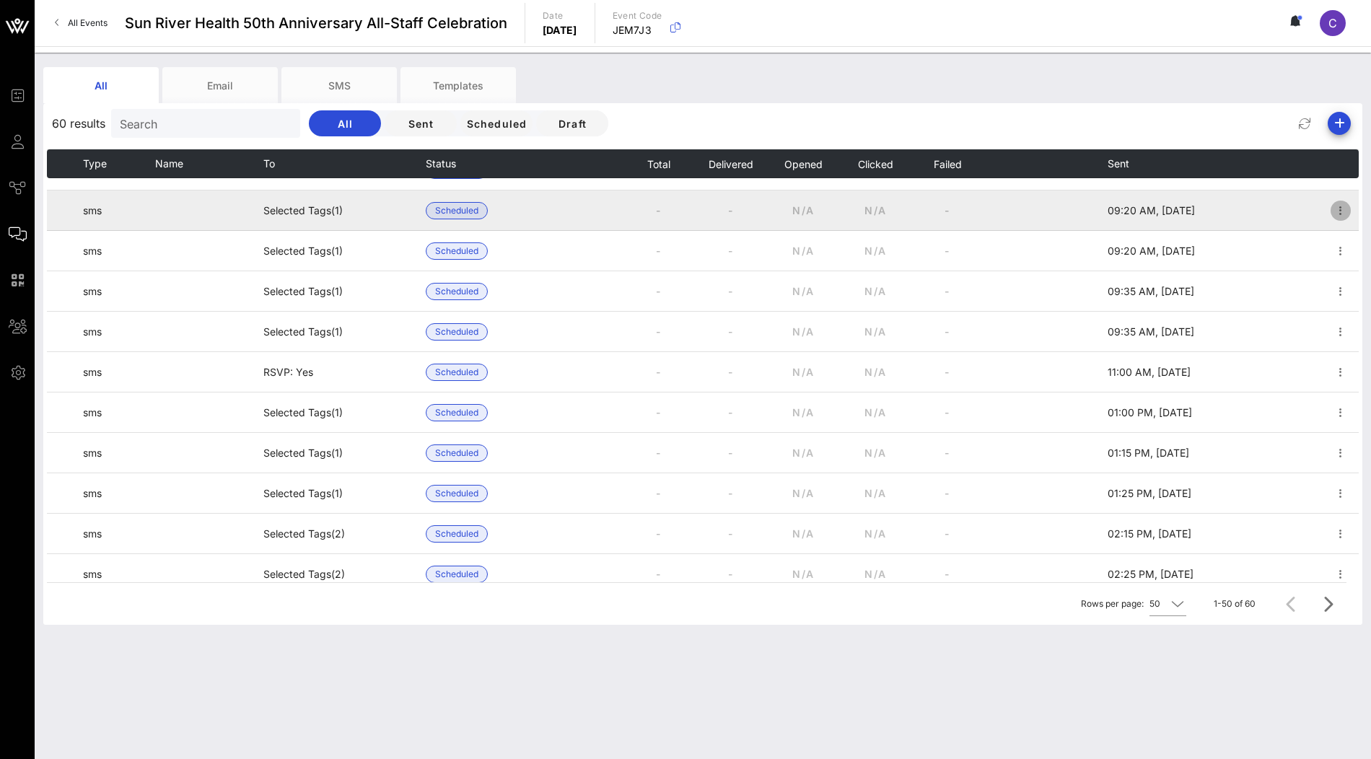
click at [1341, 213] on icon "button" at bounding box center [1340, 210] width 17 height 17
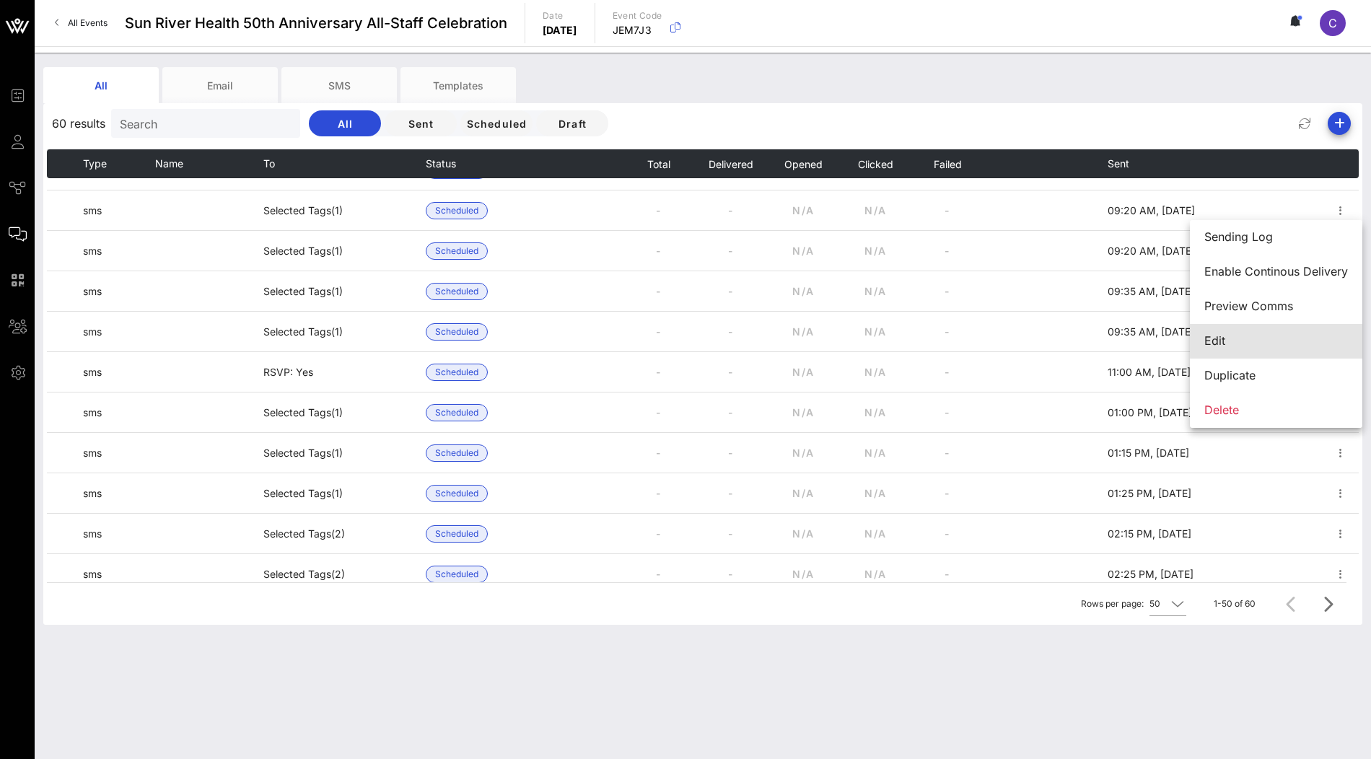
click at [1269, 341] on div "Edit" at bounding box center [1276, 341] width 144 height 14
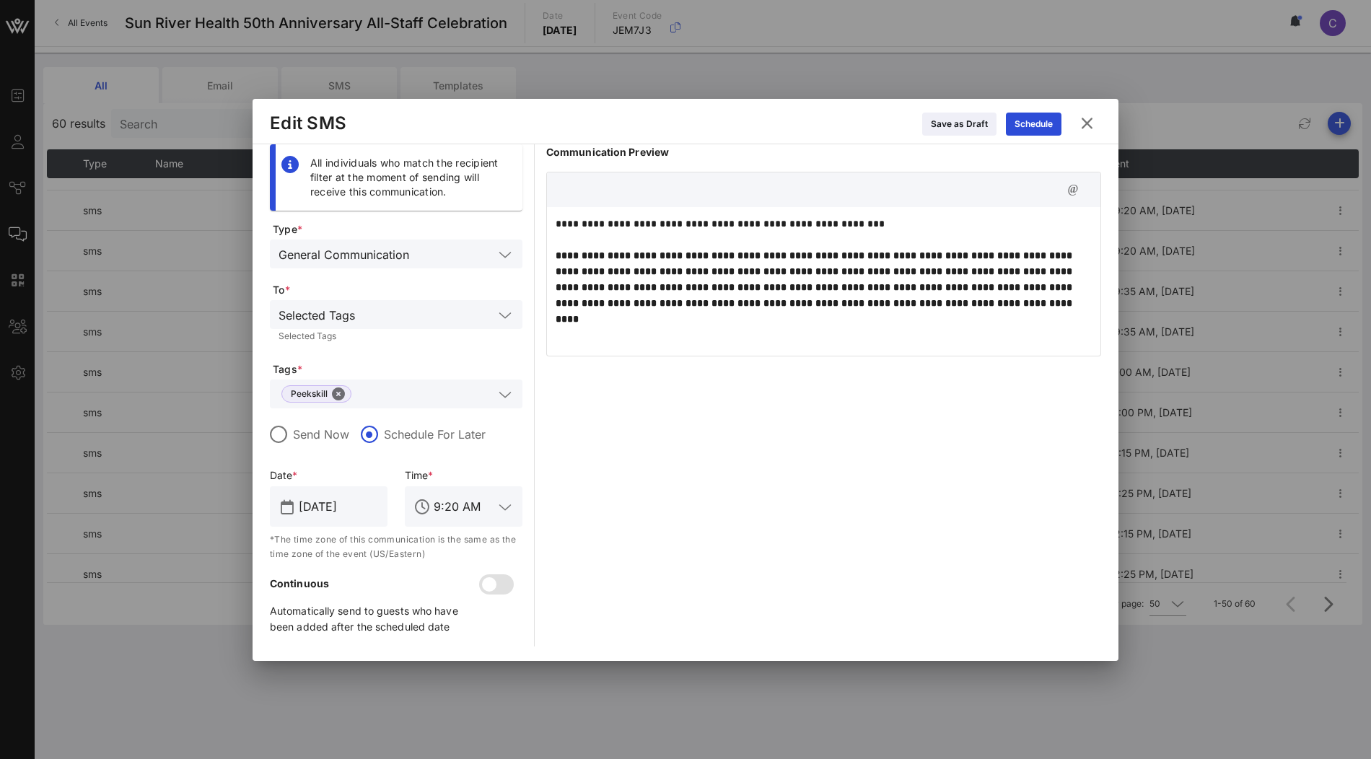
click at [1088, 123] on icon at bounding box center [1086, 123] width 19 height 17
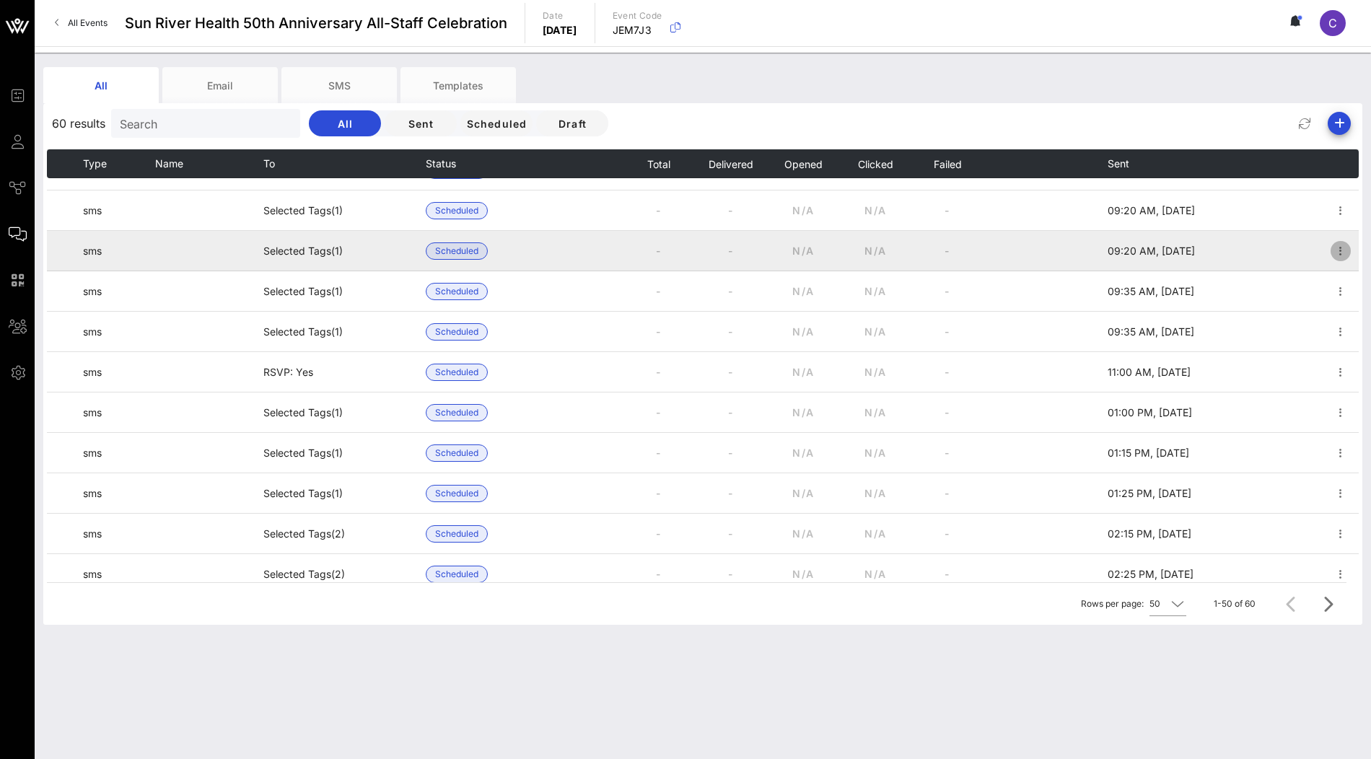
click at [1344, 251] on icon "button" at bounding box center [1340, 250] width 17 height 17
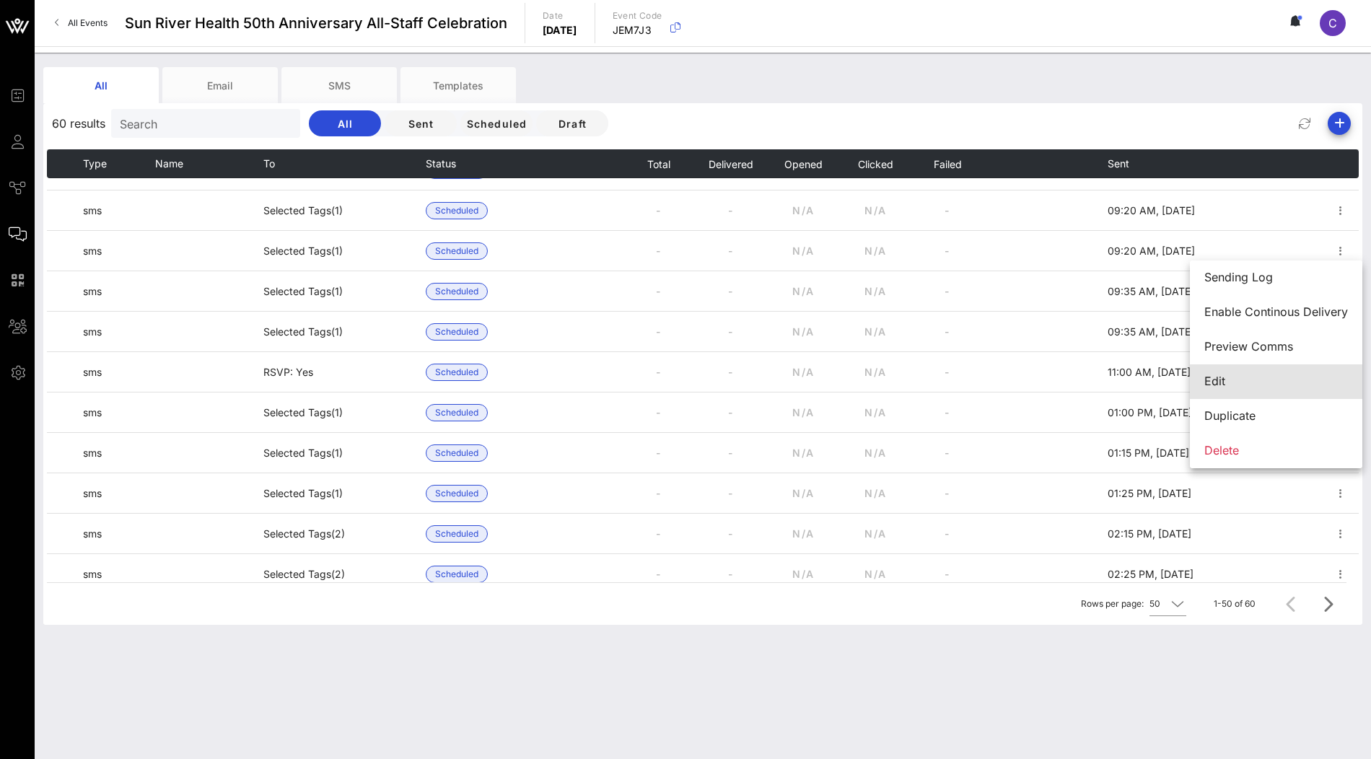
click at [1276, 375] on div "Edit" at bounding box center [1276, 382] width 144 height 14
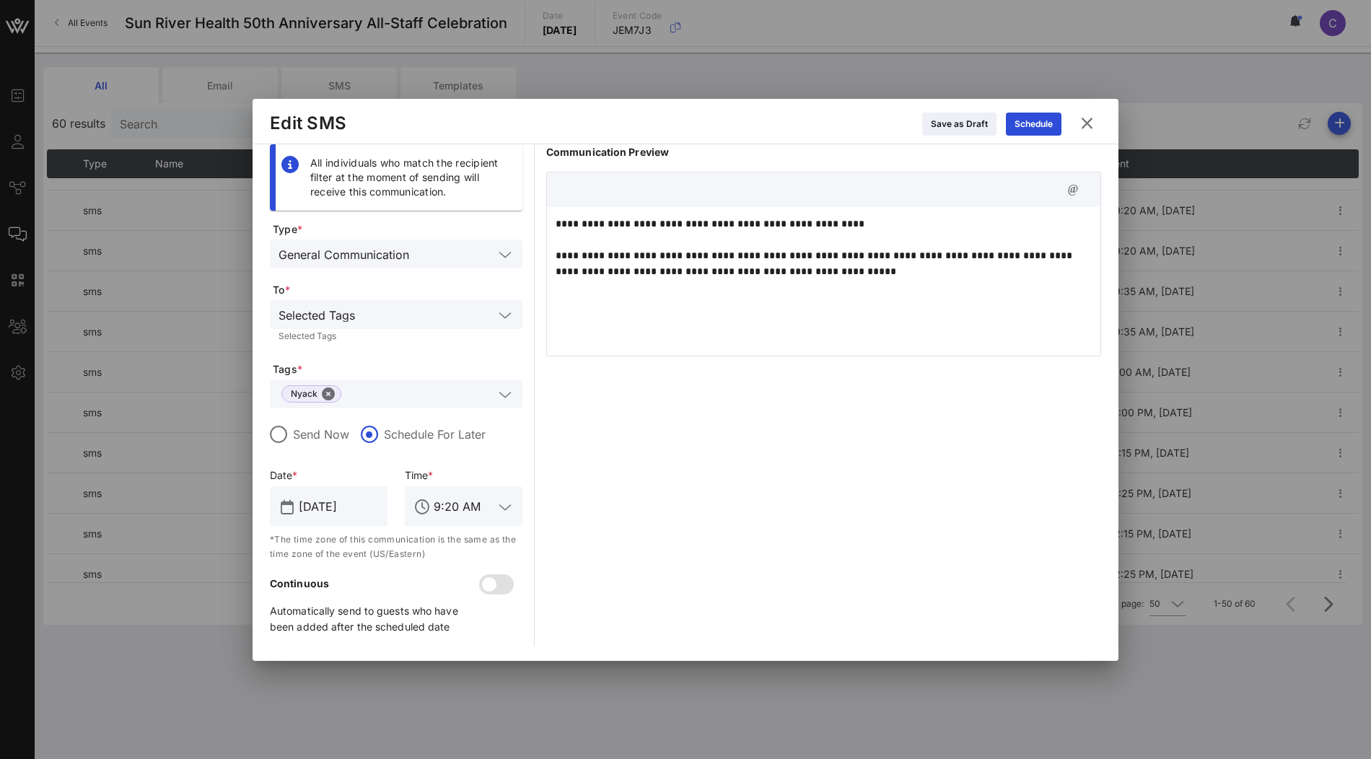
click at [1088, 126] on icon at bounding box center [1086, 123] width 19 height 17
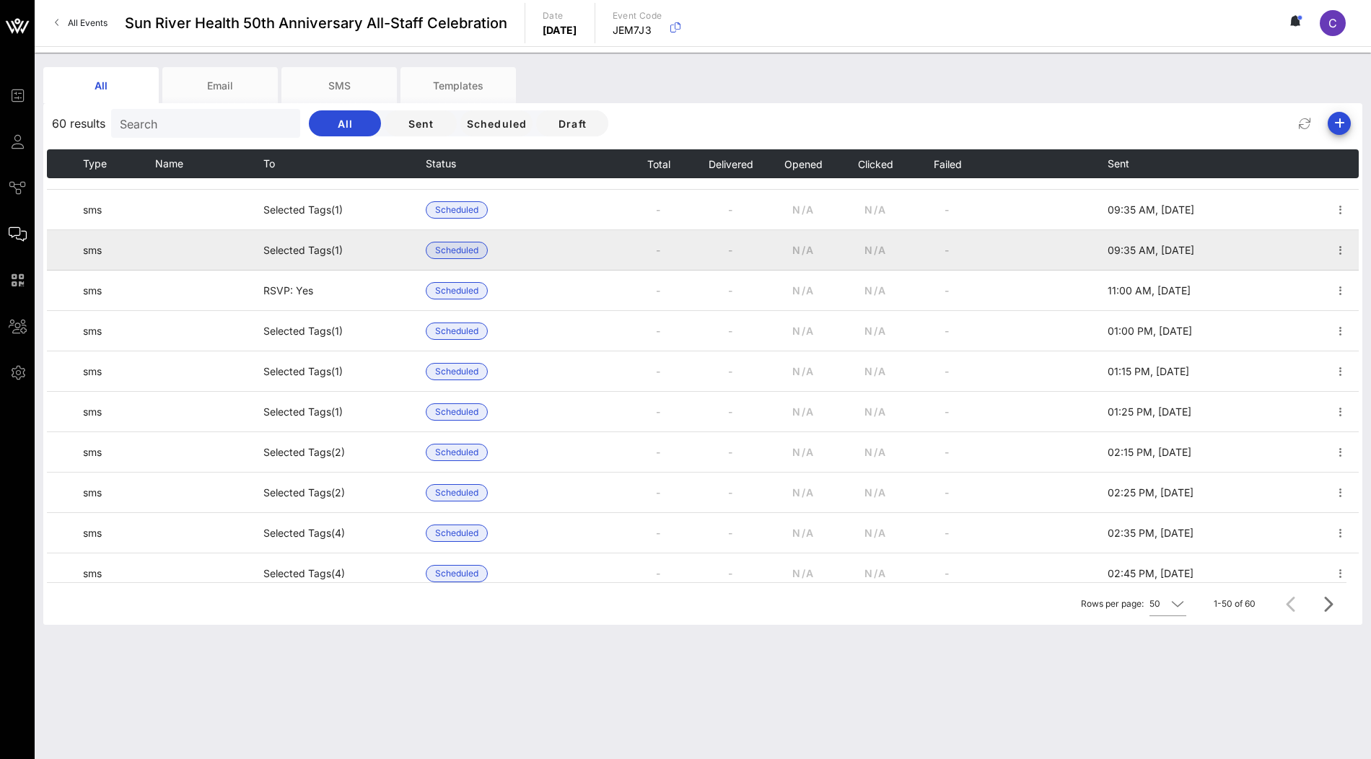
scroll to position [883, 0]
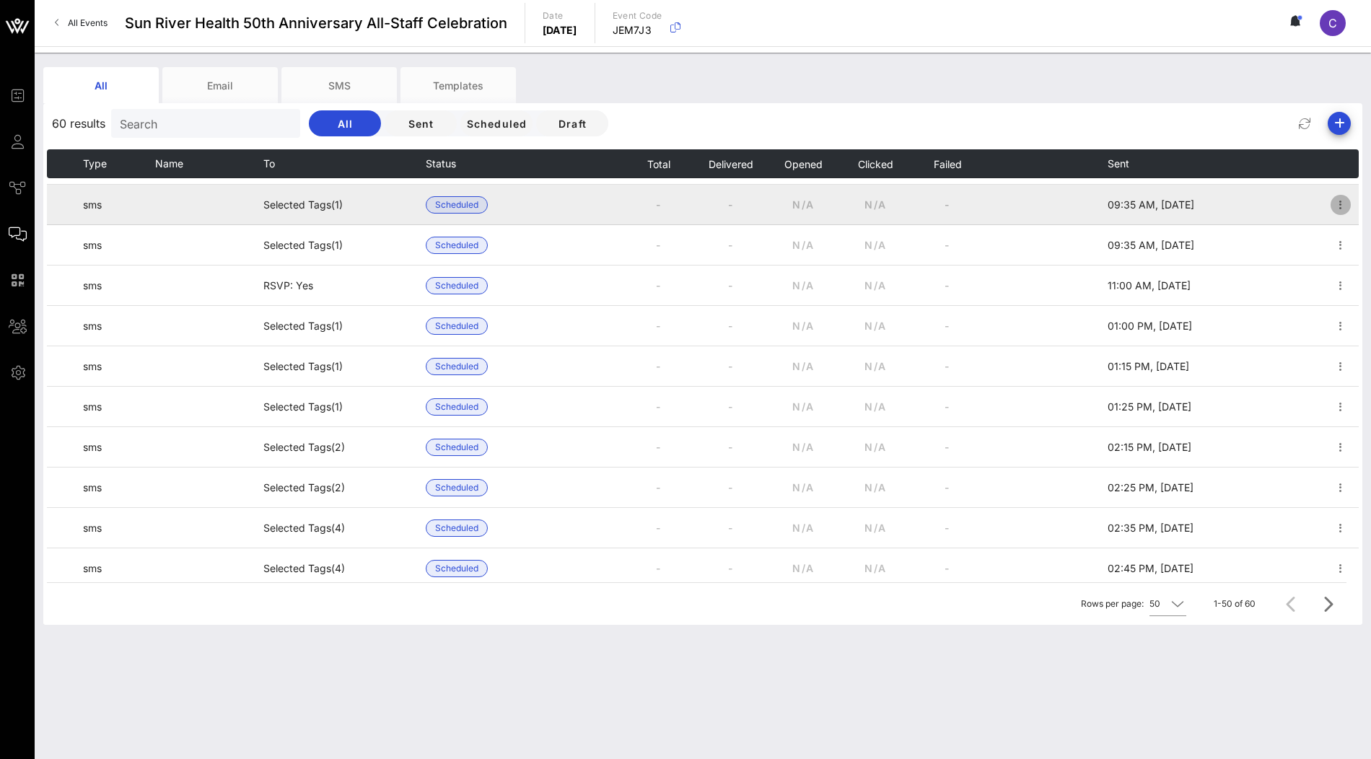
click at [1339, 202] on icon "button" at bounding box center [1340, 204] width 17 height 17
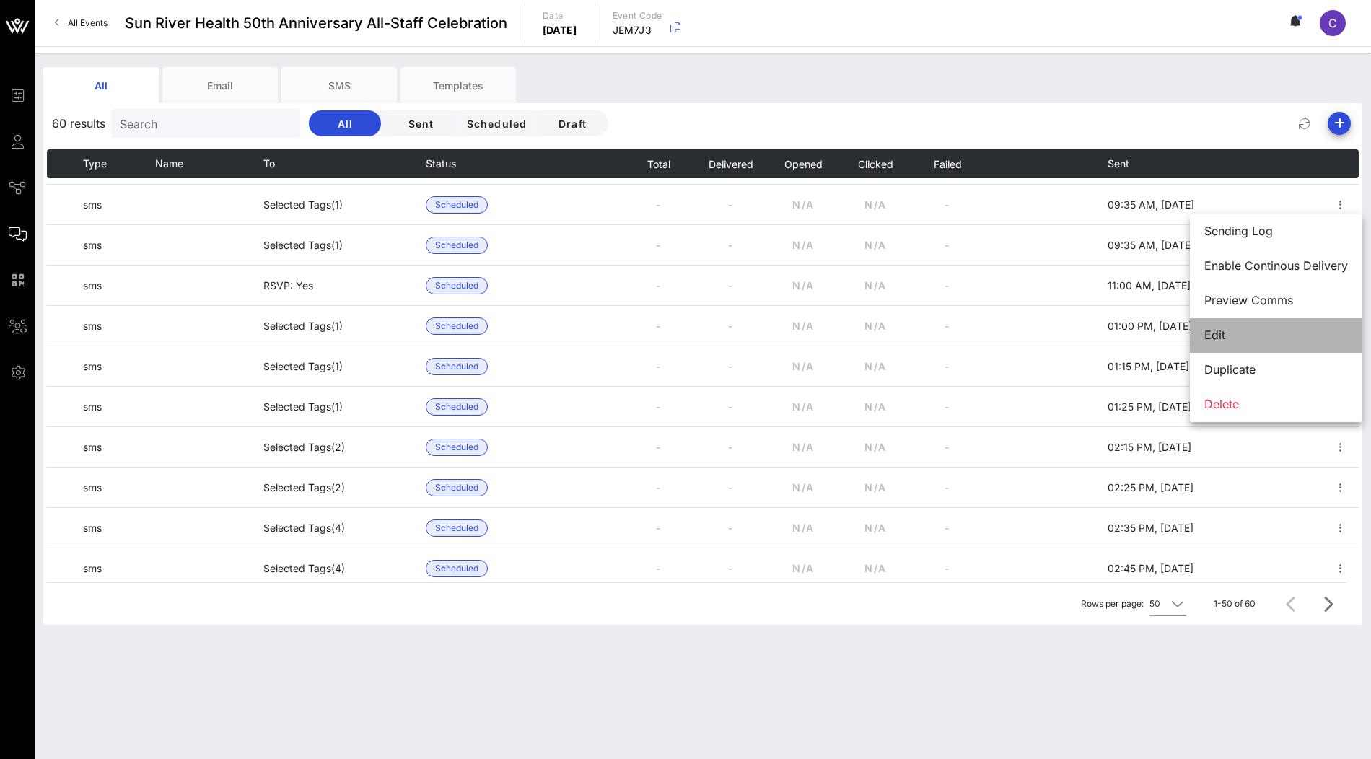
click at [1278, 328] on div "Edit" at bounding box center [1276, 335] width 144 height 31
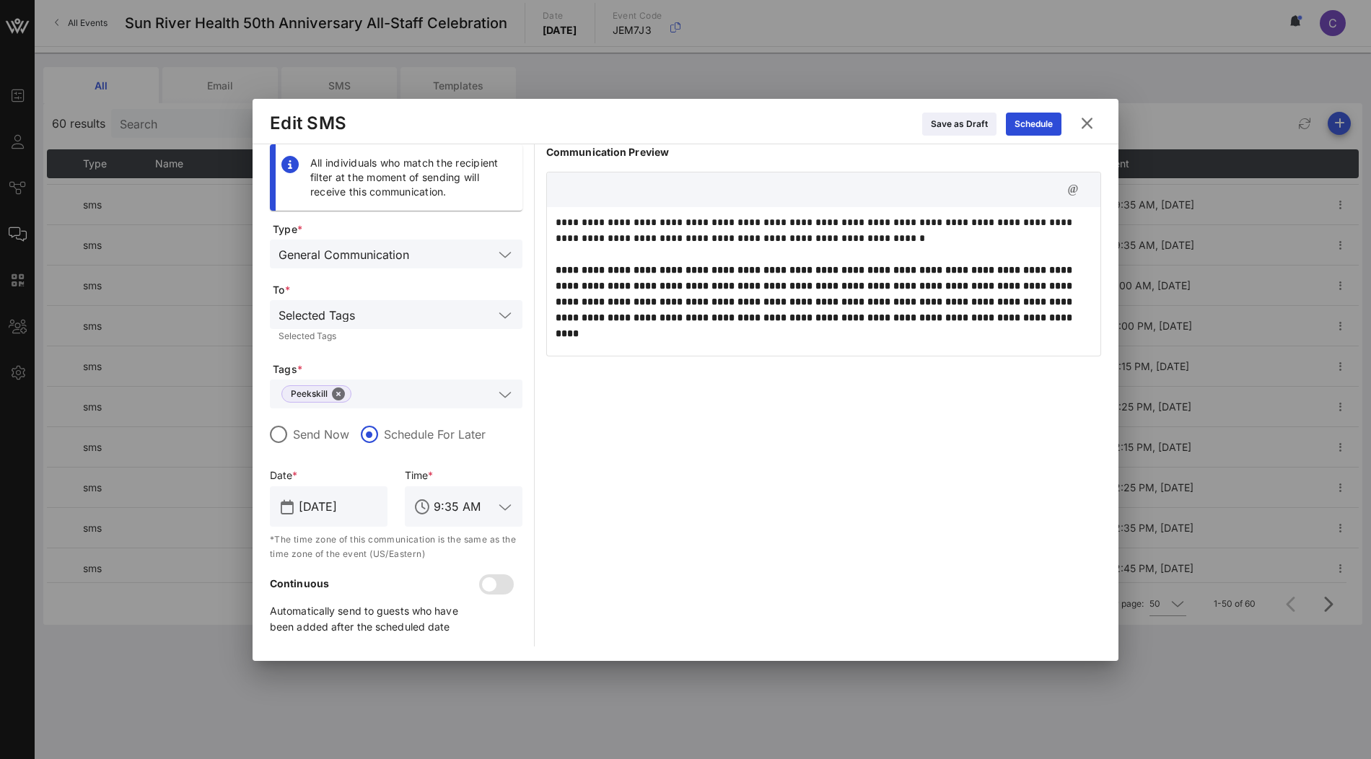
scroll to position [0, 0]
click at [1093, 123] on icon at bounding box center [1087, 123] width 20 height 18
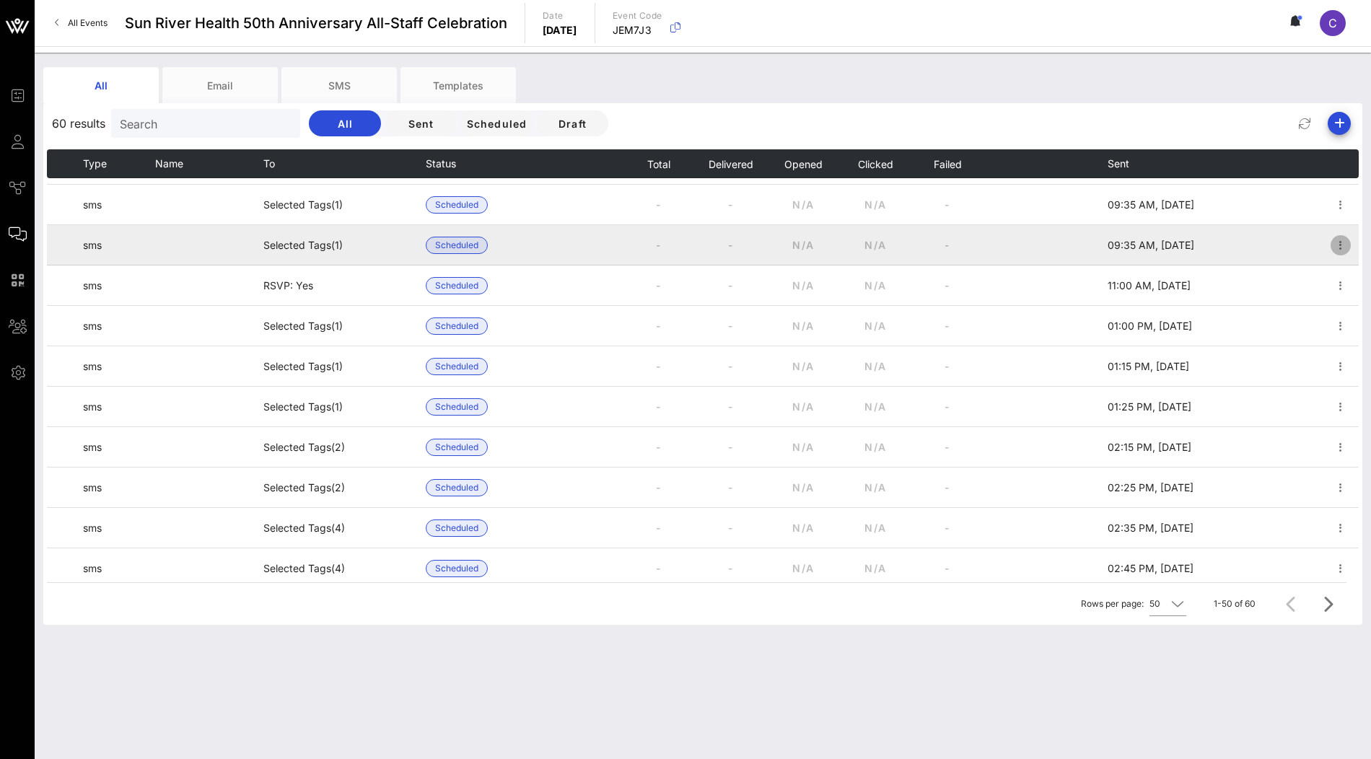
click at [1340, 243] on icon "button" at bounding box center [1340, 245] width 17 height 17
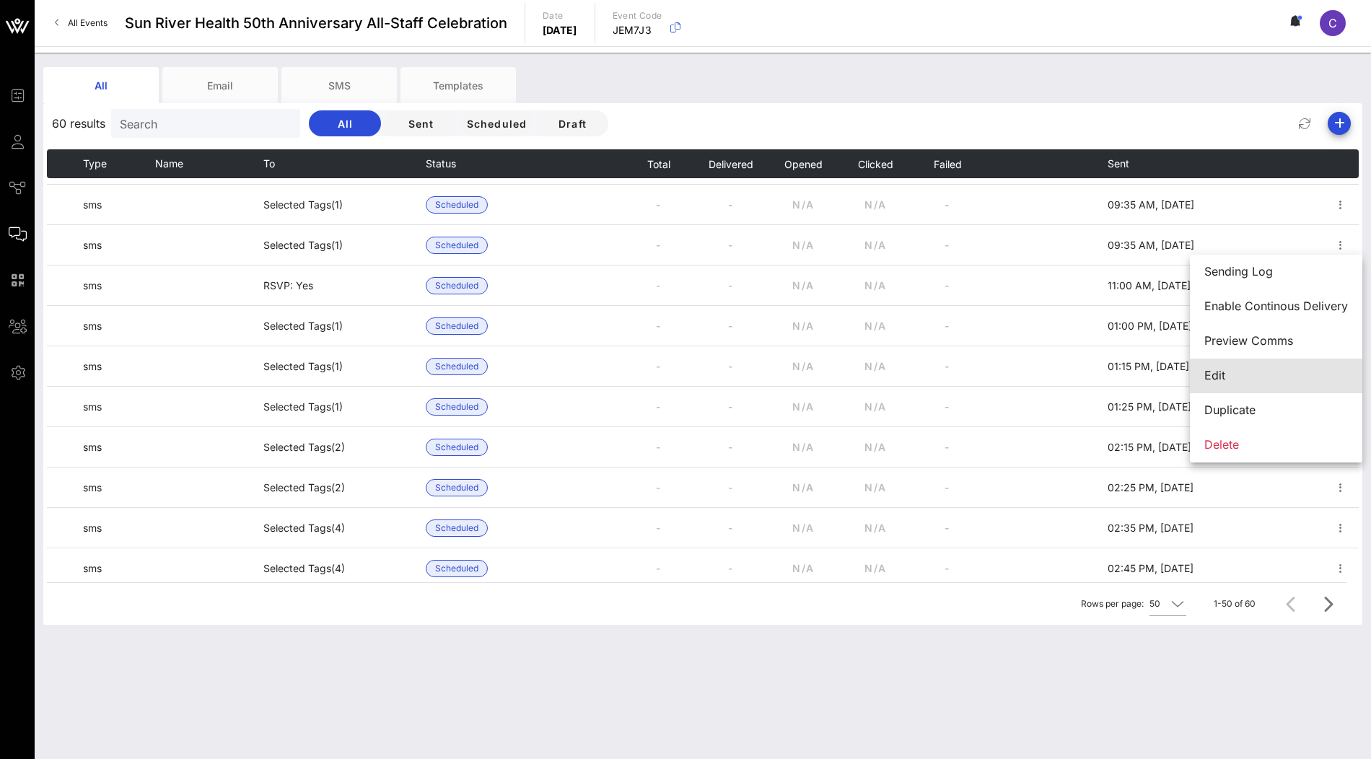
click at [1263, 371] on div "Edit" at bounding box center [1276, 376] width 144 height 14
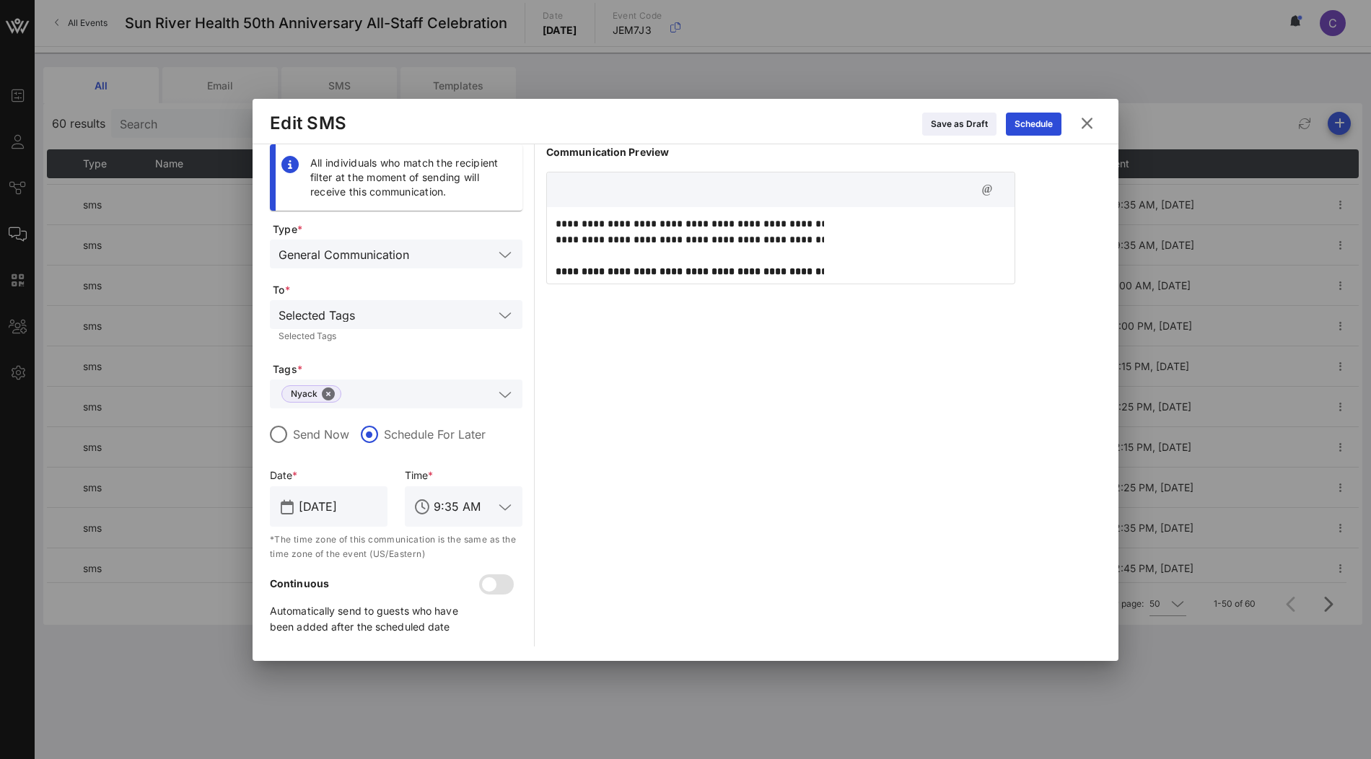
click at [1093, 130] on icon at bounding box center [1086, 123] width 19 height 17
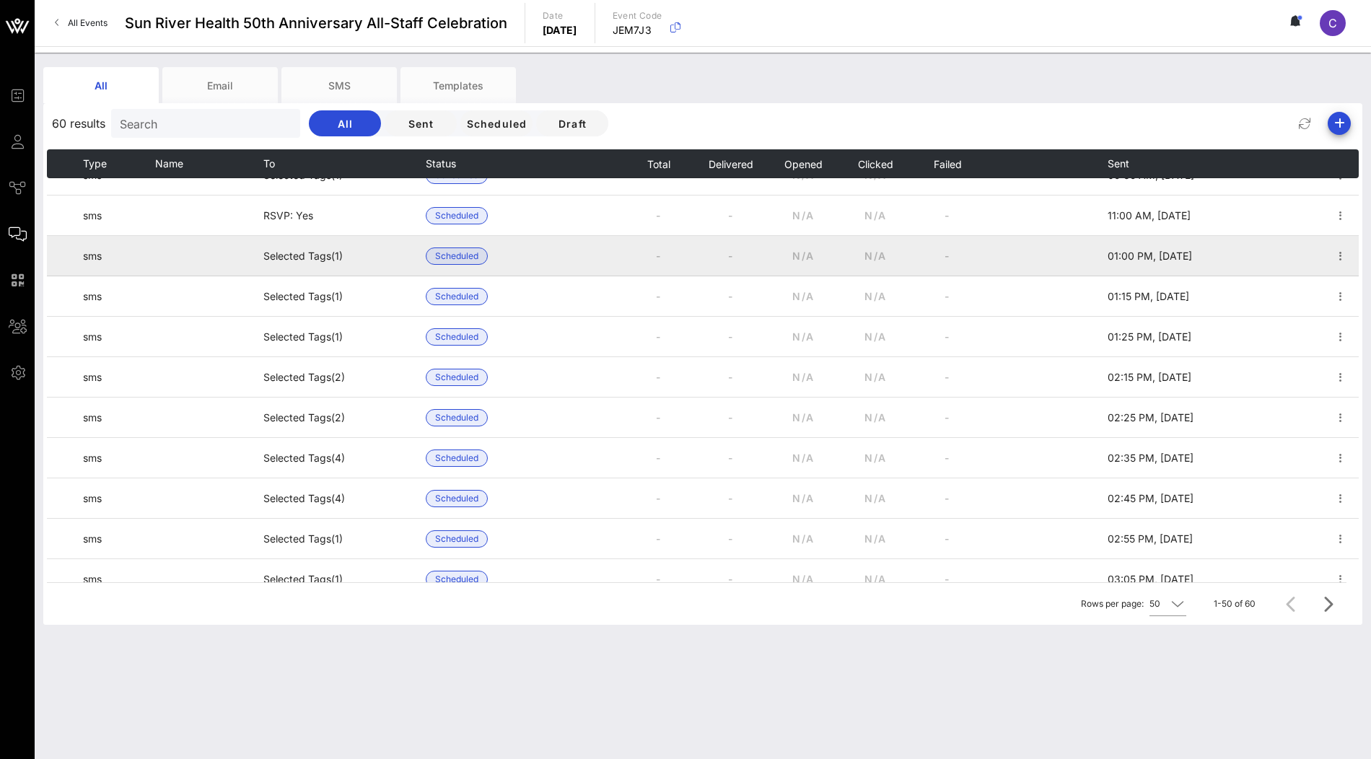
scroll to position [961, 0]
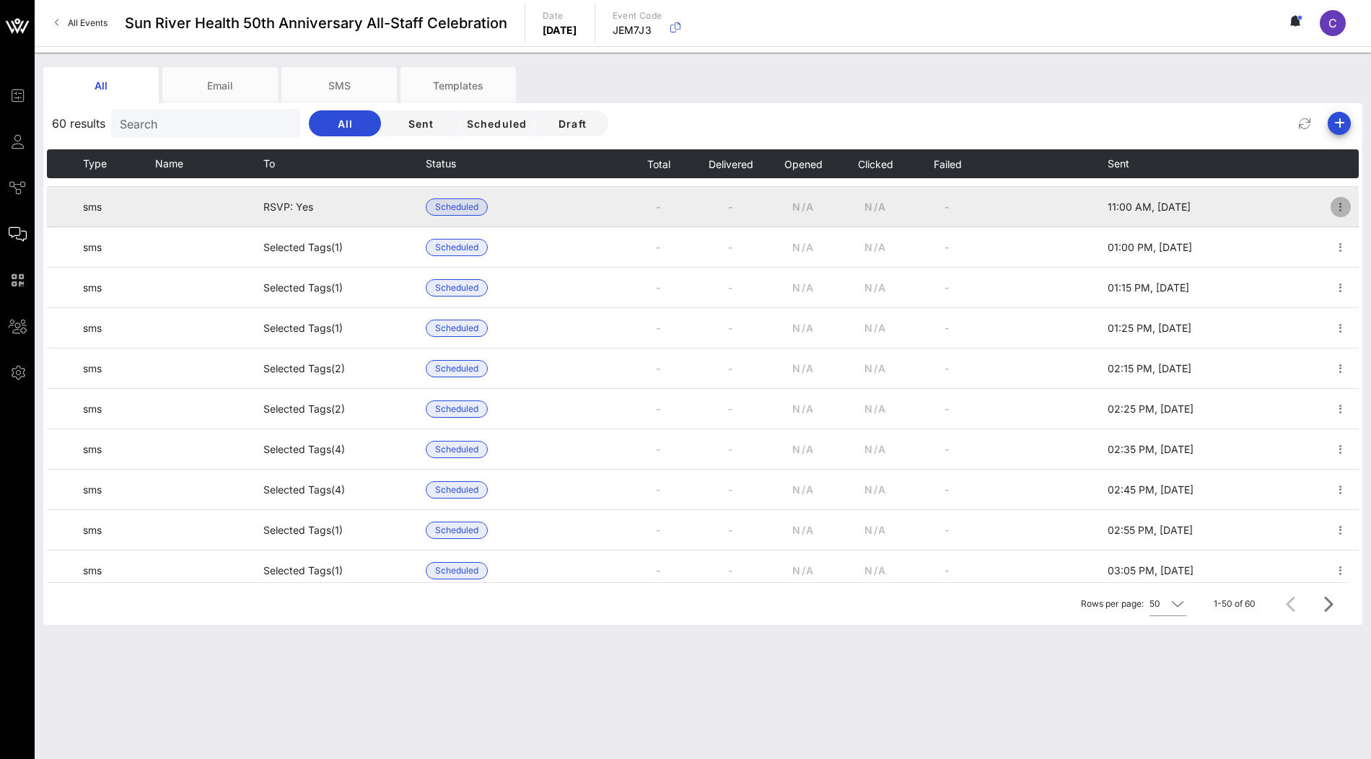
click at [1339, 209] on icon "button" at bounding box center [1340, 206] width 17 height 17
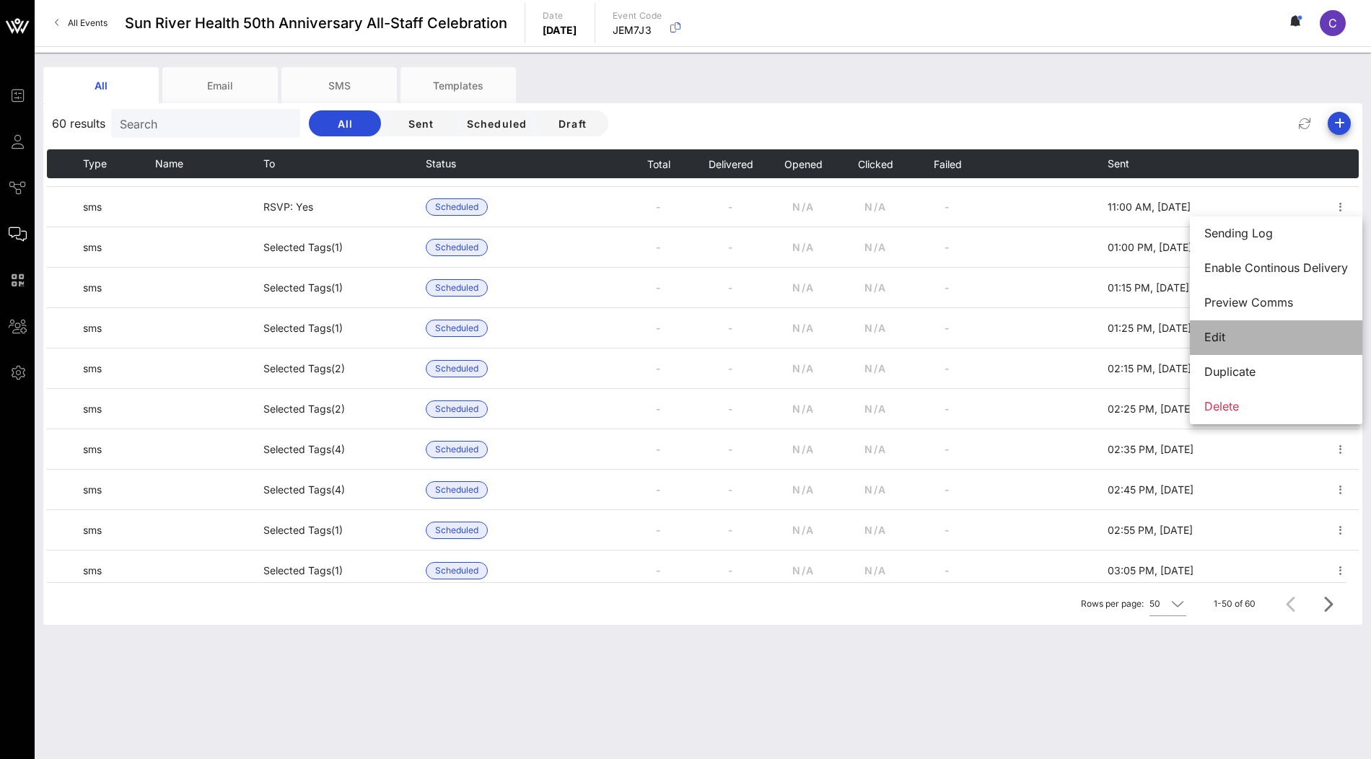
click at [1242, 341] on div "Edit" at bounding box center [1276, 337] width 144 height 14
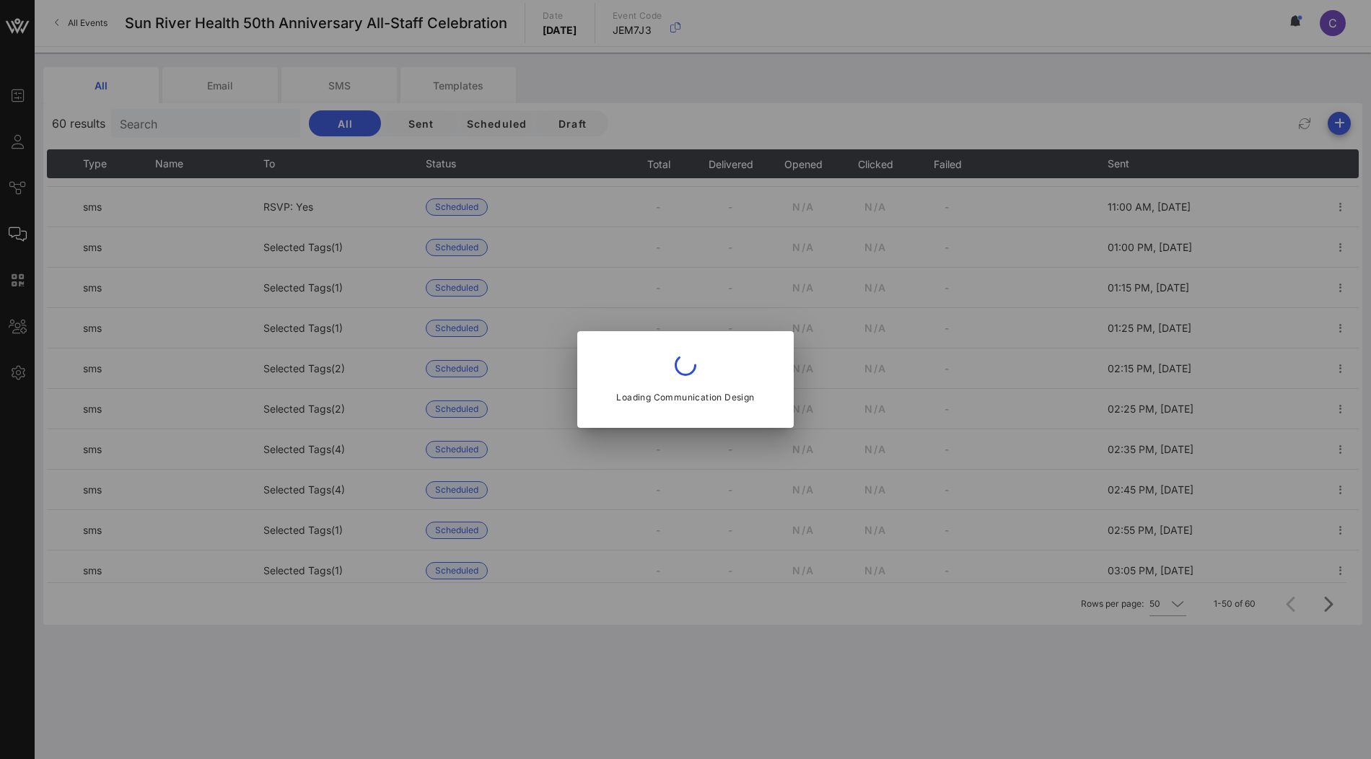
type input "11 AM"
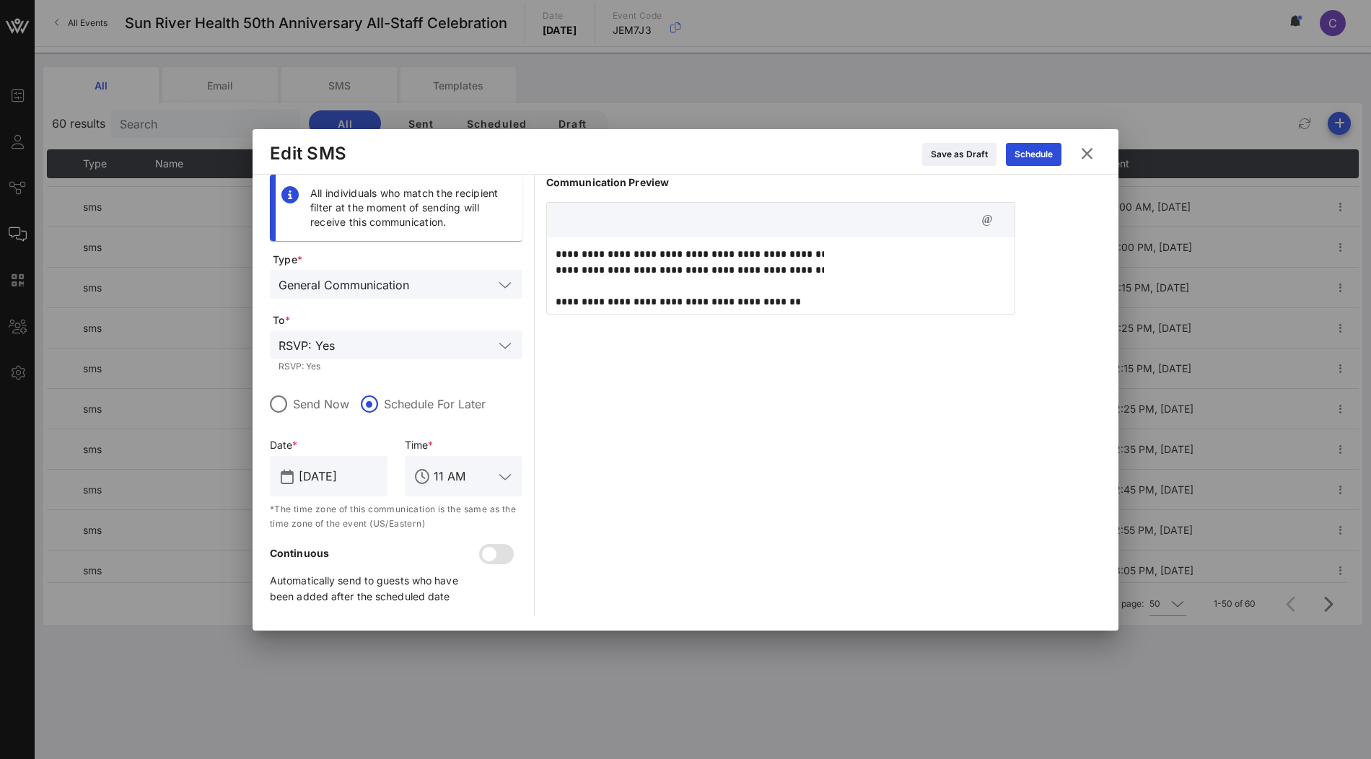
click at [805, 302] on p "**********" at bounding box center [824, 277] width 537 height 63
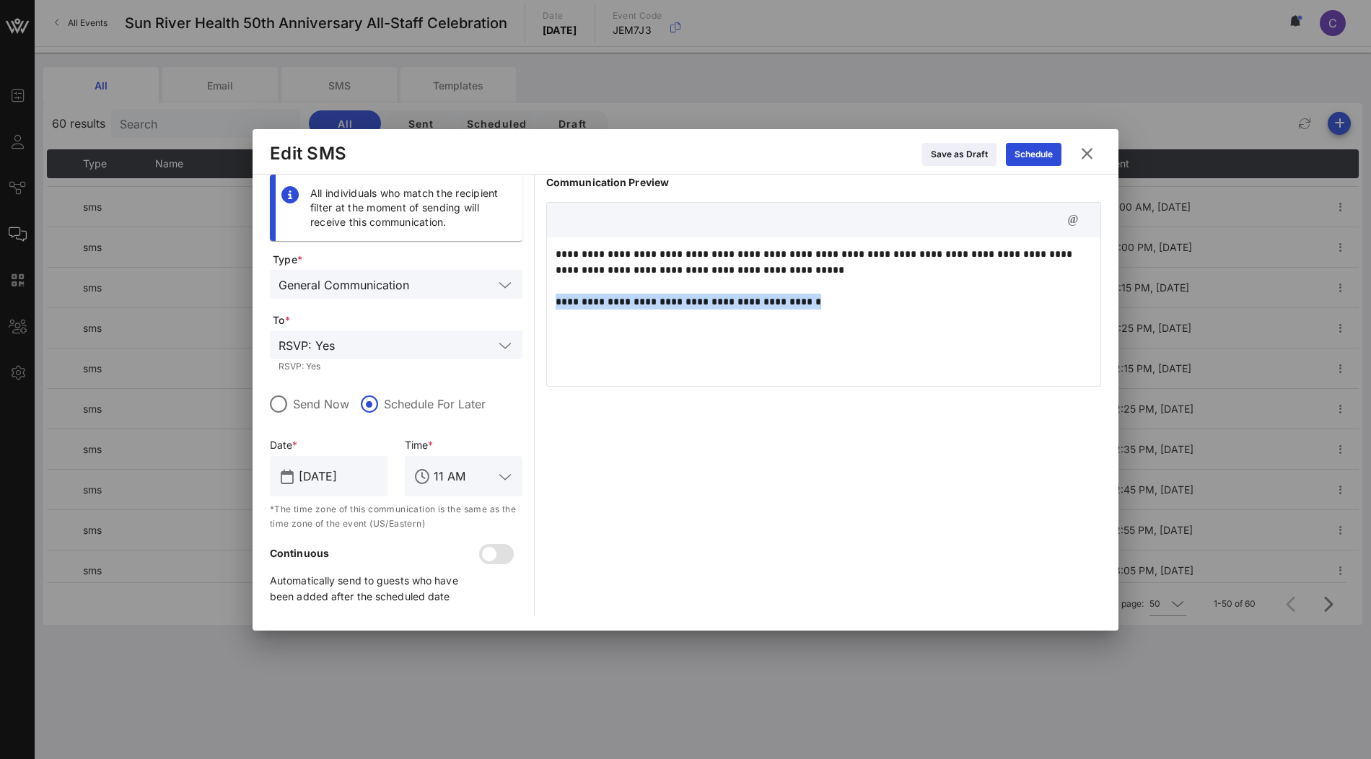
drag, startPoint x: 831, startPoint y: 301, endPoint x: 547, endPoint y: 294, distance: 283.7
click at [547, 294] on div "**********" at bounding box center [824, 309] width 554 height 144
click at [815, 270] on p "**********" at bounding box center [824, 277] width 537 height 63
click at [908, 307] on p "**********" at bounding box center [824, 277] width 537 height 63
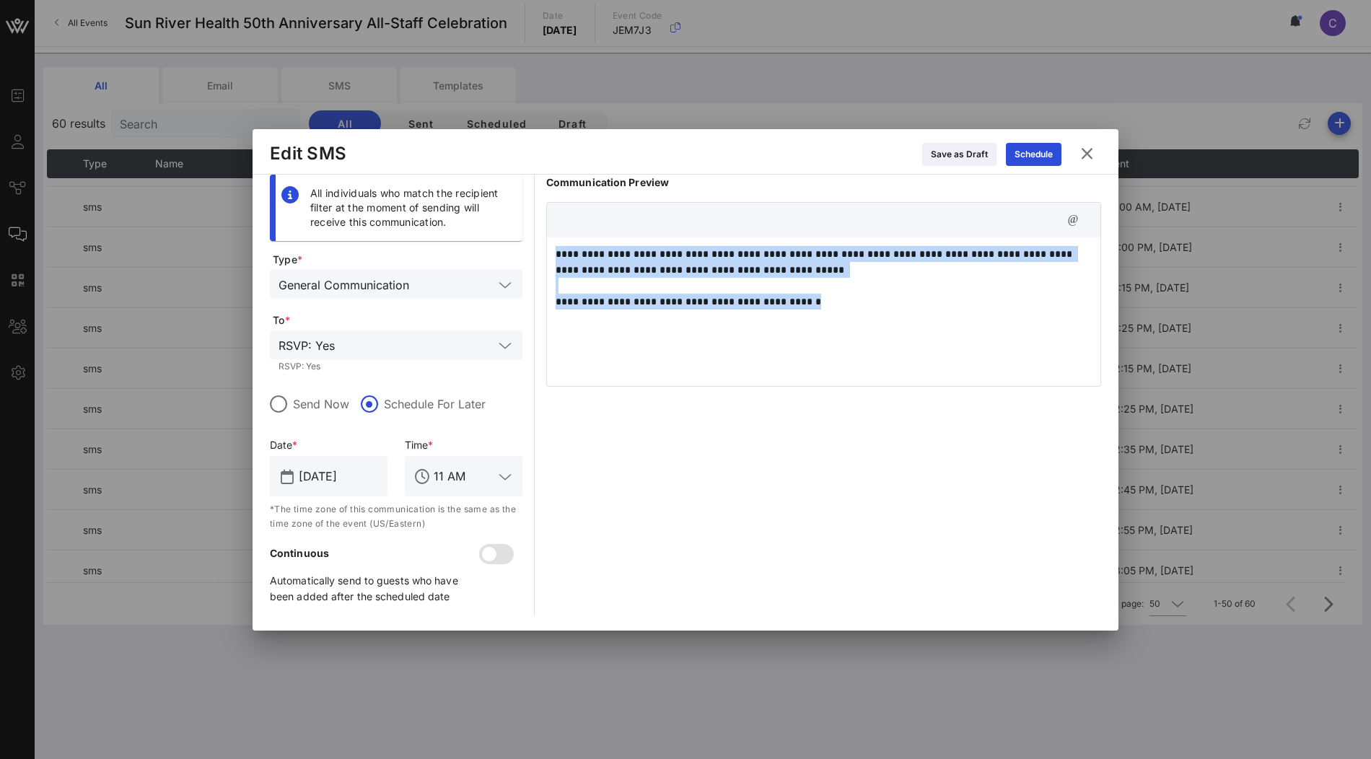
drag, startPoint x: 843, startPoint y: 298, endPoint x: 549, endPoint y: 252, distance: 297.3
click at [549, 252] on div "**********" at bounding box center [824, 309] width 554 height 144
click at [805, 290] on p "**********" at bounding box center [824, 277] width 537 height 63
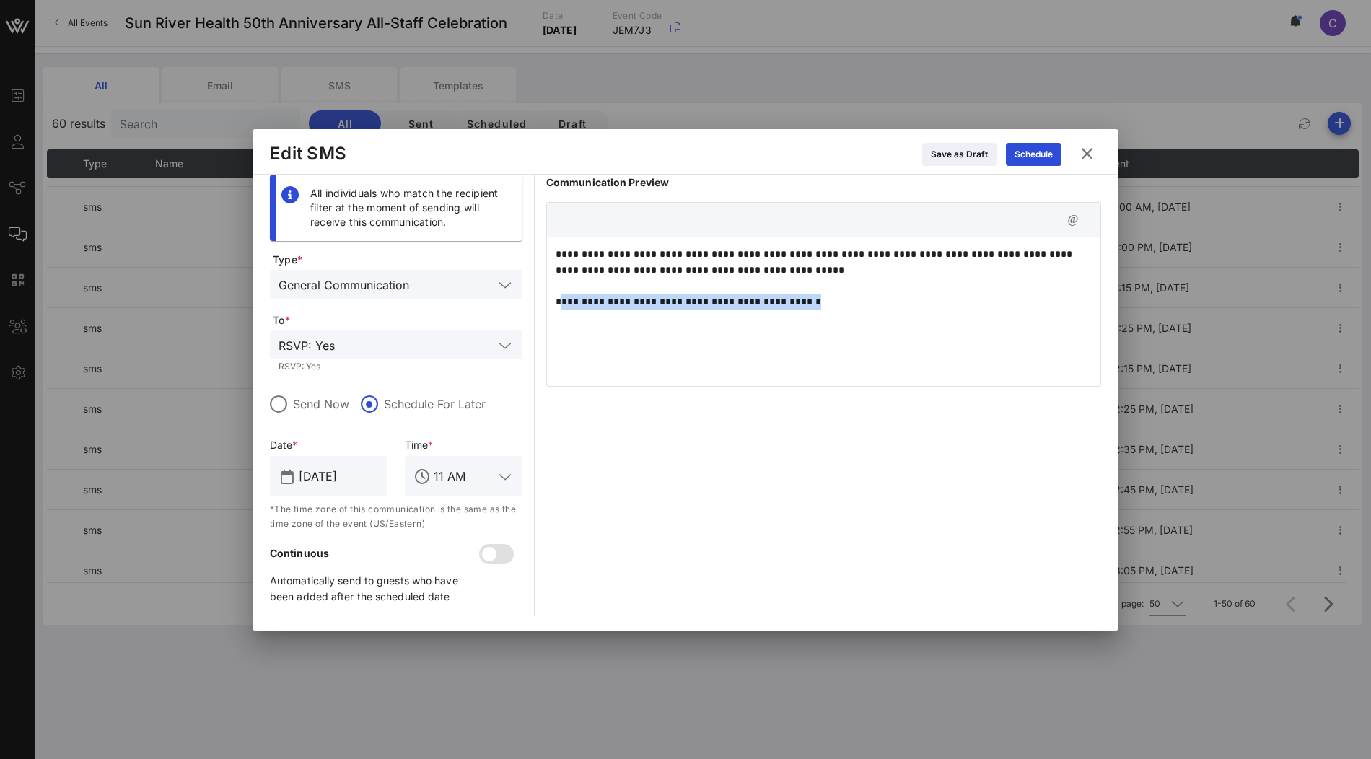
drag, startPoint x: 827, startPoint y: 306, endPoint x: 561, endPoint y: 304, distance: 266.3
click at [561, 304] on p "**********" at bounding box center [824, 277] width 537 height 63
click at [713, 310] on div "**********" at bounding box center [824, 309] width 554 height 144
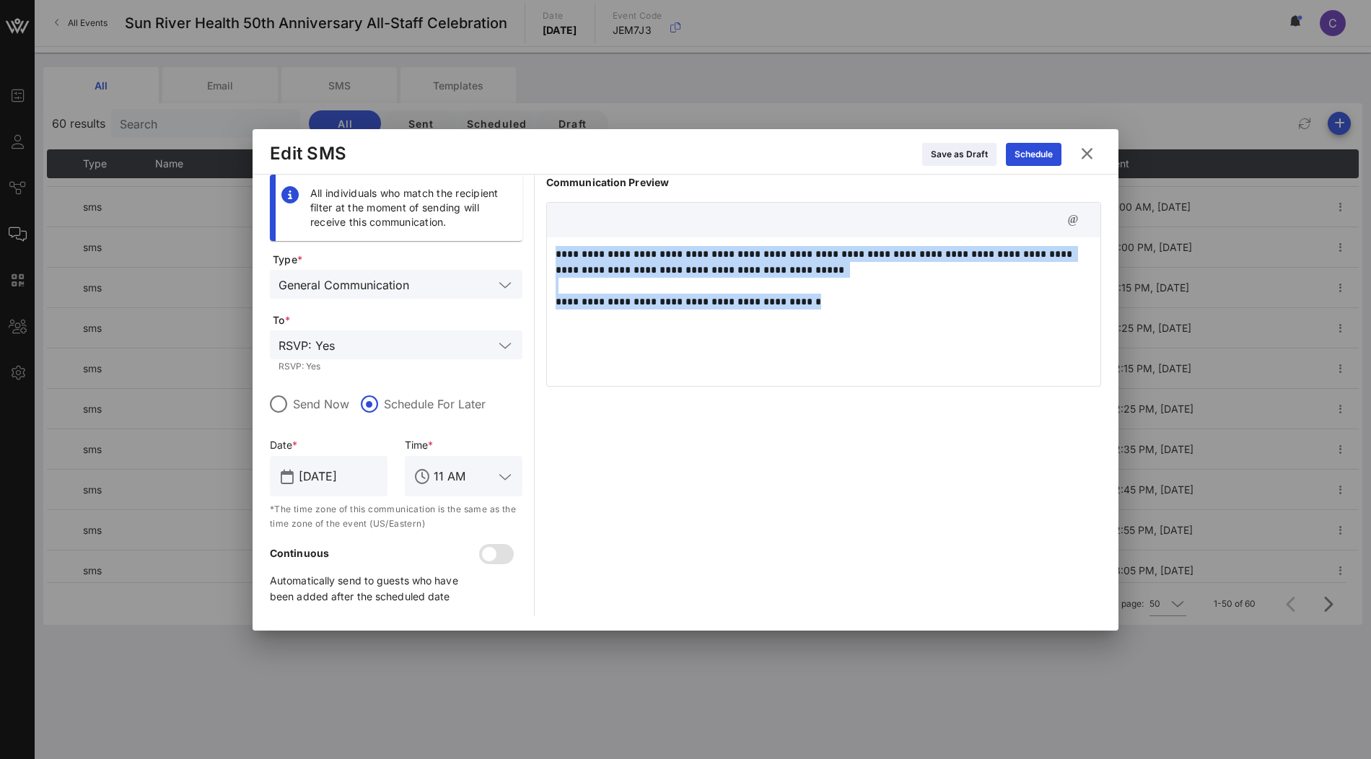
drag, startPoint x: 843, startPoint y: 317, endPoint x: 543, endPoint y: 240, distance: 309.3
click at [543, 240] on div "**********" at bounding box center [685, 396] width 831 height 442
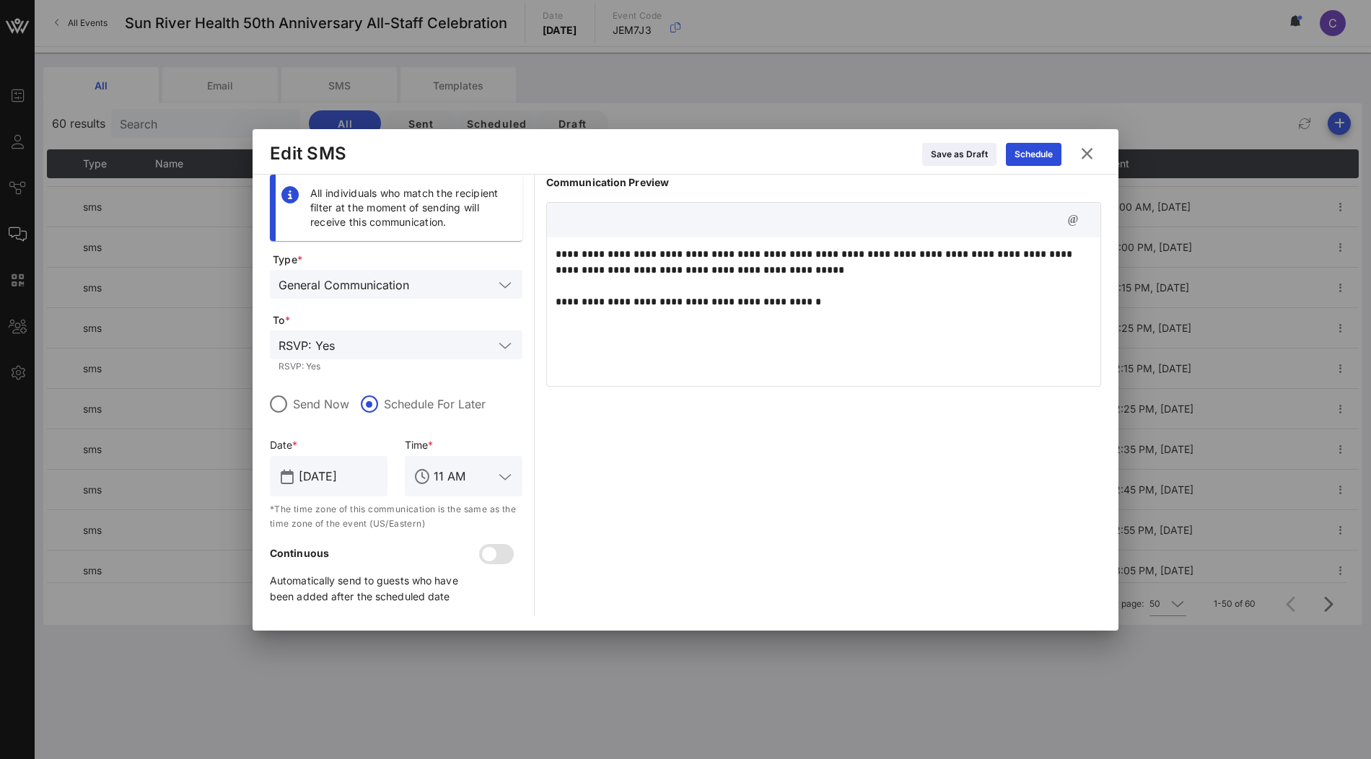
click at [669, 315] on div "**********" at bounding box center [824, 309] width 554 height 144
click at [789, 269] on p "**********" at bounding box center [824, 277] width 537 height 63
click at [790, 269] on p "**********" at bounding box center [824, 277] width 537 height 63
drag, startPoint x: 826, startPoint y: 301, endPoint x: 553, endPoint y: 297, distance: 272.8
click at [553, 297] on div "**********" at bounding box center [824, 309] width 554 height 144
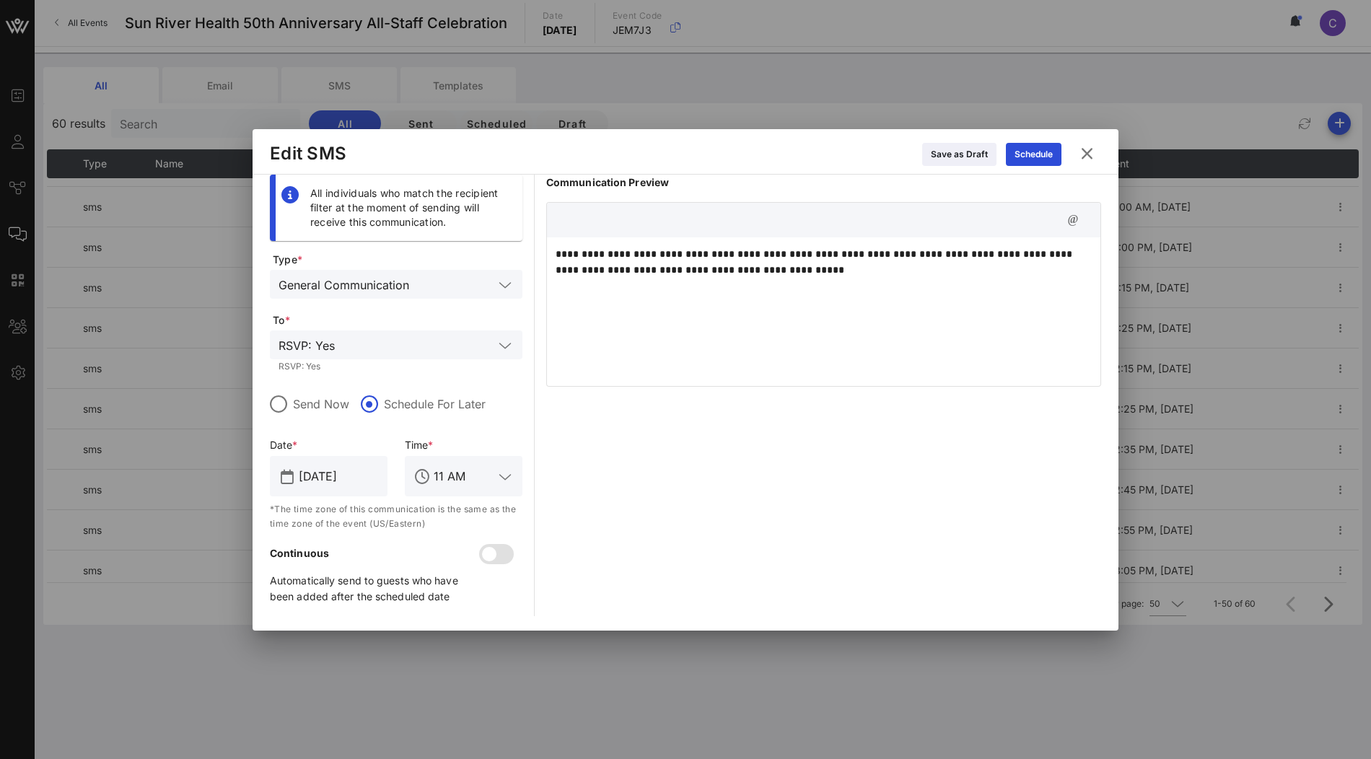
click at [847, 277] on p "**********" at bounding box center [824, 277] width 537 height 63
click at [842, 270] on p "**********" at bounding box center [824, 277] width 537 height 63
click at [1072, 221] on icon "button" at bounding box center [1072, 219] width 17 height 17
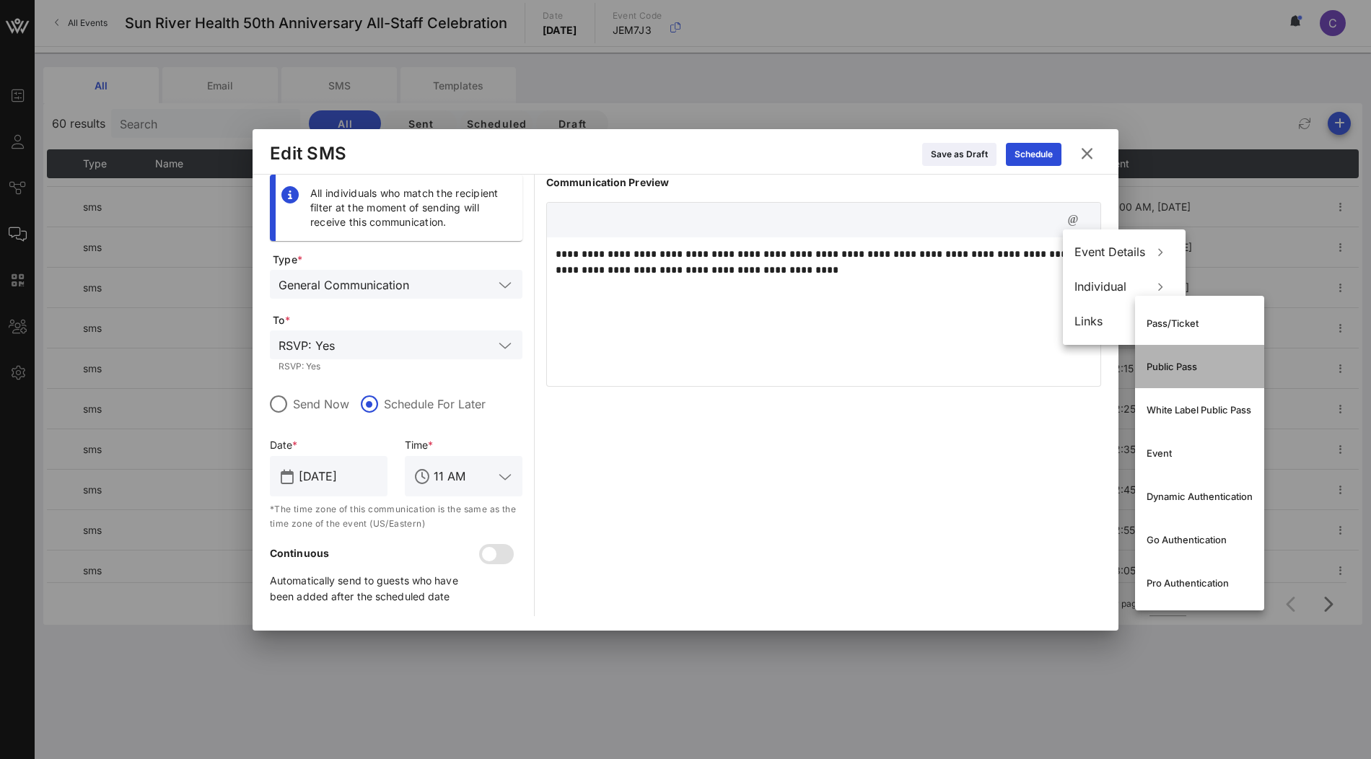
click at [1175, 366] on div "Public Pass" at bounding box center [1200, 367] width 106 height 12
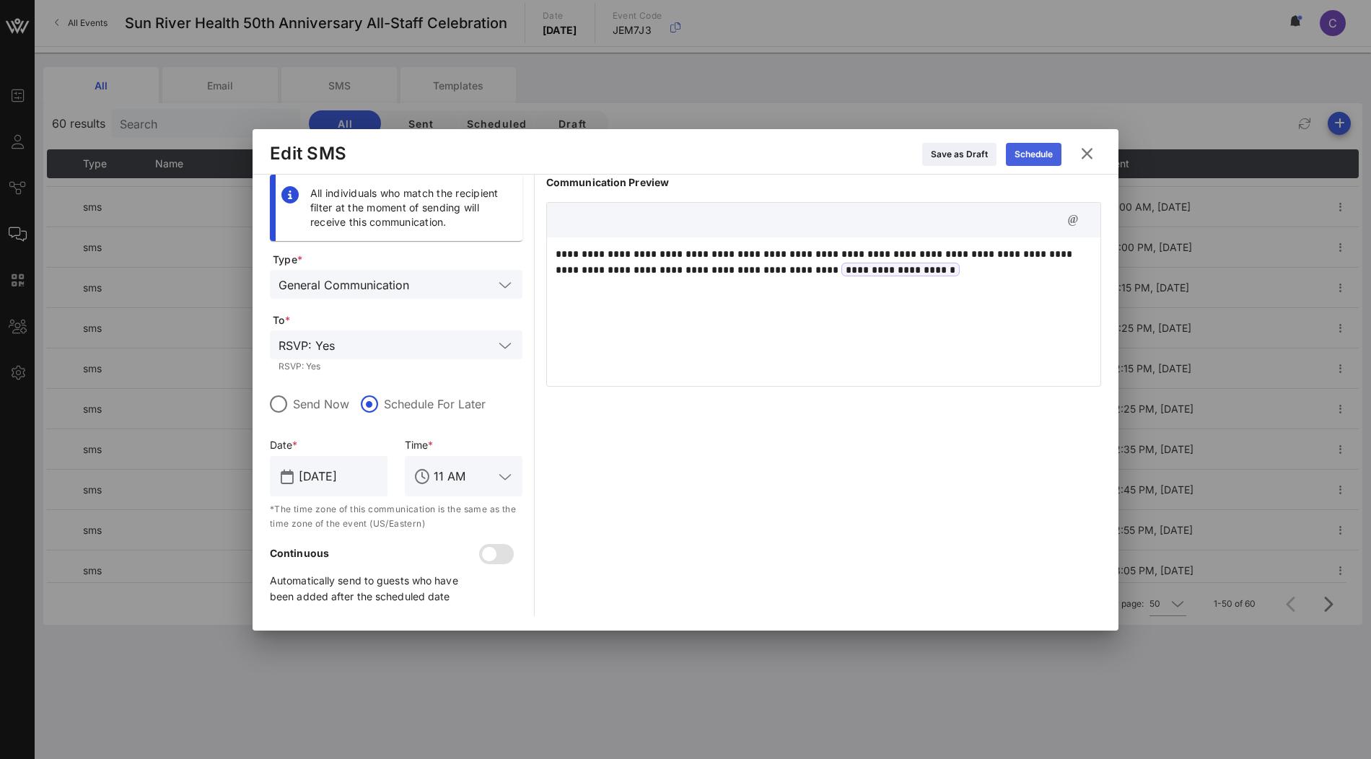
click at [1036, 157] on icon at bounding box center [1034, 154] width 10 height 9
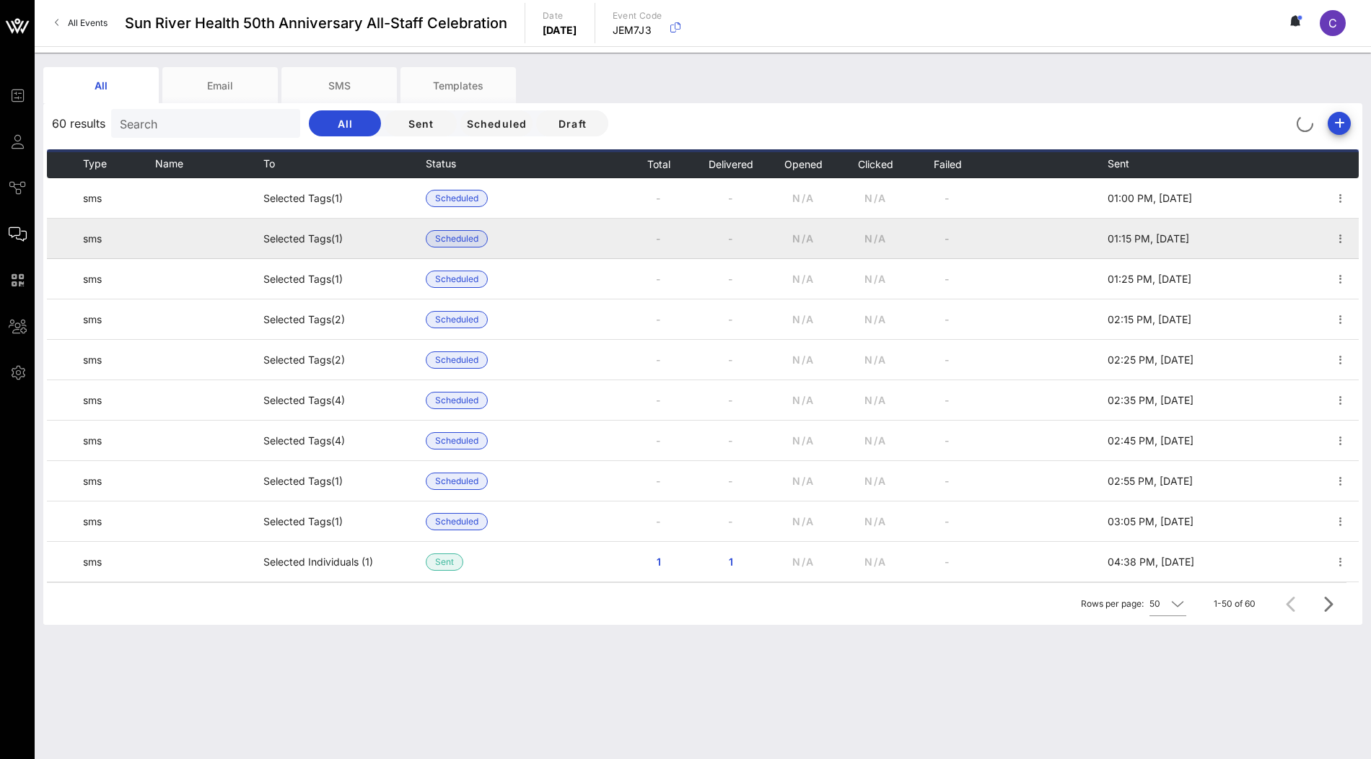
scroll to position [993, 0]
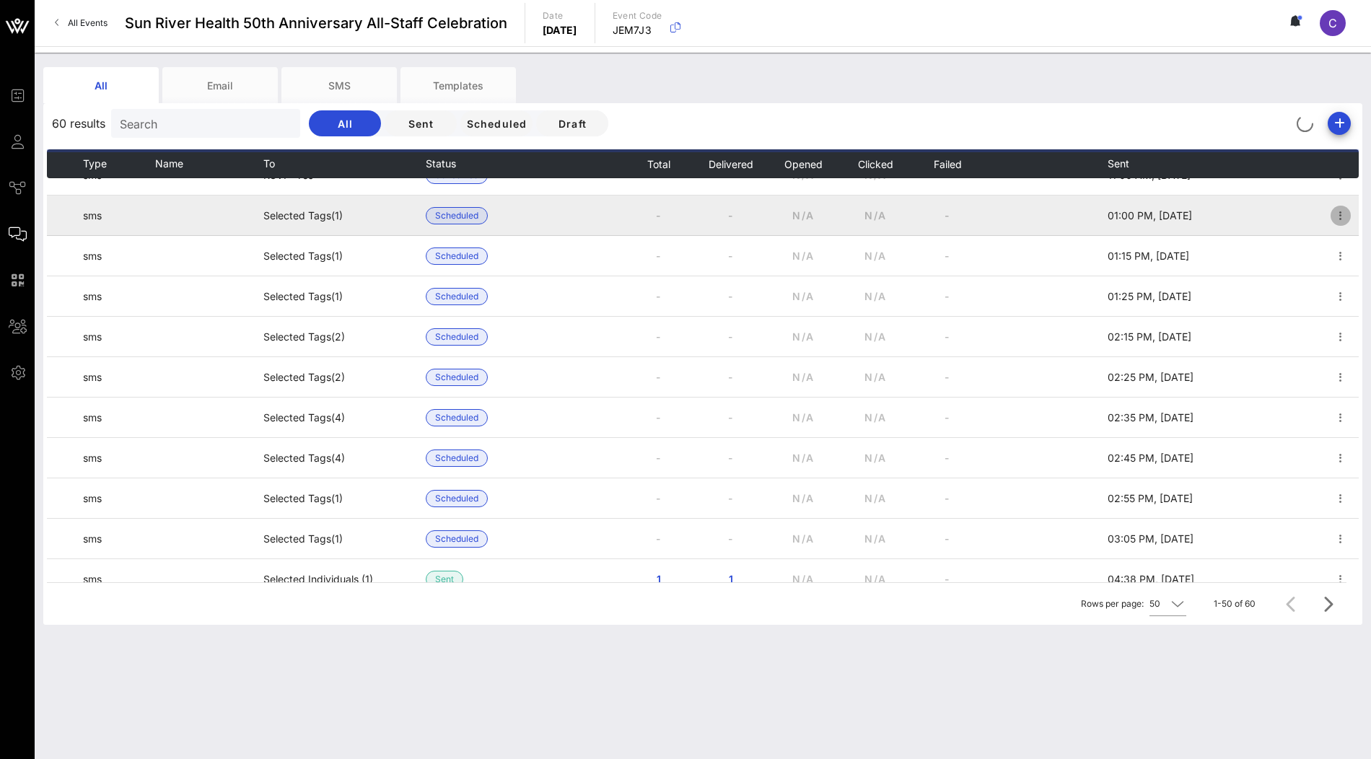
click at [1336, 214] on icon "button" at bounding box center [1340, 215] width 17 height 17
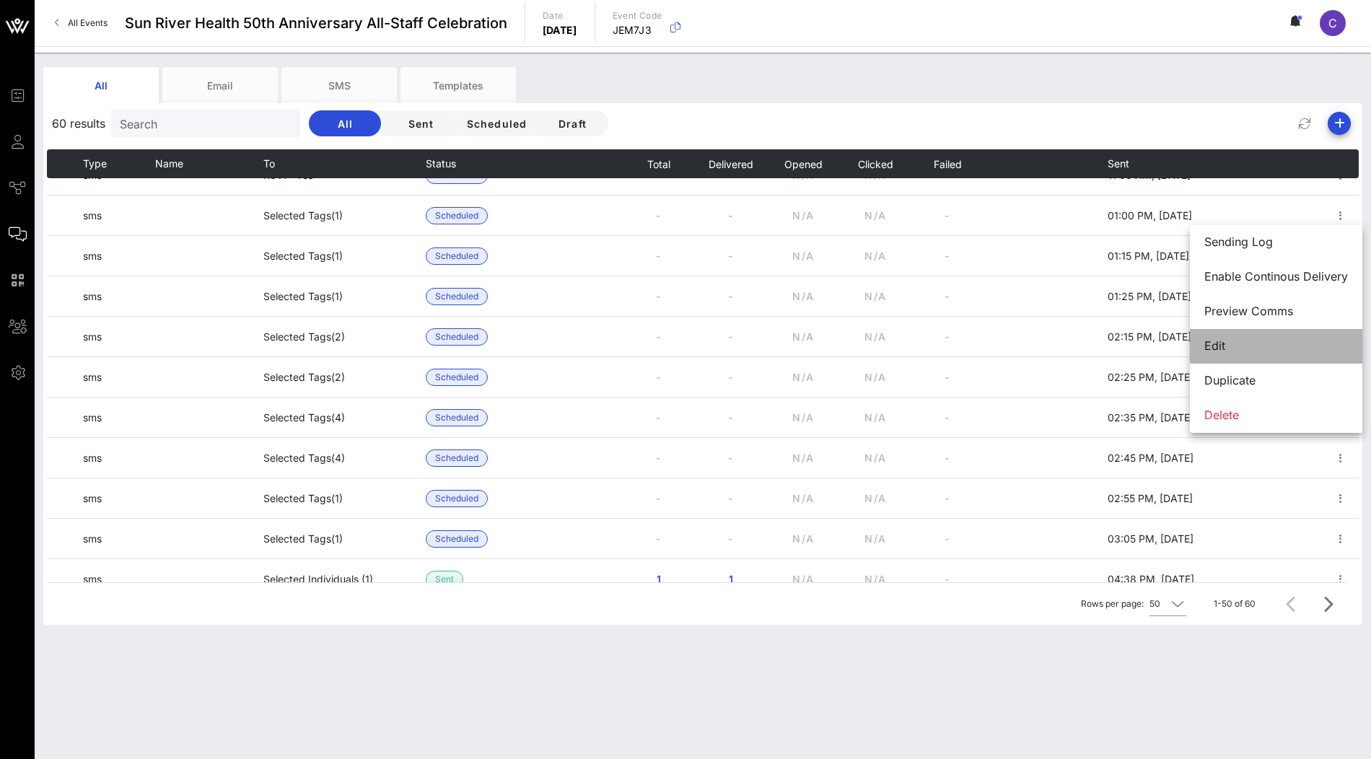
click at [1251, 351] on div "Edit" at bounding box center [1276, 346] width 144 height 14
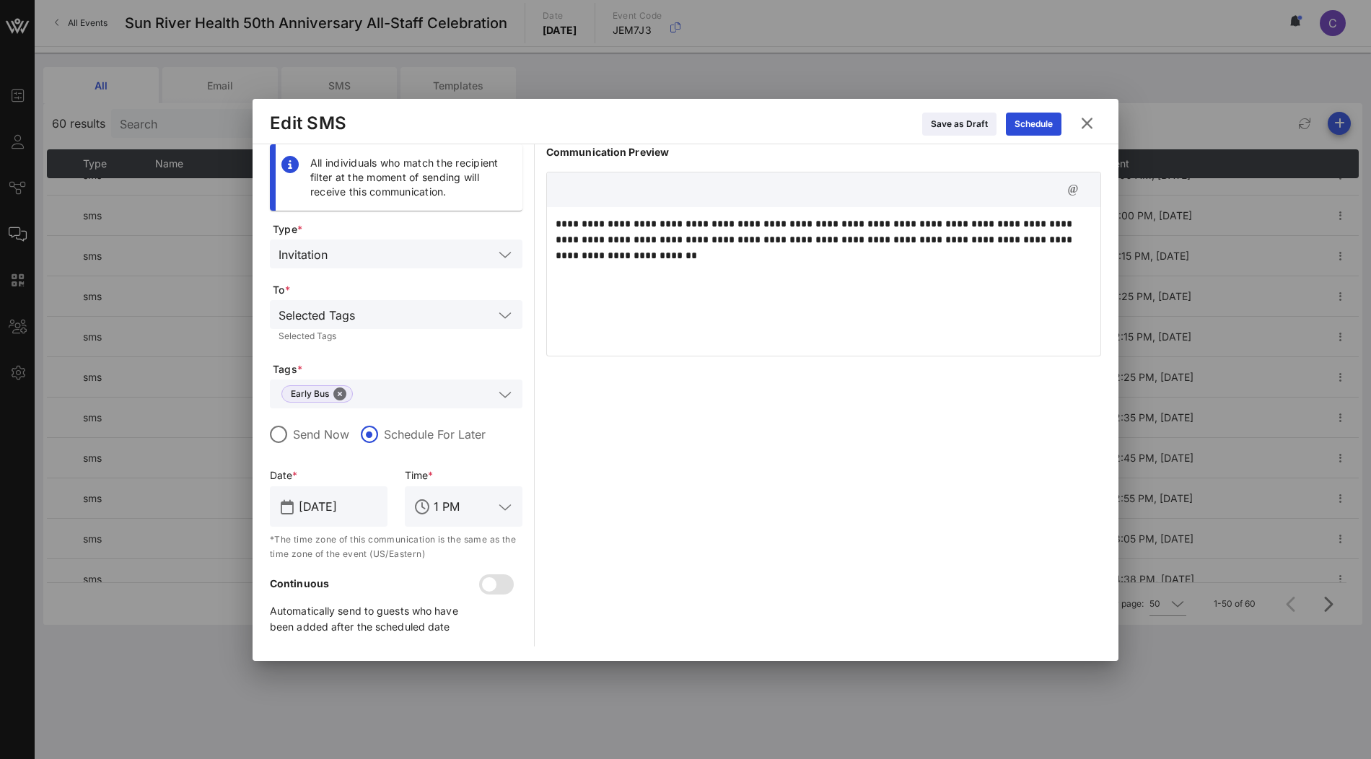
click at [1090, 126] on icon at bounding box center [1086, 123] width 19 height 17
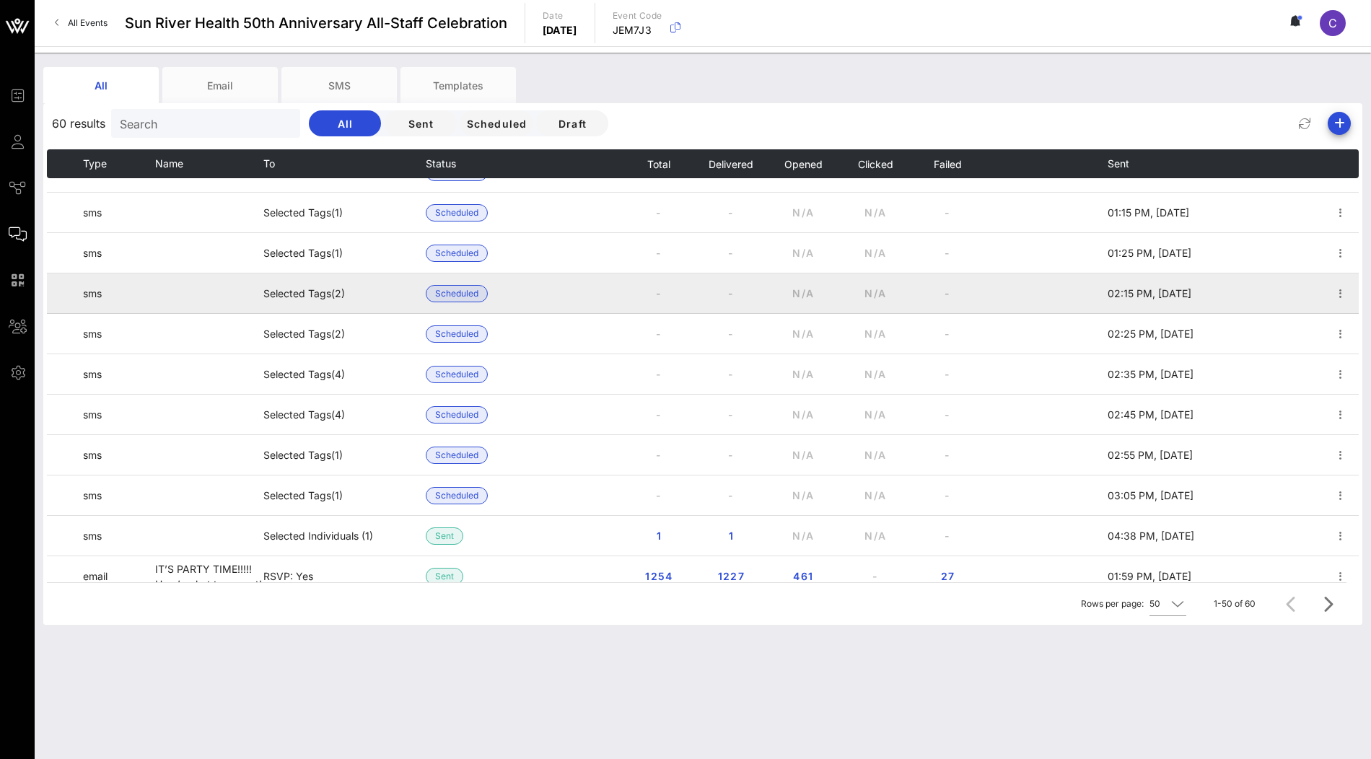
scroll to position [1028, 0]
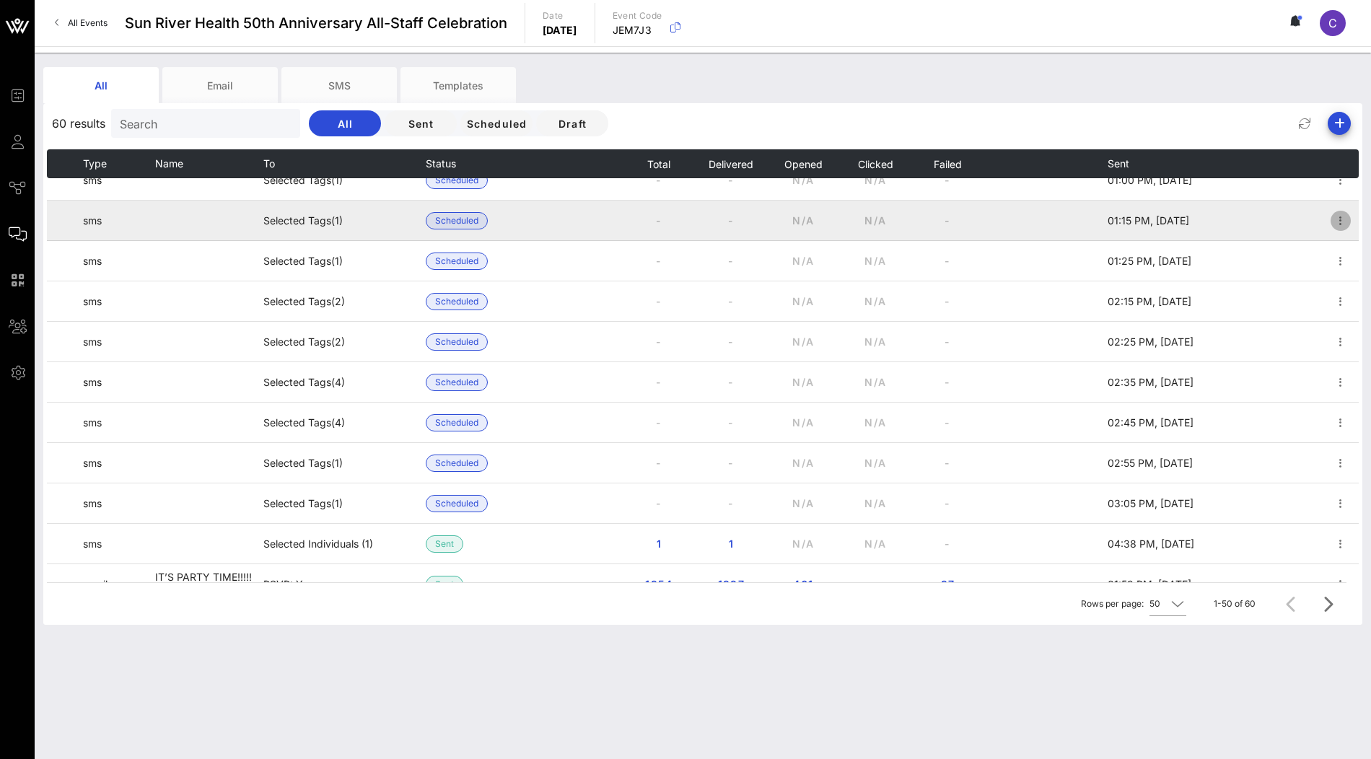
click at [1340, 221] on icon "button" at bounding box center [1340, 220] width 17 height 17
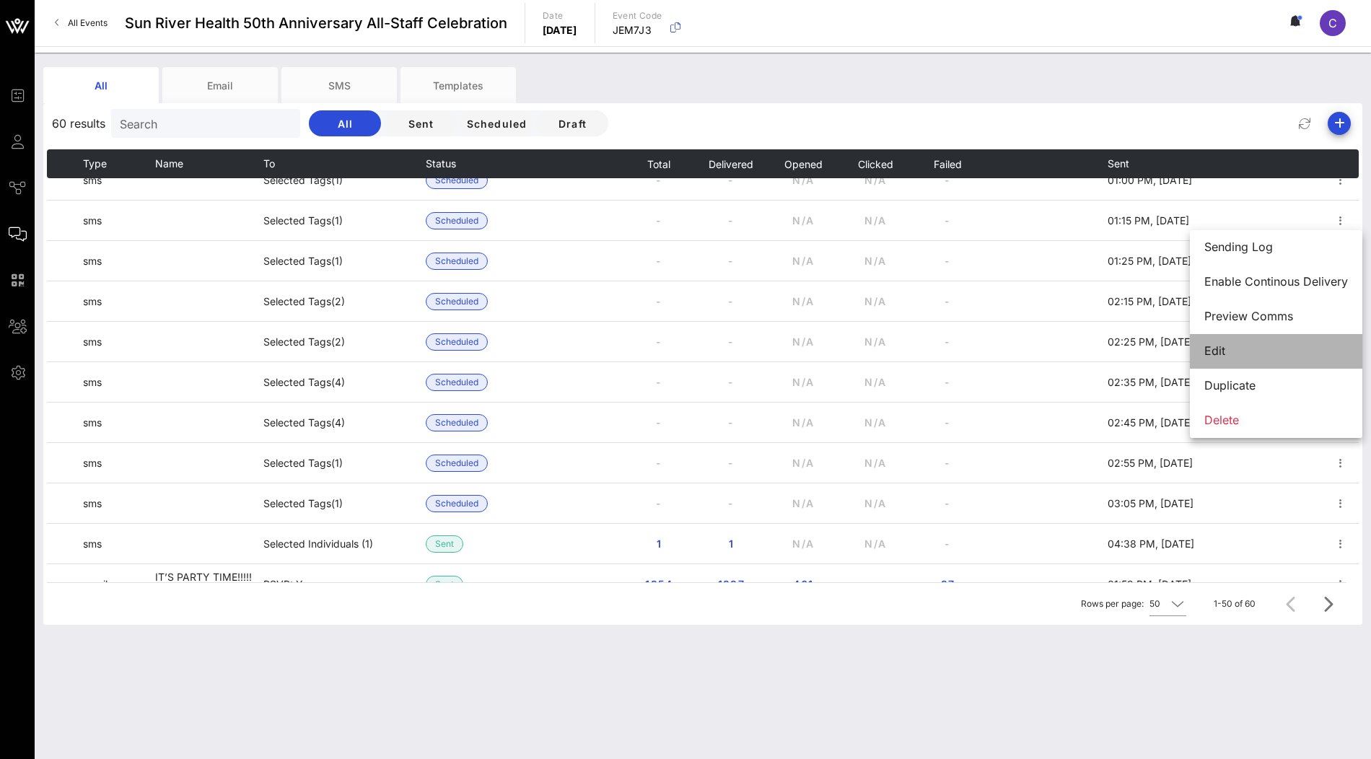
click at [1261, 351] on div "Edit" at bounding box center [1276, 351] width 144 height 14
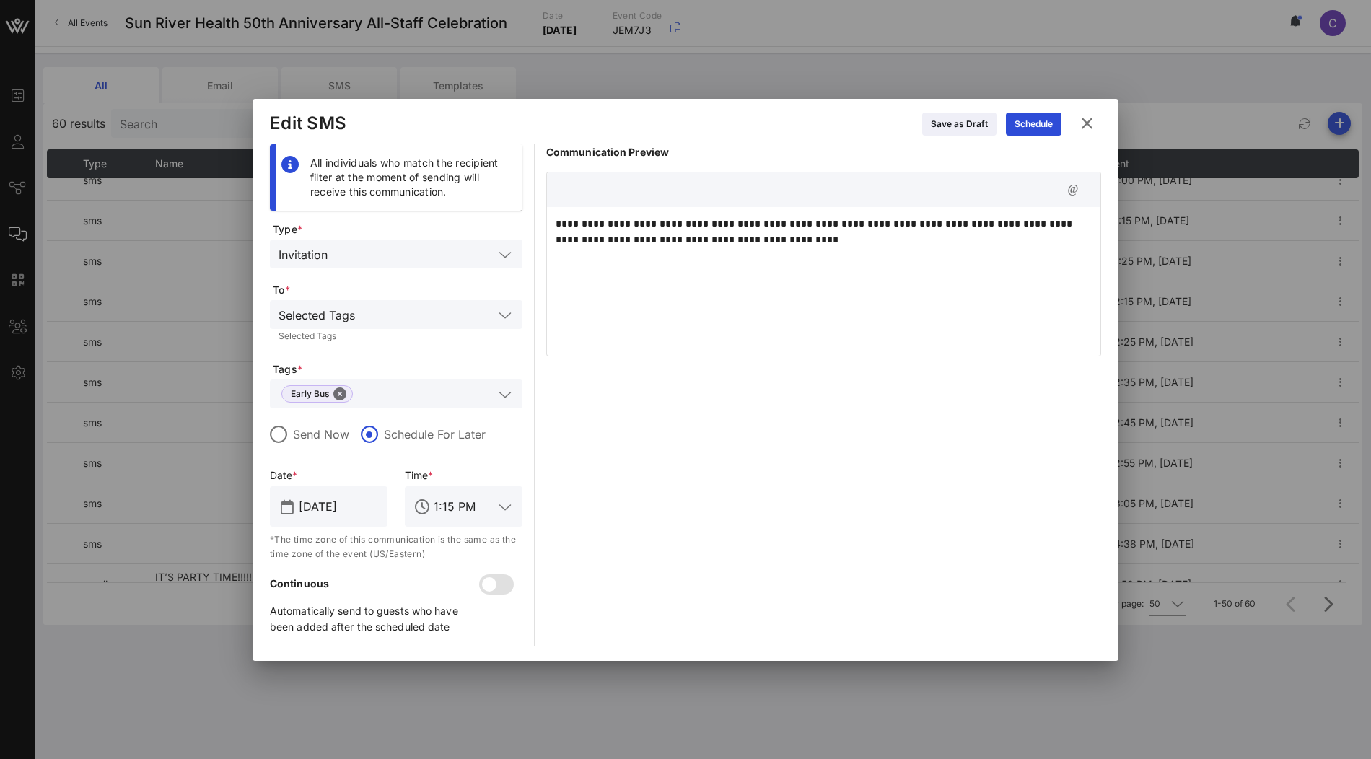
click at [1086, 126] on icon at bounding box center [1086, 123] width 19 height 17
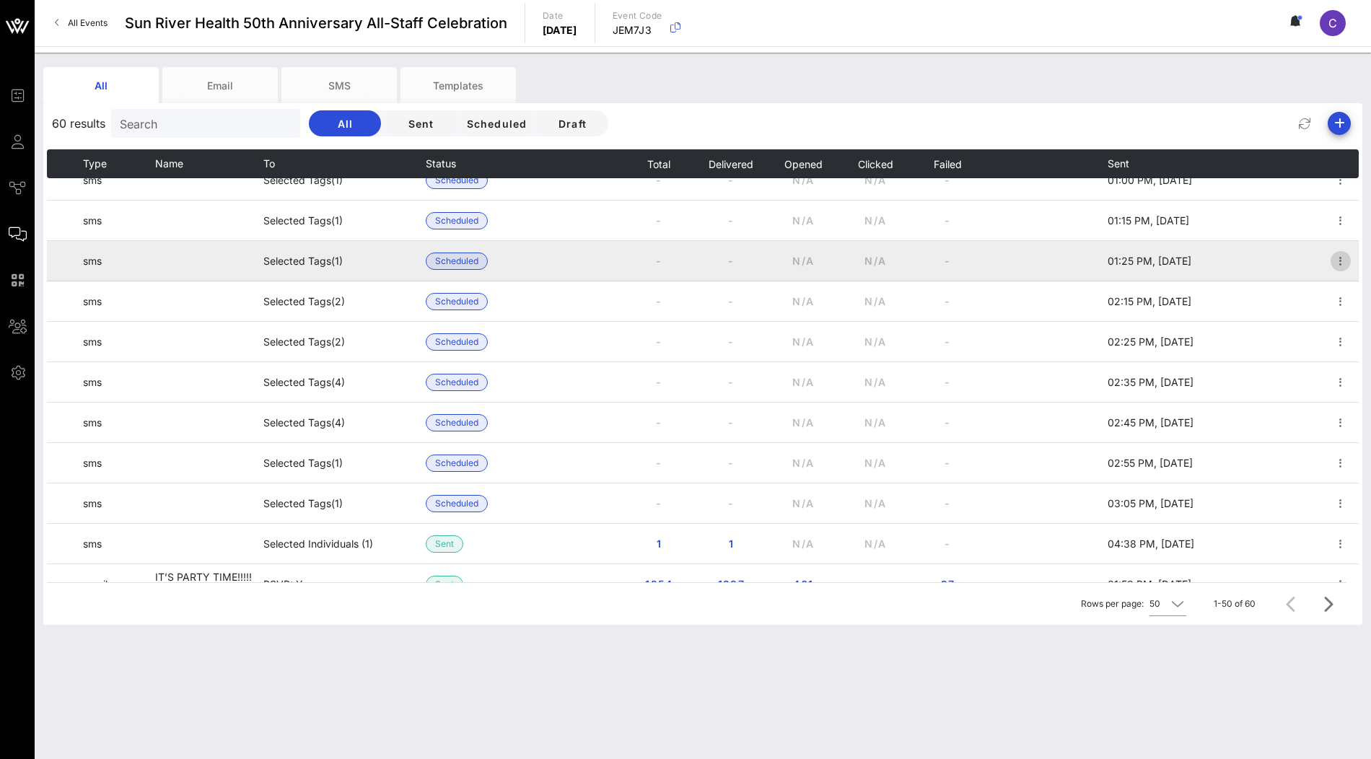
click at [1344, 258] on icon "button" at bounding box center [1340, 261] width 17 height 17
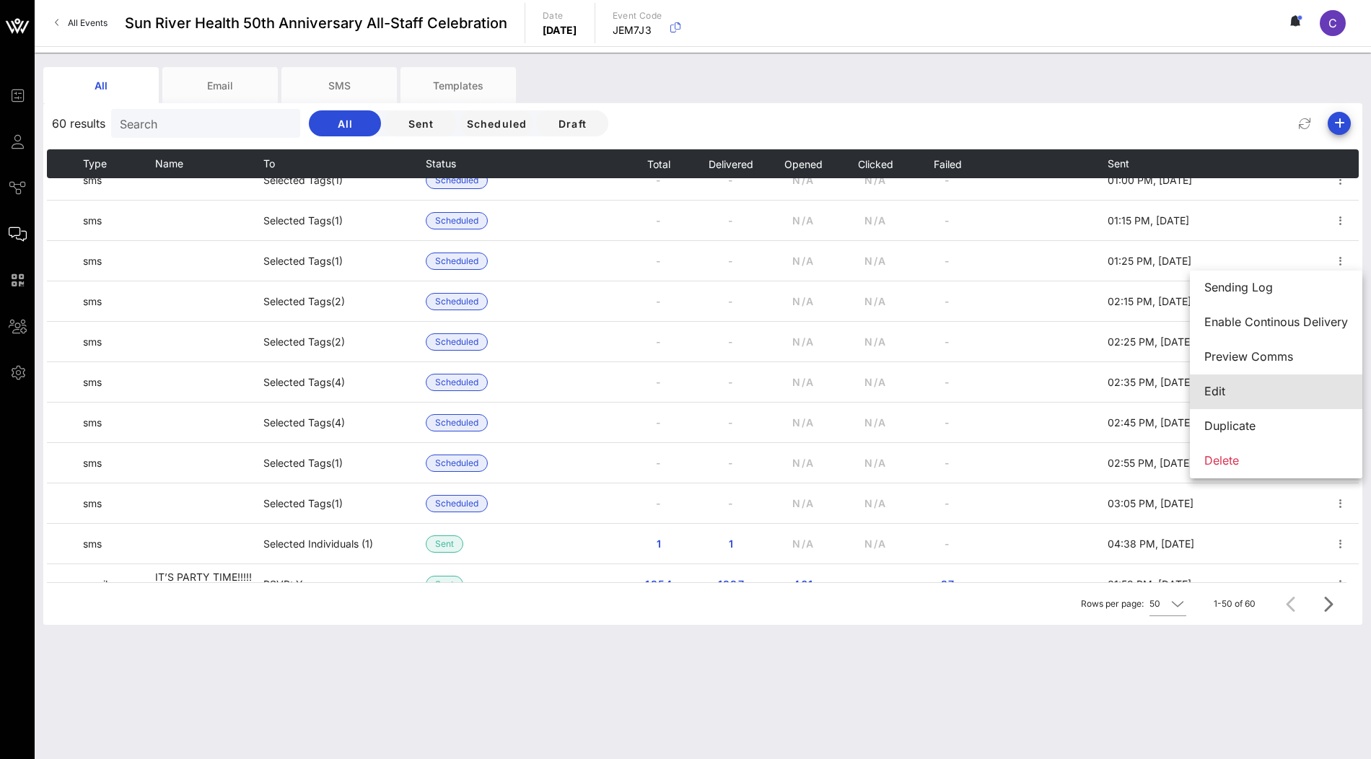
click at [1239, 390] on div "Edit" at bounding box center [1276, 392] width 144 height 14
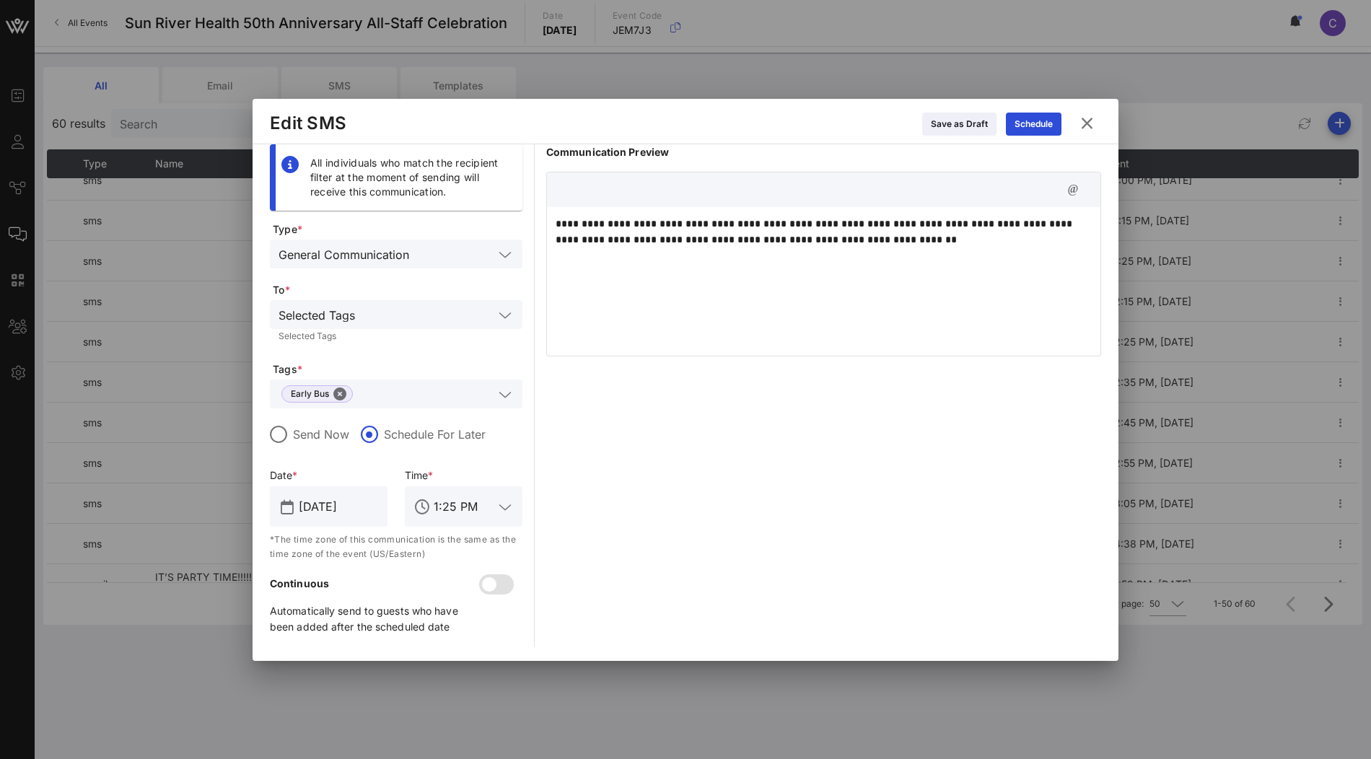
click at [1092, 124] on icon at bounding box center [1086, 123] width 19 height 17
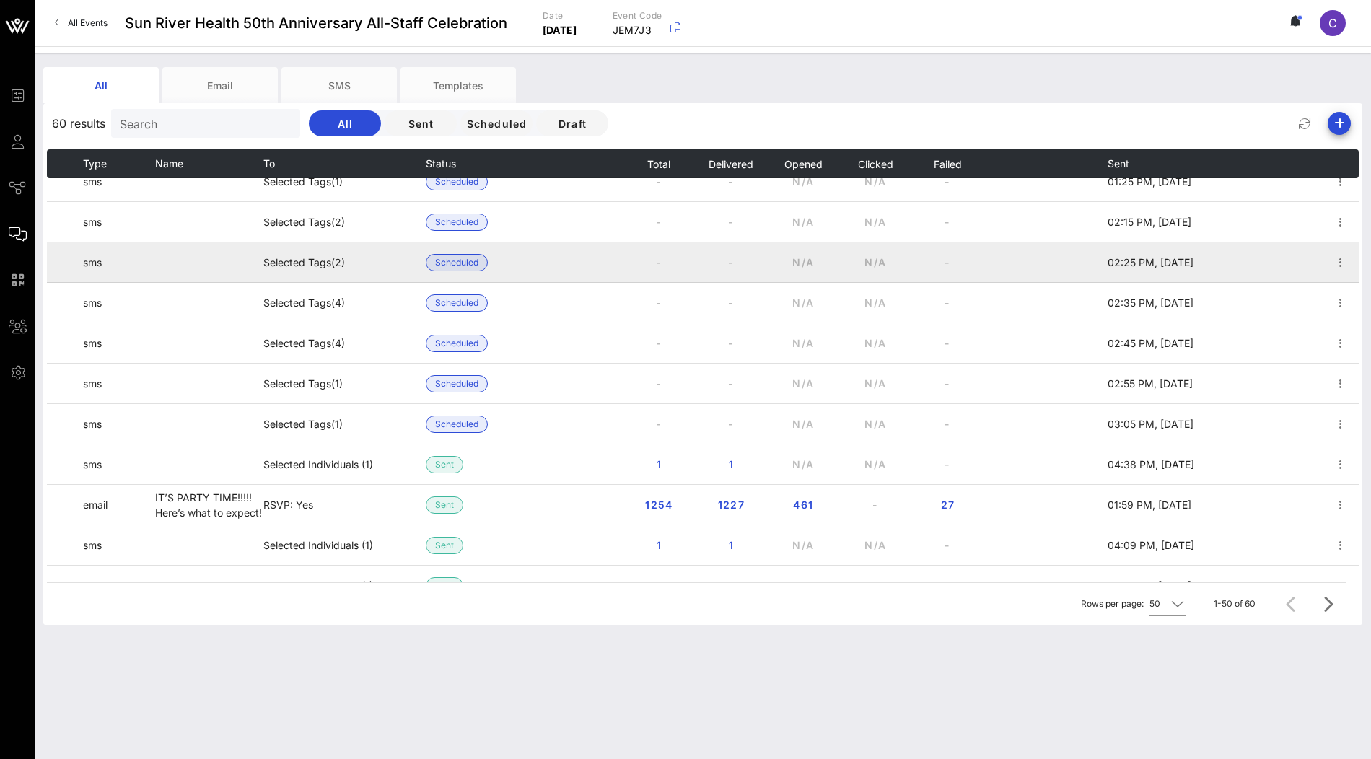
scroll to position [1121, 0]
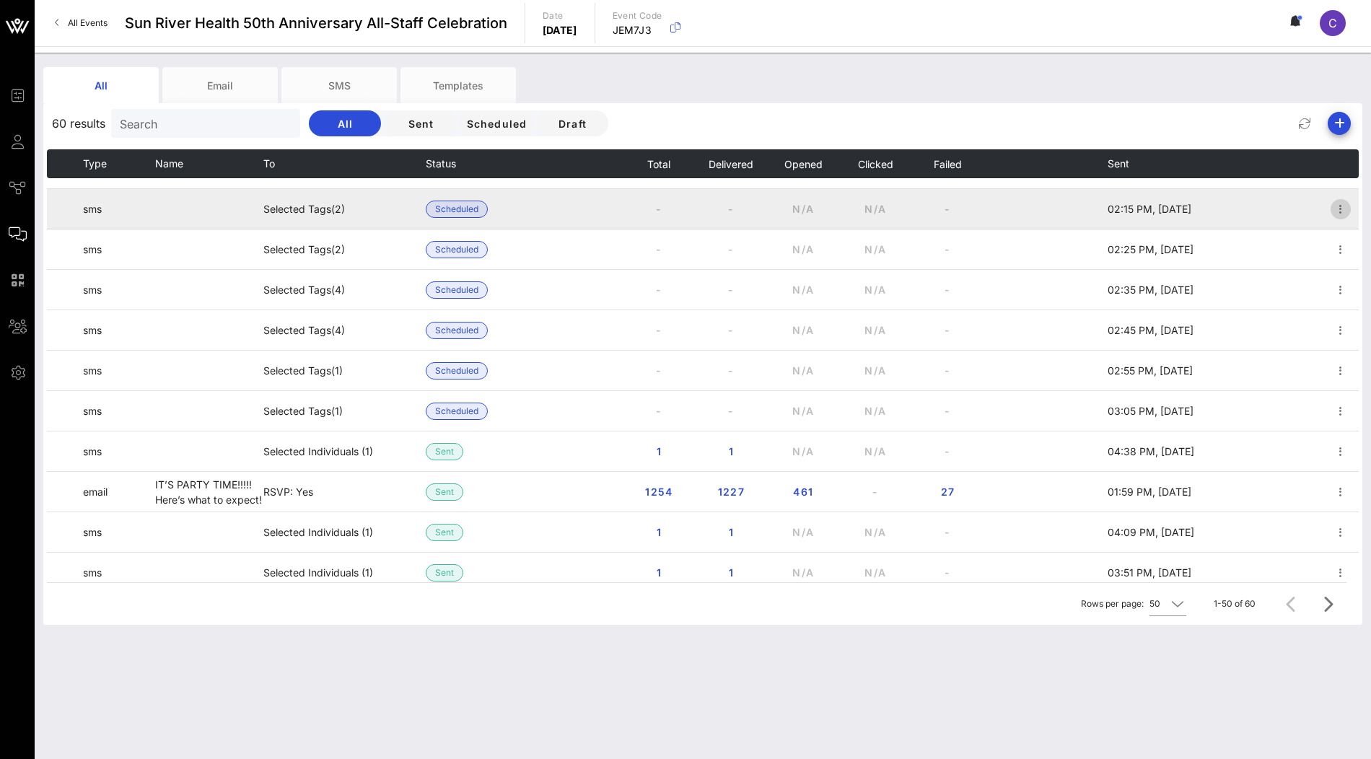
click at [1338, 207] on icon "button" at bounding box center [1340, 209] width 17 height 17
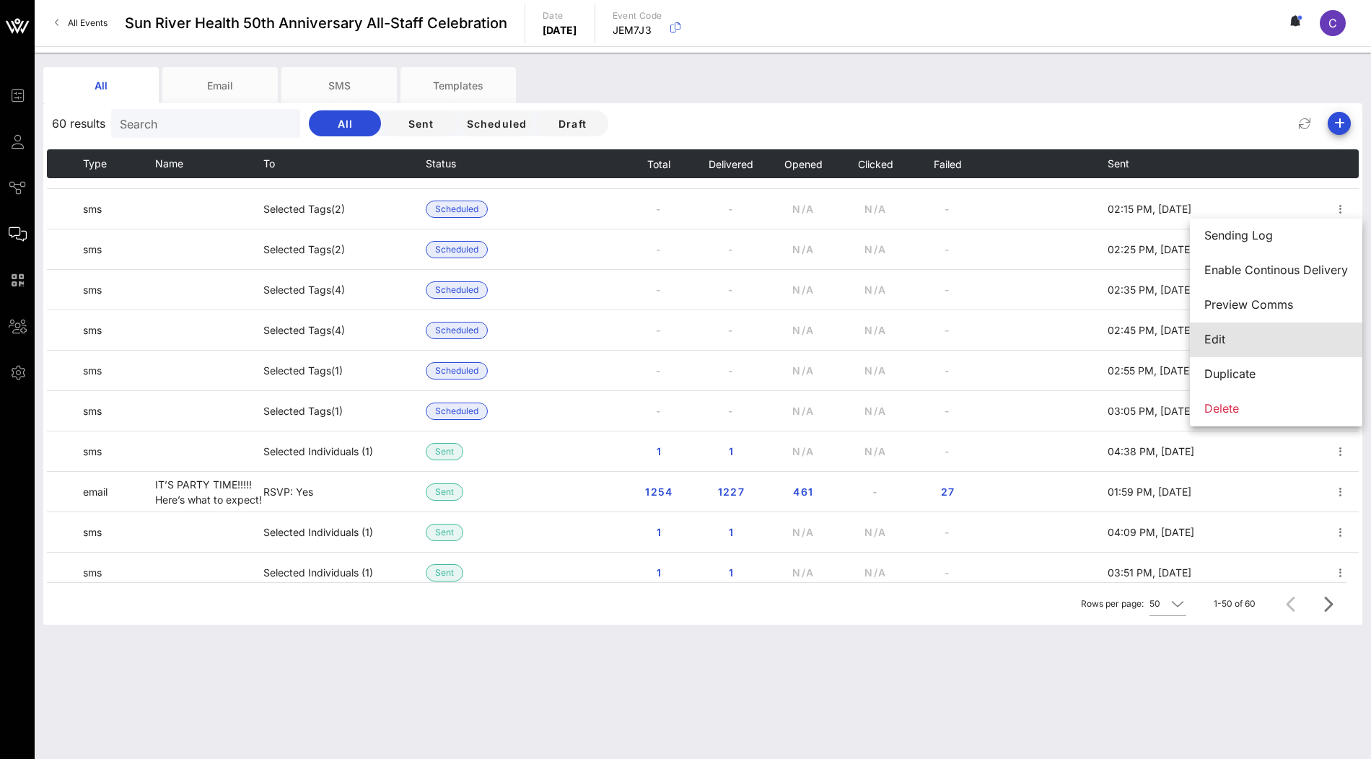
click at [1237, 336] on div "Edit" at bounding box center [1276, 340] width 144 height 14
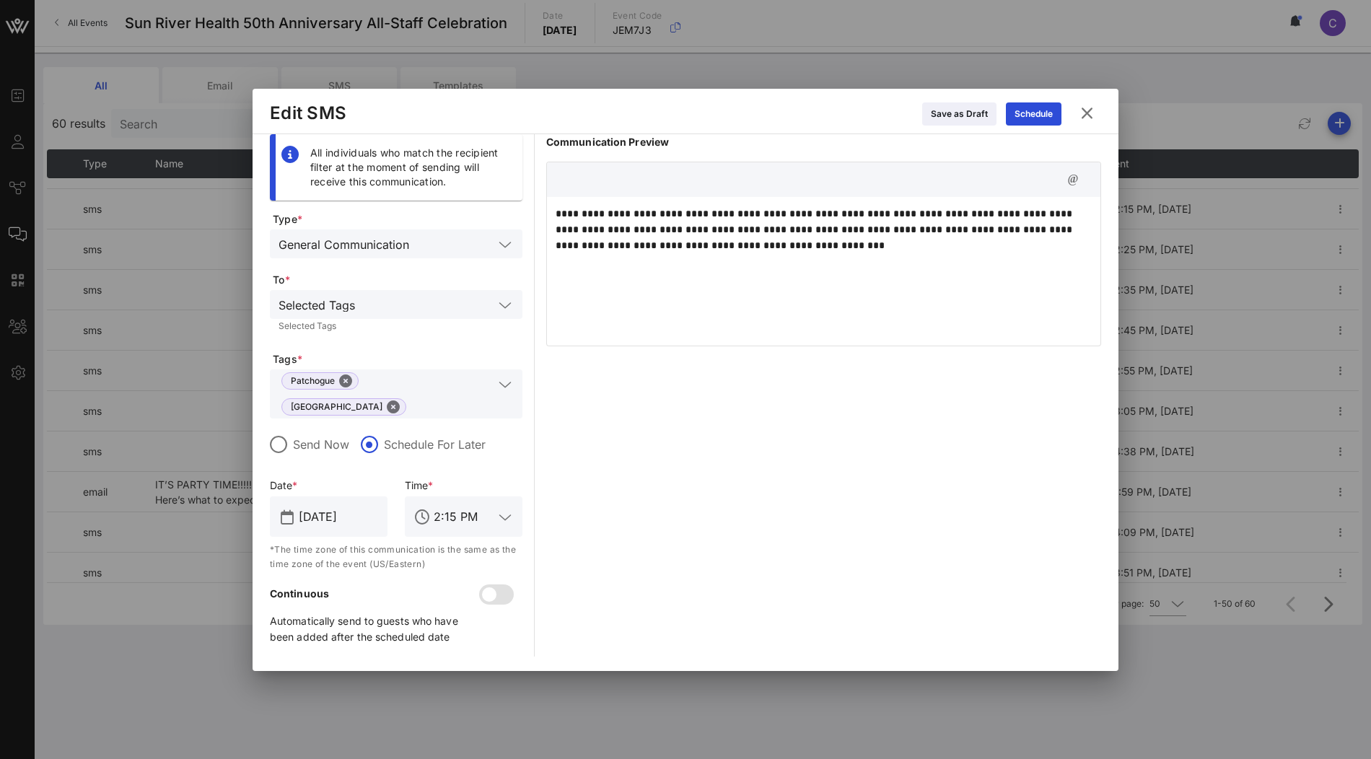
click at [1090, 120] on icon at bounding box center [1086, 113] width 19 height 17
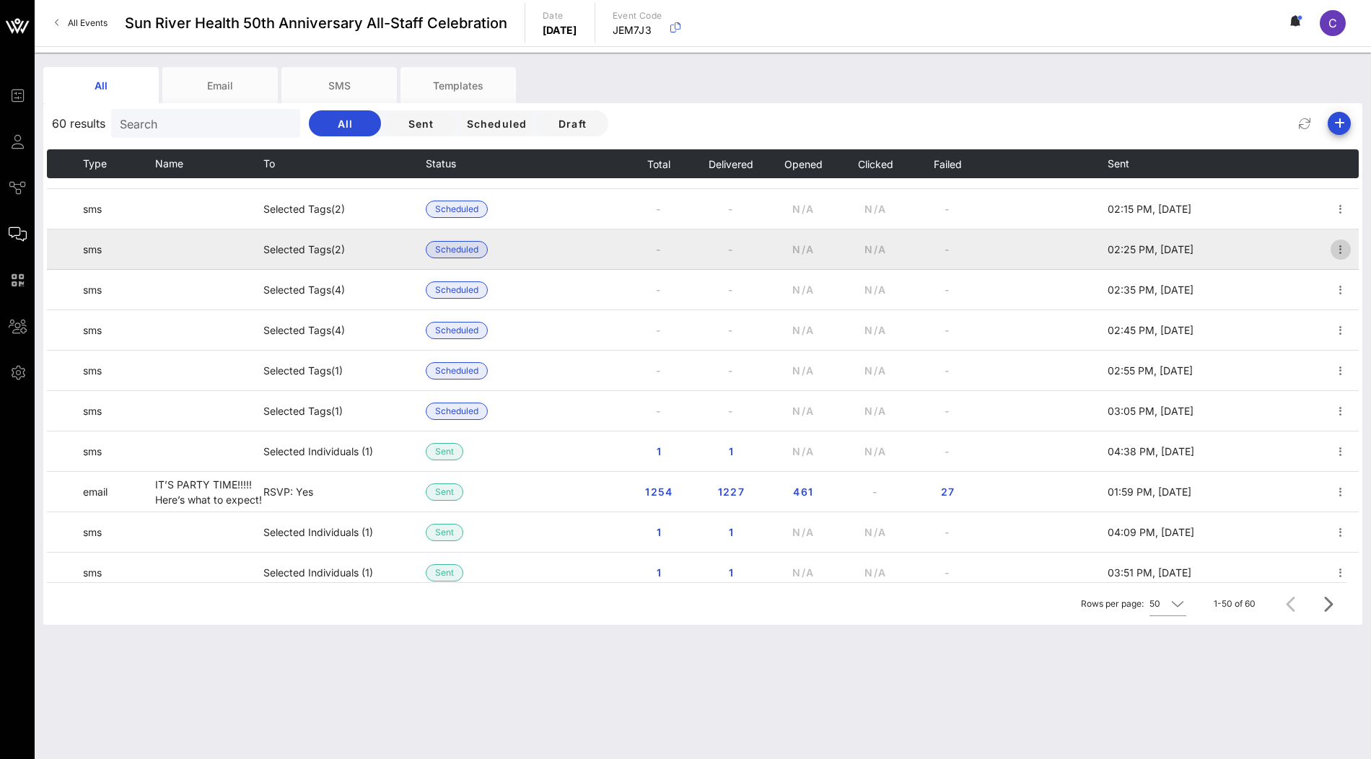
click at [1340, 253] on icon "button" at bounding box center [1340, 249] width 17 height 17
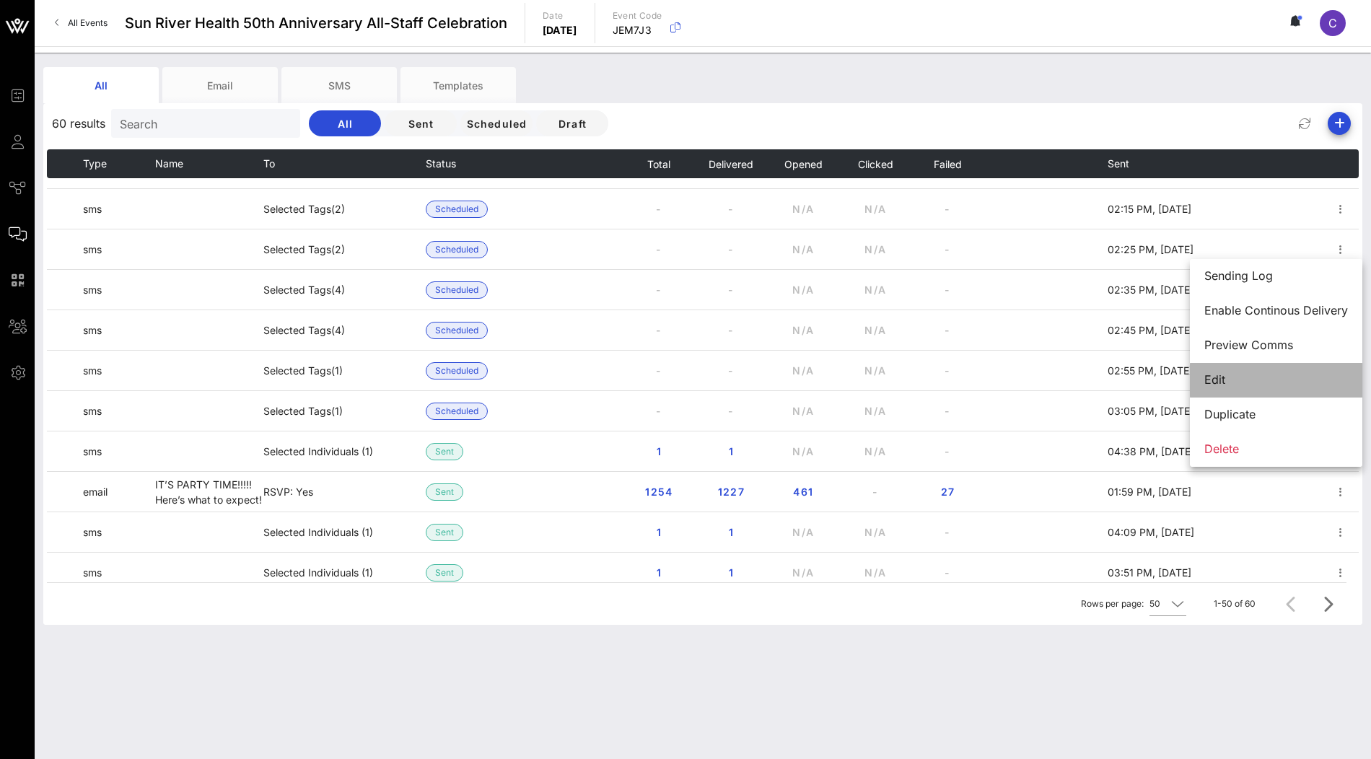
click at [1254, 371] on div "Edit" at bounding box center [1276, 379] width 144 height 31
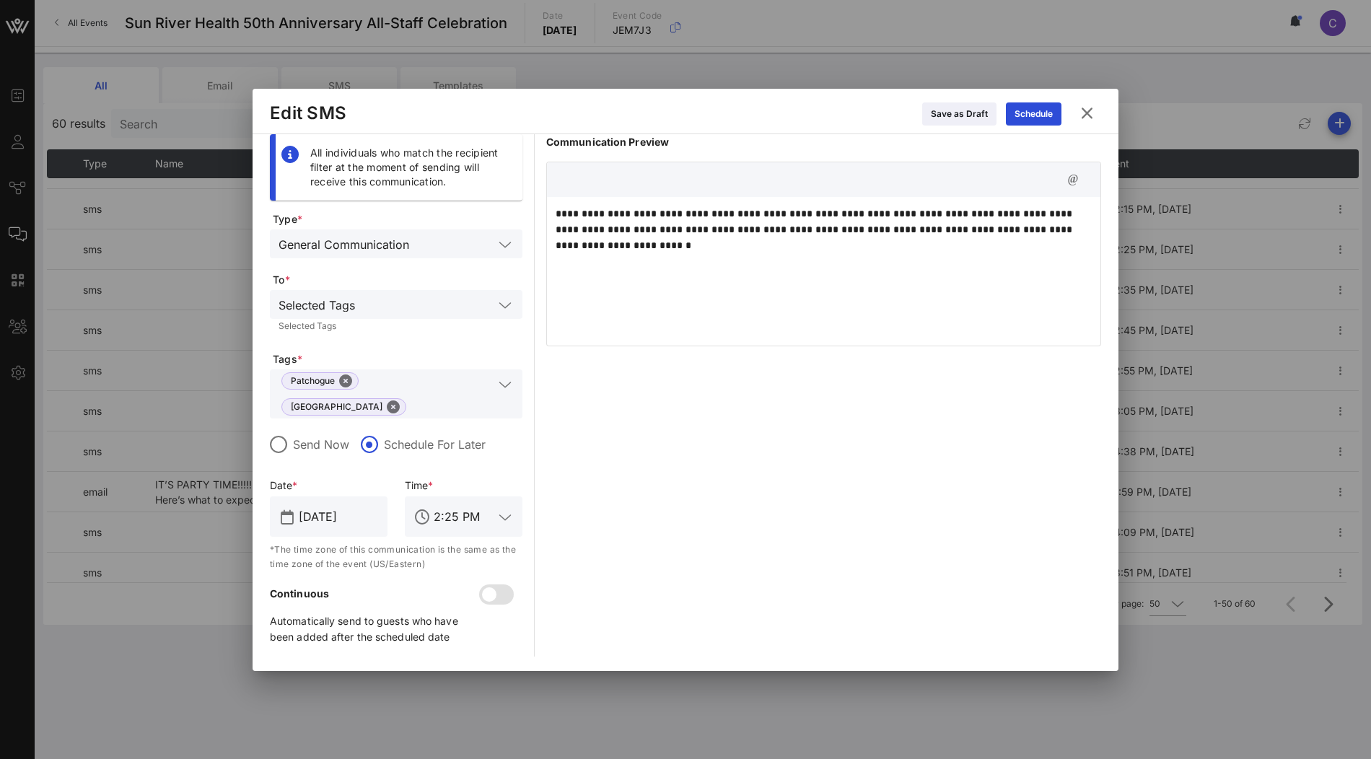
click at [1087, 122] on icon at bounding box center [1086, 113] width 19 height 17
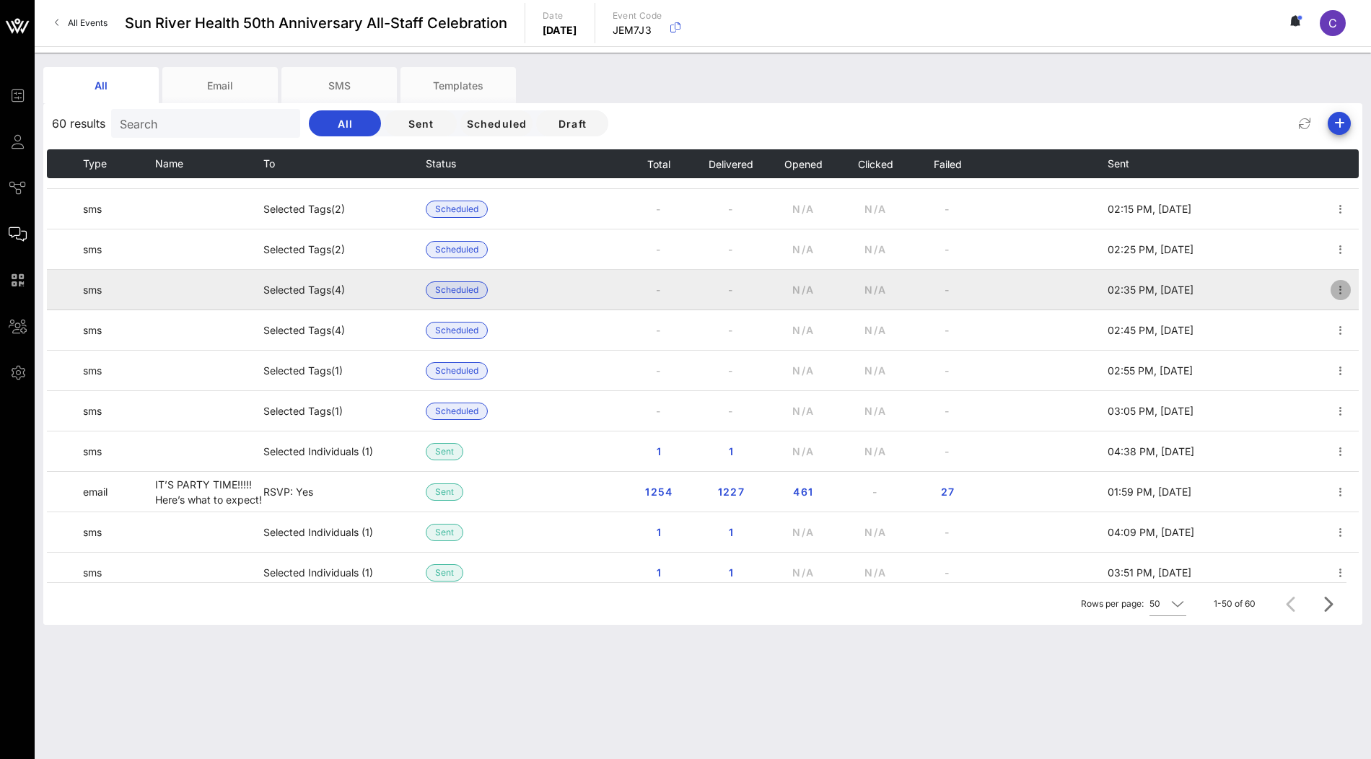
click at [1339, 289] on icon "button" at bounding box center [1340, 289] width 17 height 17
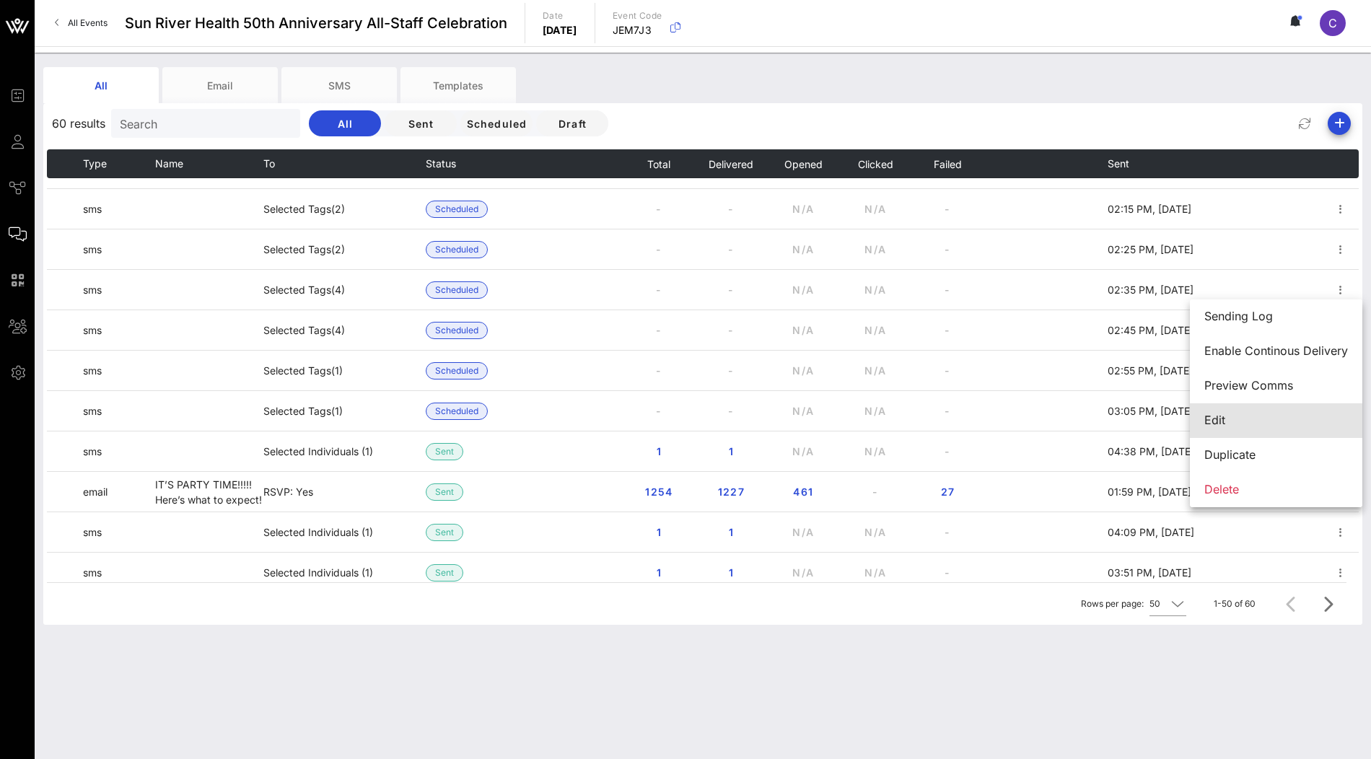
click at [1244, 415] on div "Edit" at bounding box center [1276, 420] width 144 height 14
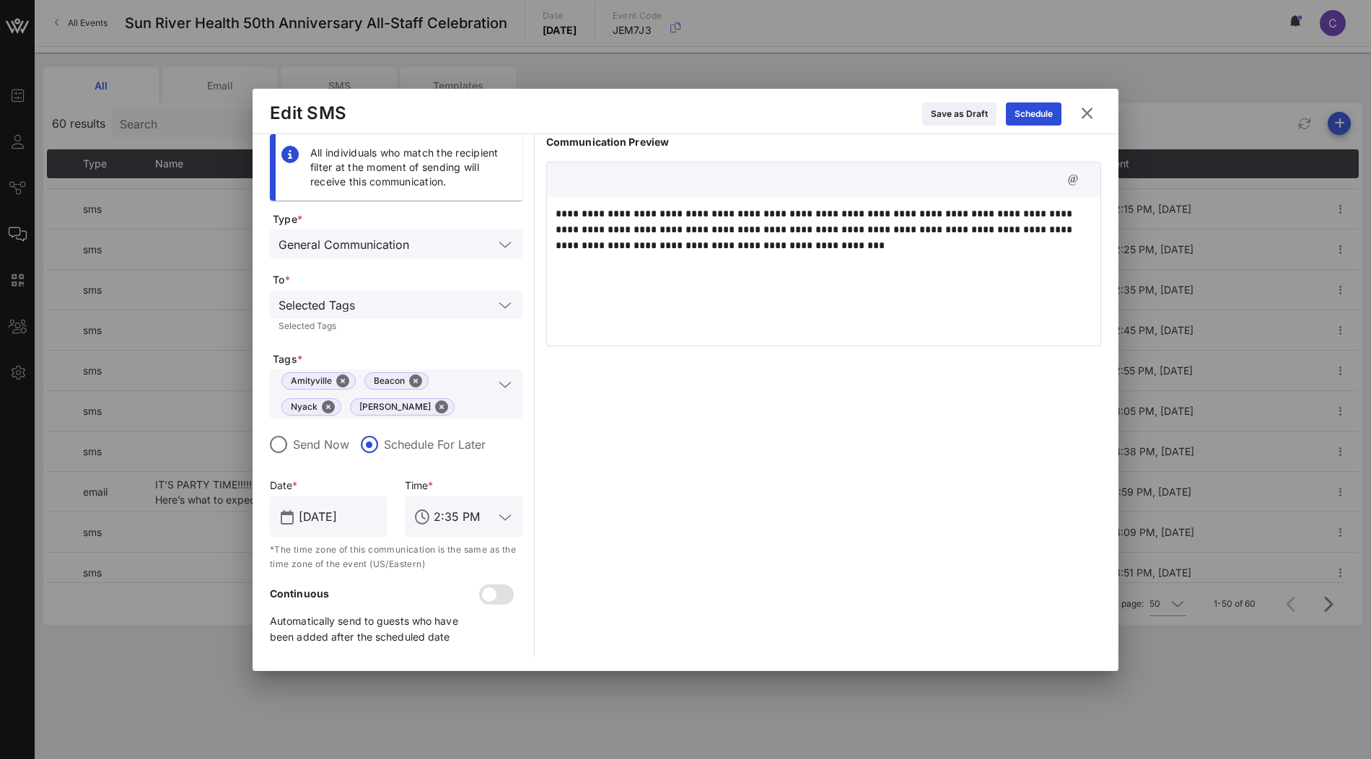
click at [1091, 114] on icon at bounding box center [1086, 113] width 19 height 17
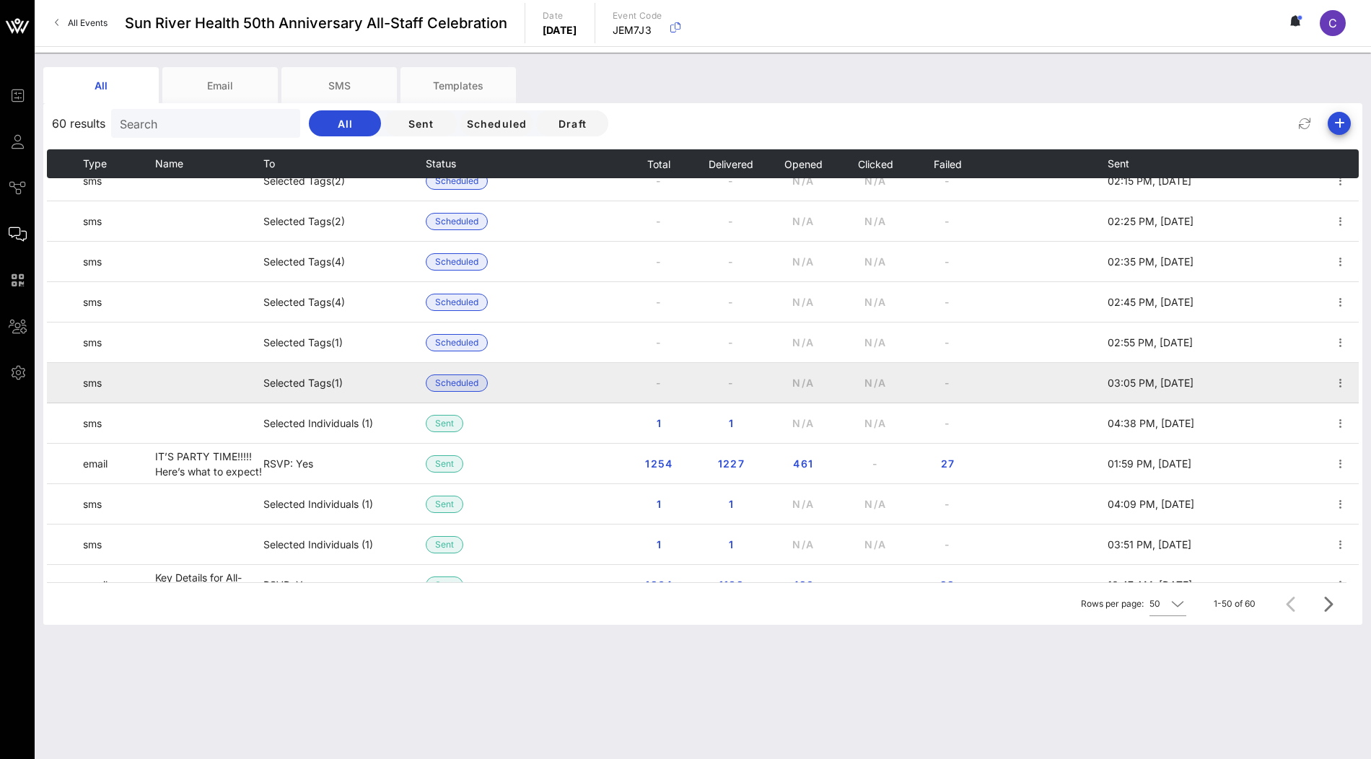
scroll to position [1162, 0]
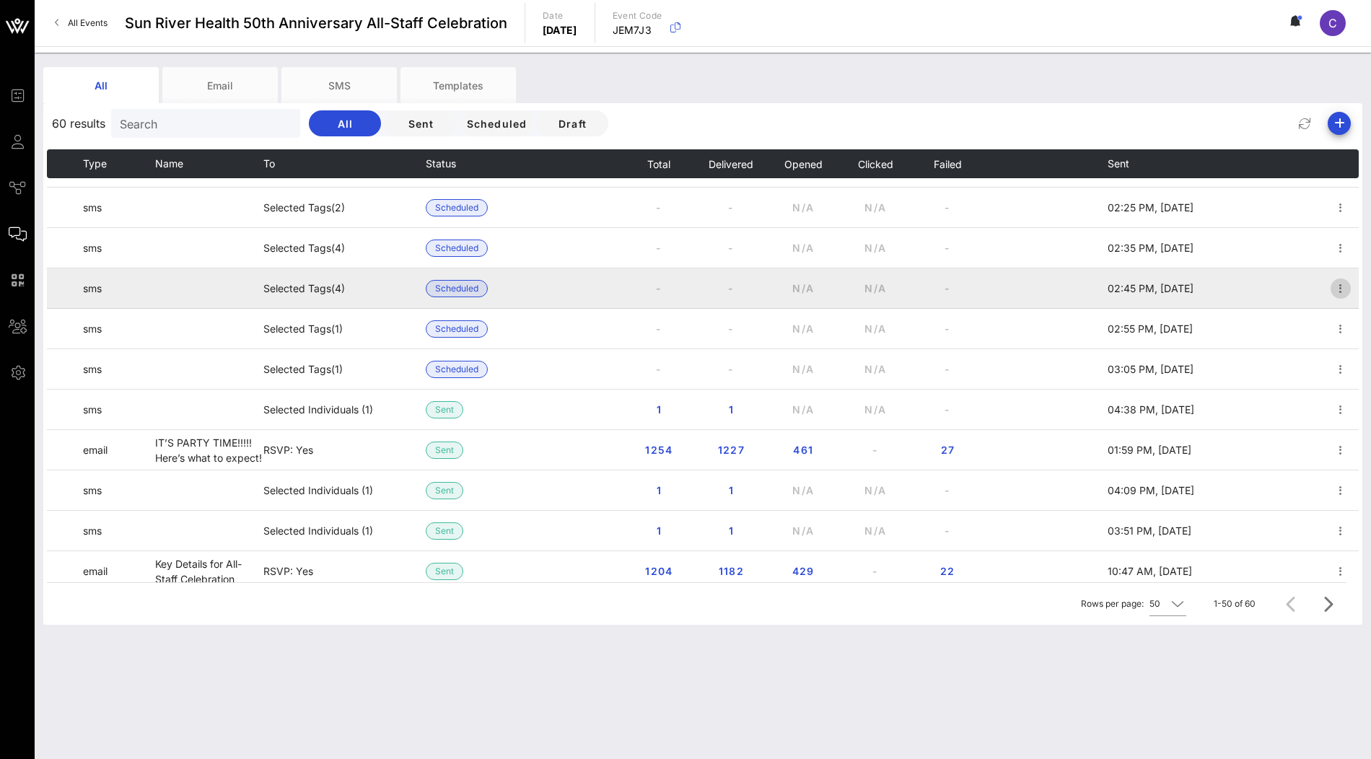
click at [1338, 292] on icon "button" at bounding box center [1340, 288] width 17 height 17
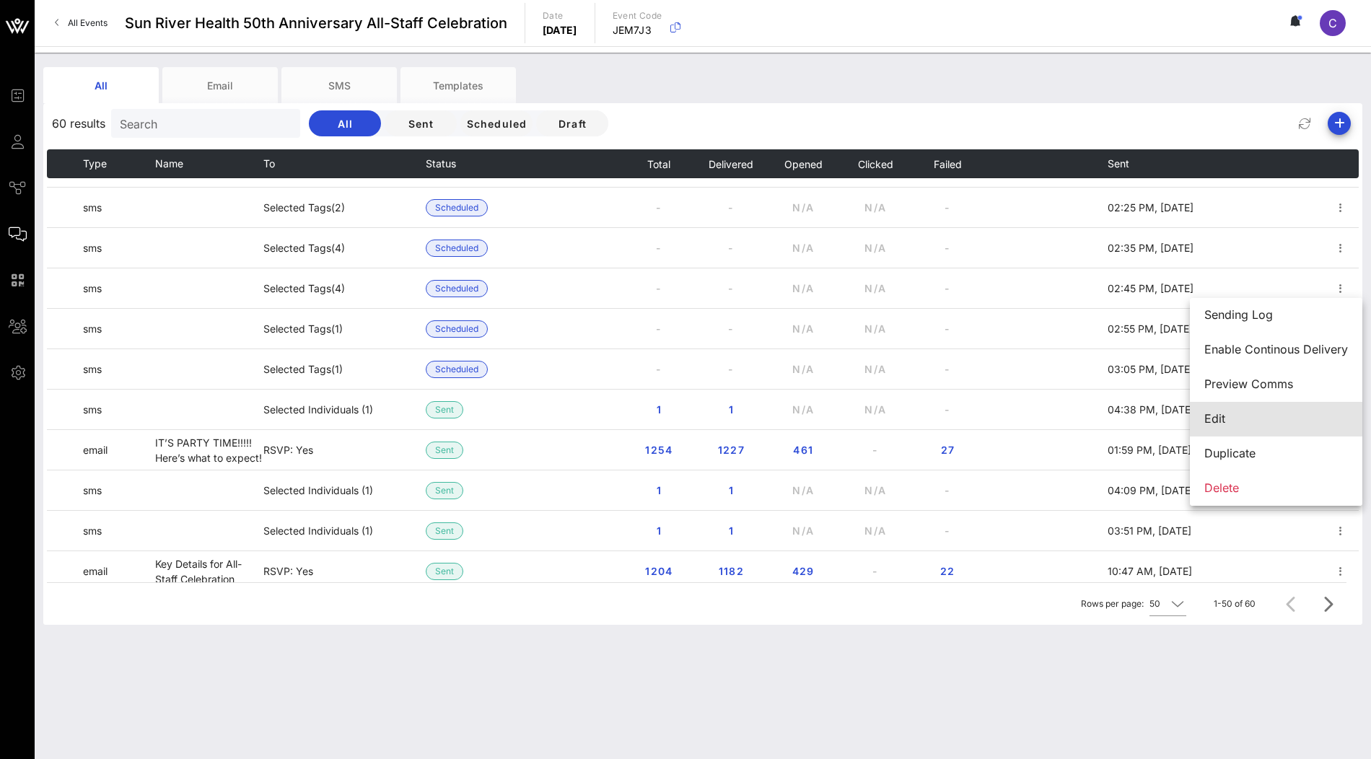
click at [1235, 421] on div "Edit" at bounding box center [1276, 419] width 144 height 14
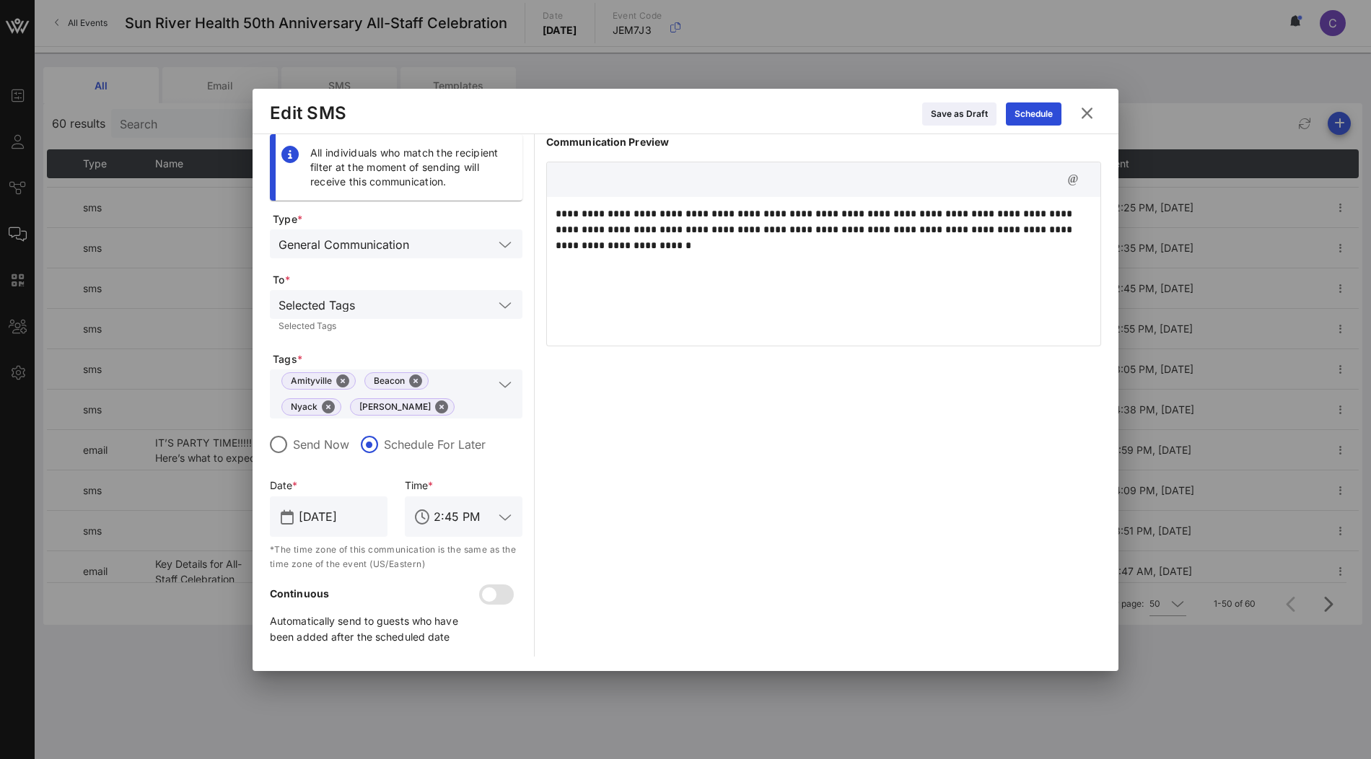
click at [1090, 116] on icon at bounding box center [1086, 113] width 19 height 17
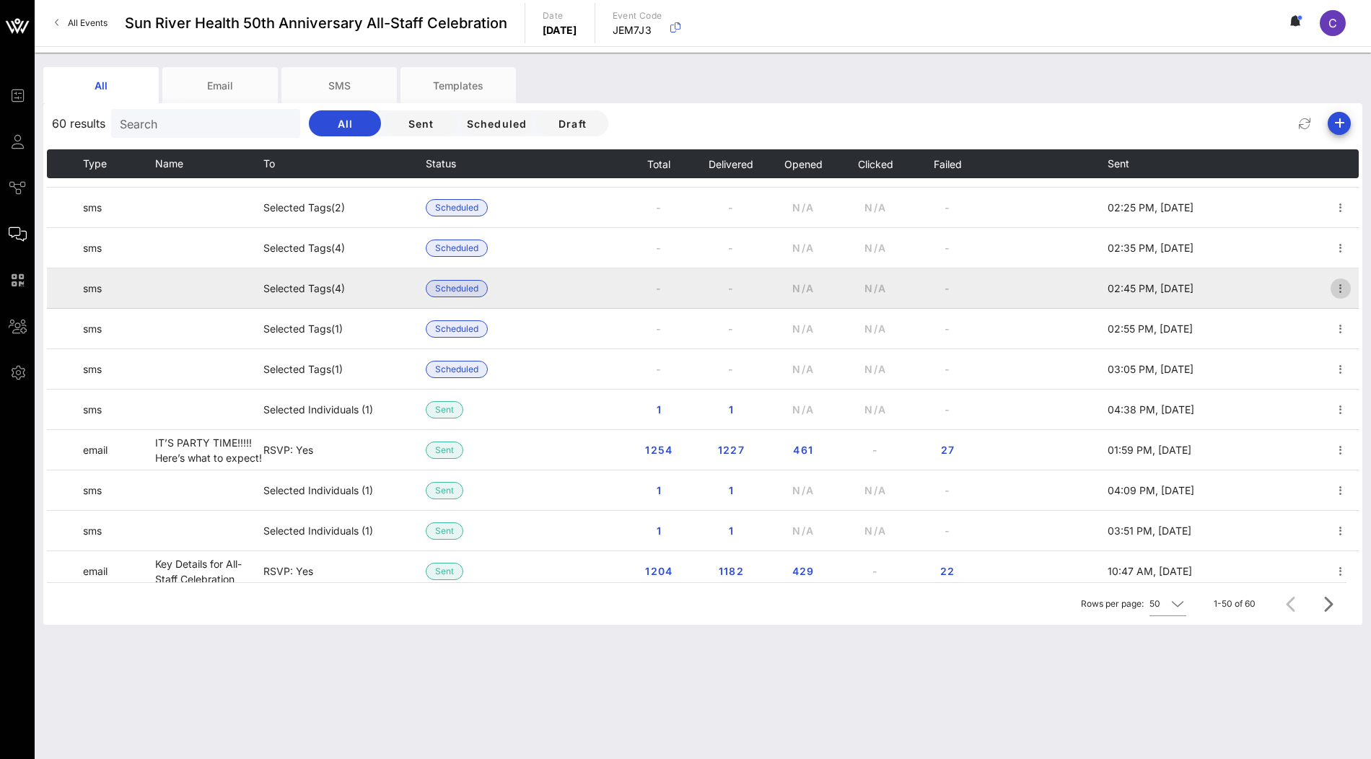
click at [1338, 291] on icon "button" at bounding box center [1340, 288] width 17 height 17
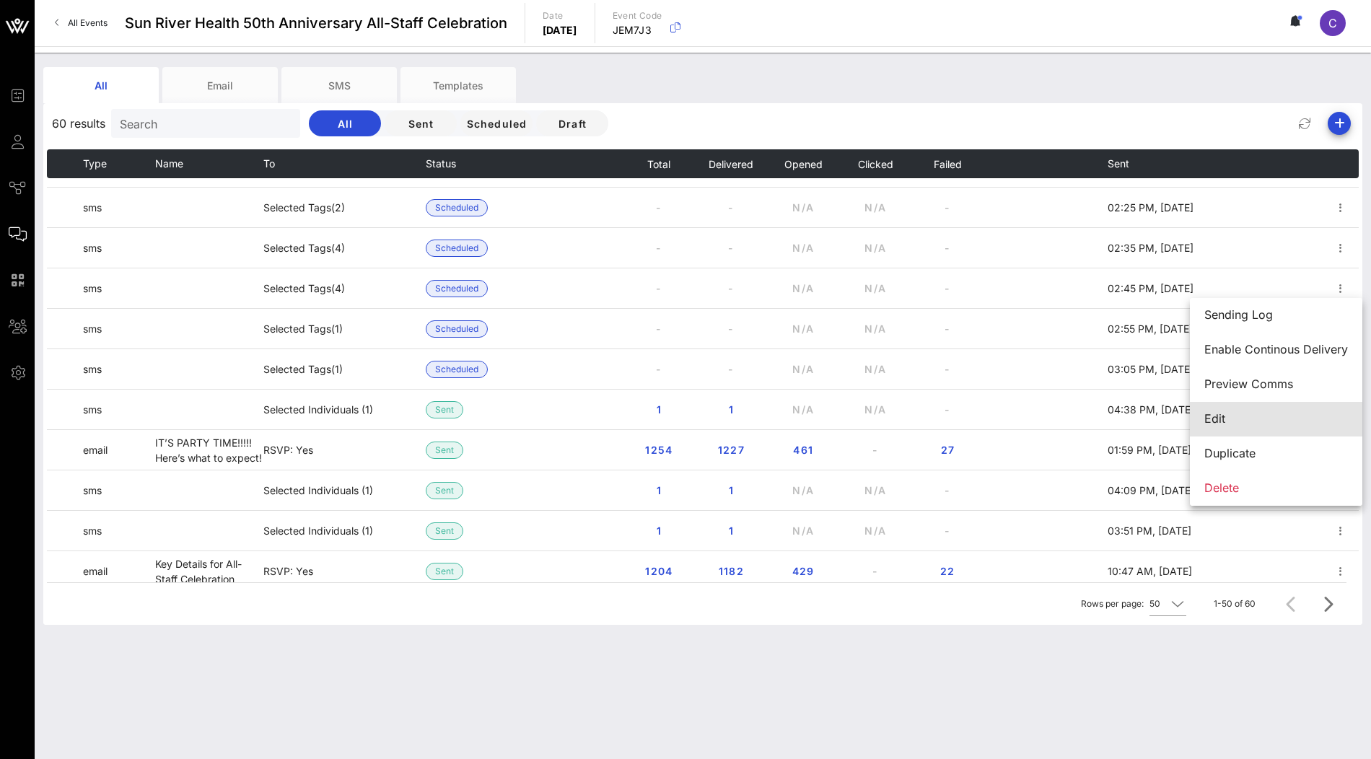
click at [1223, 421] on div "Edit" at bounding box center [1276, 419] width 144 height 14
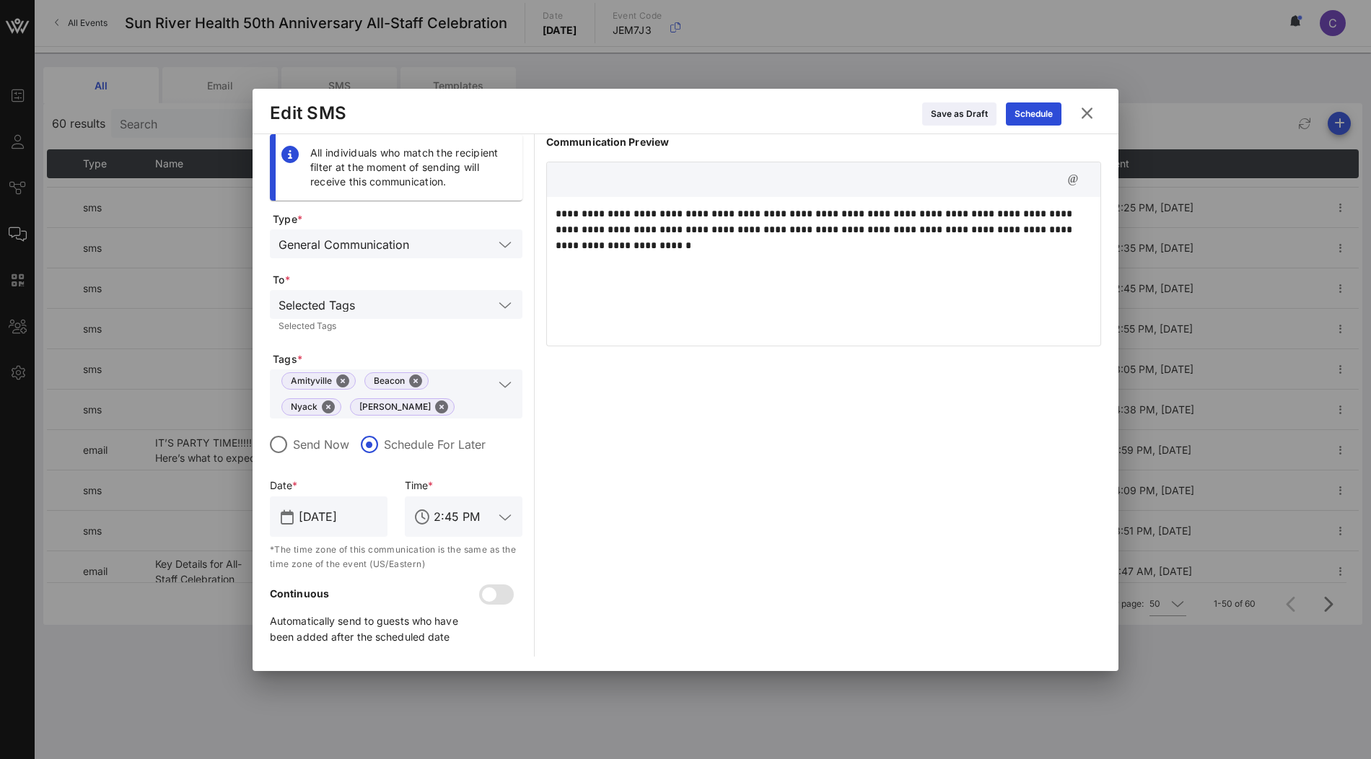
click at [1089, 112] on icon at bounding box center [1086, 113] width 19 height 17
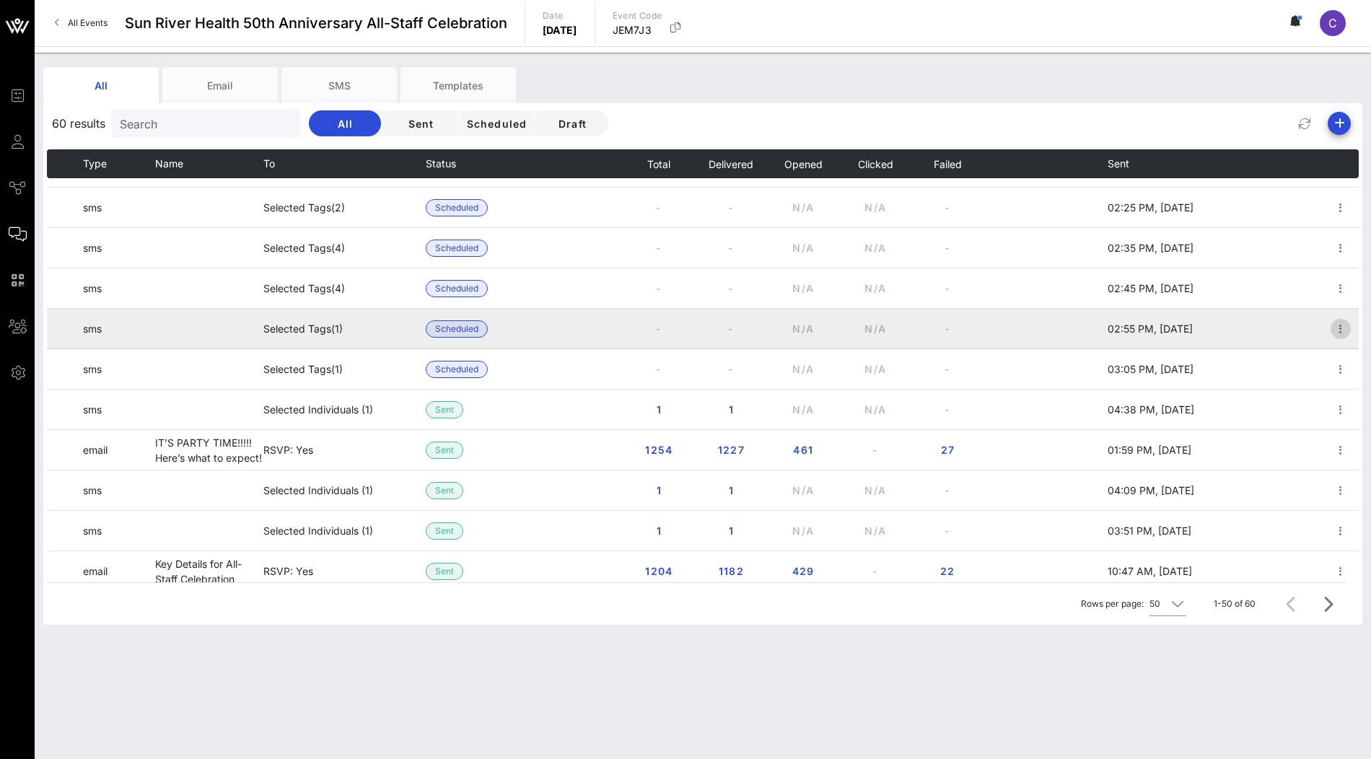
click at [1337, 327] on icon "button" at bounding box center [1340, 328] width 17 height 17
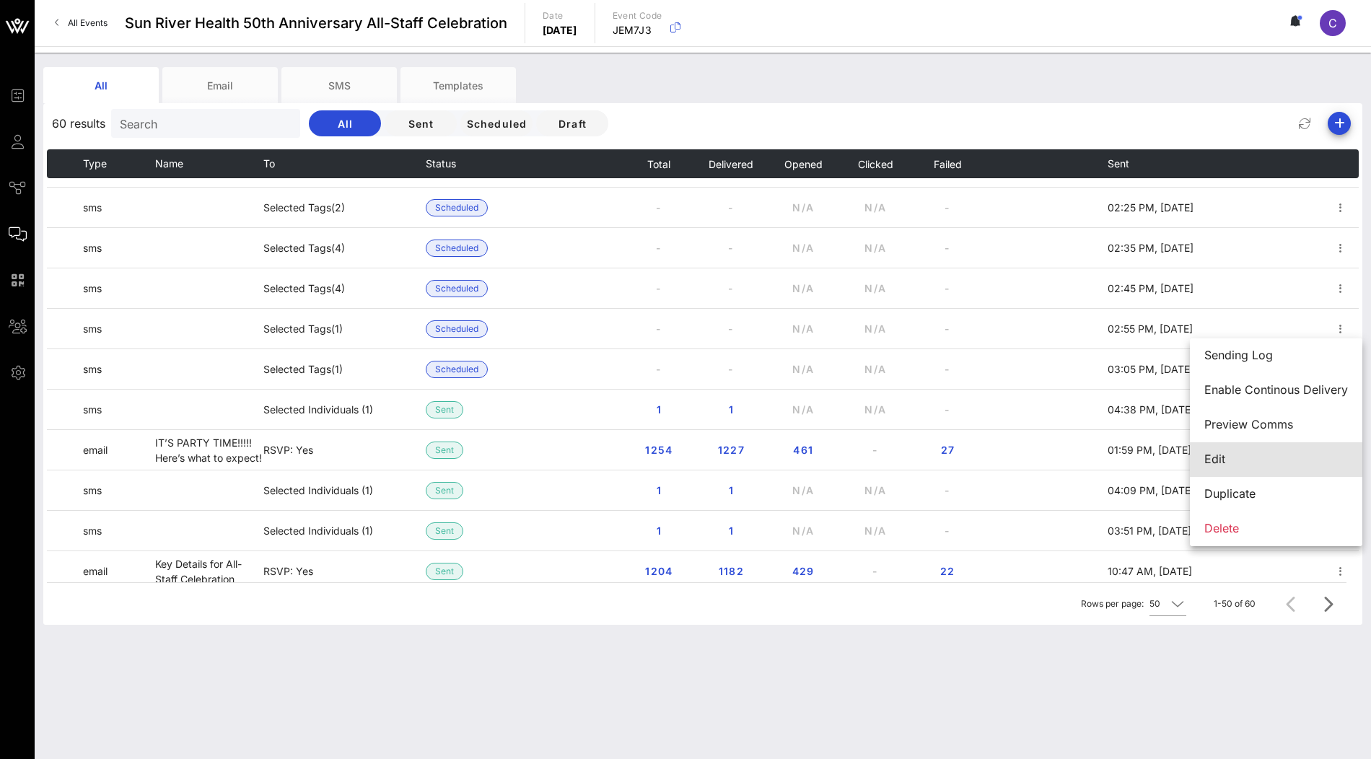
click at [1255, 459] on div "Edit" at bounding box center [1276, 459] width 144 height 14
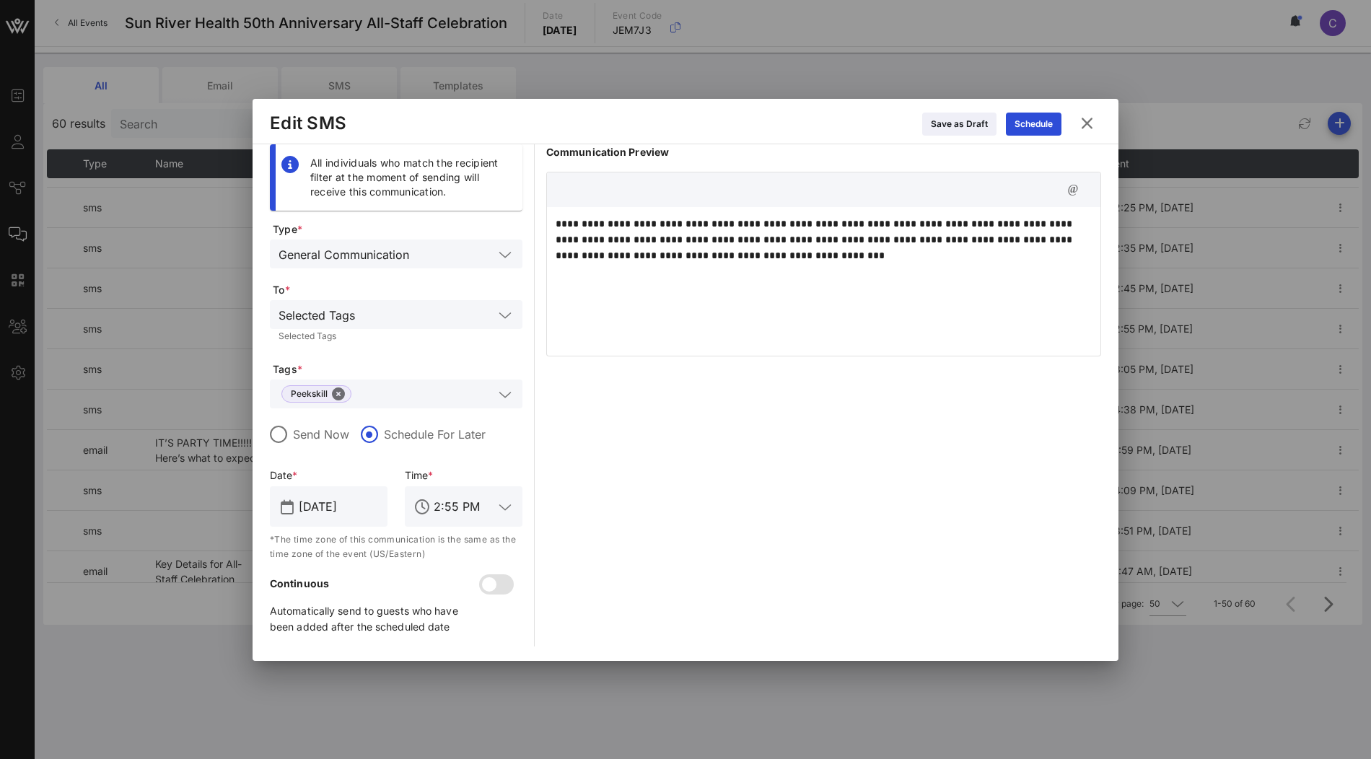
click at [1088, 126] on icon at bounding box center [1086, 123] width 19 height 17
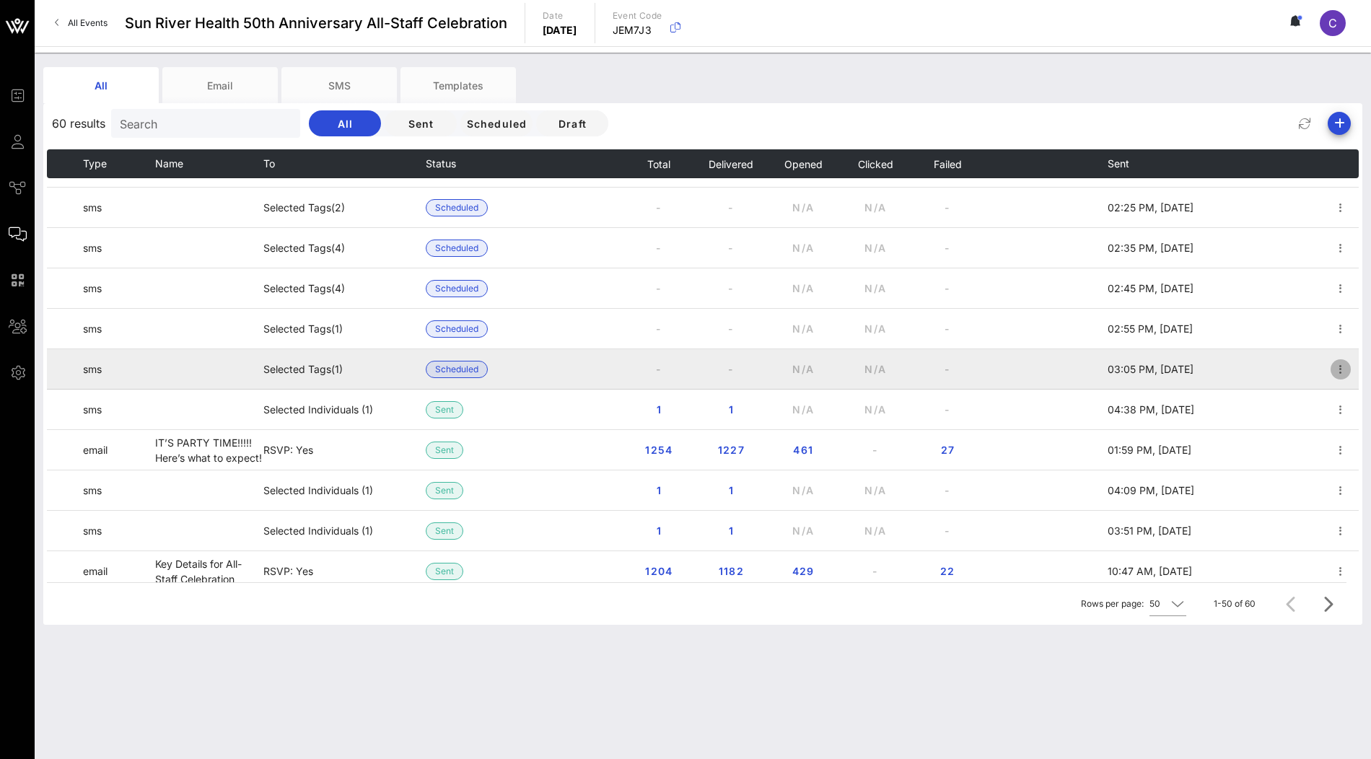
click at [1337, 367] on icon "button" at bounding box center [1340, 369] width 17 height 17
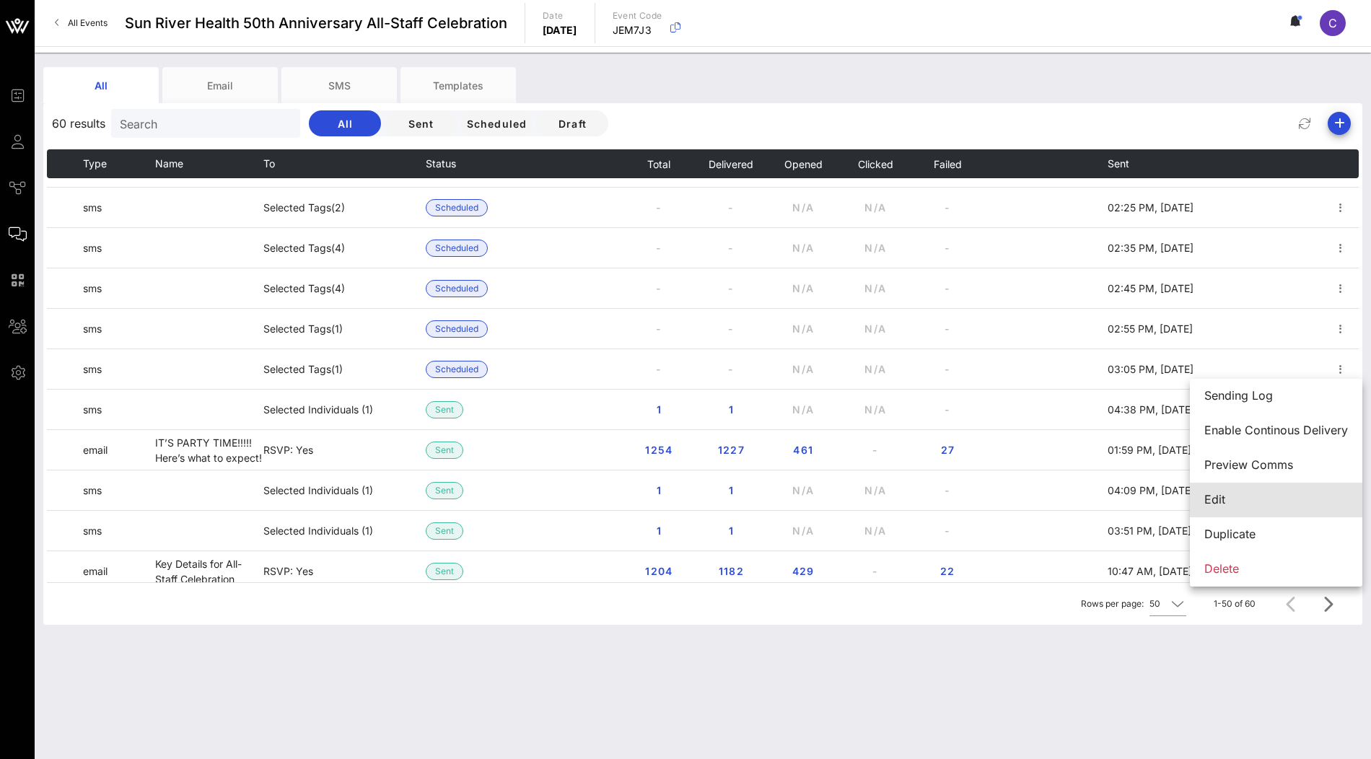
click at [1227, 494] on div "Edit" at bounding box center [1276, 500] width 144 height 14
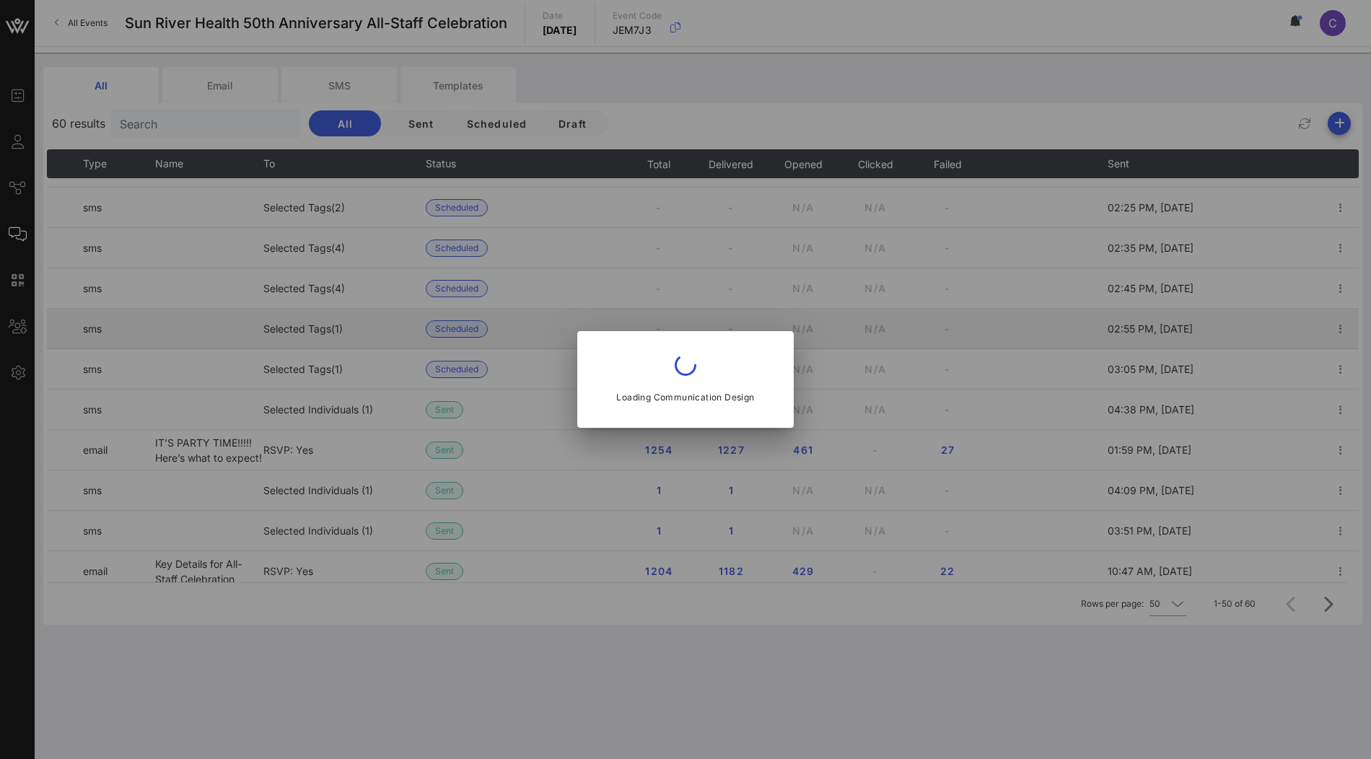
type input "3:05 PM"
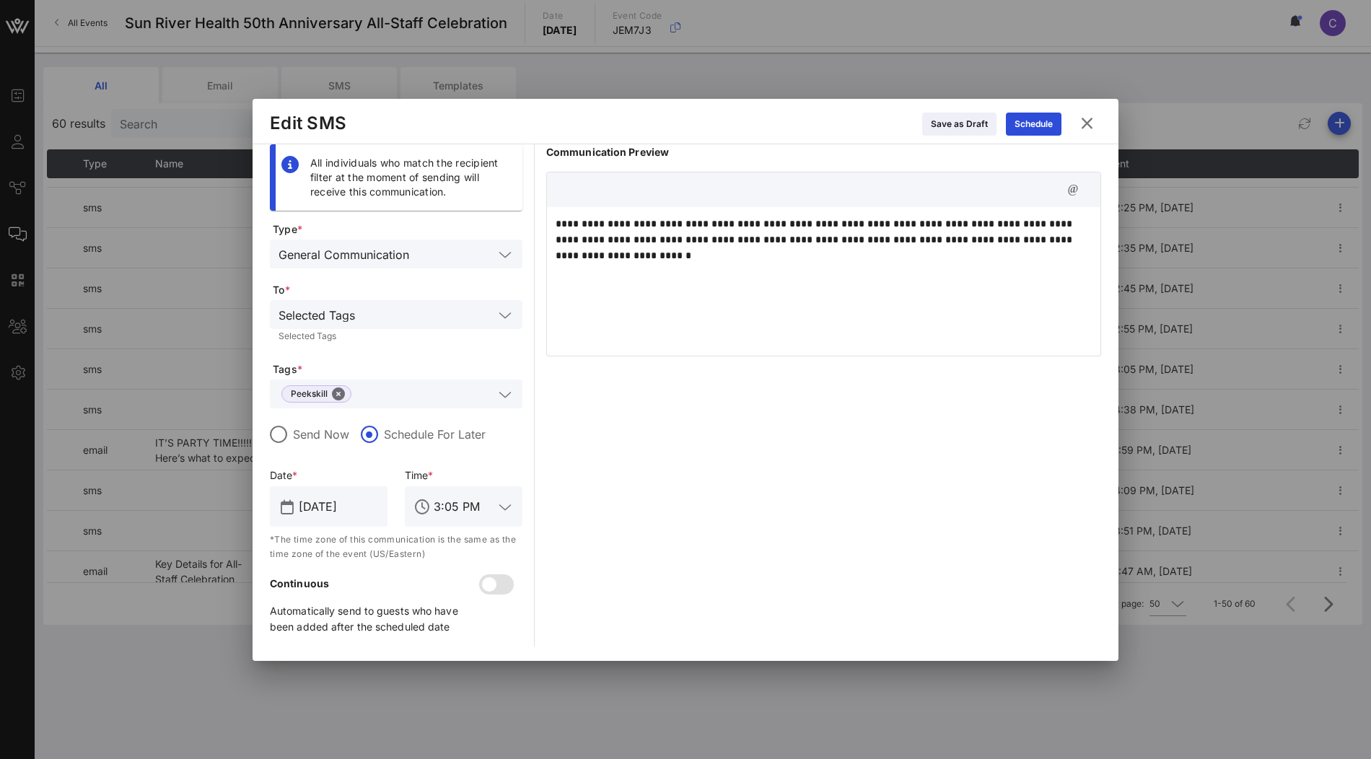
click at [1092, 125] on icon at bounding box center [1086, 123] width 19 height 17
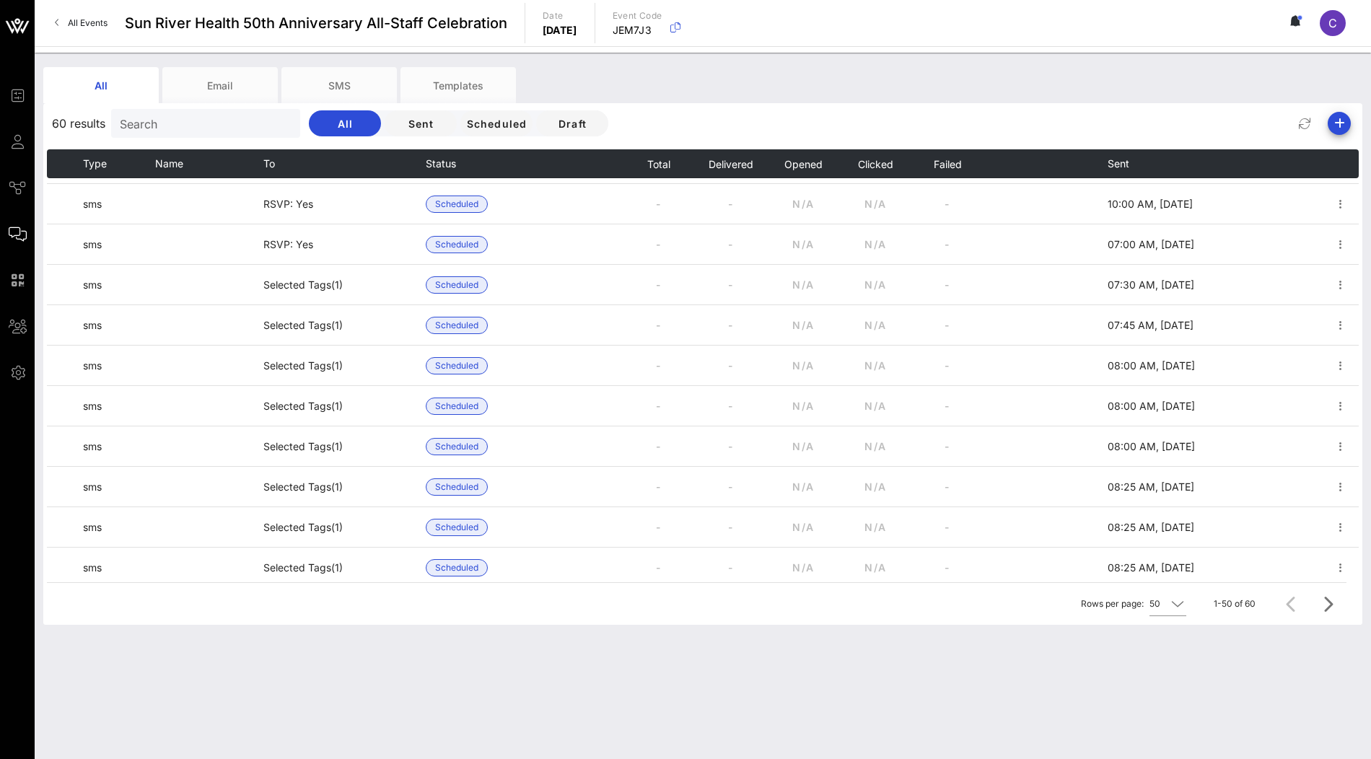
scroll to position [0, 0]
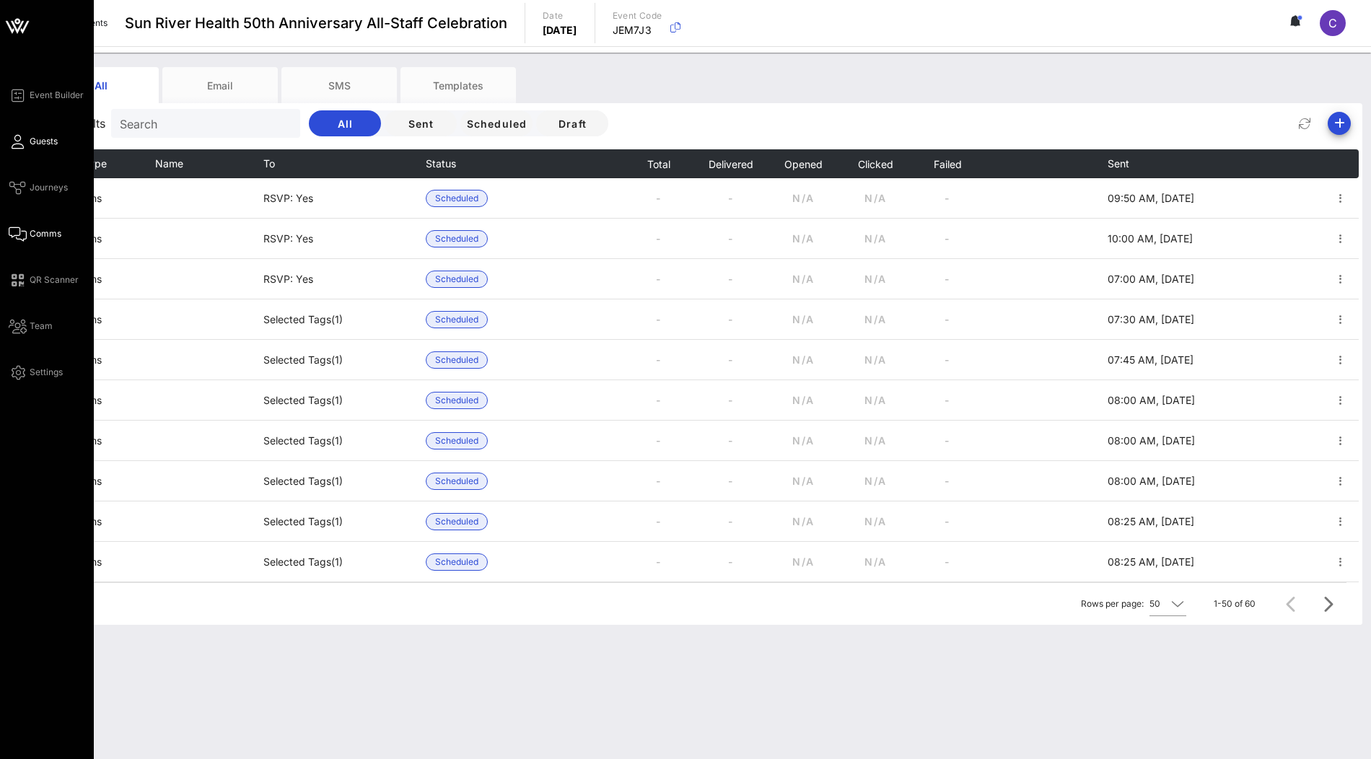
click at [36, 144] on span "Guests" at bounding box center [44, 141] width 28 height 13
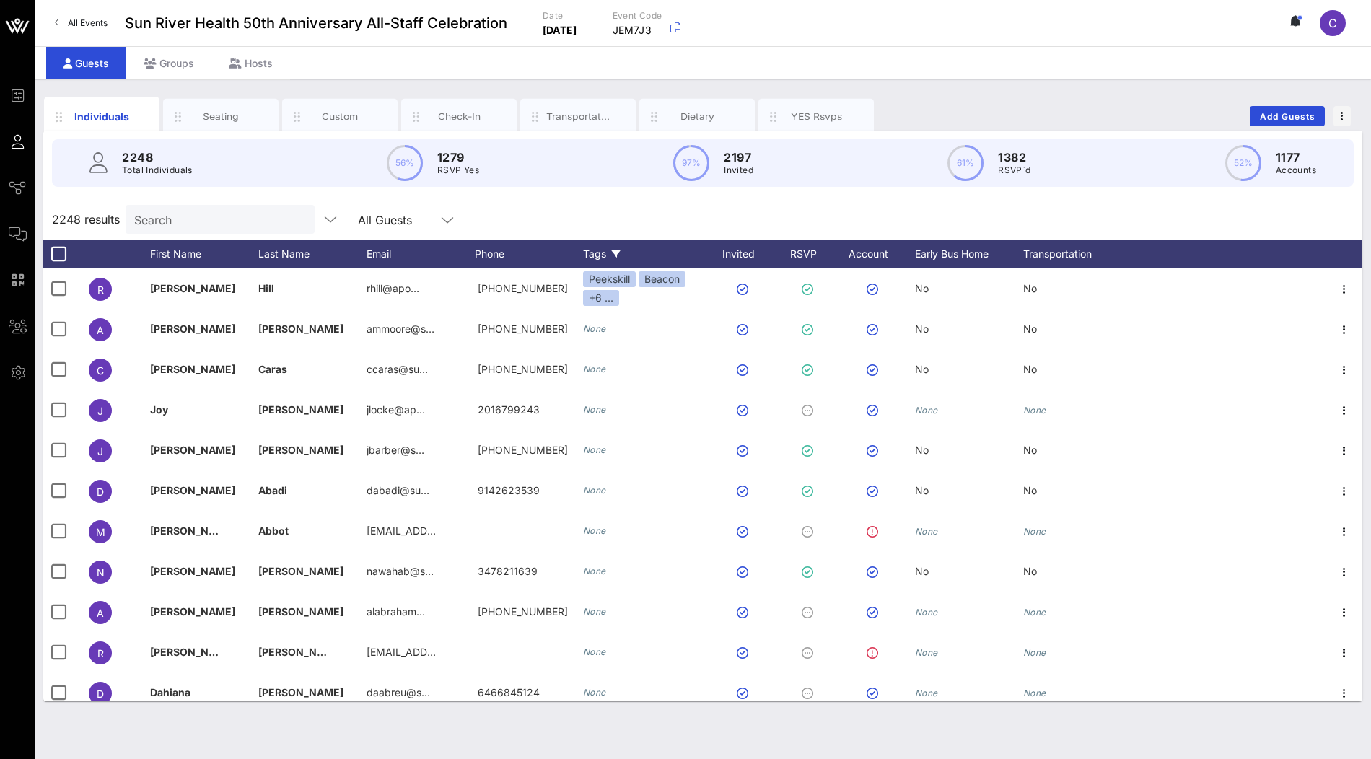
click at [627, 253] on div "Tags" at bounding box center [644, 254] width 123 height 29
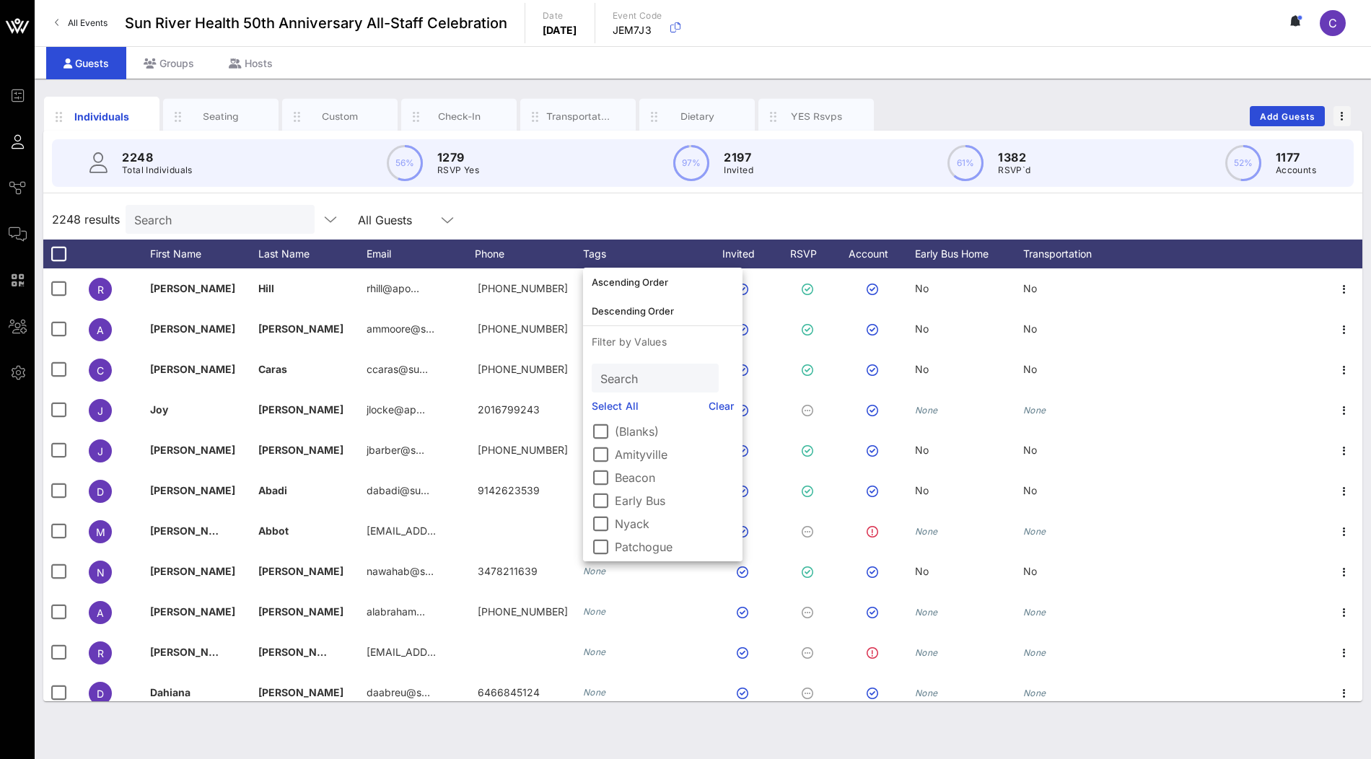
click at [640, 497] on label "Early Bus" at bounding box center [674, 501] width 119 height 14
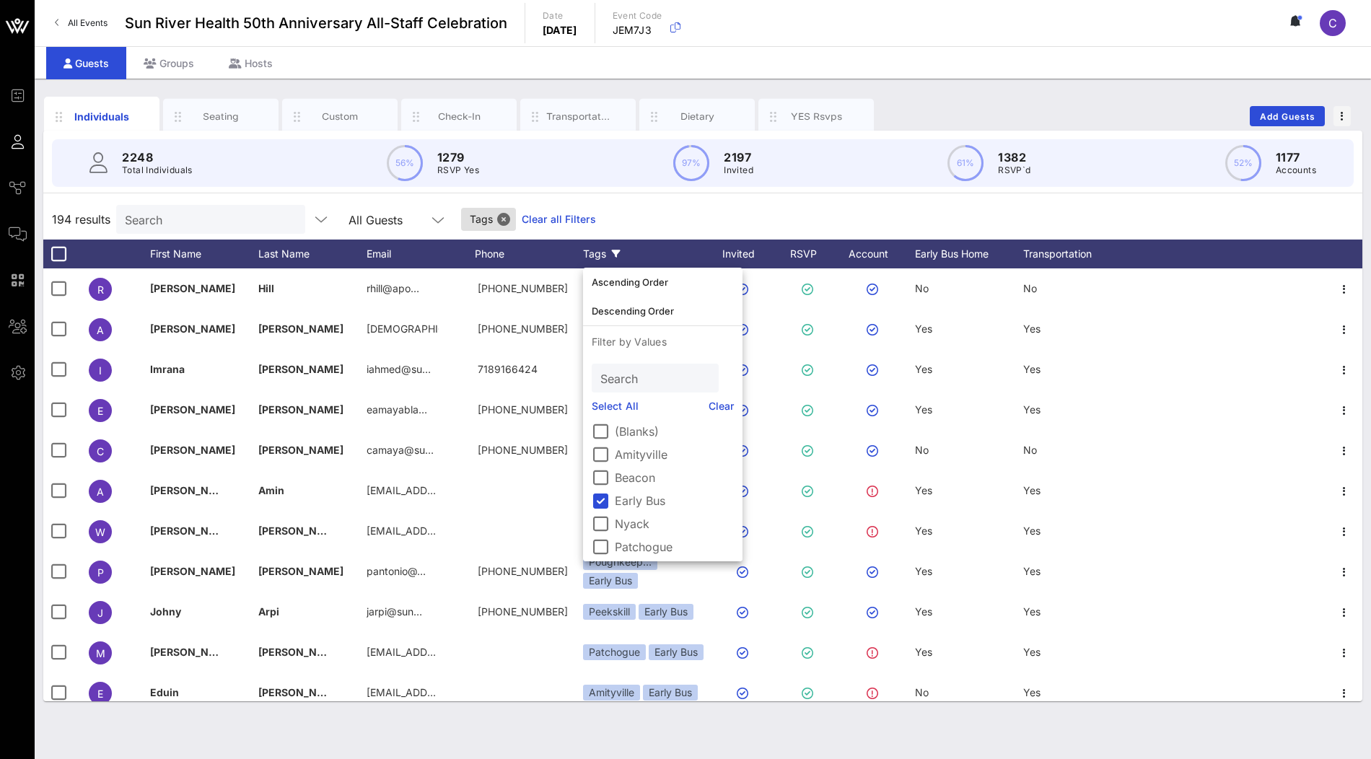
click at [662, 213] on div "194 results Search All Guests Tags Clear all Filters" at bounding box center [702, 219] width 1319 height 40
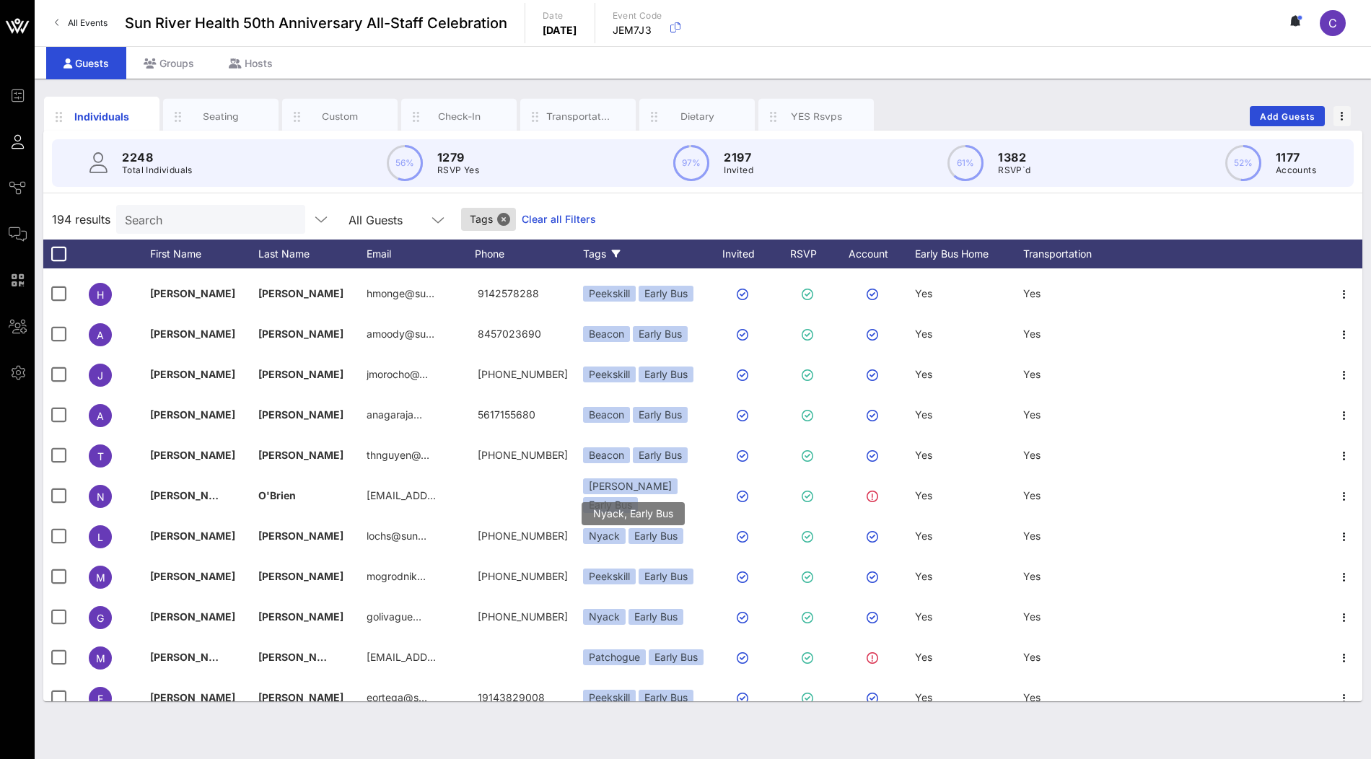
scroll to position [3843, 0]
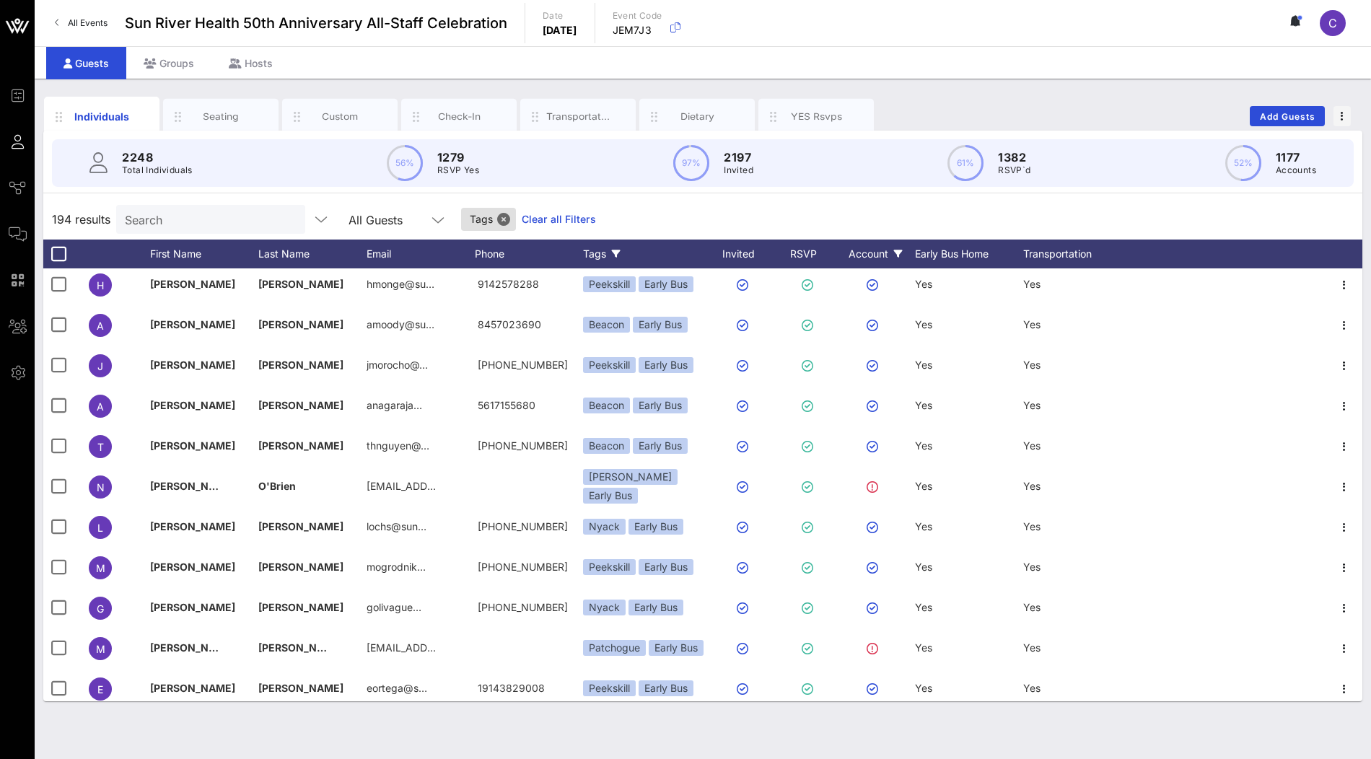
click at [886, 256] on div "Account" at bounding box center [875, 254] width 79 height 29
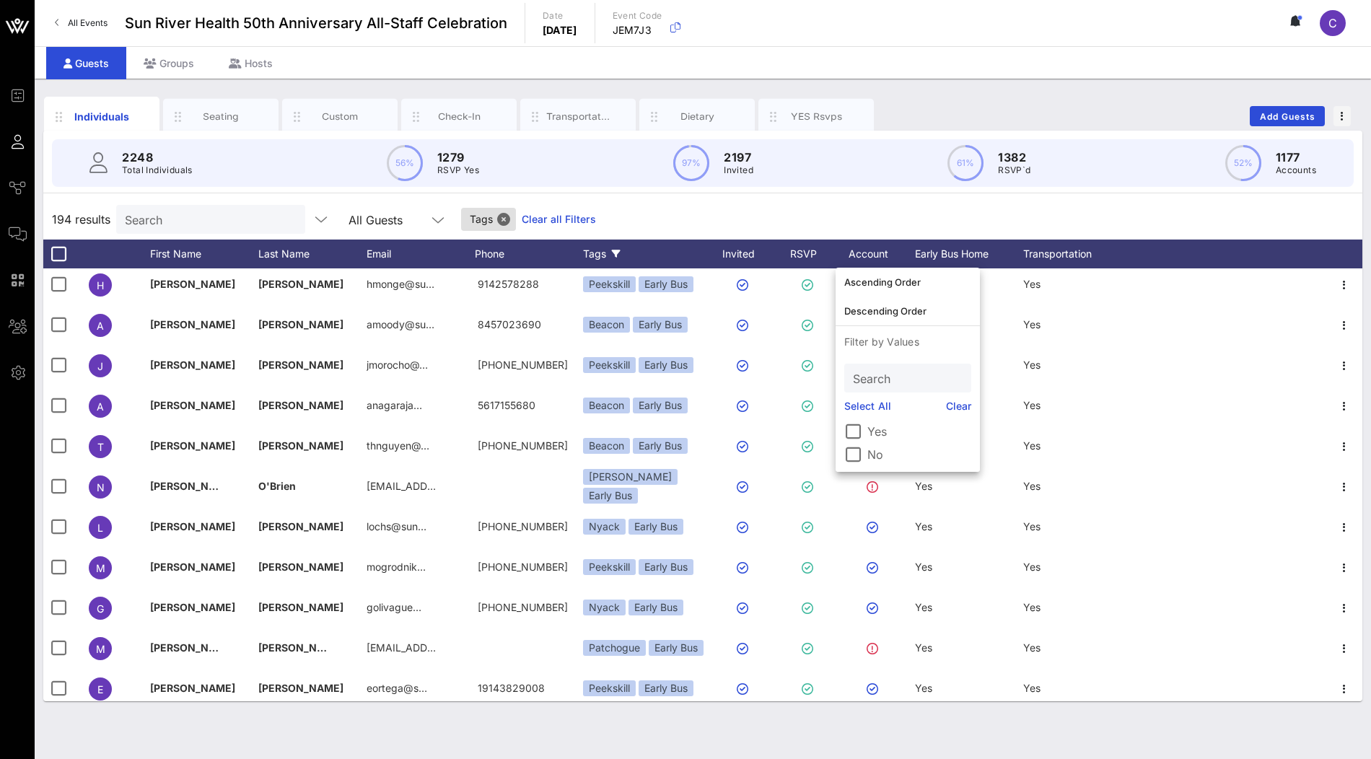
click at [872, 452] on label "No" at bounding box center [919, 454] width 104 height 14
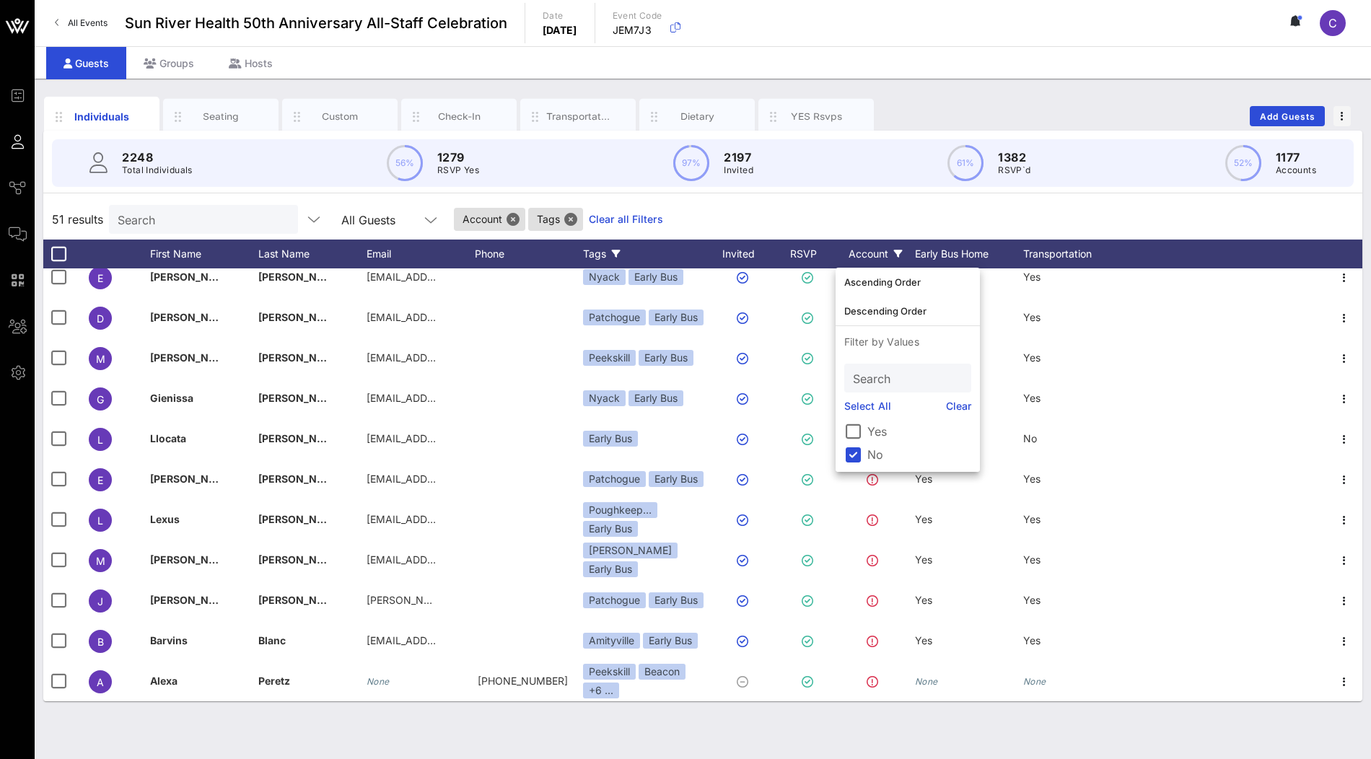
scroll to position [1628, 0]
click at [824, 215] on div "51 results Search All Guests Account Tags Clear all Filters" at bounding box center [702, 219] width 1319 height 40
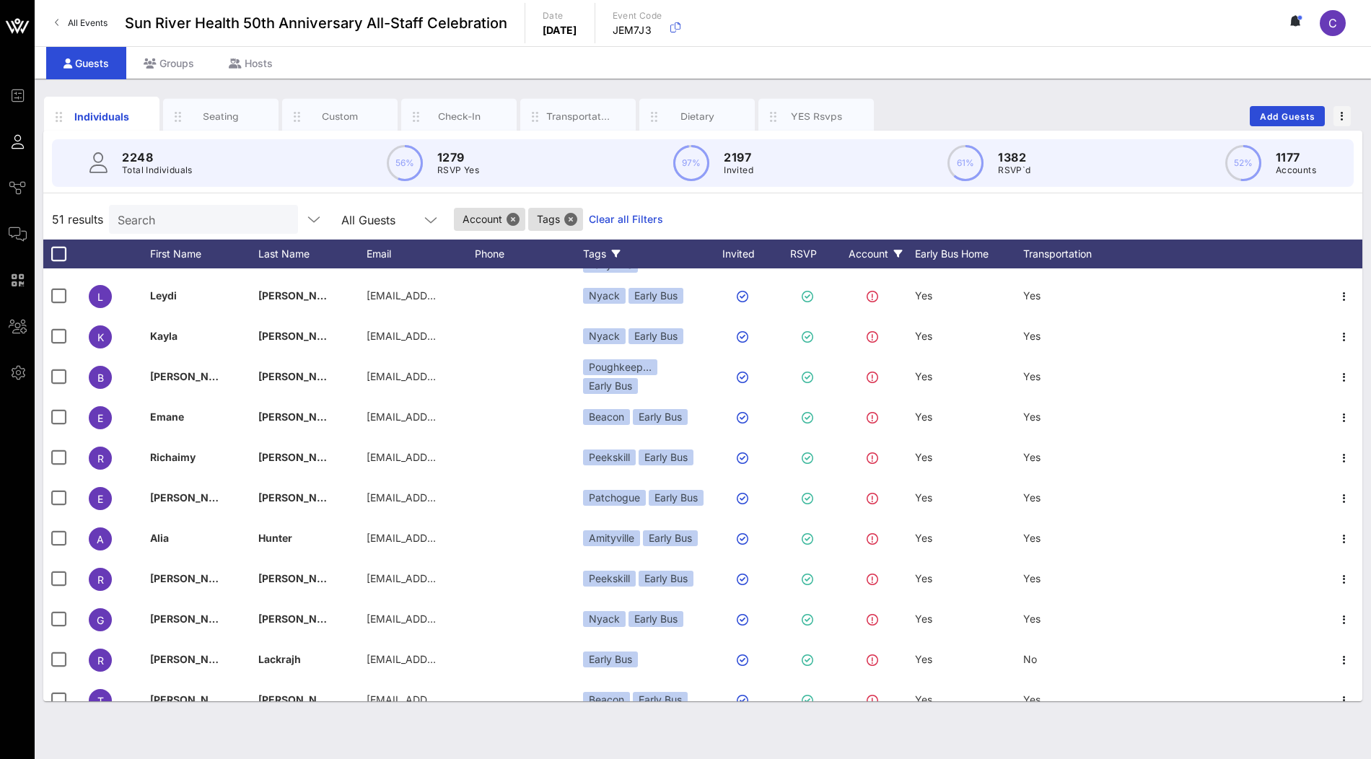
scroll to position [0, 0]
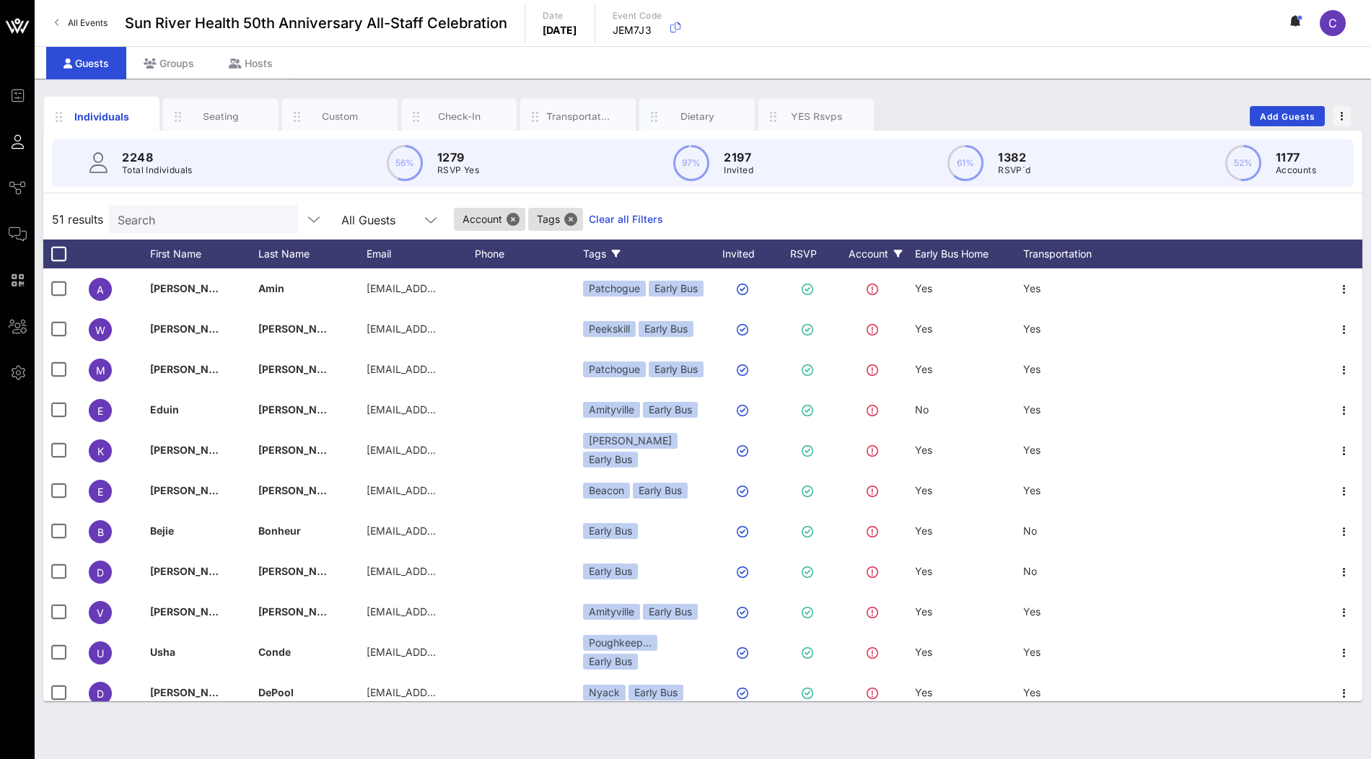
click at [603, 220] on link "Clear all Filters" at bounding box center [626, 219] width 74 height 16
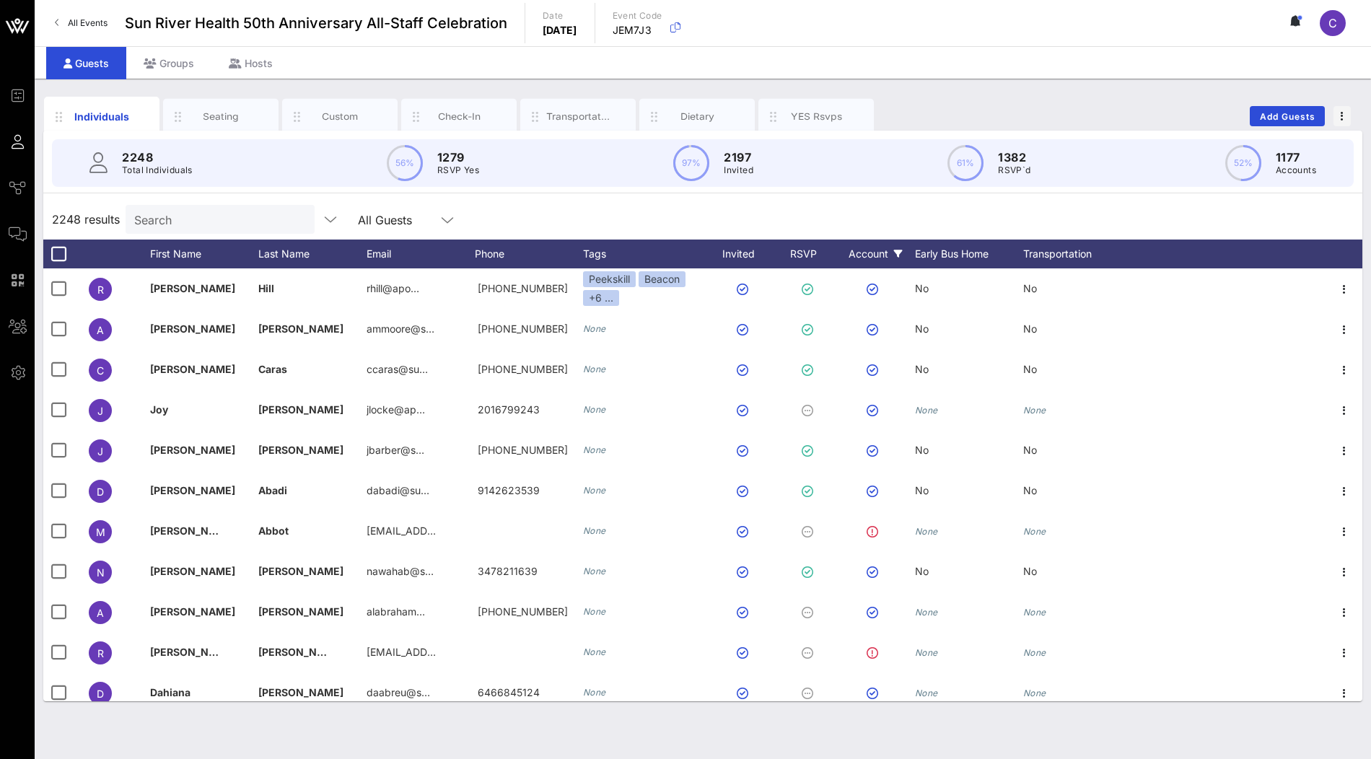
click at [888, 260] on div "Account" at bounding box center [875, 254] width 79 height 29
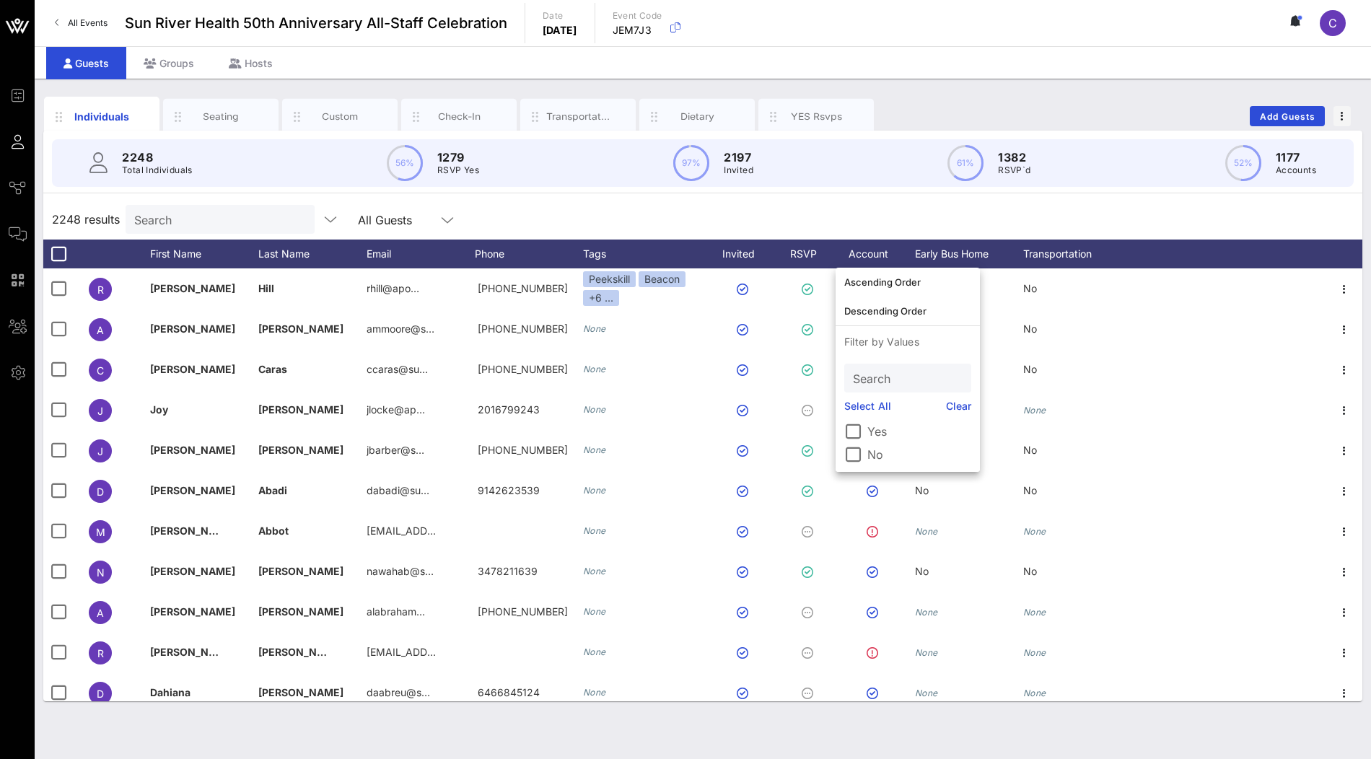
click at [871, 450] on label "No" at bounding box center [919, 454] width 104 height 14
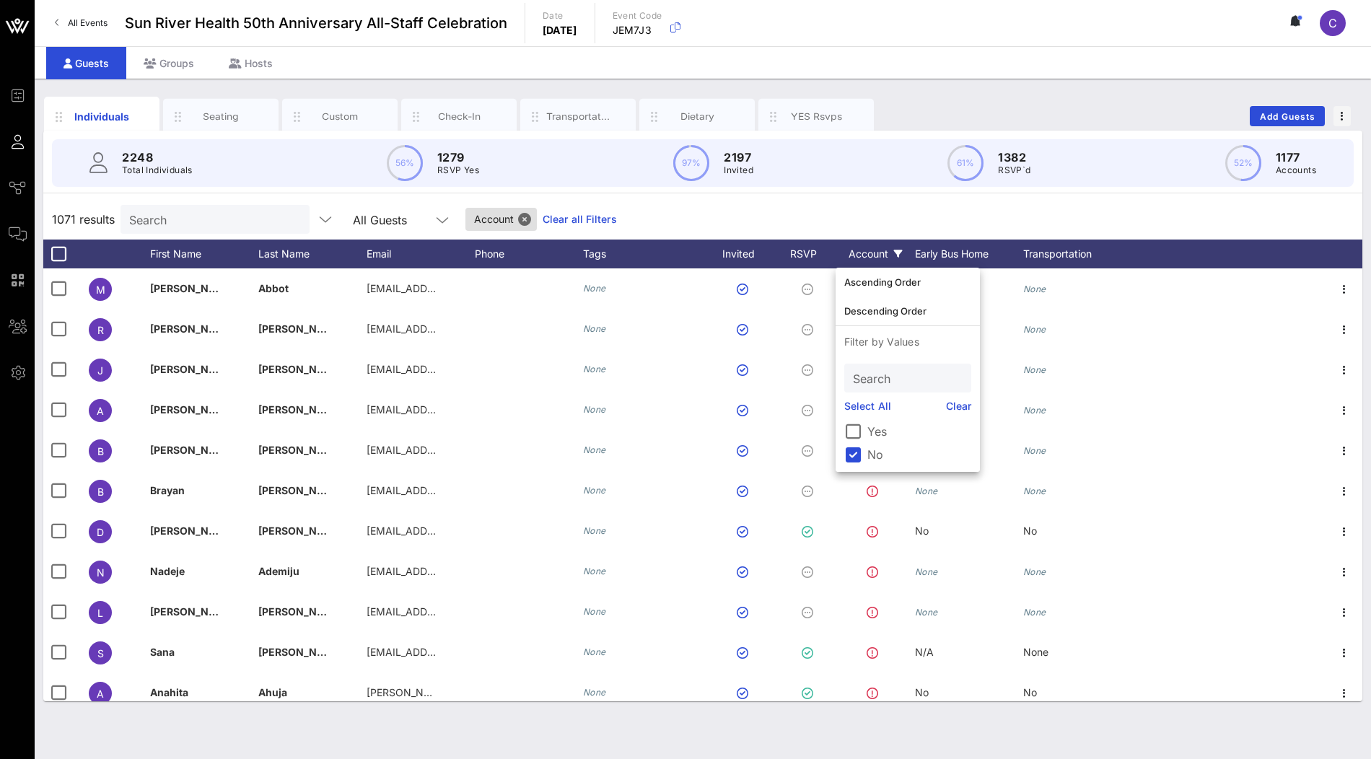
click at [844, 202] on div "1071 results Search All Guests Account Clear all Filters" at bounding box center [702, 219] width 1319 height 40
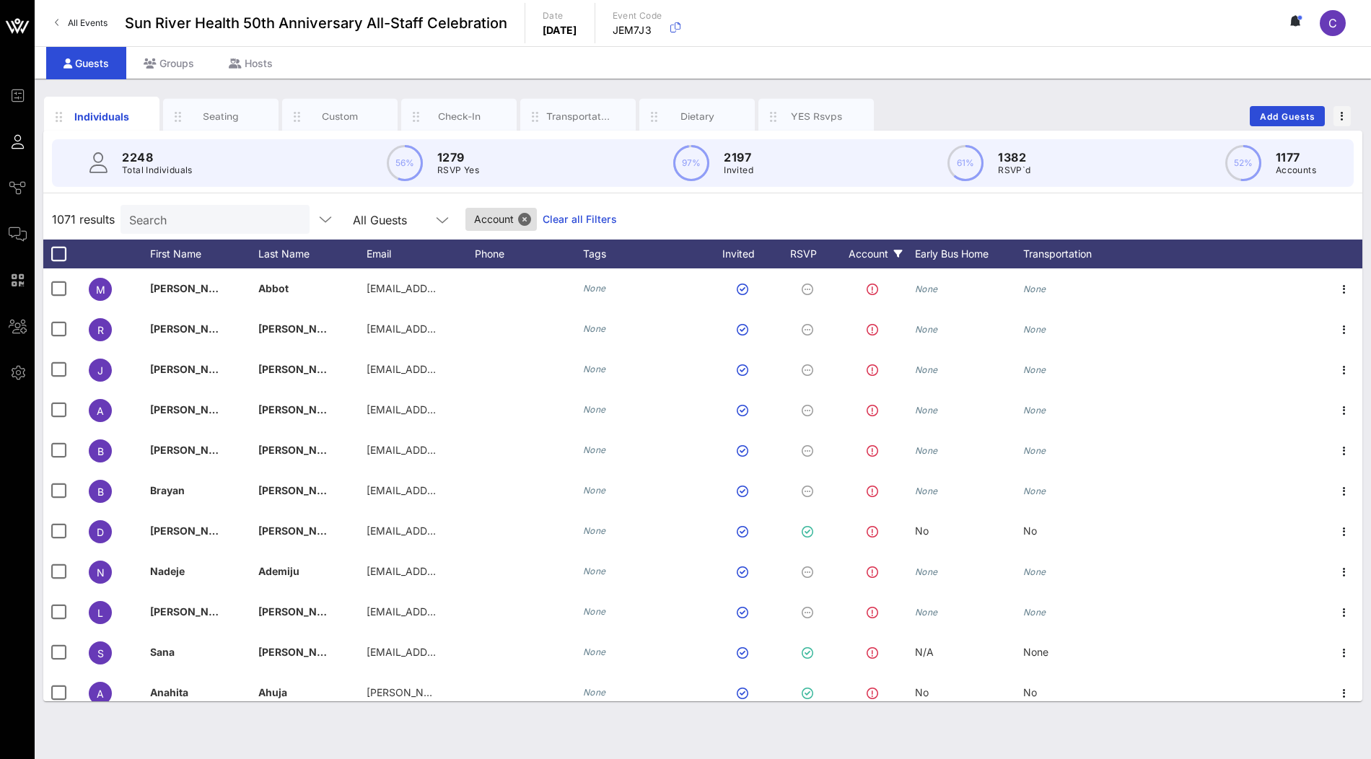
click at [560, 224] on link "Clear all Filters" at bounding box center [580, 219] width 74 height 16
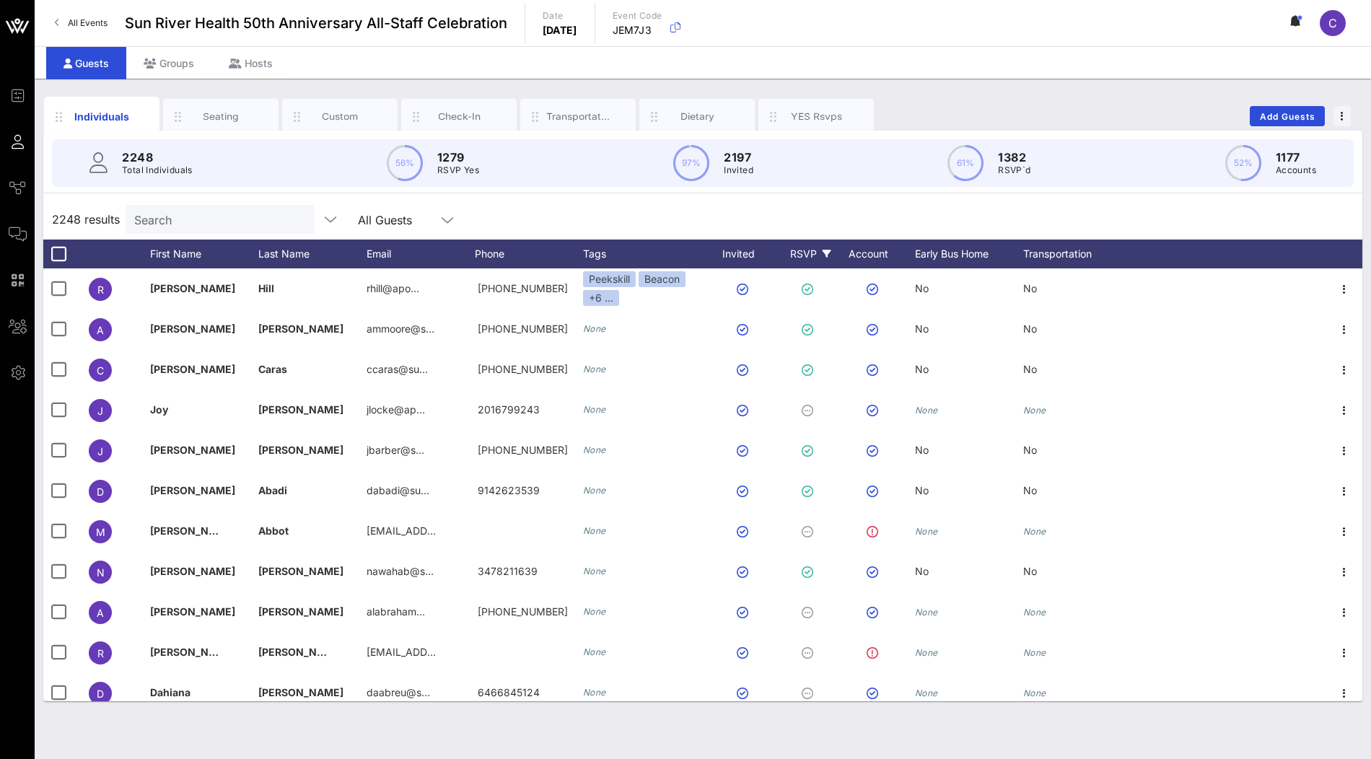
click at [802, 254] on div "RSVP" at bounding box center [810, 254] width 51 height 29
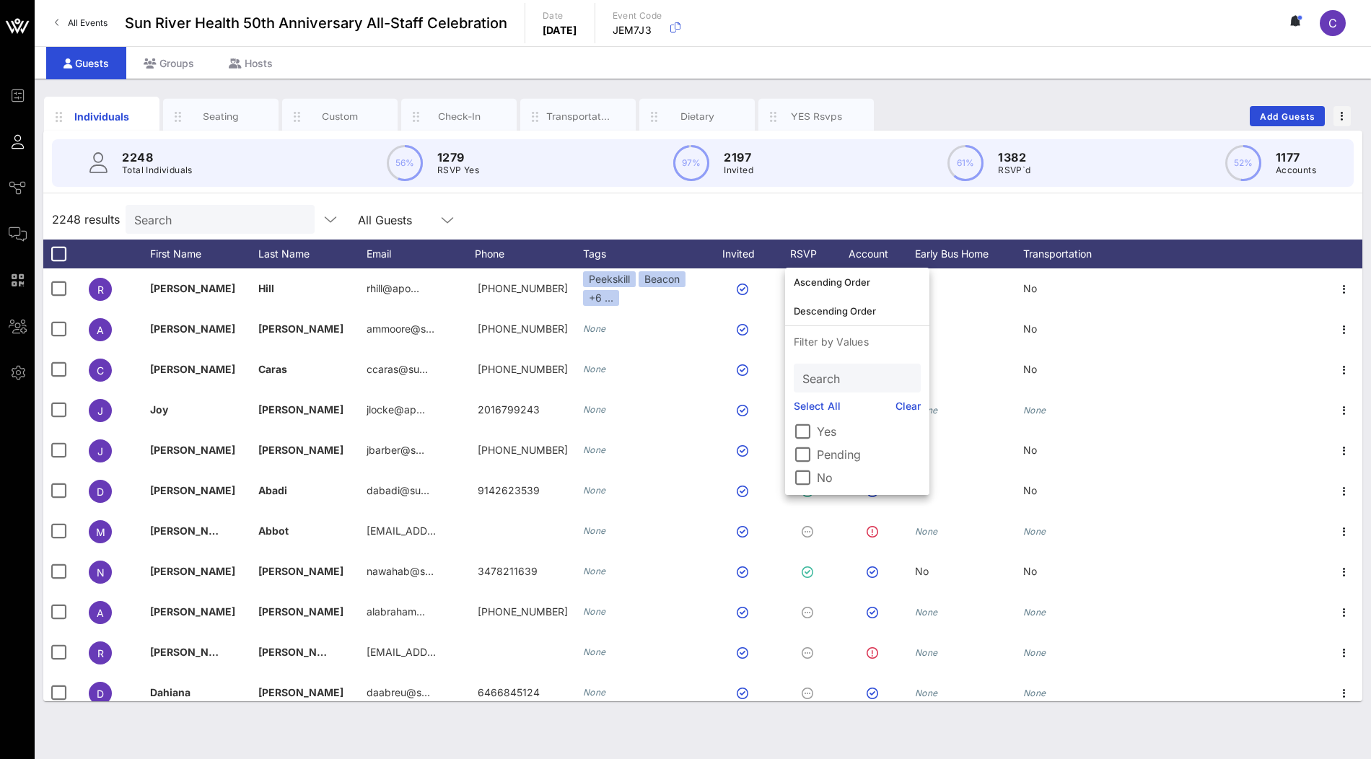
click at [826, 429] on label "Yes" at bounding box center [869, 431] width 104 height 14
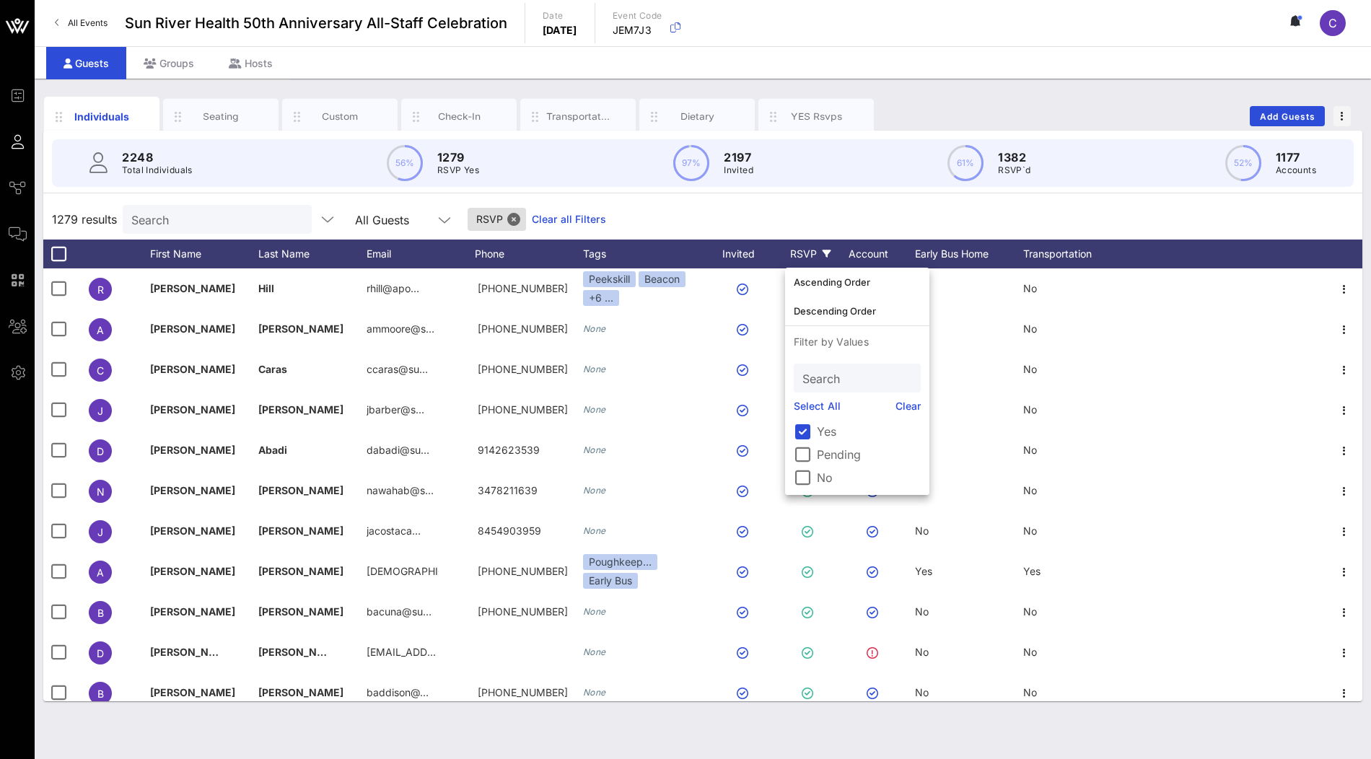
click at [858, 214] on div "1279 results Search All Guests RSVP Clear all Filters" at bounding box center [702, 219] width 1319 height 40
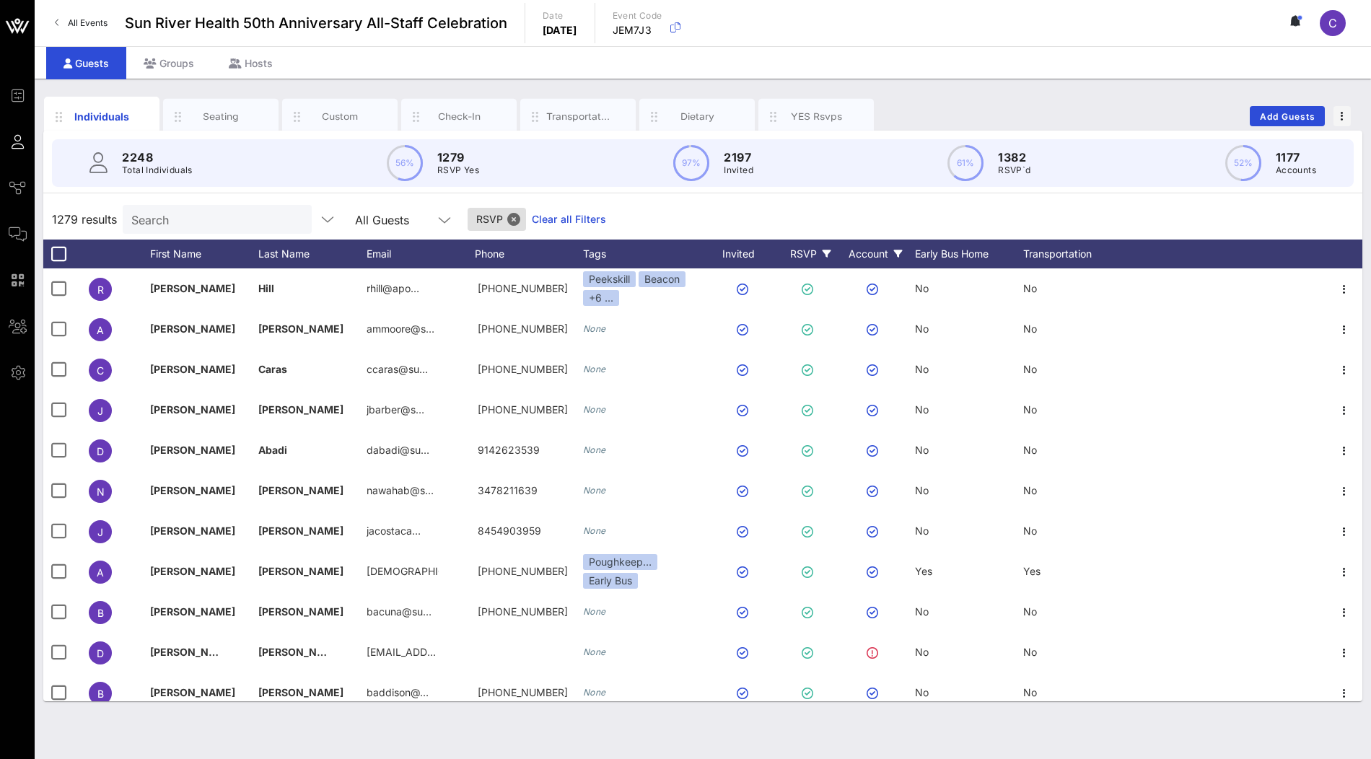
click at [866, 254] on div "Account" at bounding box center [875, 254] width 79 height 29
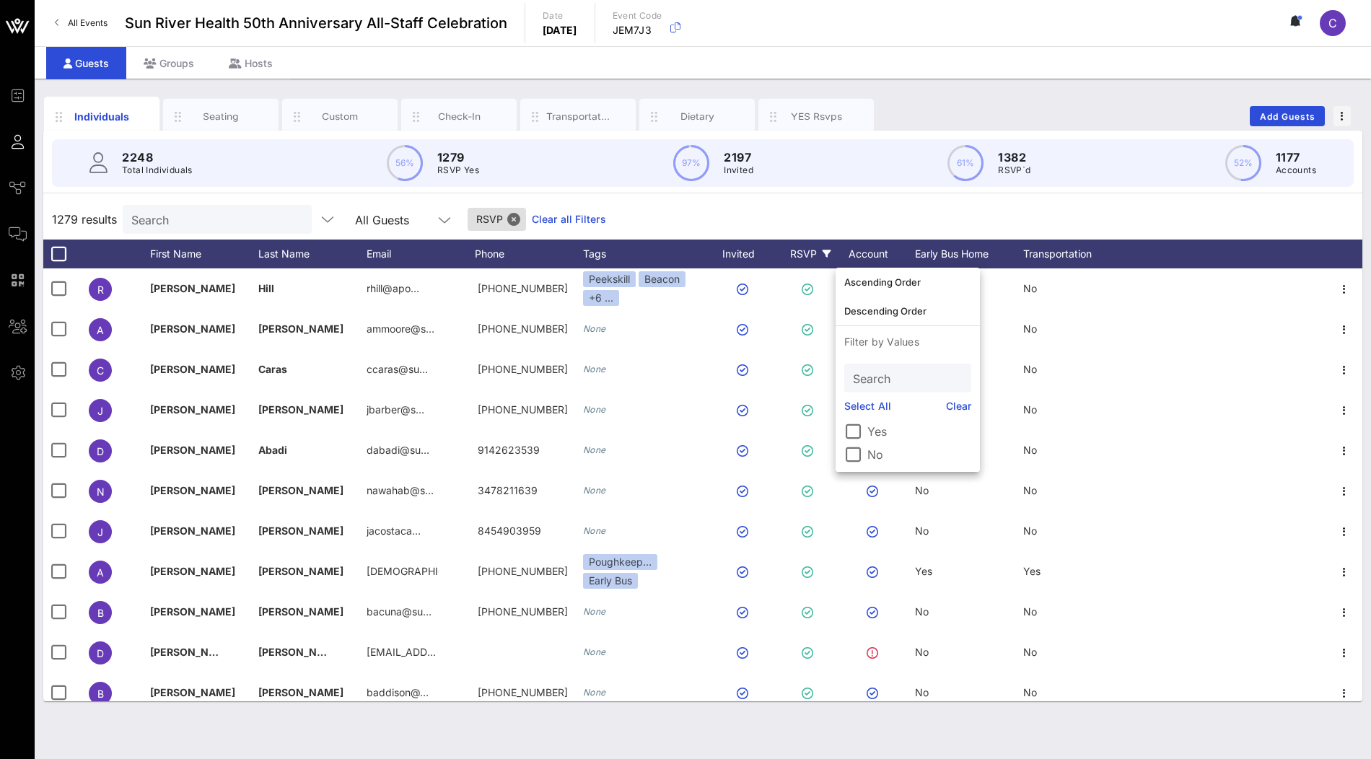
click at [875, 453] on label "No" at bounding box center [919, 454] width 104 height 14
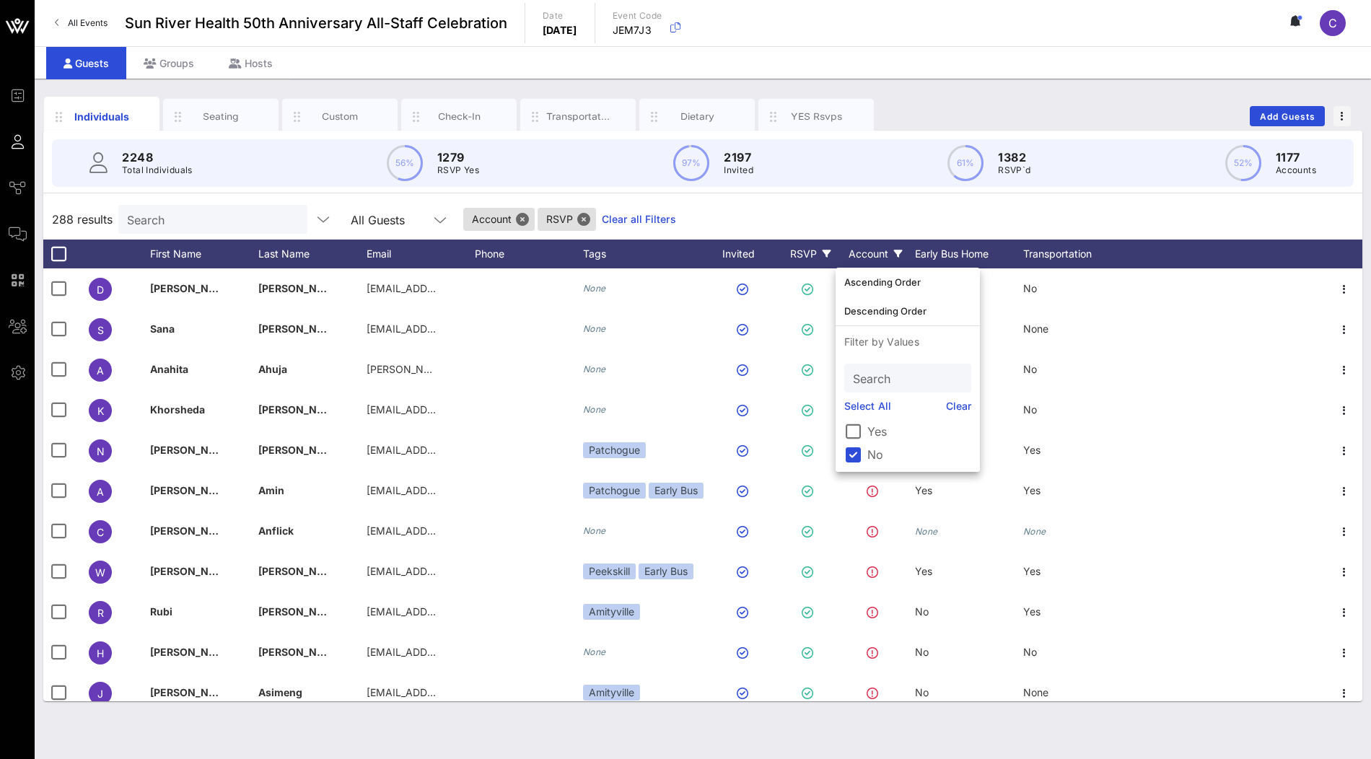
click at [877, 199] on div "288 results Search All Guests Account RSVP Clear all Filters" at bounding box center [702, 219] width 1319 height 40
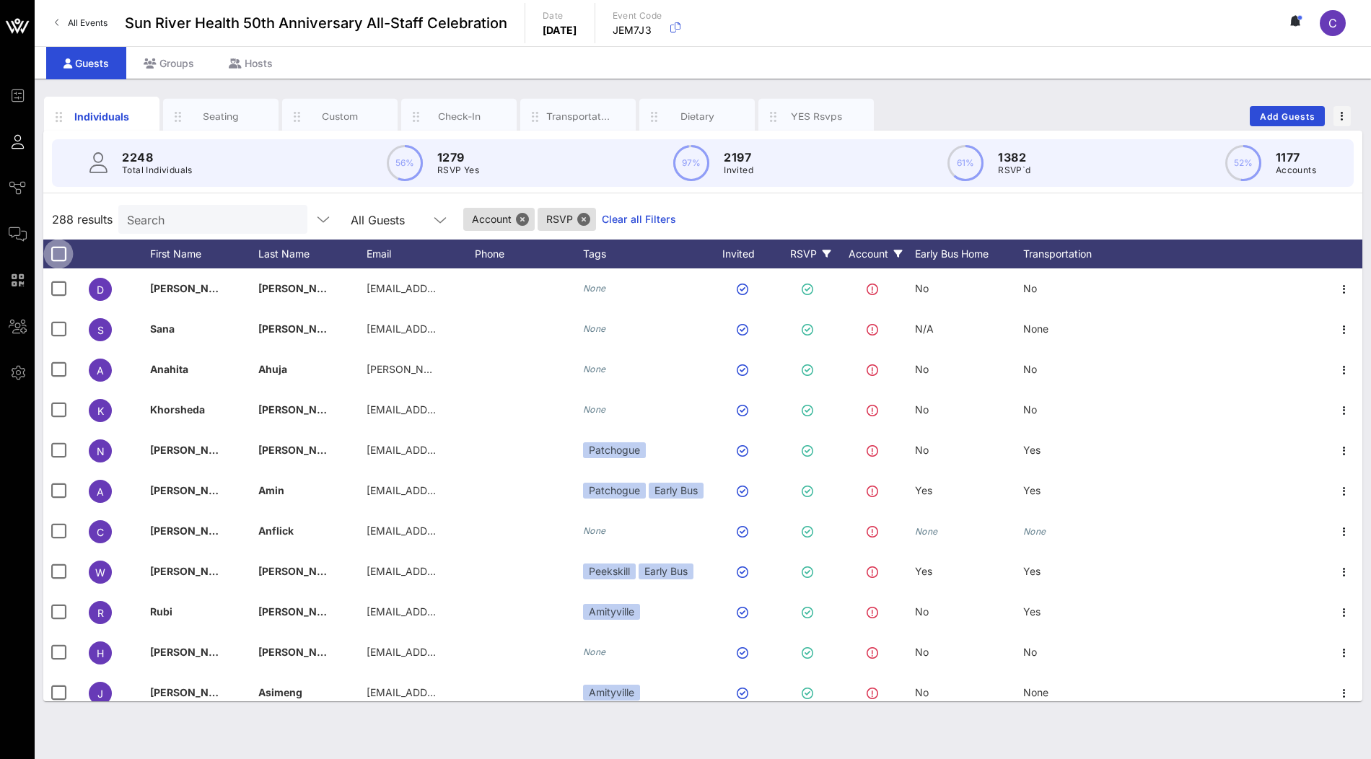
click at [58, 253] on div at bounding box center [58, 254] width 25 height 25
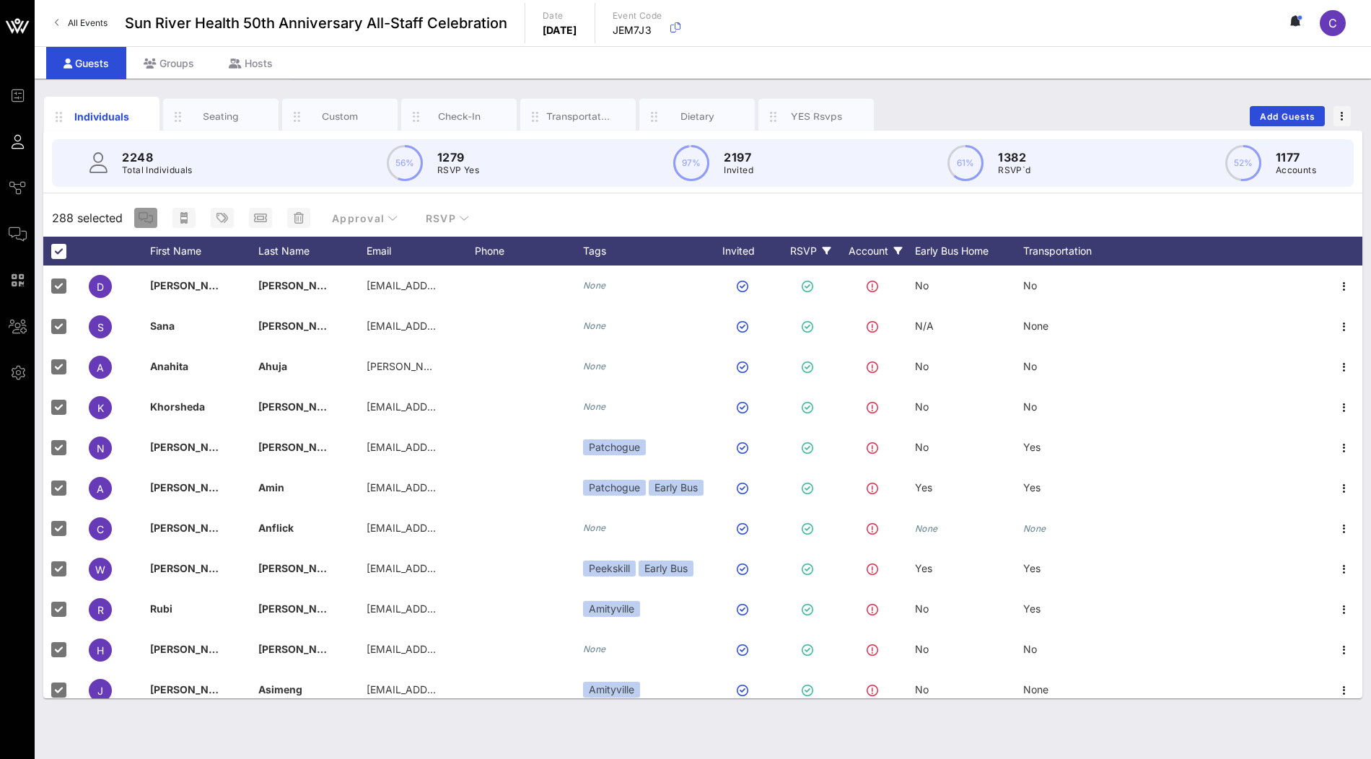
click at [149, 217] on icon "button" at bounding box center [146, 218] width 14 height 12
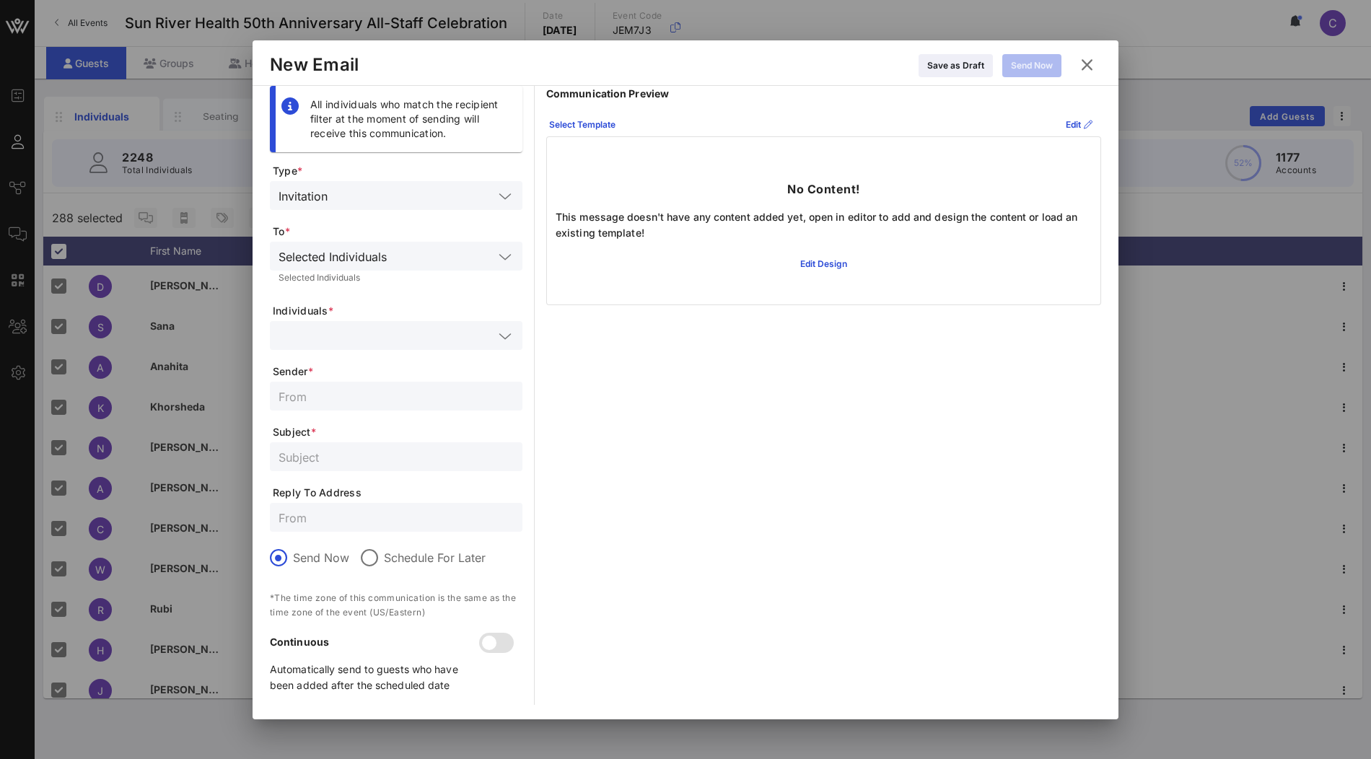
click at [416, 331] on input "text" at bounding box center [386, 335] width 215 height 19
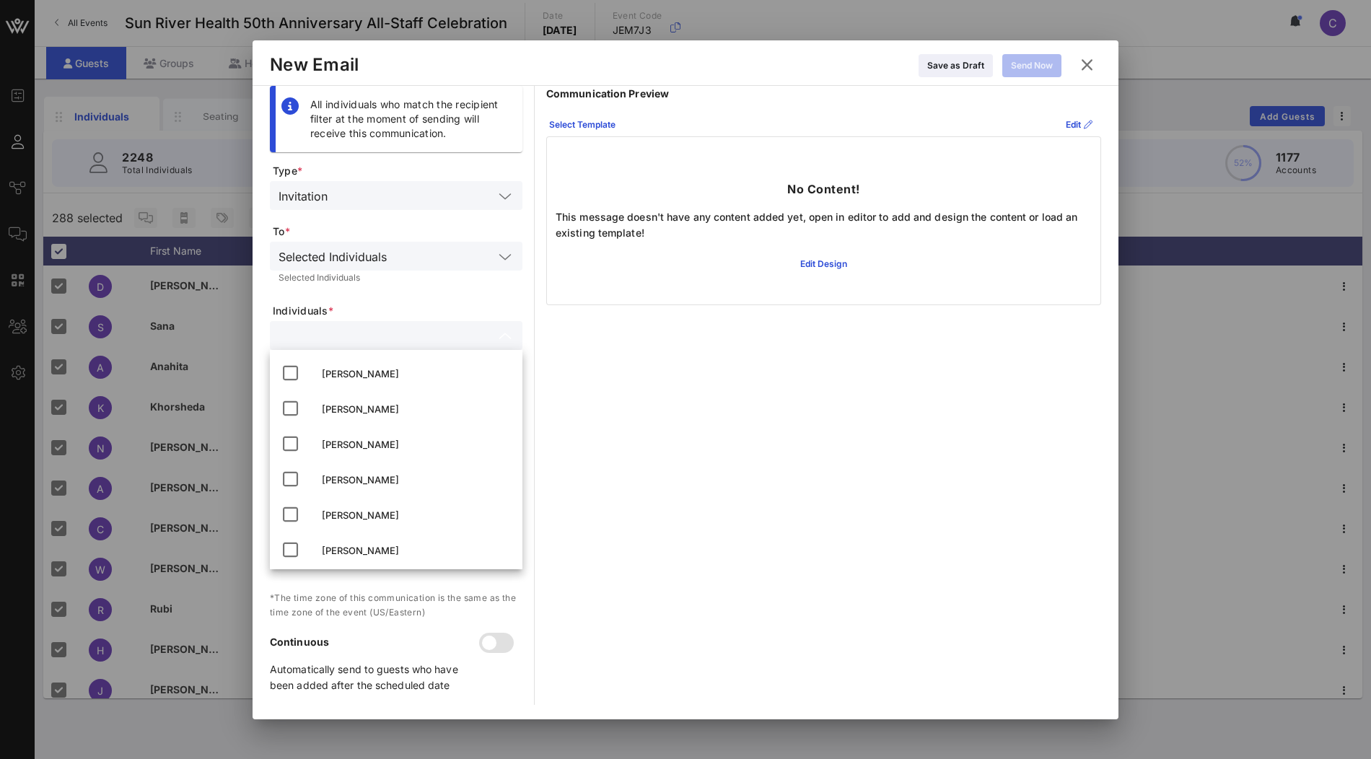
click at [419, 302] on form "Type * Invitation To * Selected Individuals Selected Individuals Individuals * …" at bounding box center [396, 434] width 253 height 541
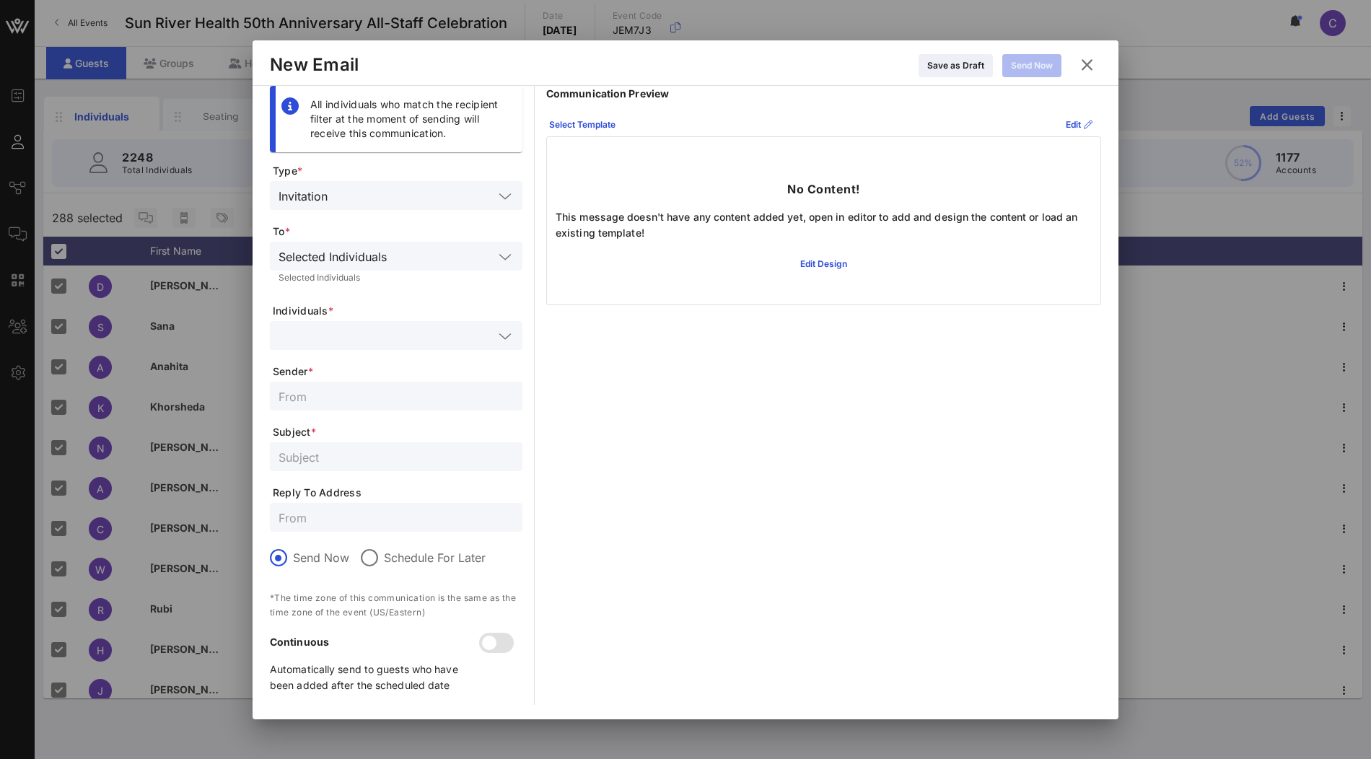
click at [1090, 66] on icon at bounding box center [1086, 64] width 19 height 17
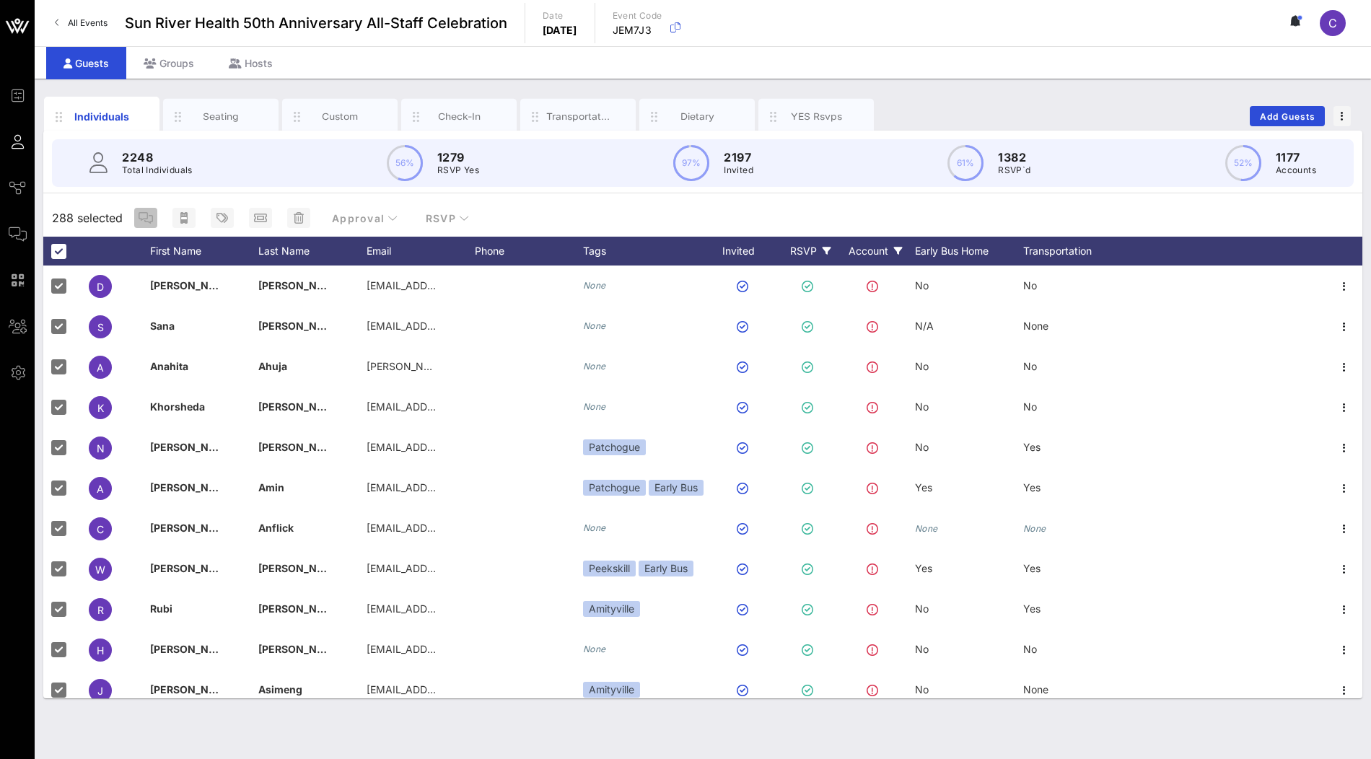
click at [143, 217] on icon "button" at bounding box center [146, 218] width 14 height 12
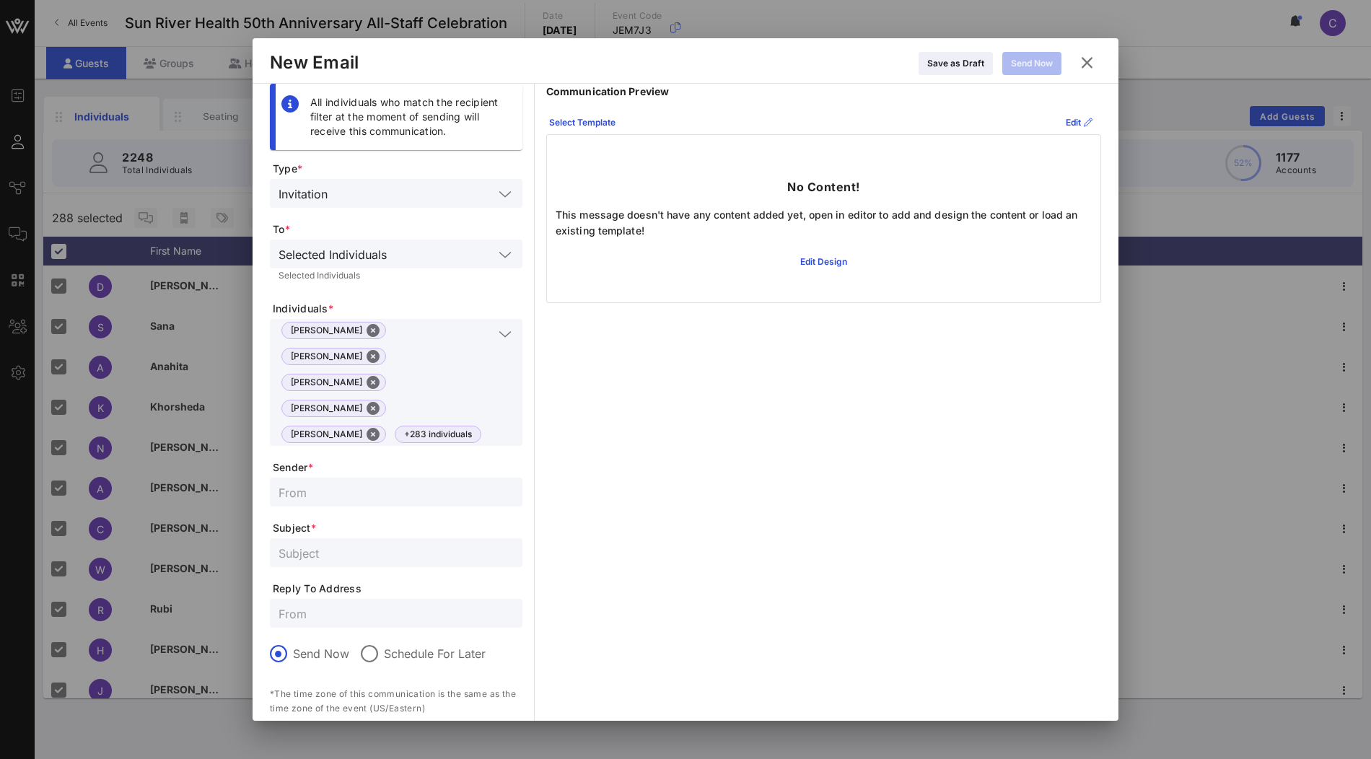
click at [1090, 64] on icon at bounding box center [1086, 62] width 19 height 17
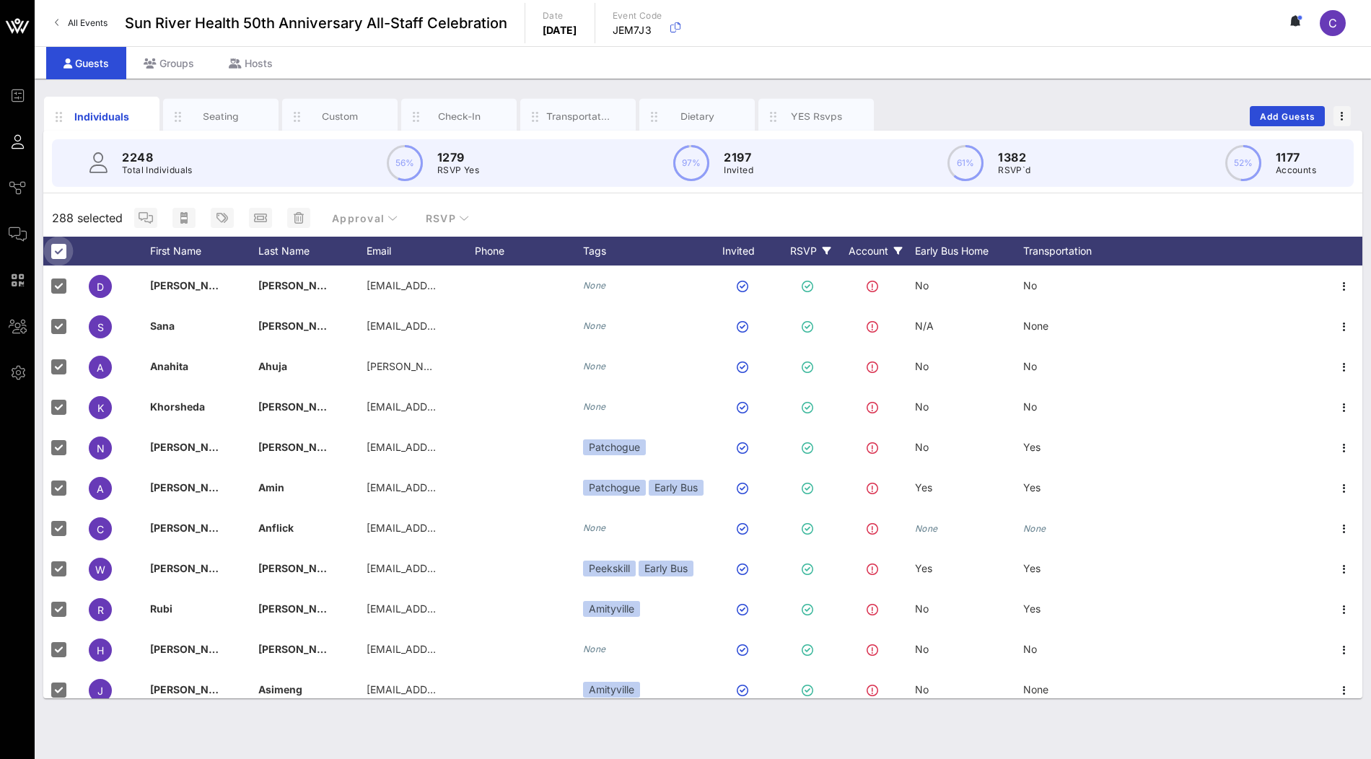
click at [56, 253] on div at bounding box center [58, 251] width 25 height 25
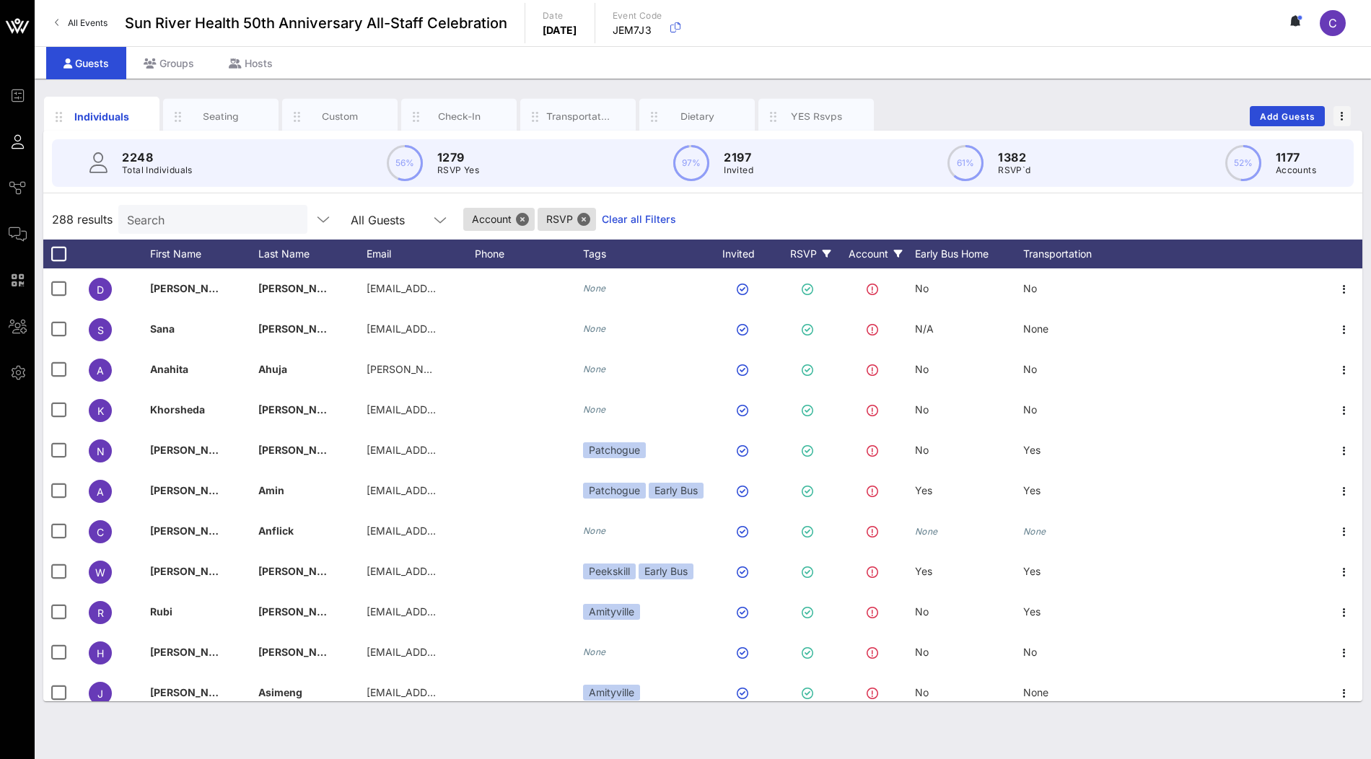
click at [603, 222] on link "Clear all Filters" at bounding box center [639, 219] width 74 height 16
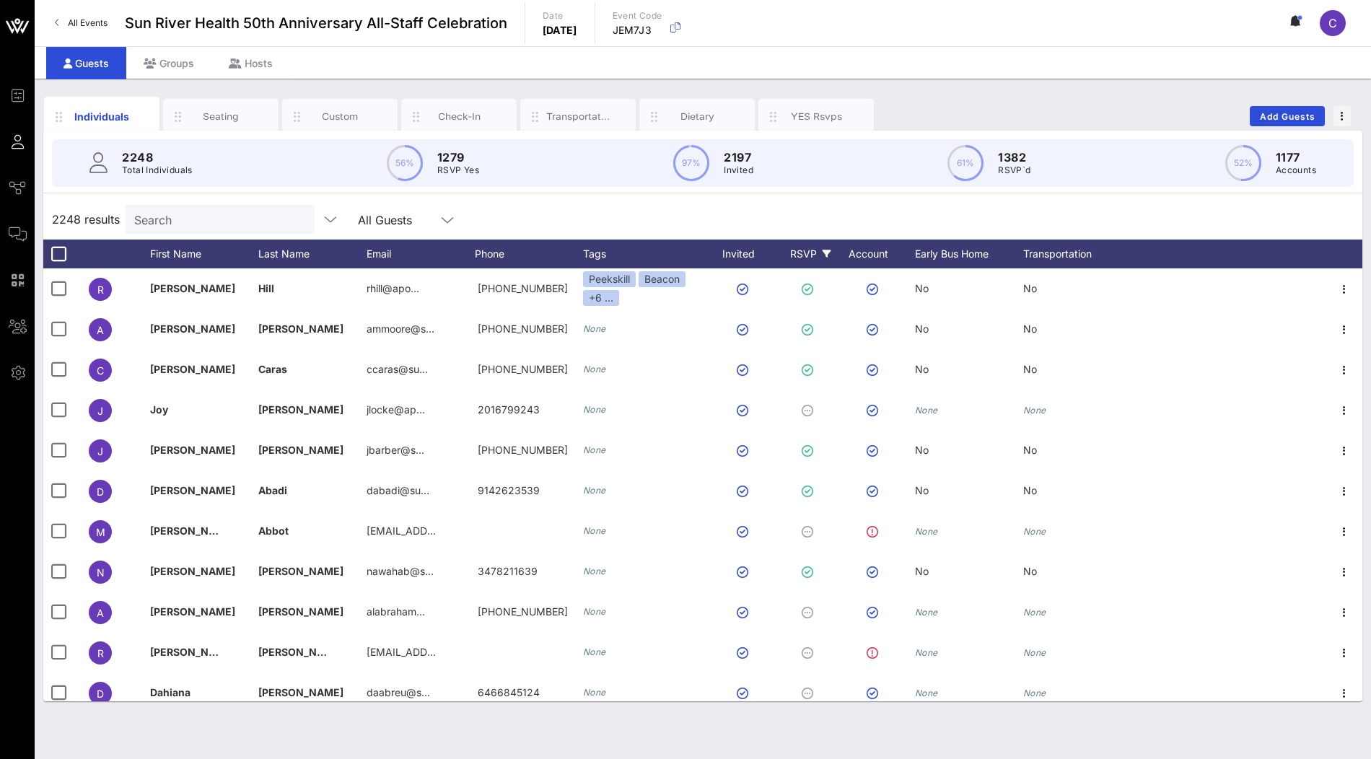
click at [812, 253] on div "RSVP" at bounding box center [810, 254] width 51 height 29
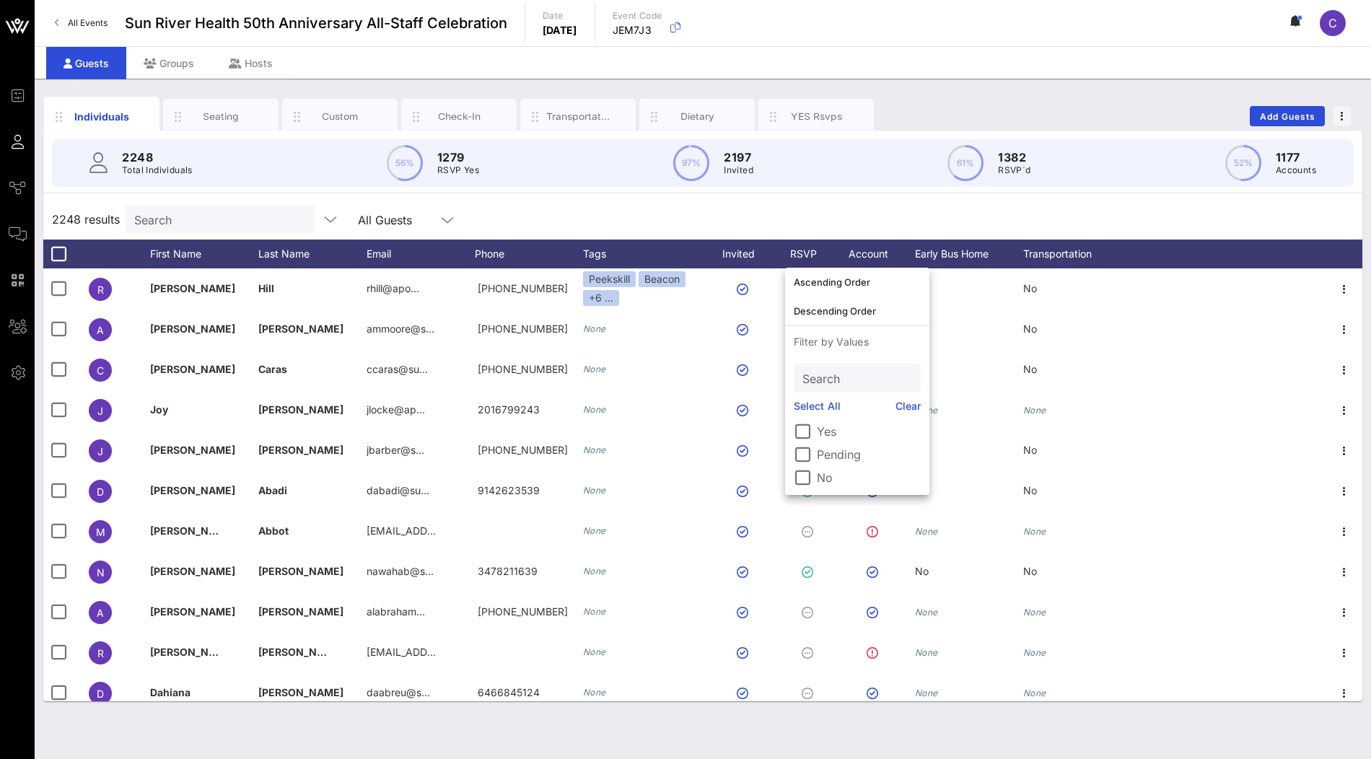
click at [818, 437] on label "Yes" at bounding box center [869, 431] width 104 height 14
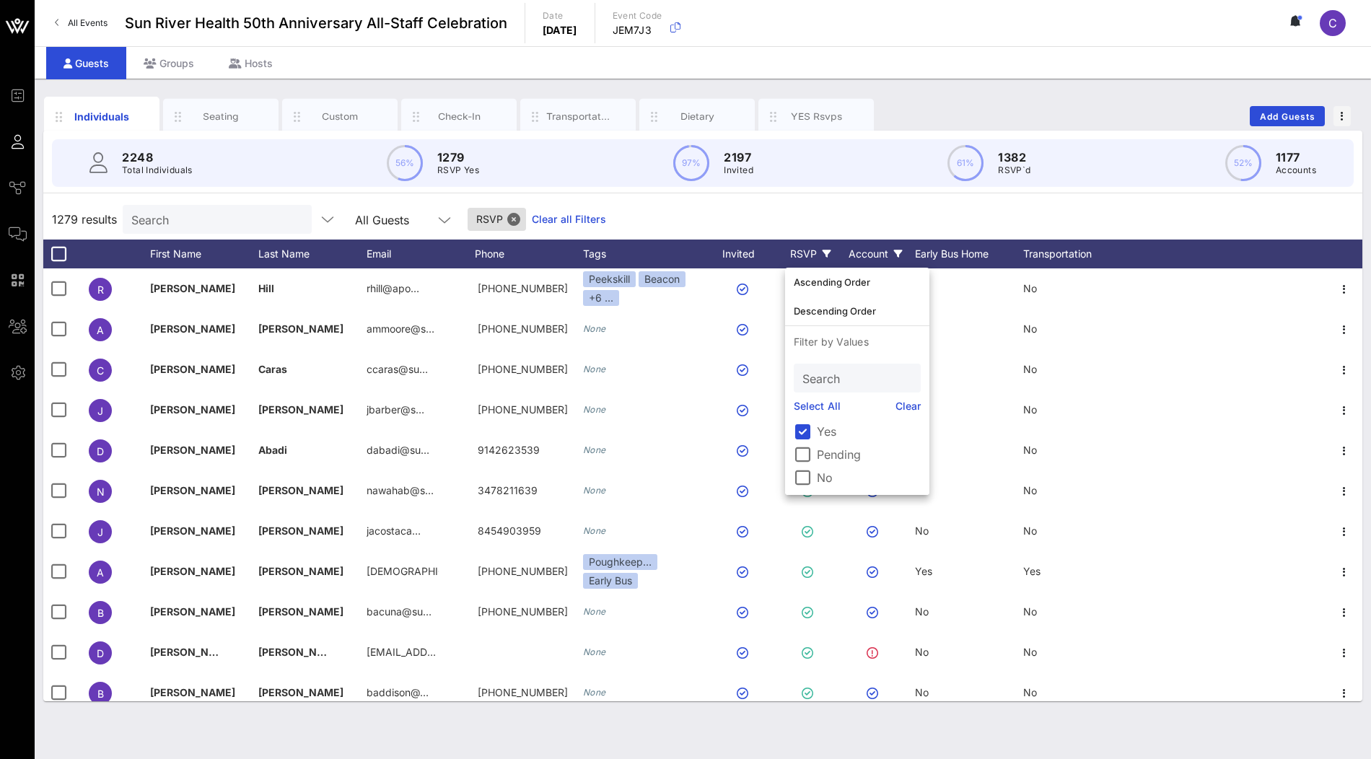
click at [876, 248] on div "Account" at bounding box center [875, 254] width 79 height 29
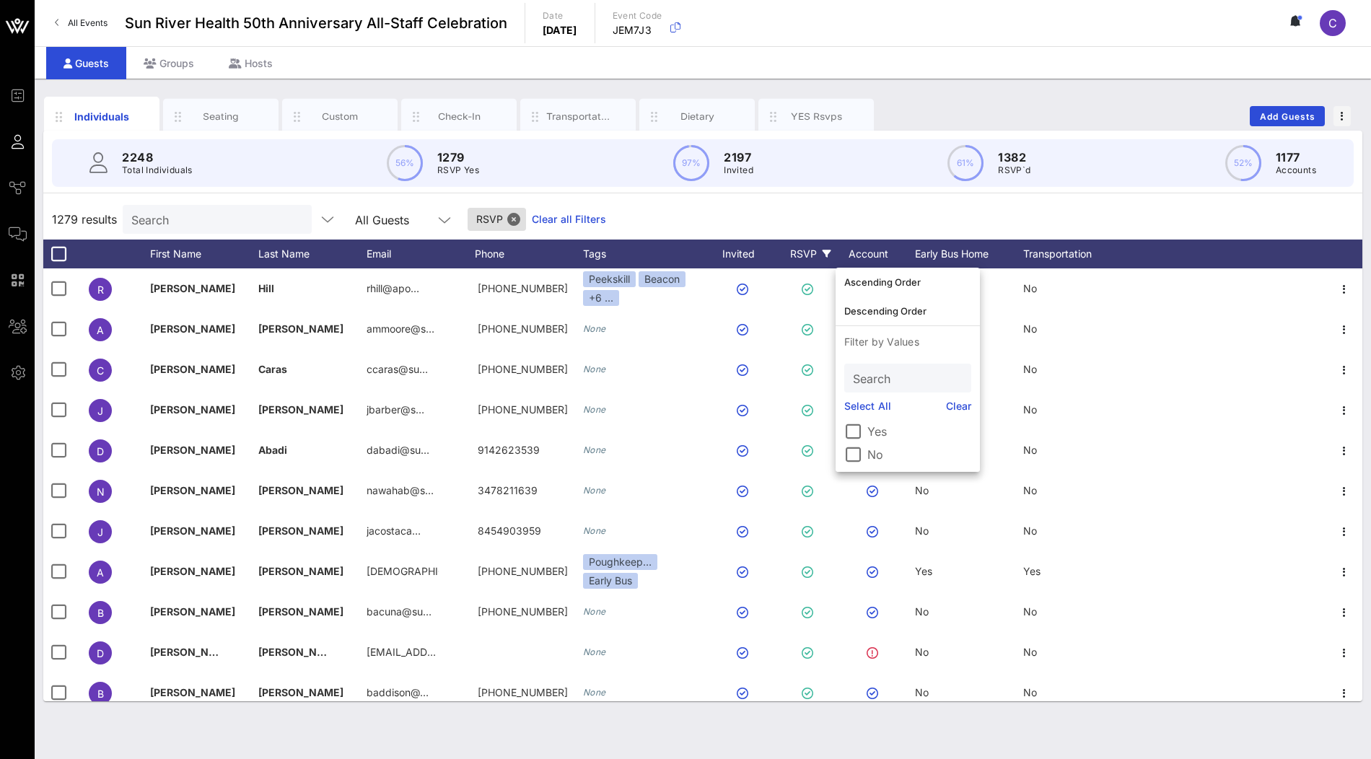
click at [873, 451] on label "No" at bounding box center [919, 454] width 104 height 14
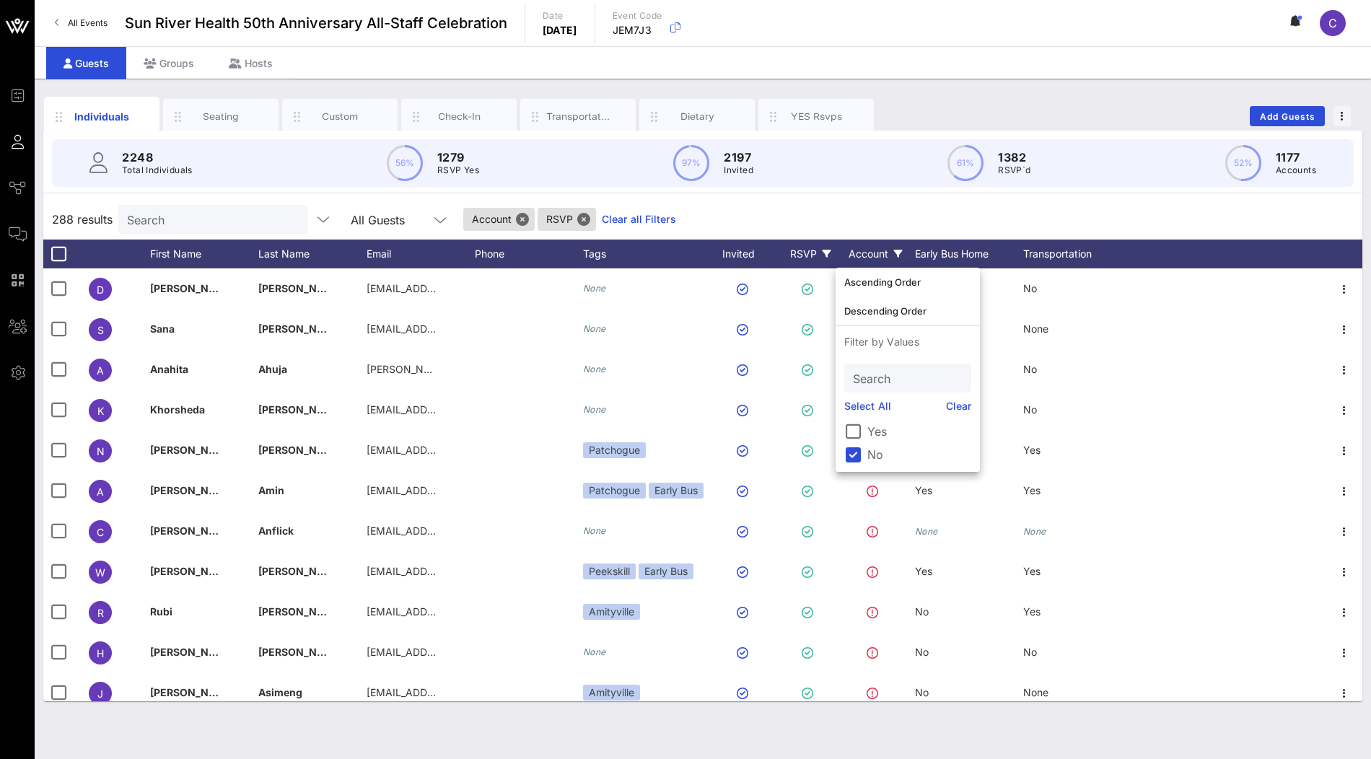
click at [876, 202] on div "288 results Search All Guests Account RSVP Clear all Filters" at bounding box center [702, 219] width 1319 height 40
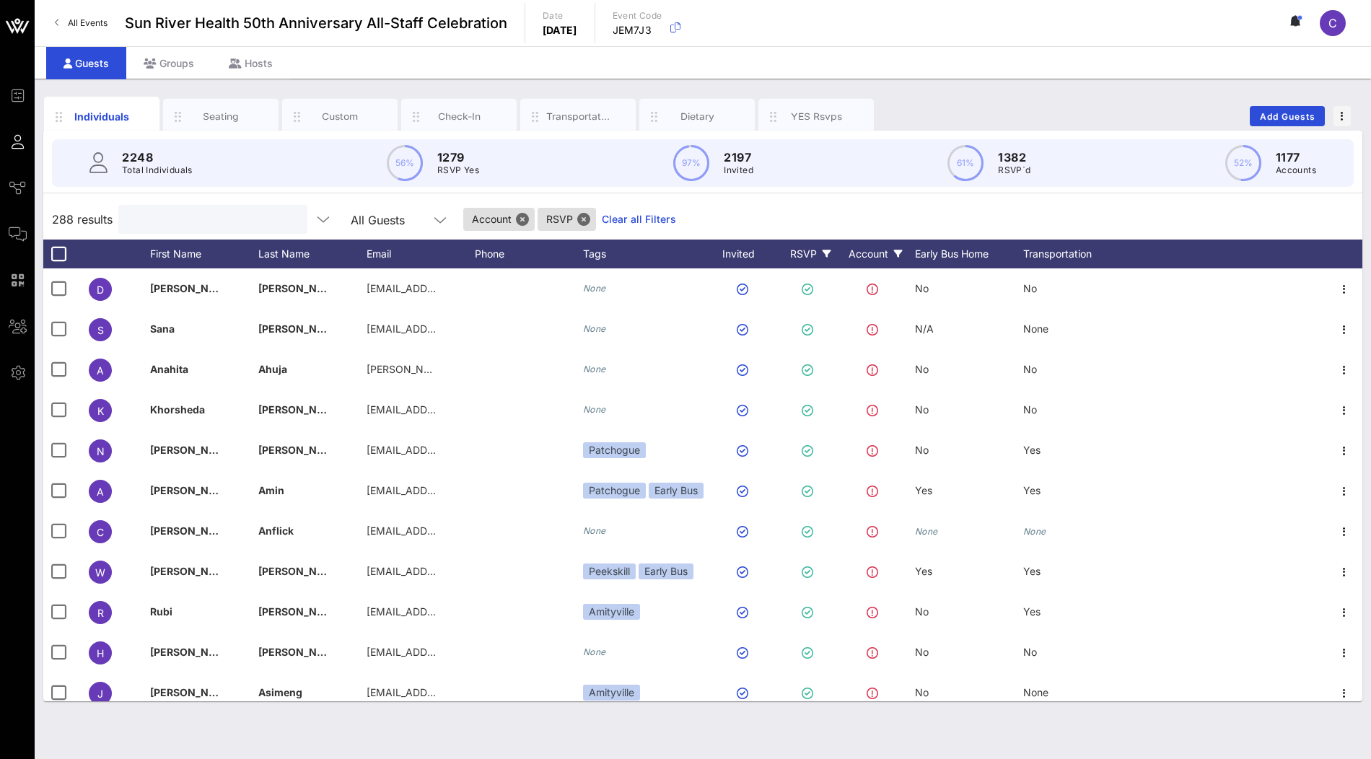
click at [230, 225] on input "text" at bounding box center [211, 219] width 169 height 19
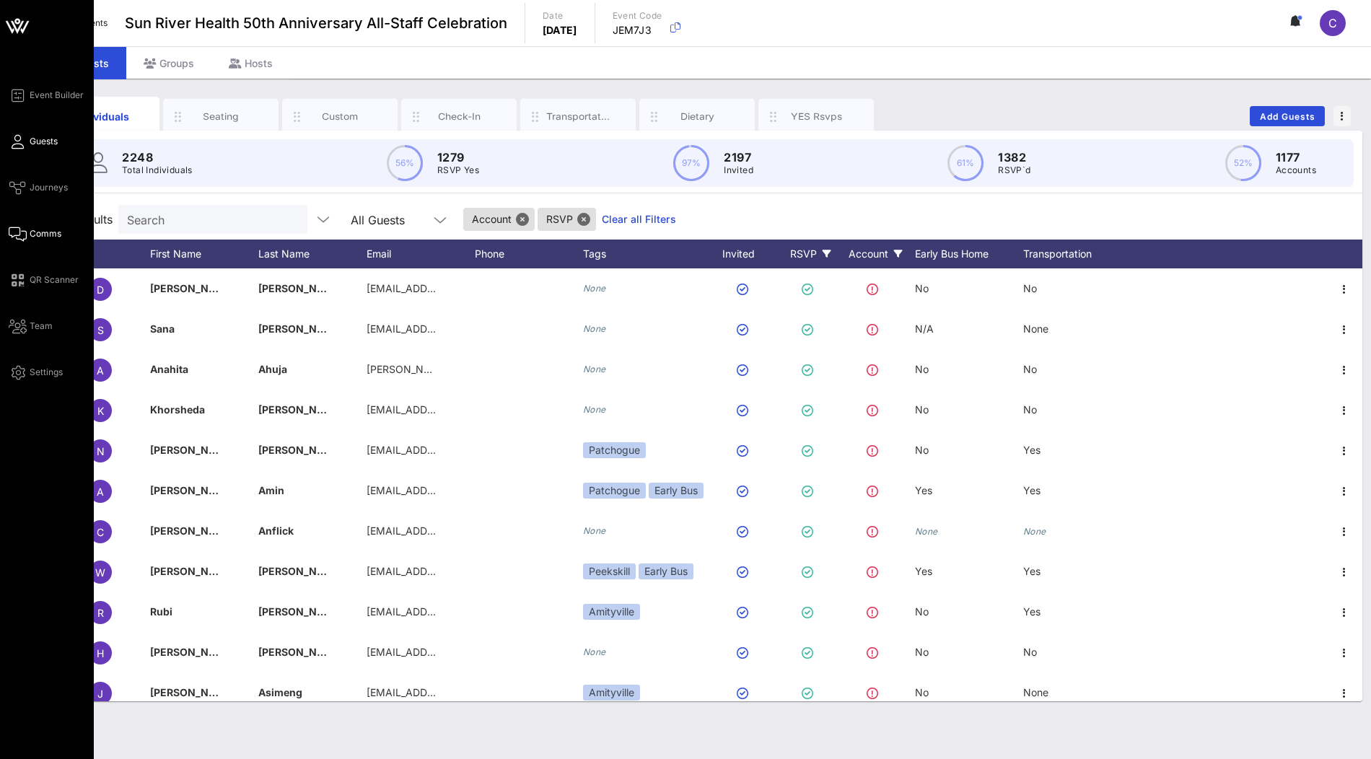
click at [40, 229] on span "Comms" at bounding box center [46, 233] width 32 height 13
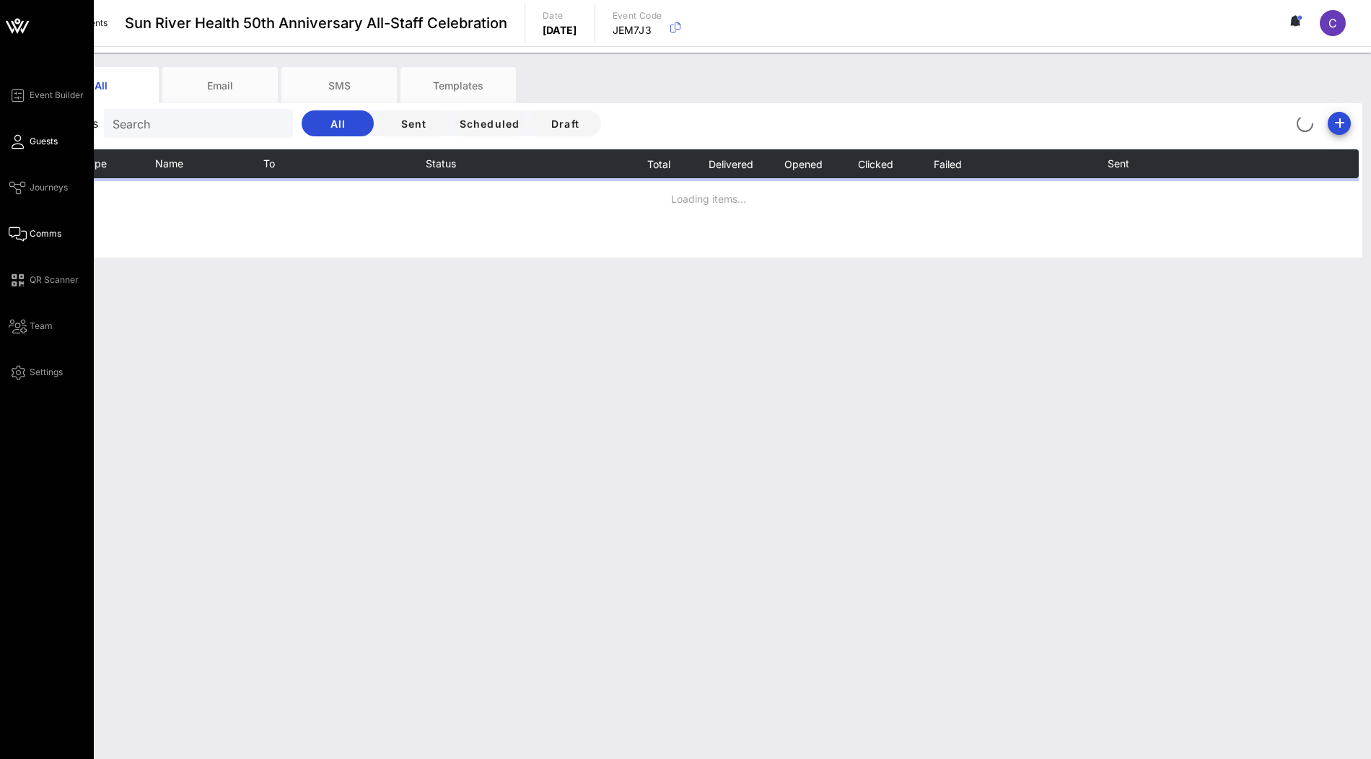
click at [45, 144] on span "Guests" at bounding box center [44, 141] width 28 height 13
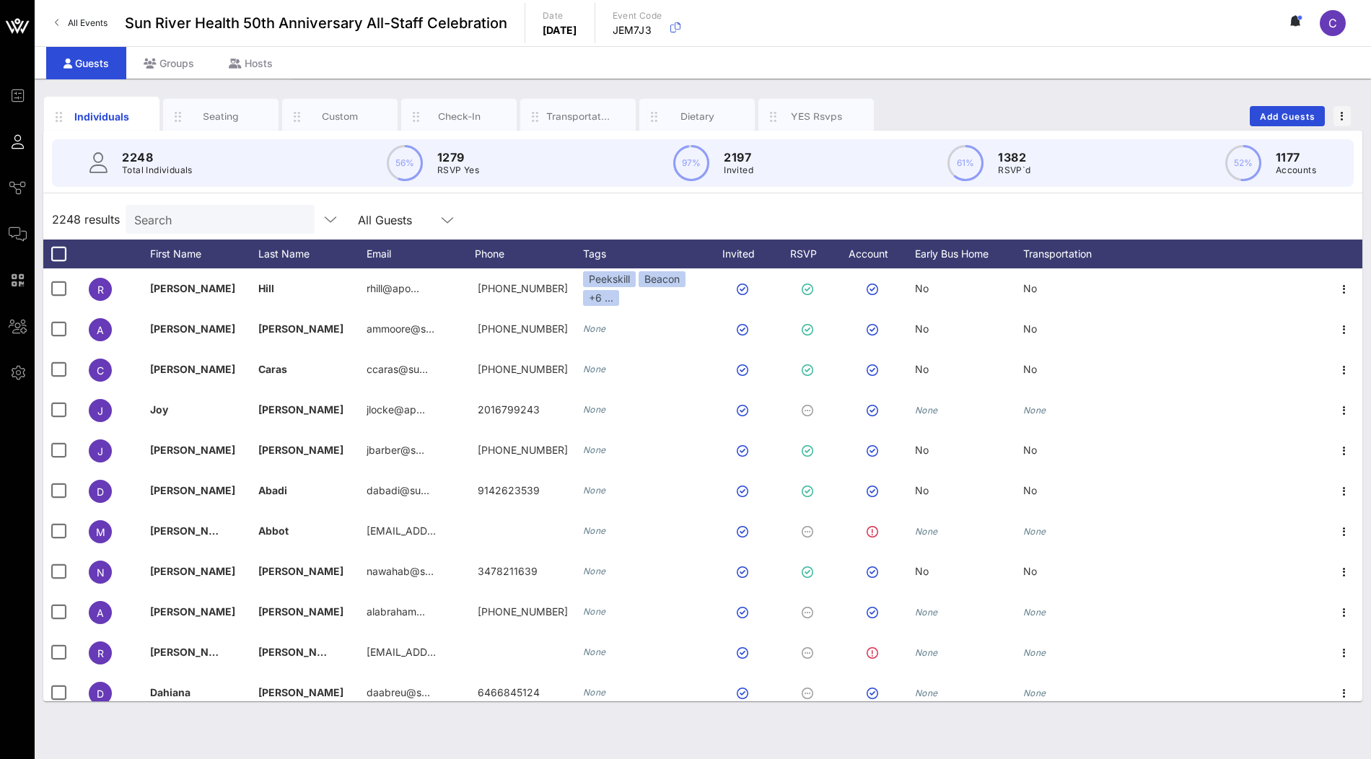
click at [235, 216] on input "Search" at bounding box center [218, 219] width 169 height 19
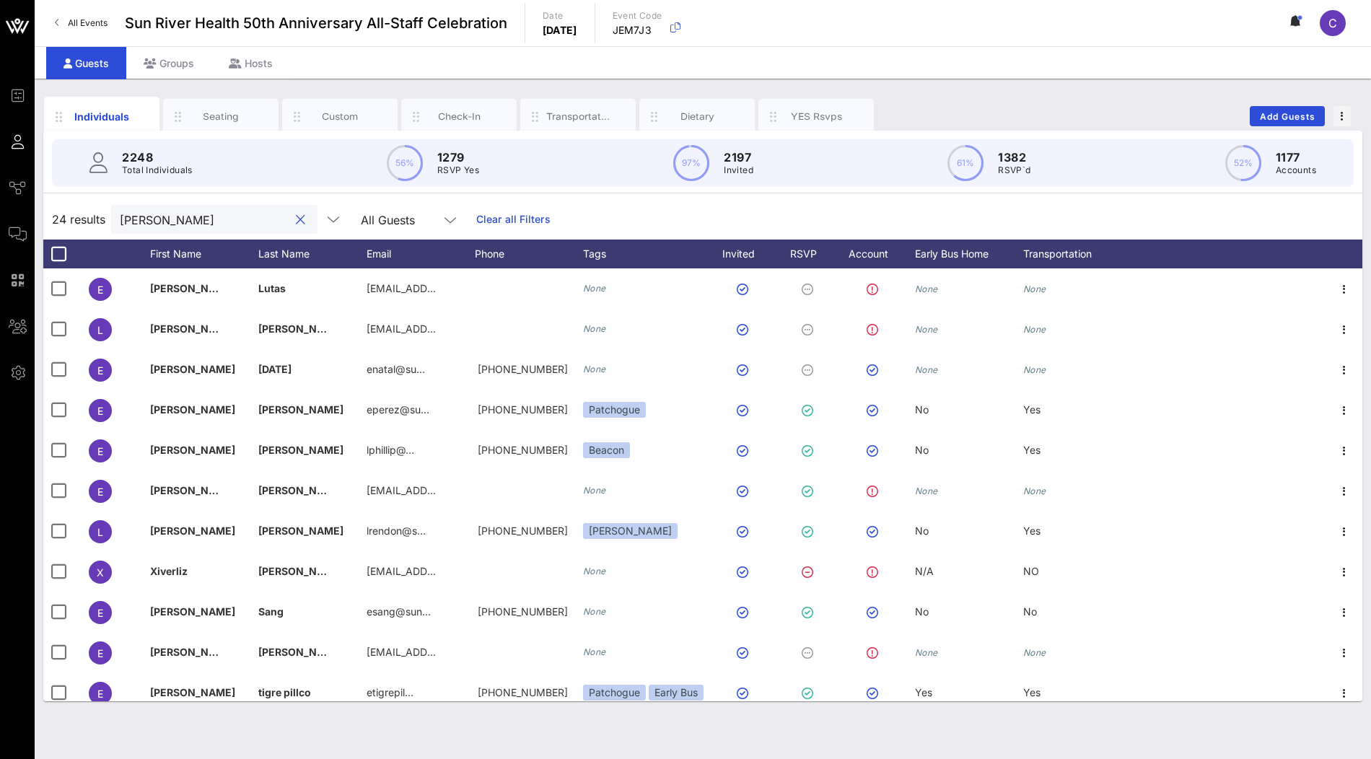
scroll to position [224, 0]
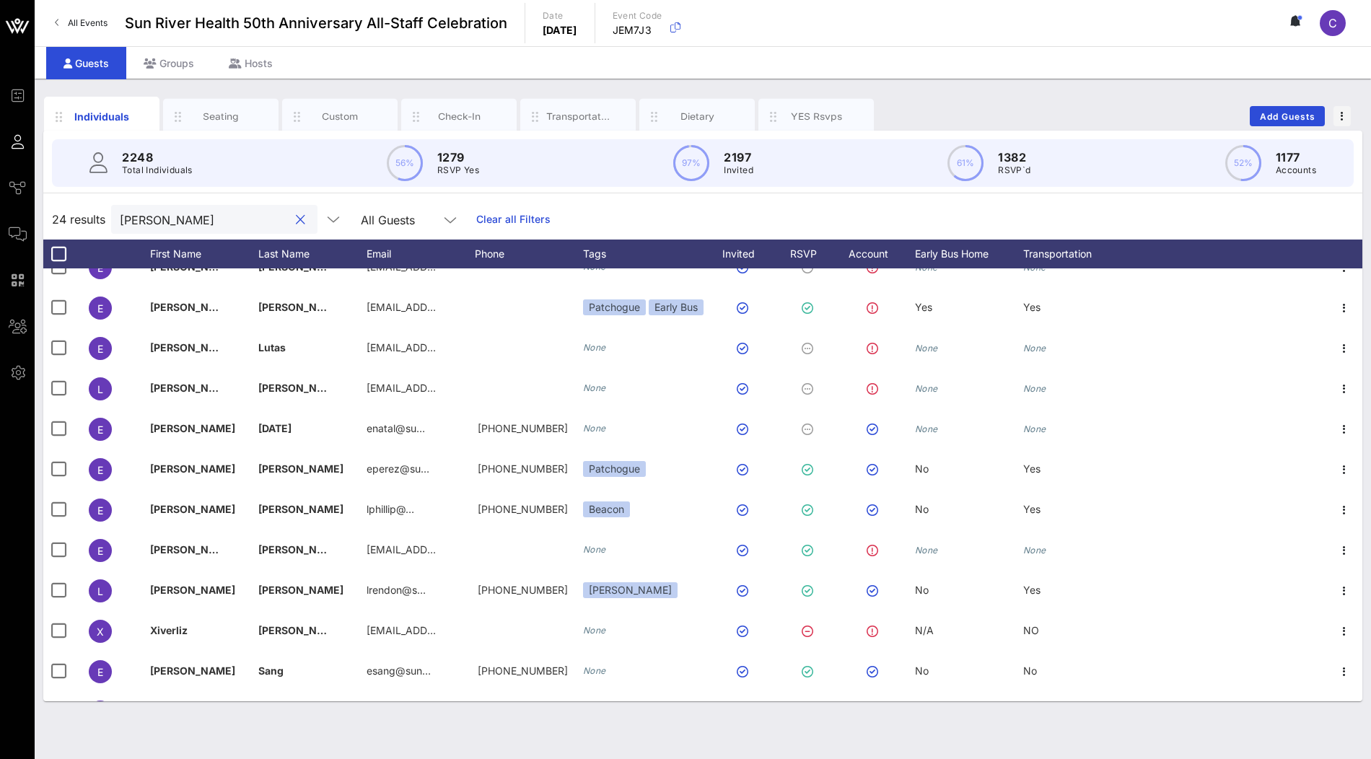
drag, startPoint x: 167, startPoint y: 215, endPoint x: 84, endPoint y: 215, distance: 83.0
click at [84, 215] on div "24 results [PERSON_NAME] All Guests Clear all Filters" at bounding box center [702, 219] width 1319 height 40
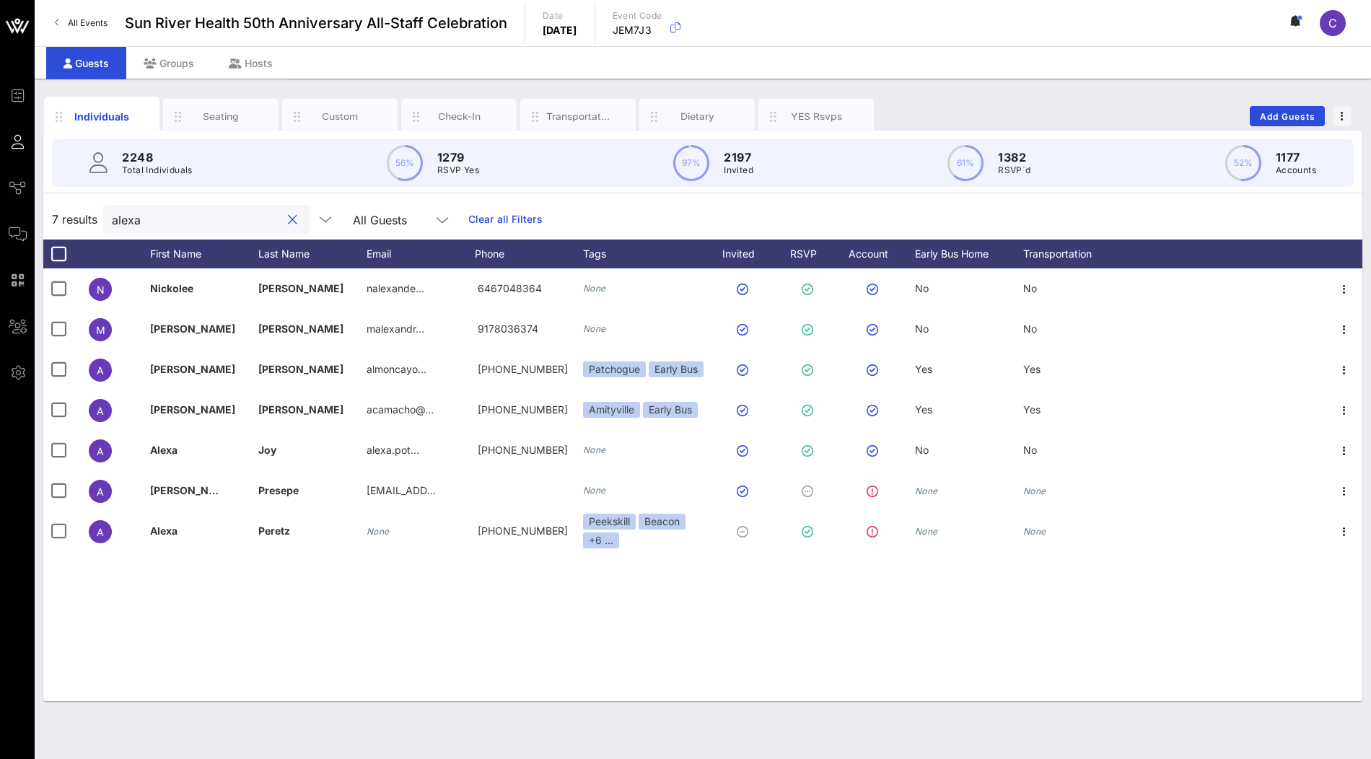
scroll to position [0, 0]
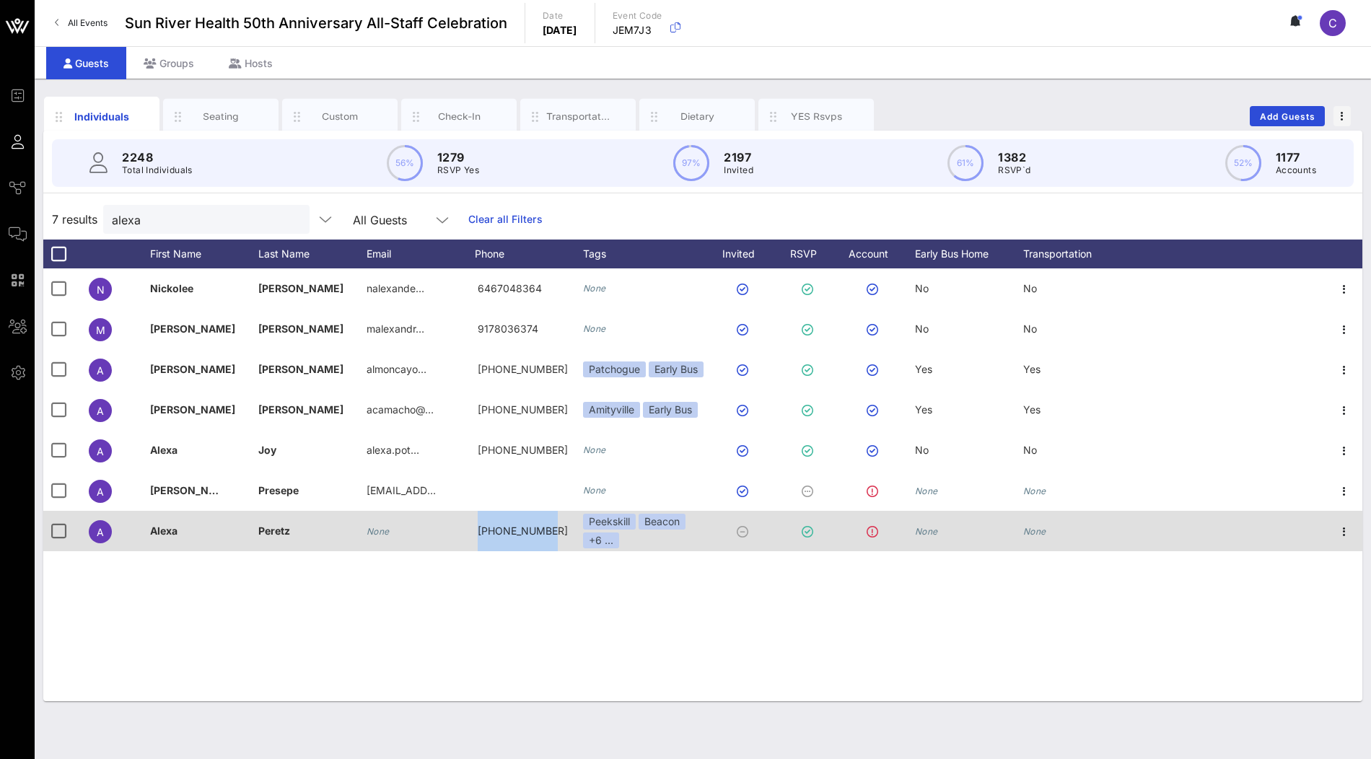
drag, startPoint x: 550, startPoint y: 529, endPoint x: 438, endPoint y: 529, distance: 111.8
click at [438, 529] on div "A [PERSON_NAME] None [PHONE_NUMBER] Peekskill [GEOGRAPHIC_DATA] +6 ... None None" at bounding box center [702, 531] width 1319 height 40
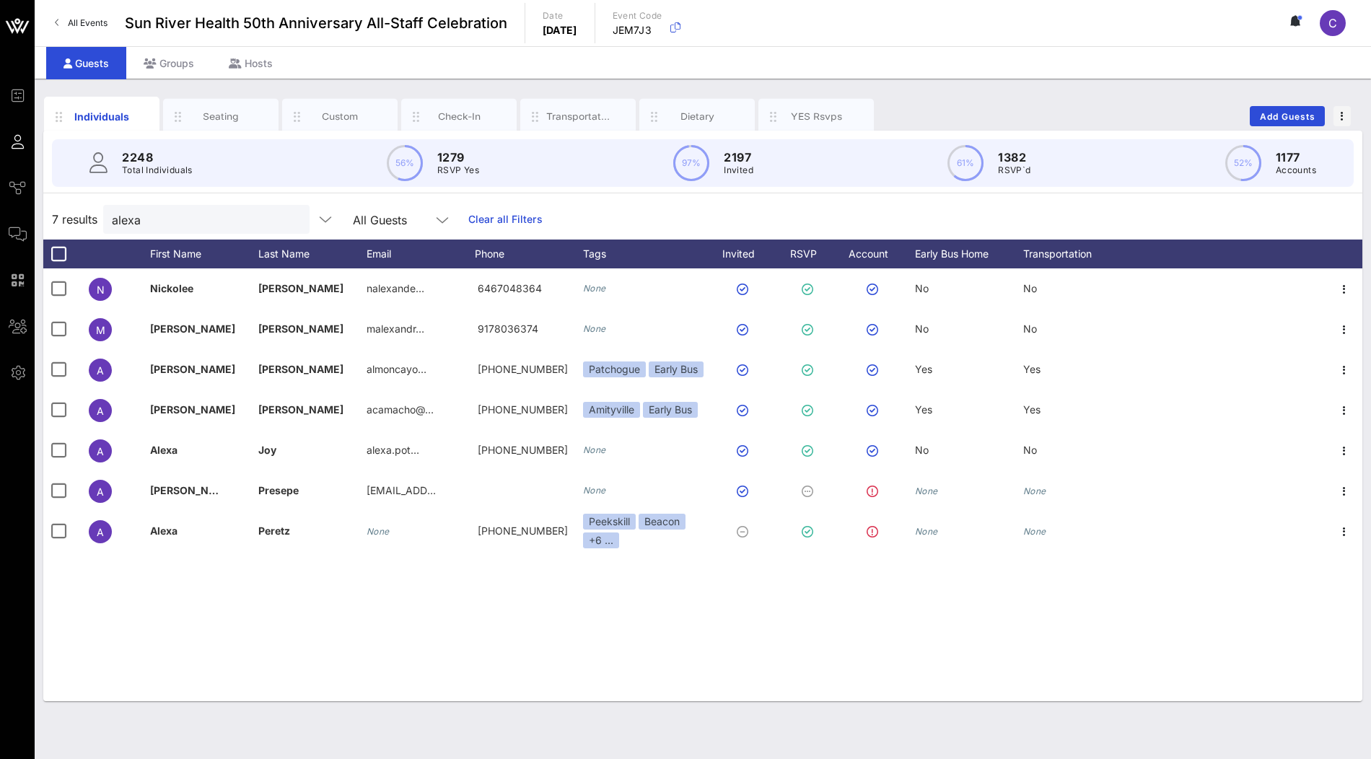
click at [519, 595] on div "N [PERSON_NAME] nalexande… 6467048364 None No No M [PERSON_NAME] malexandr… 917…" at bounding box center [702, 484] width 1319 height 433
drag, startPoint x: 159, startPoint y: 217, endPoint x: 111, endPoint y: 216, distance: 47.6
click at [112, 217] on div "alexa" at bounding box center [206, 219] width 206 height 29
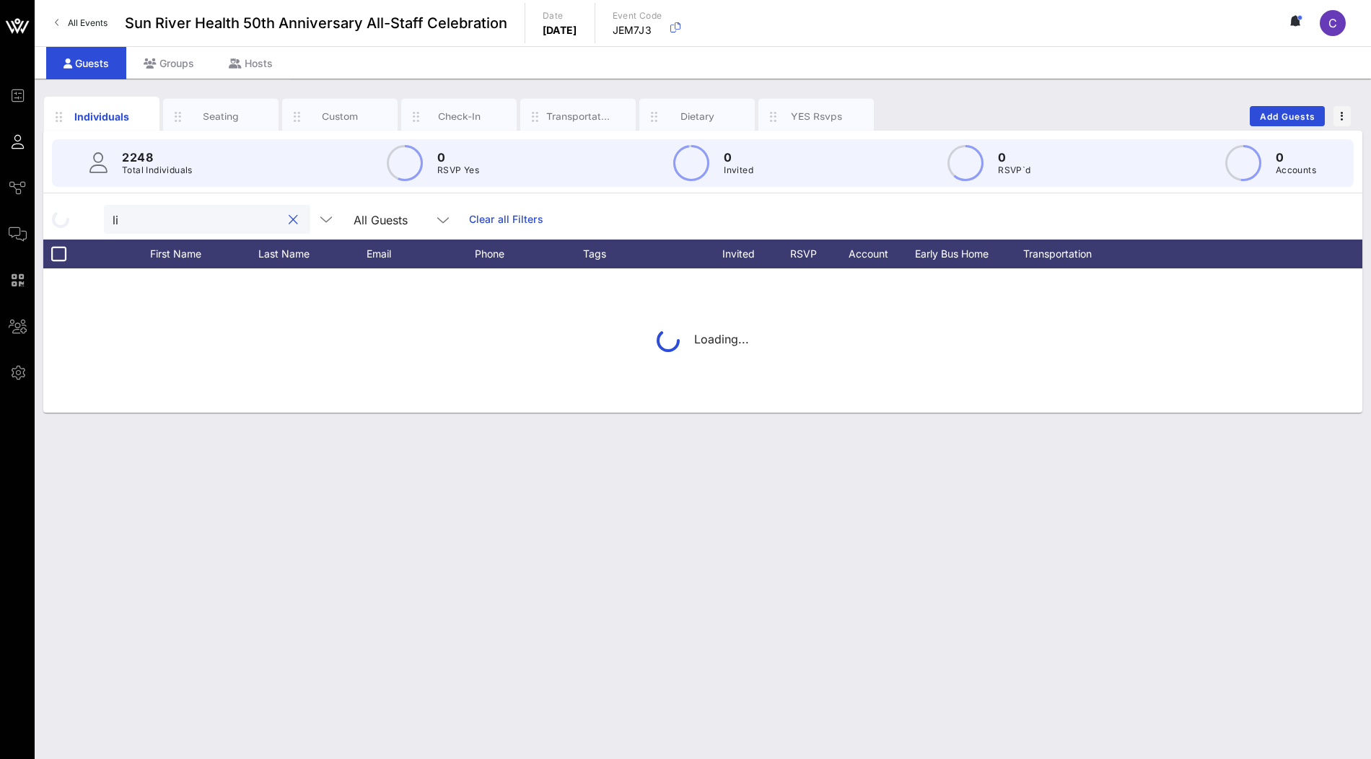
type input "l"
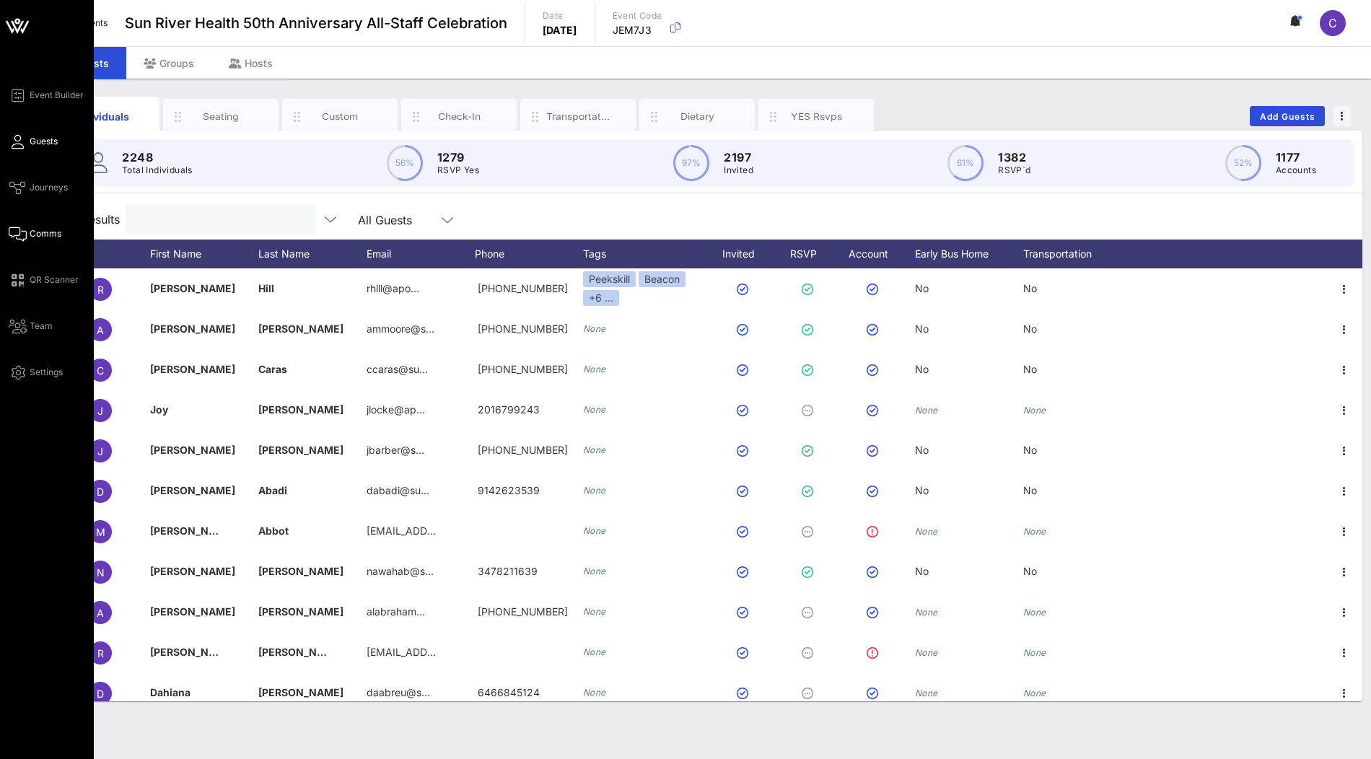
click at [49, 232] on span "Comms" at bounding box center [46, 233] width 32 height 13
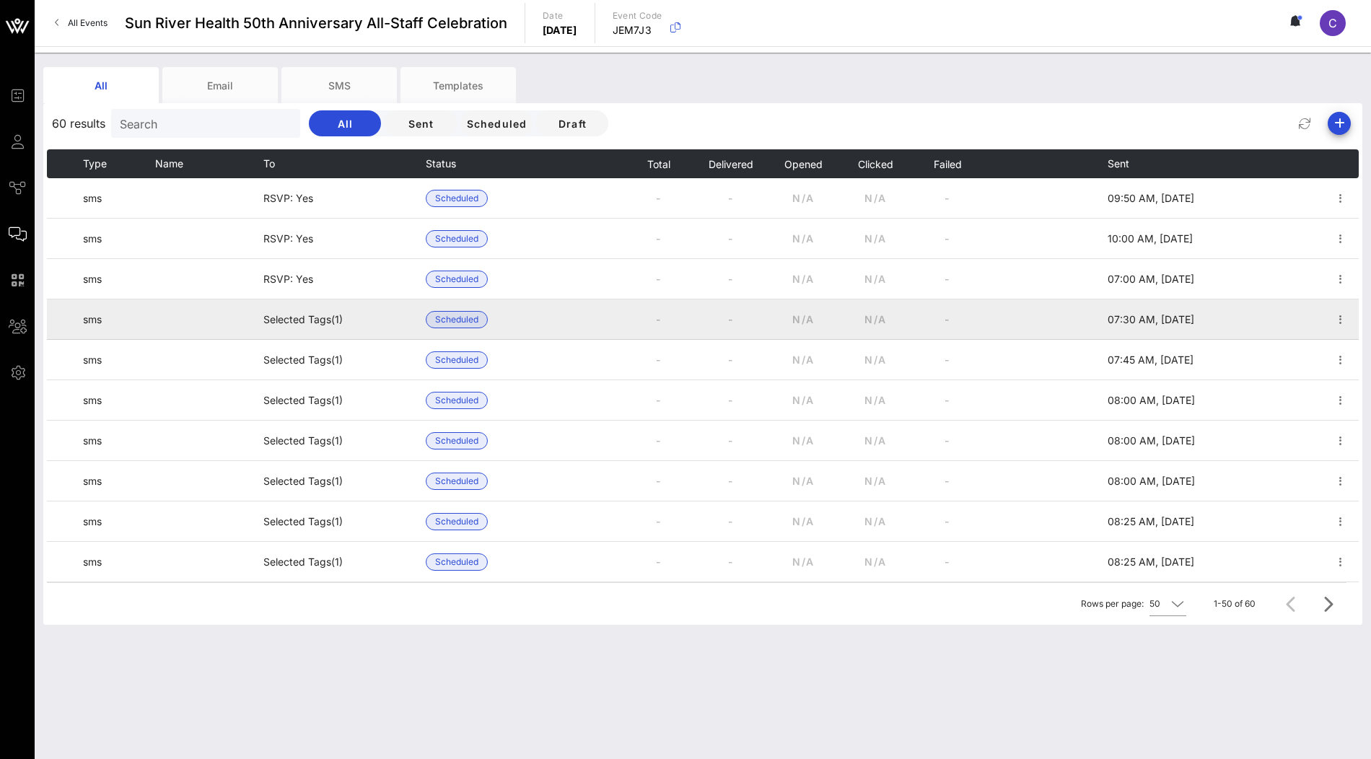
drag, startPoint x: 354, startPoint y: 321, endPoint x: 269, endPoint y: 321, distance: 84.4
click at [269, 321] on td "Selected Tags (1)" at bounding box center [344, 319] width 162 height 40
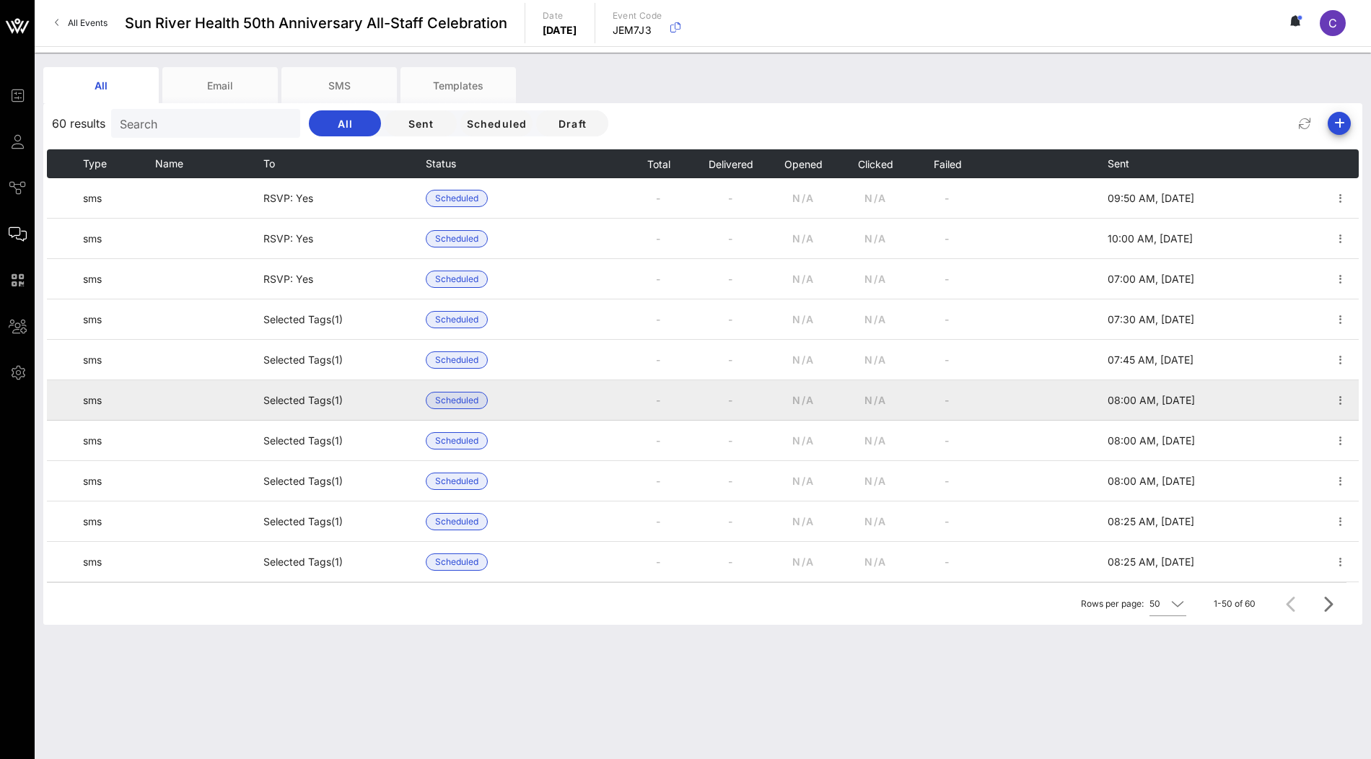
click at [662, 406] on td "-" at bounding box center [659, 400] width 72 height 40
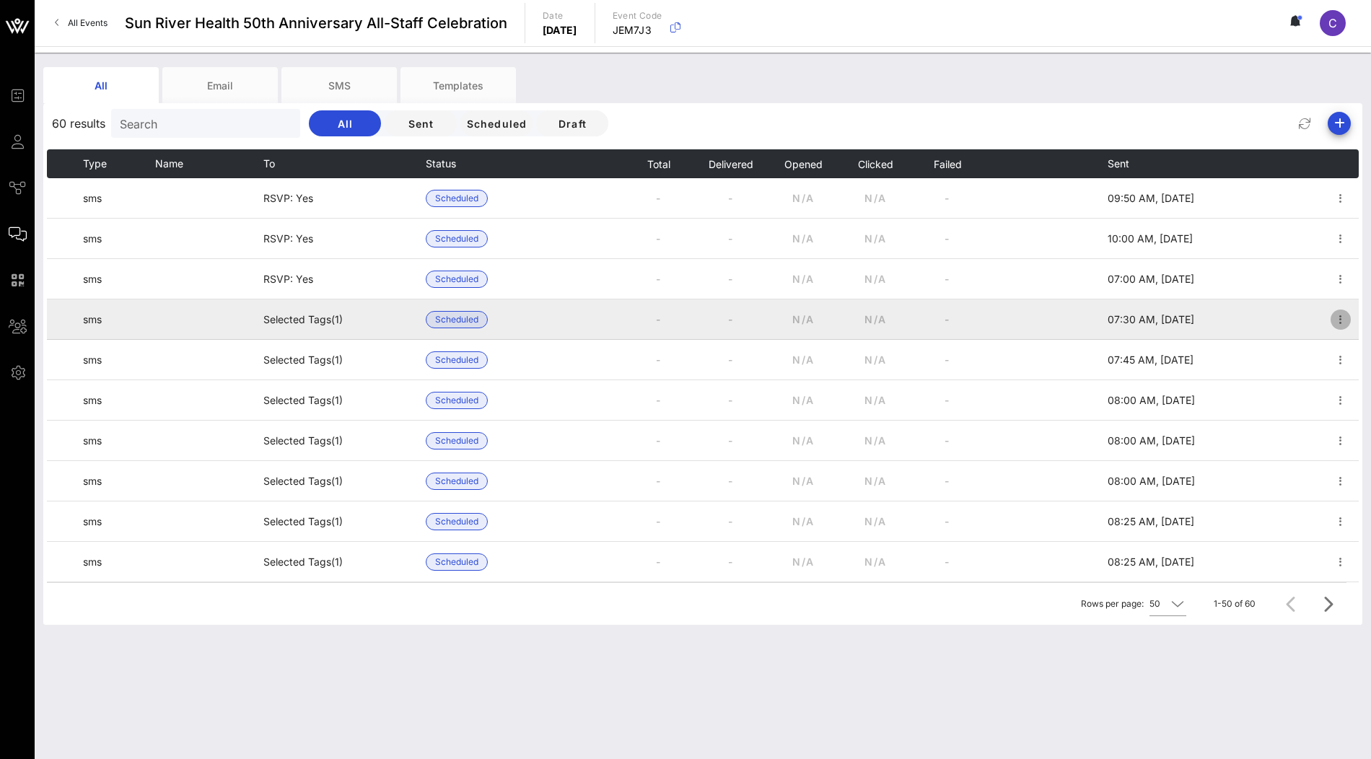
click at [1343, 319] on icon "button" at bounding box center [1340, 319] width 17 height 17
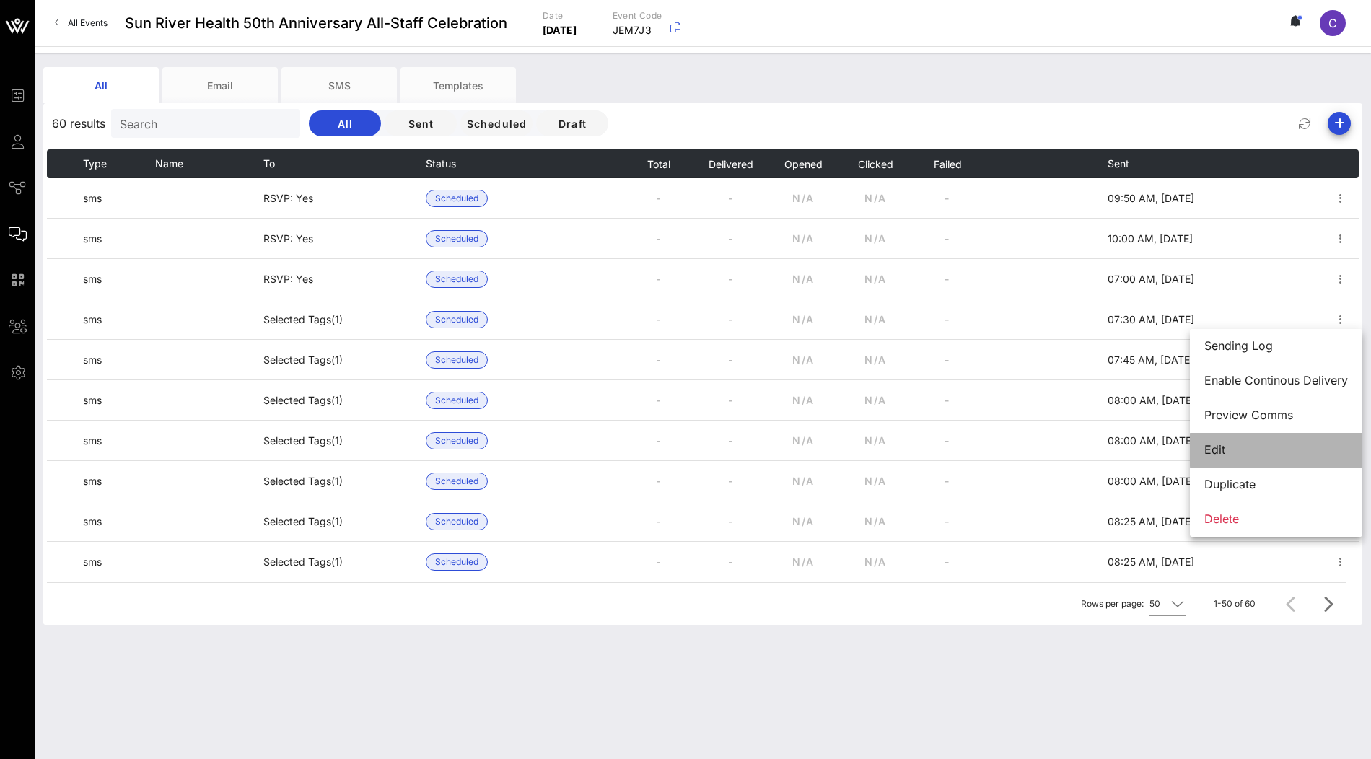
click at [1266, 444] on div "Edit" at bounding box center [1276, 450] width 144 height 14
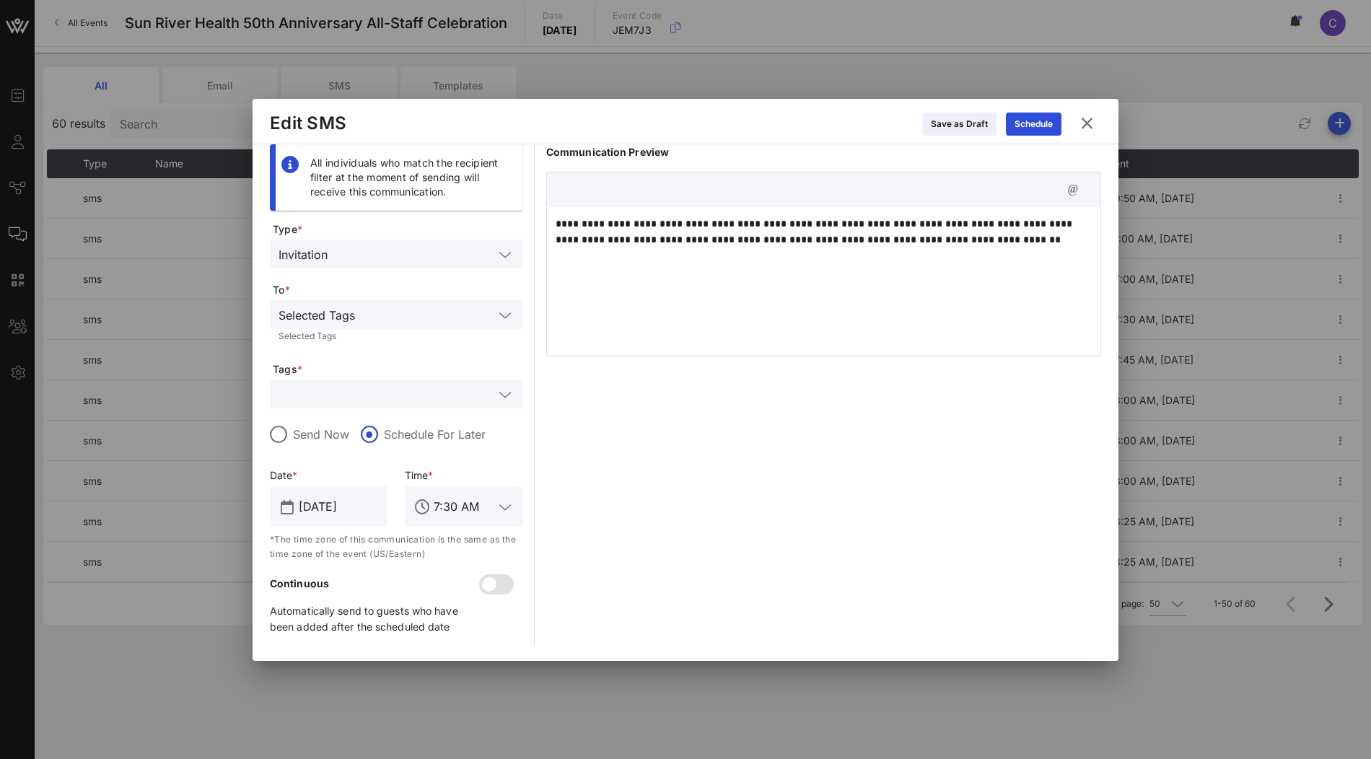
click at [1092, 125] on icon at bounding box center [1087, 123] width 22 height 20
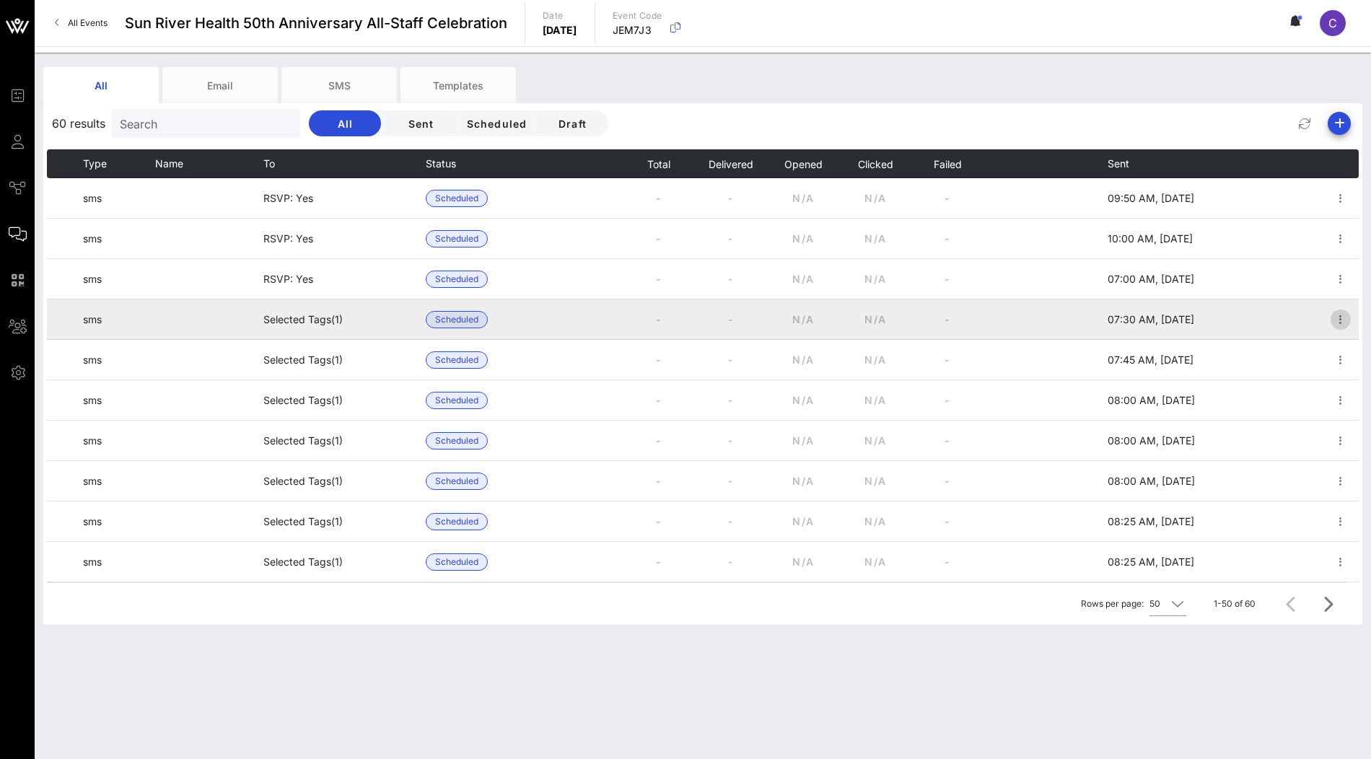
click at [1343, 317] on icon "button" at bounding box center [1340, 319] width 17 height 17
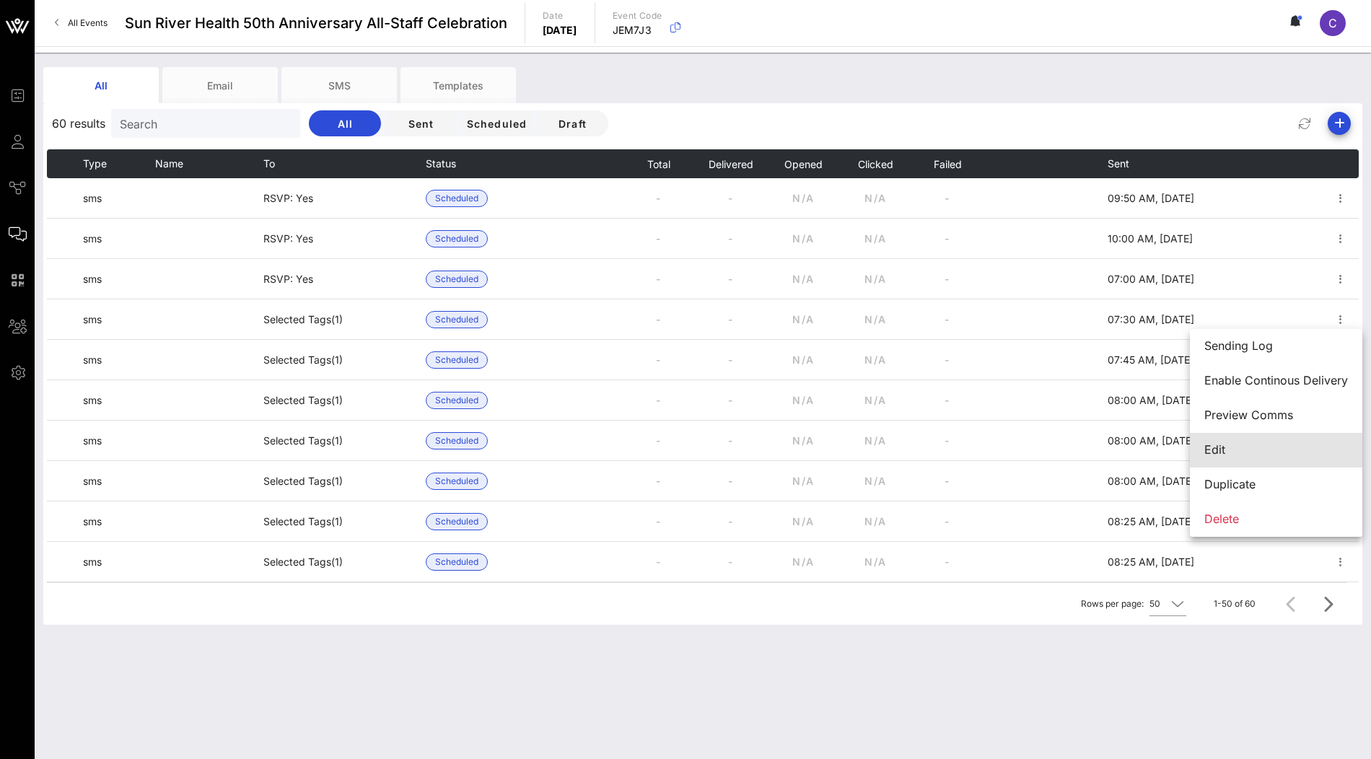
click at [1243, 447] on div "Edit" at bounding box center [1276, 450] width 144 height 14
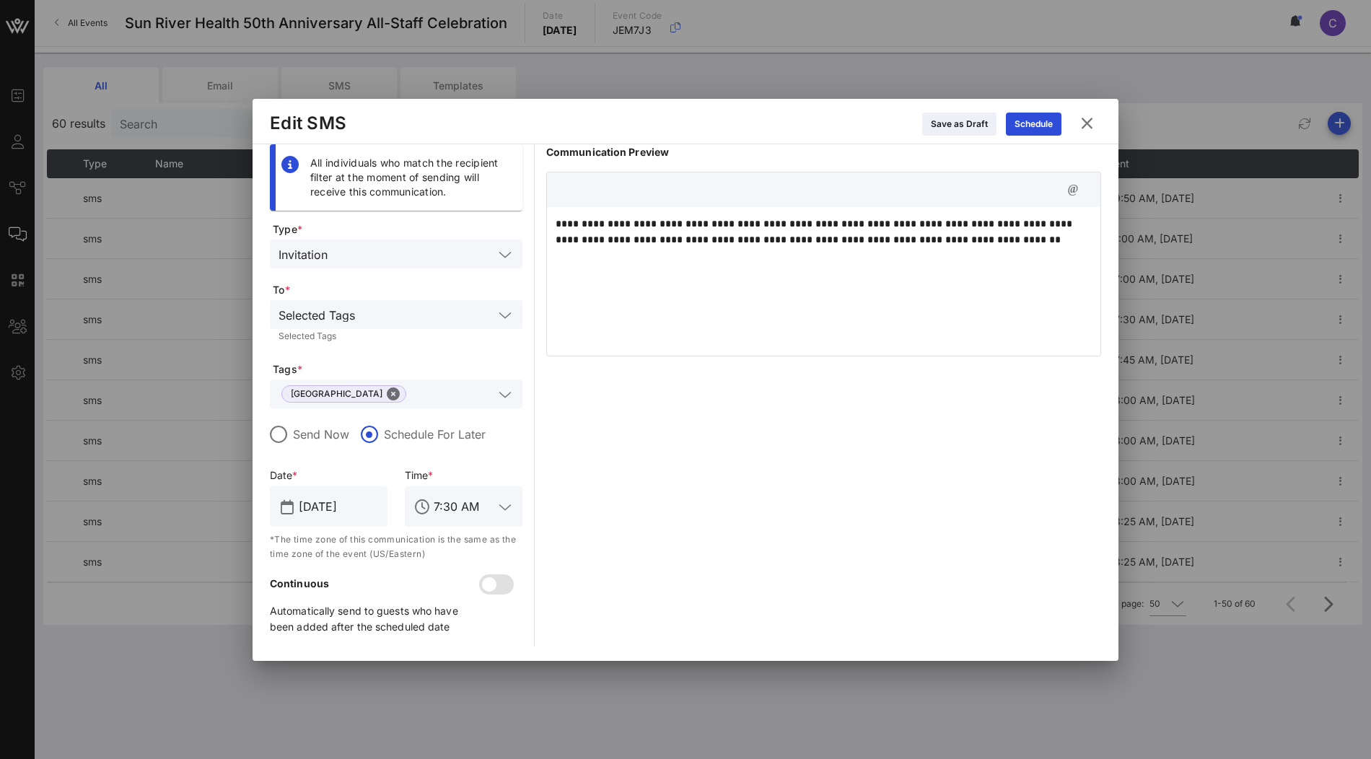
click at [1085, 124] on icon at bounding box center [1086, 123] width 19 height 17
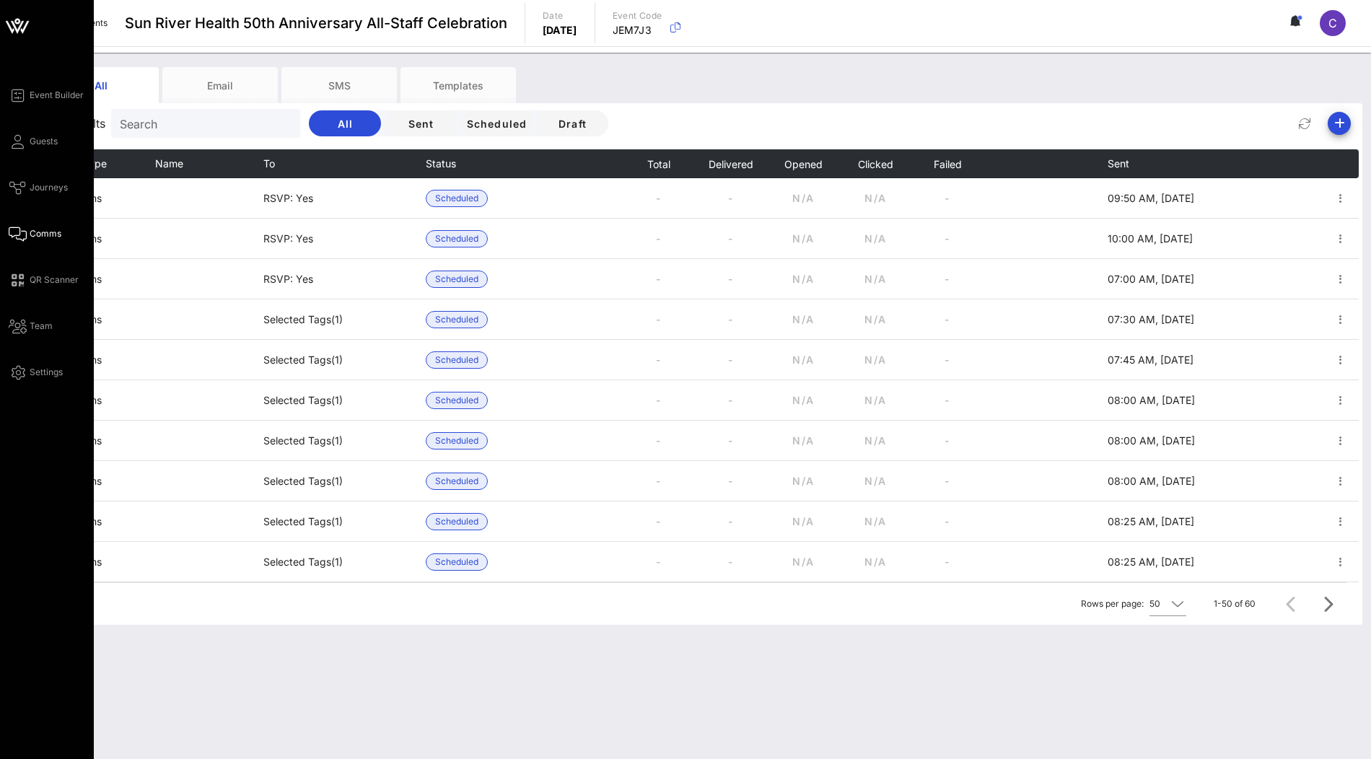
click at [19, 36] on icon at bounding box center [17, 26] width 35 height 35
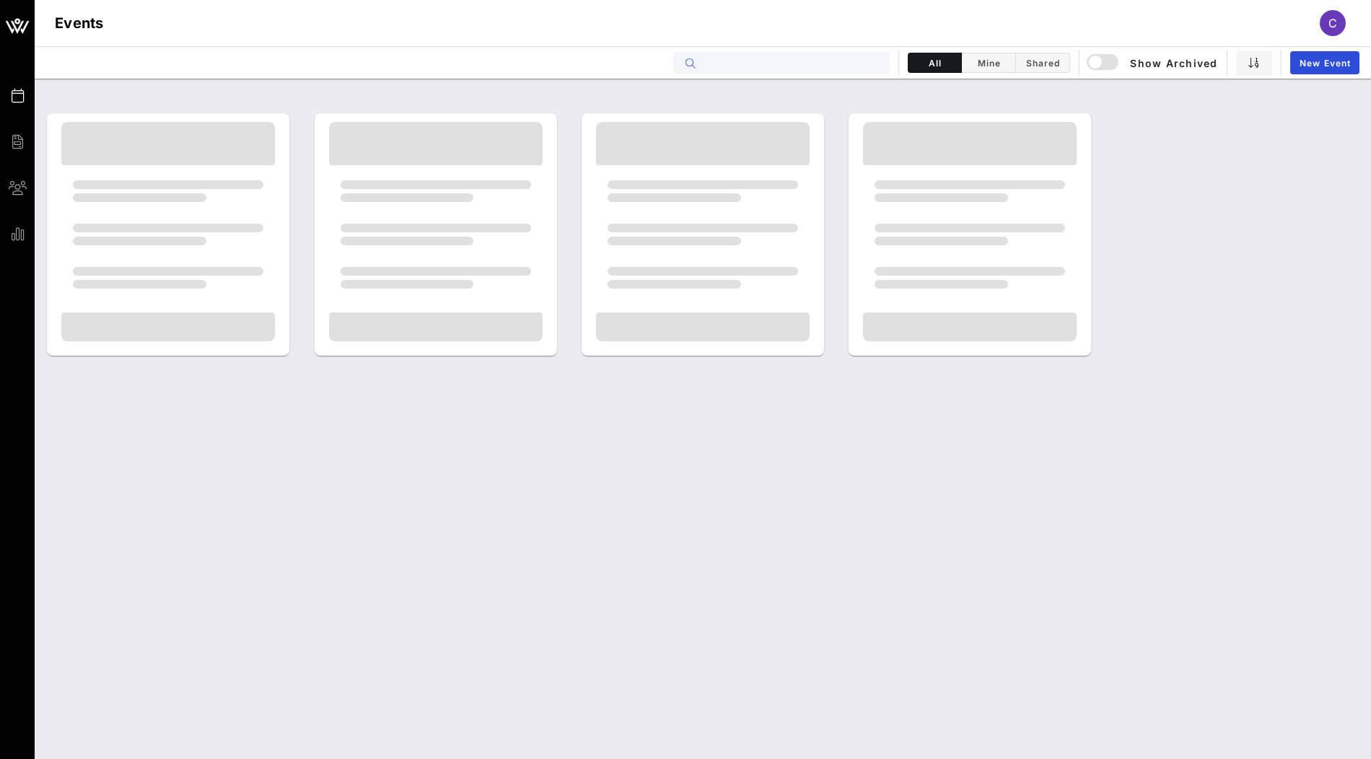
click at [838, 61] on input "text" at bounding box center [791, 62] width 179 height 19
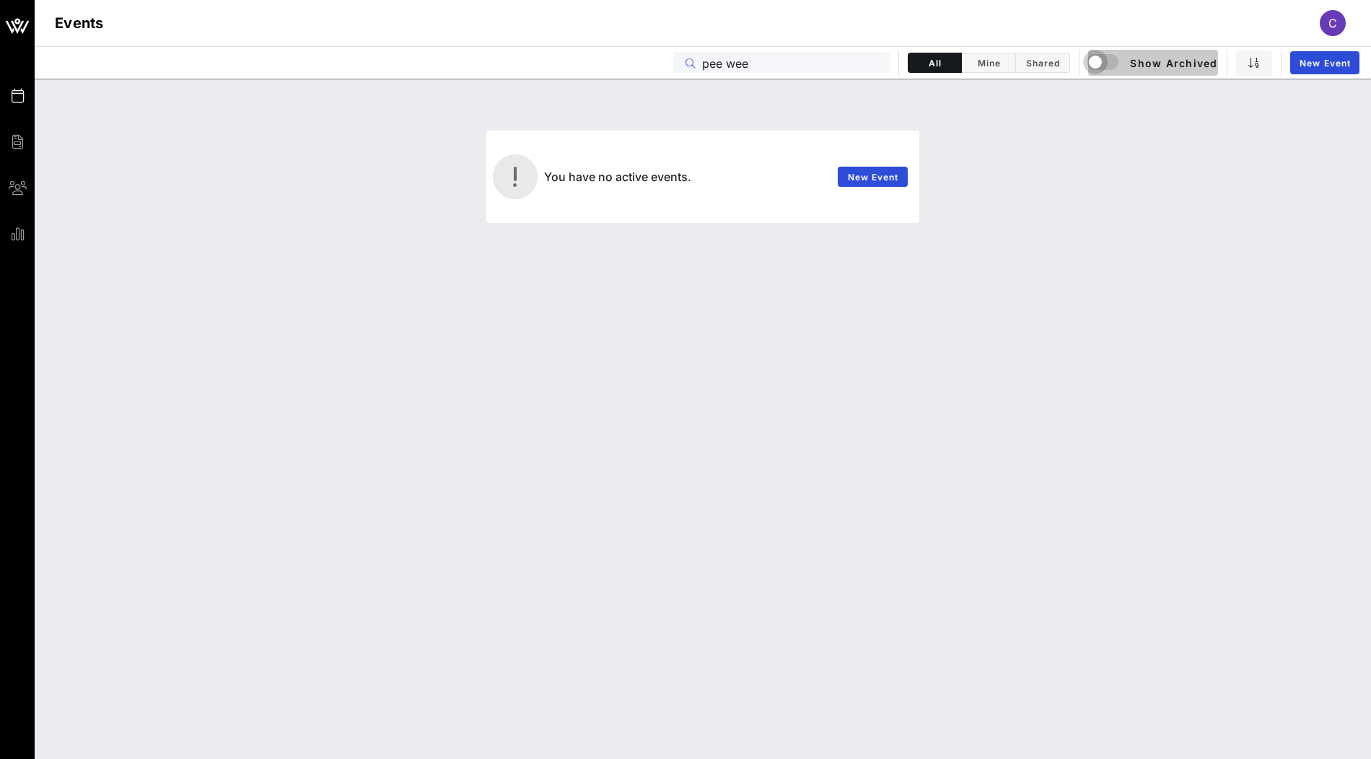
click at [1100, 57] on div "button" at bounding box center [1095, 62] width 20 height 20
click at [808, 57] on input "pee wee" at bounding box center [791, 62] width 179 height 19
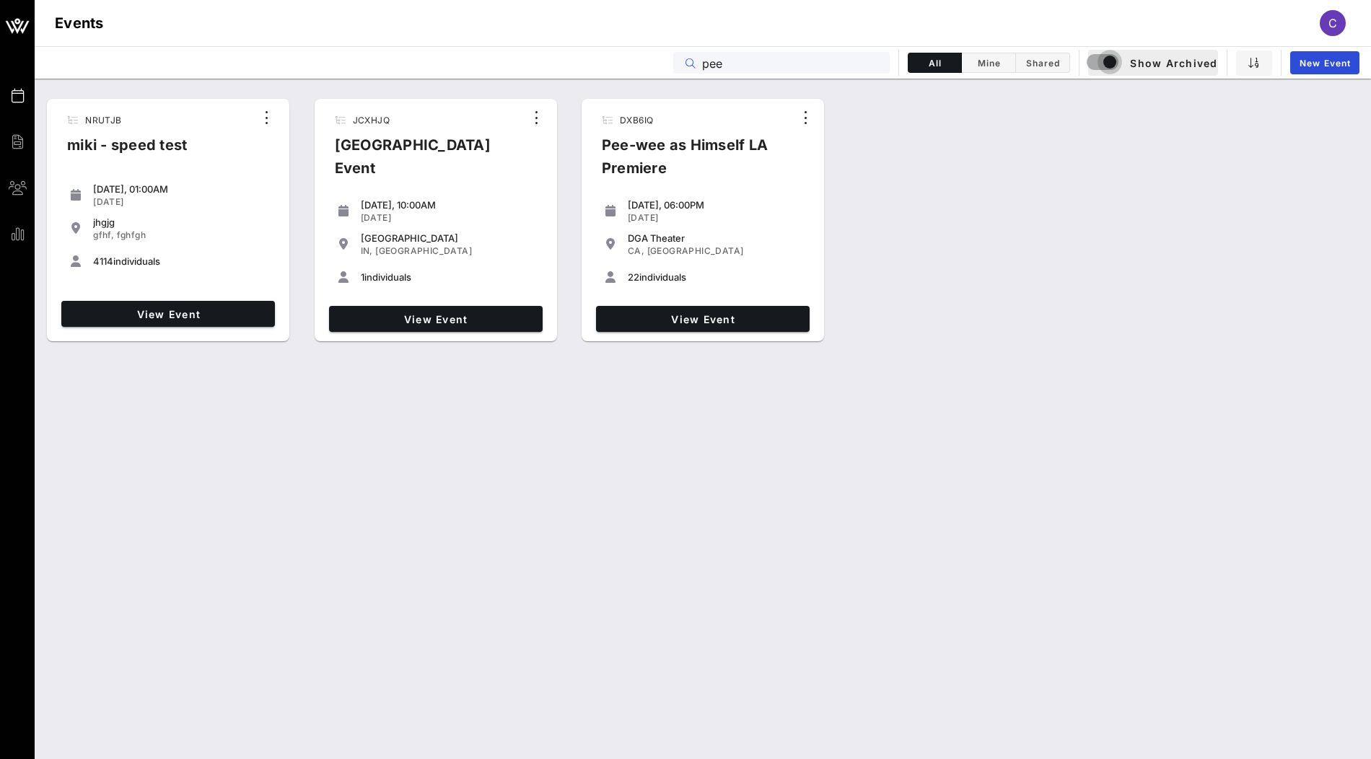
type input "pee"
click at [1101, 64] on div "button" at bounding box center [1110, 62] width 20 height 20
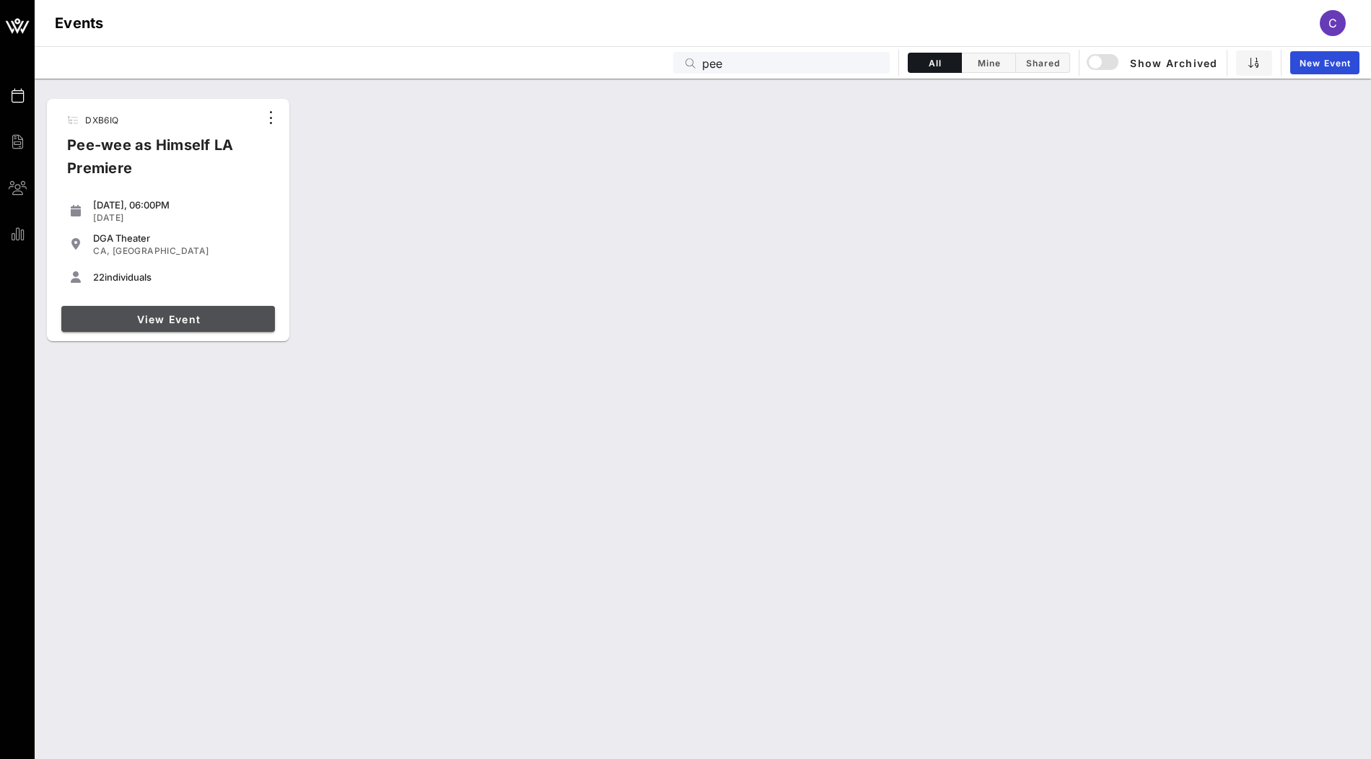
click at [229, 316] on span "View Event" at bounding box center [168, 319] width 202 height 12
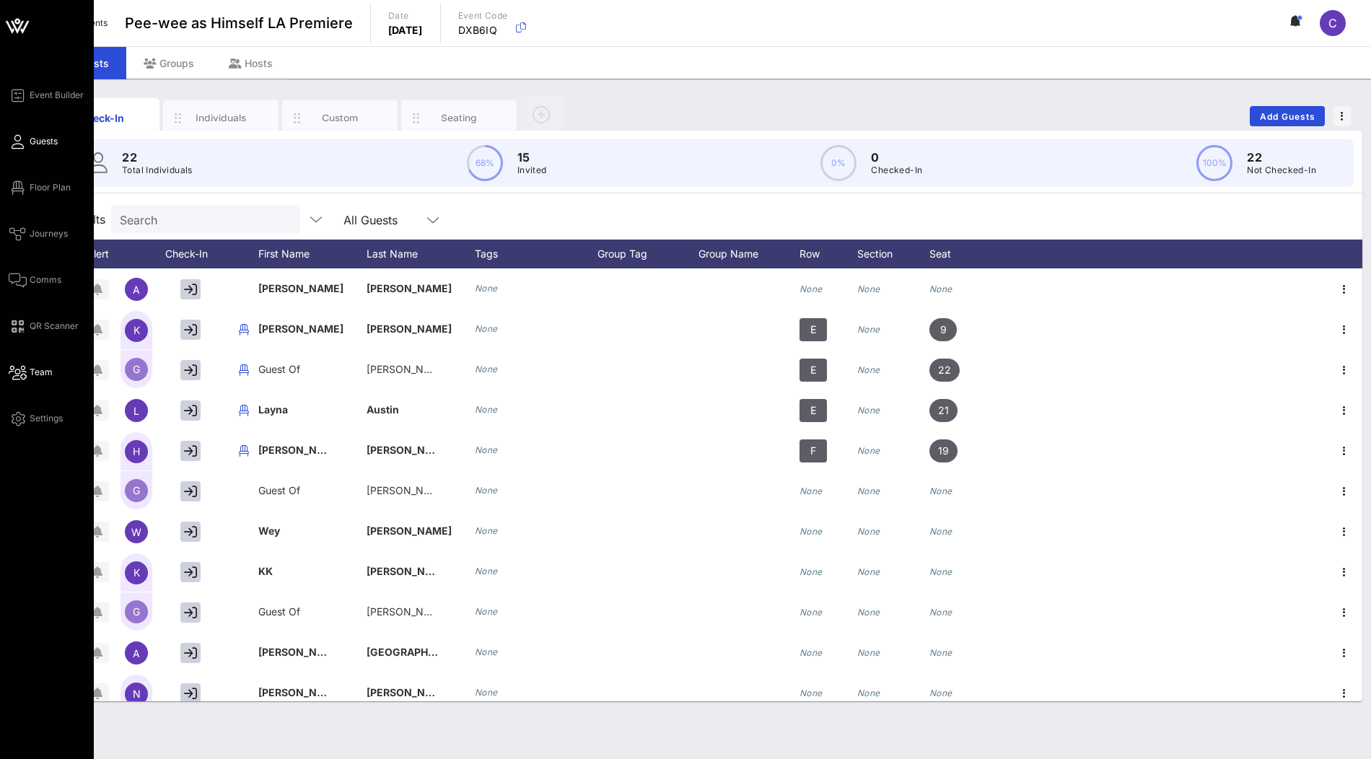
click at [40, 374] on span "Team" at bounding box center [41, 372] width 23 height 13
